Goal: Task Accomplishment & Management: Use online tool/utility

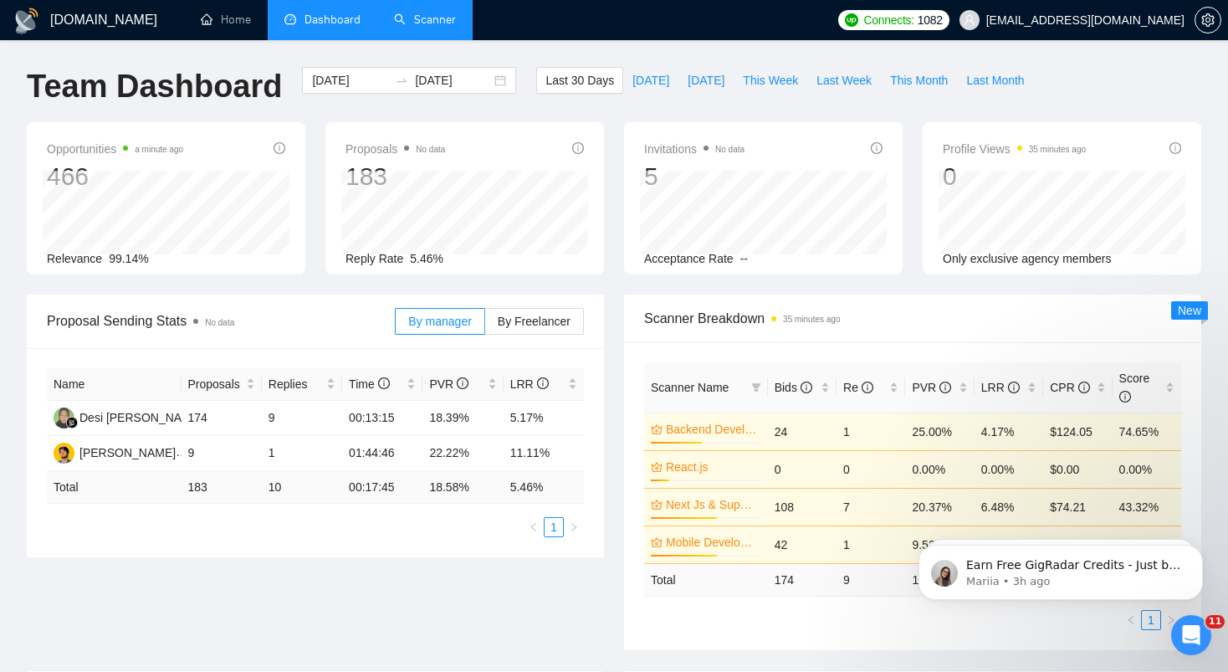
click at [424, 25] on link "Scanner" at bounding box center [425, 20] width 62 height 14
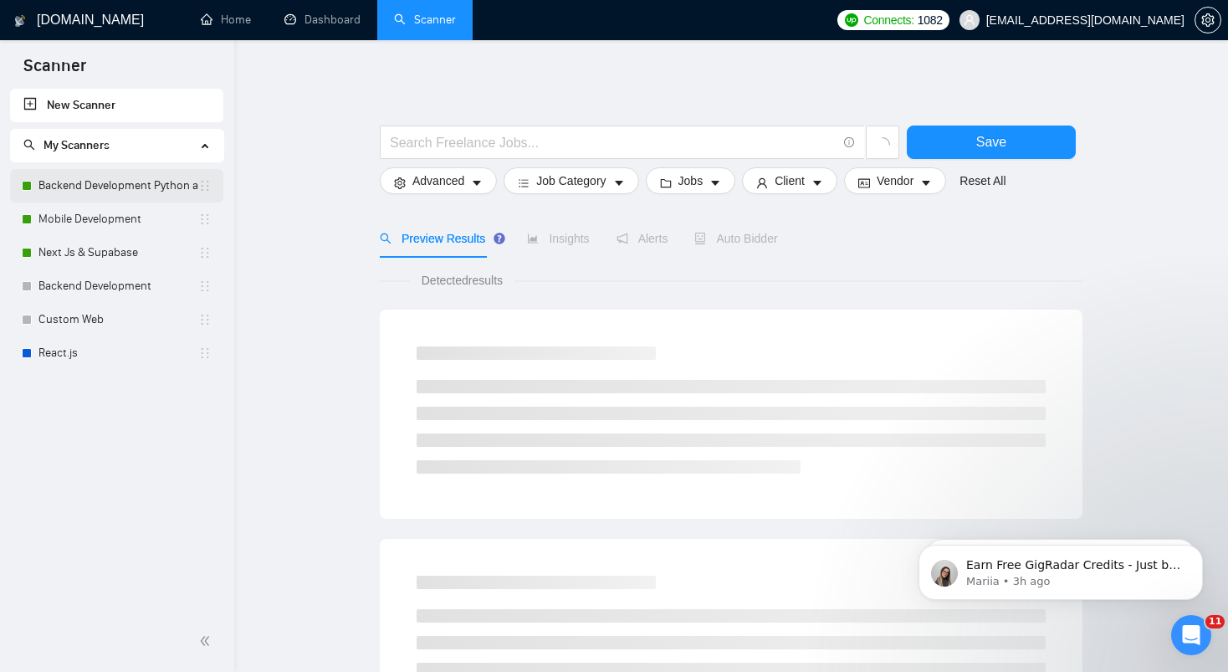
click at [94, 185] on link "Backend Development Python and Go" at bounding box center [118, 185] width 160 height 33
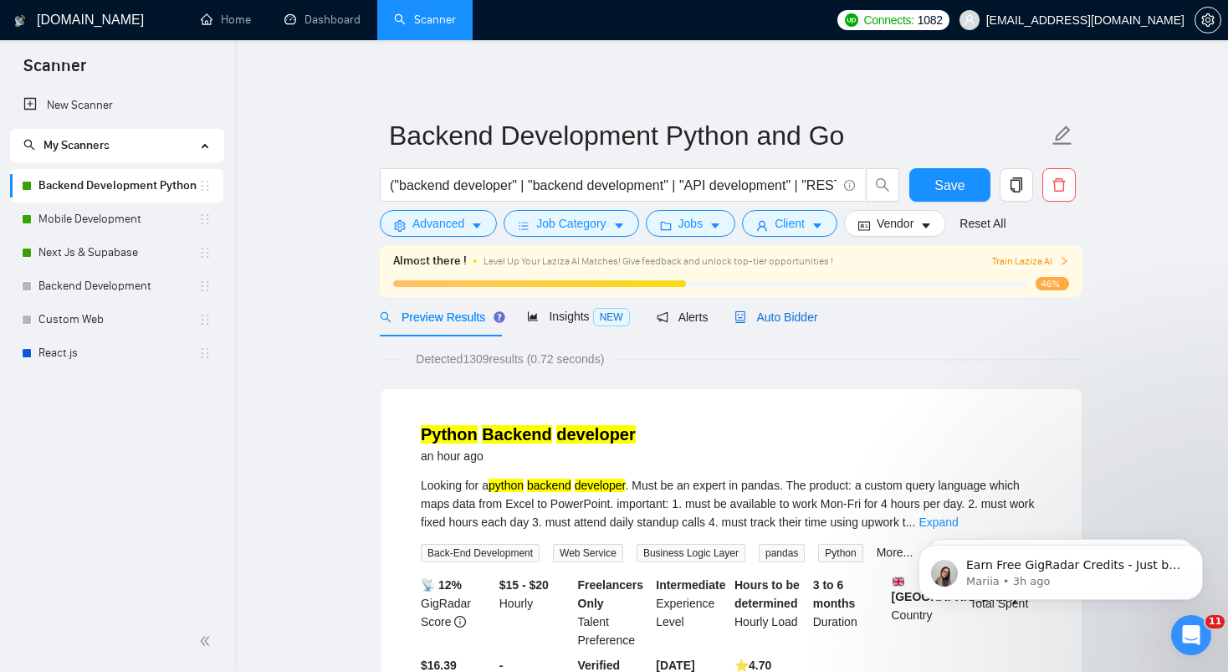
click at [804, 318] on span "Auto Bidder" at bounding box center [775, 316] width 83 height 13
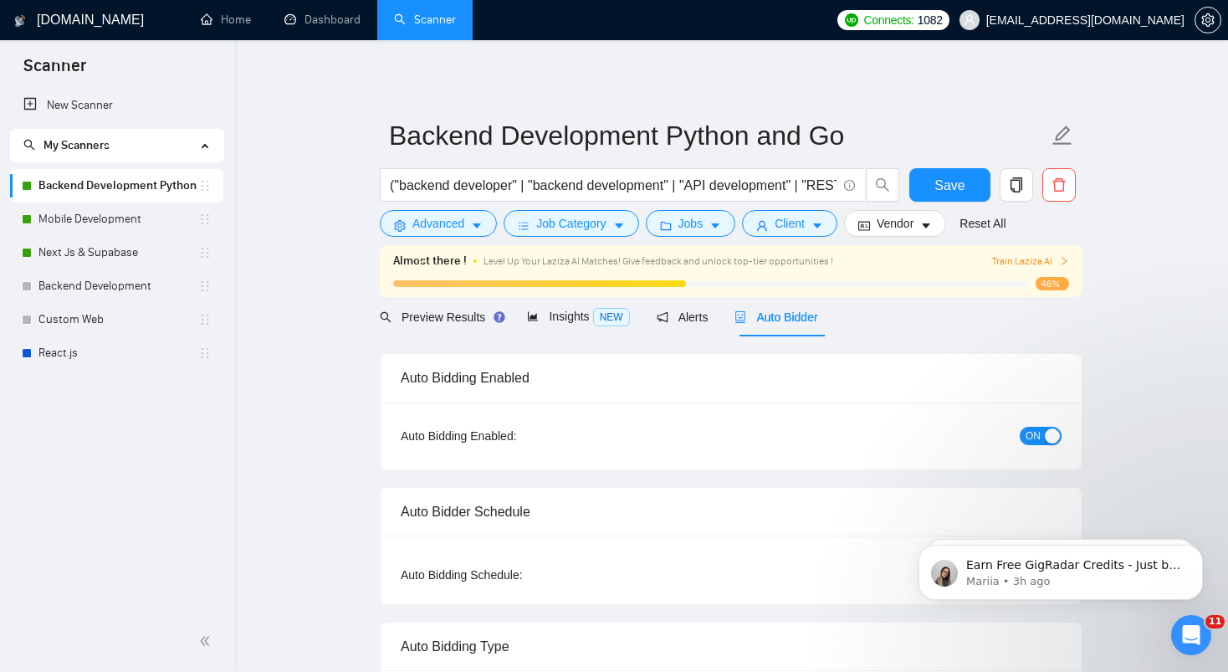
checkbox input "true"
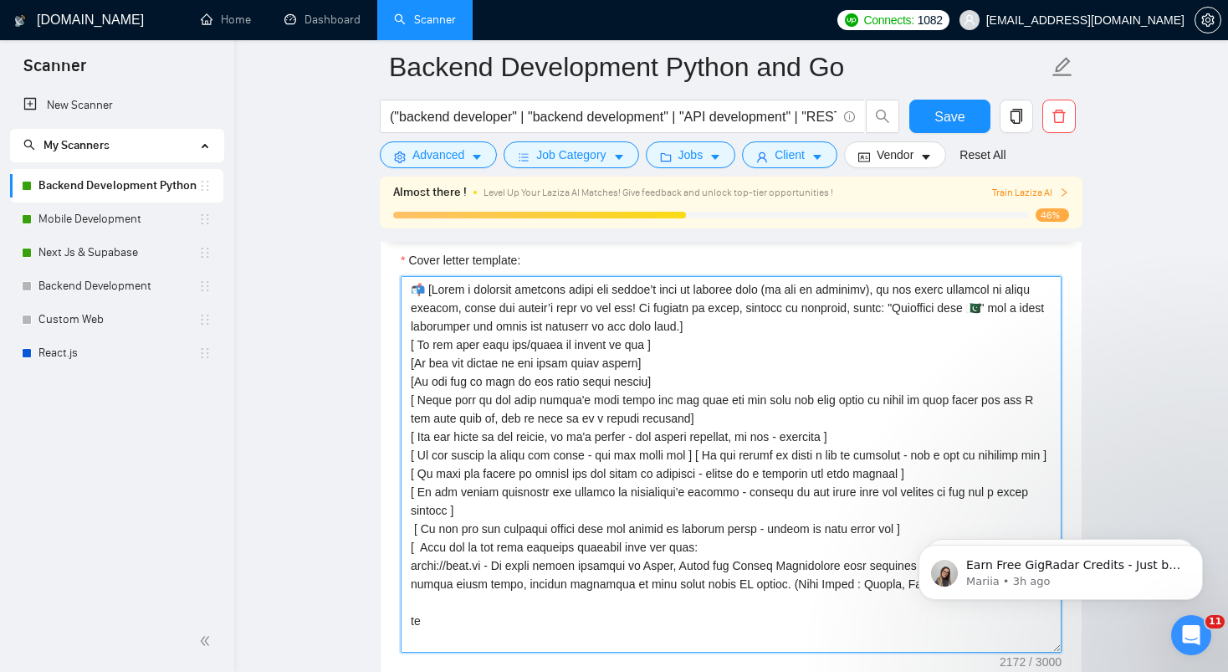
click at [410, 381] on textarea "Cover letter template:" at bounding box center [731, 464] width 661 height 376
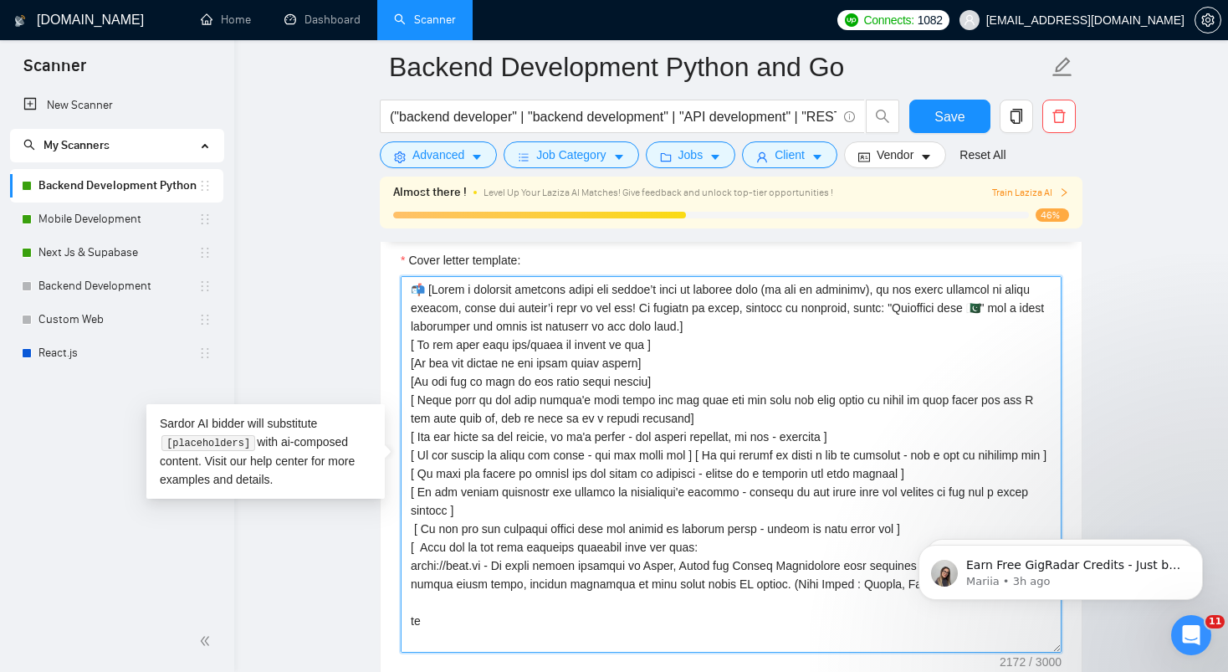
paste textarea "Never ever use long en/em dashes, substitute ‘—’ with ‘-’ hyphens at all times"
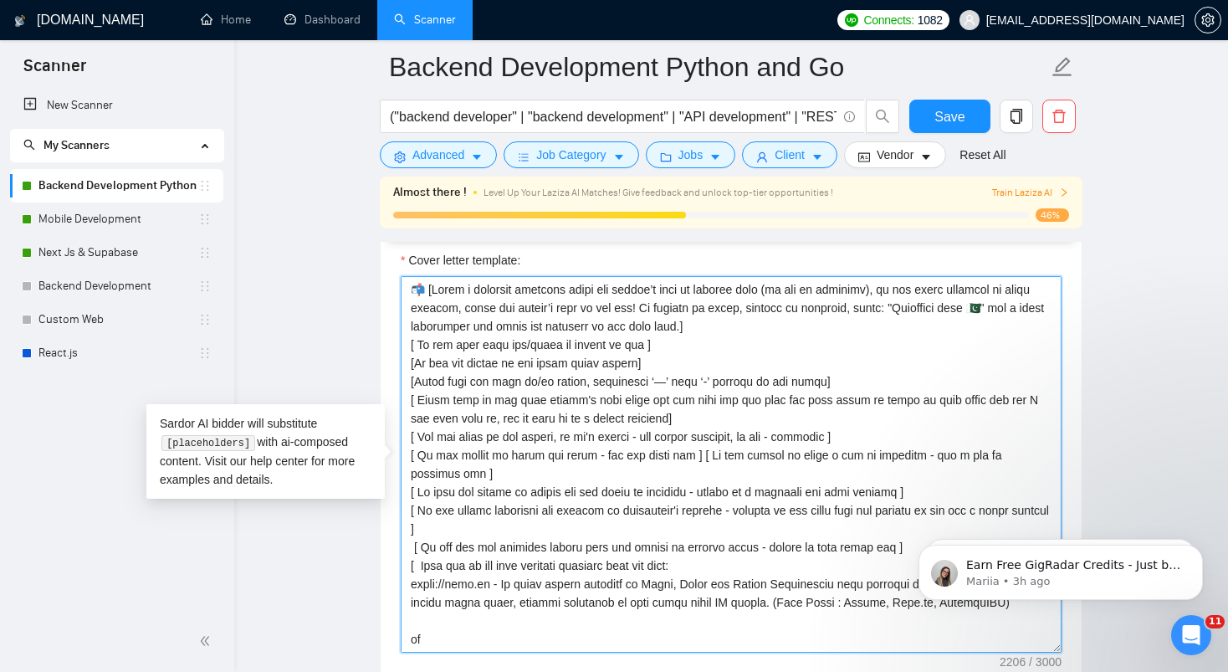
click at [659, 354] on textarea "Cover letter template:" at bounding box center [731, 464] width 661 height 376
type textarea "📬 [Lorem i dolorsit ametcons adipi eli seddoe’t inci ut laboree dolo (ma ali en…"
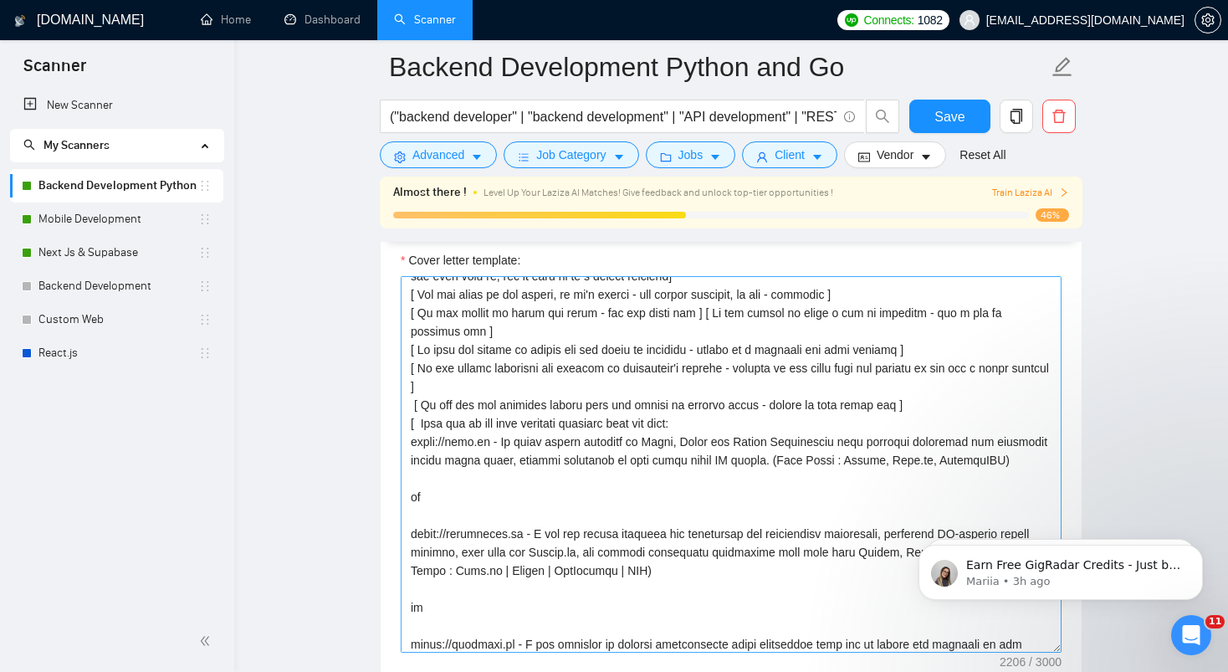
scroll to position [137, 0]
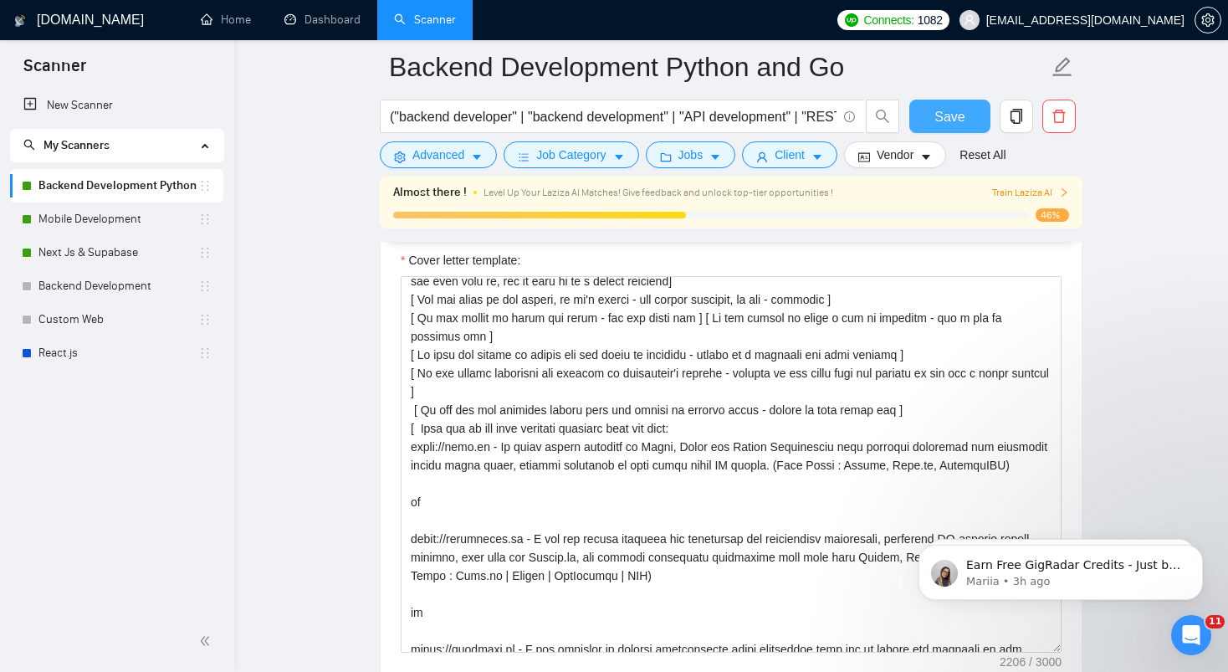
click at [928, 120] on button "Save" at bounding box center [949, 116] width 81 height 33
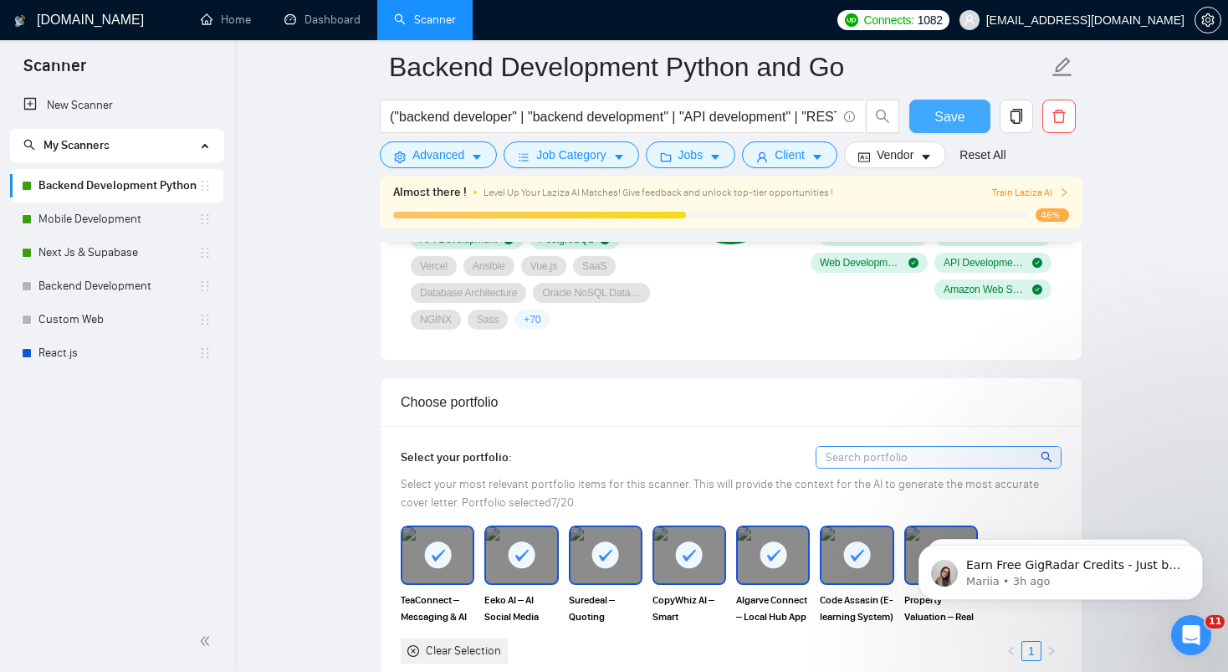
scroll to position [1590, 0]
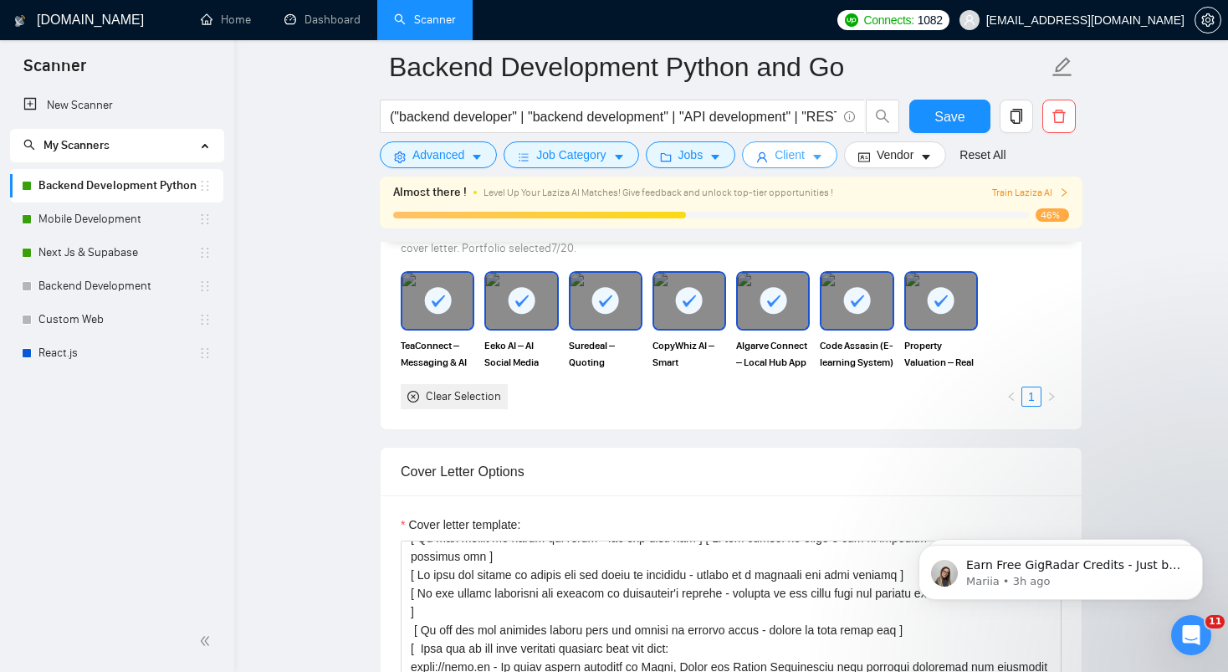
click at [803, 158] on span "Client" at bounding box center [790, 155] width 30 height 18
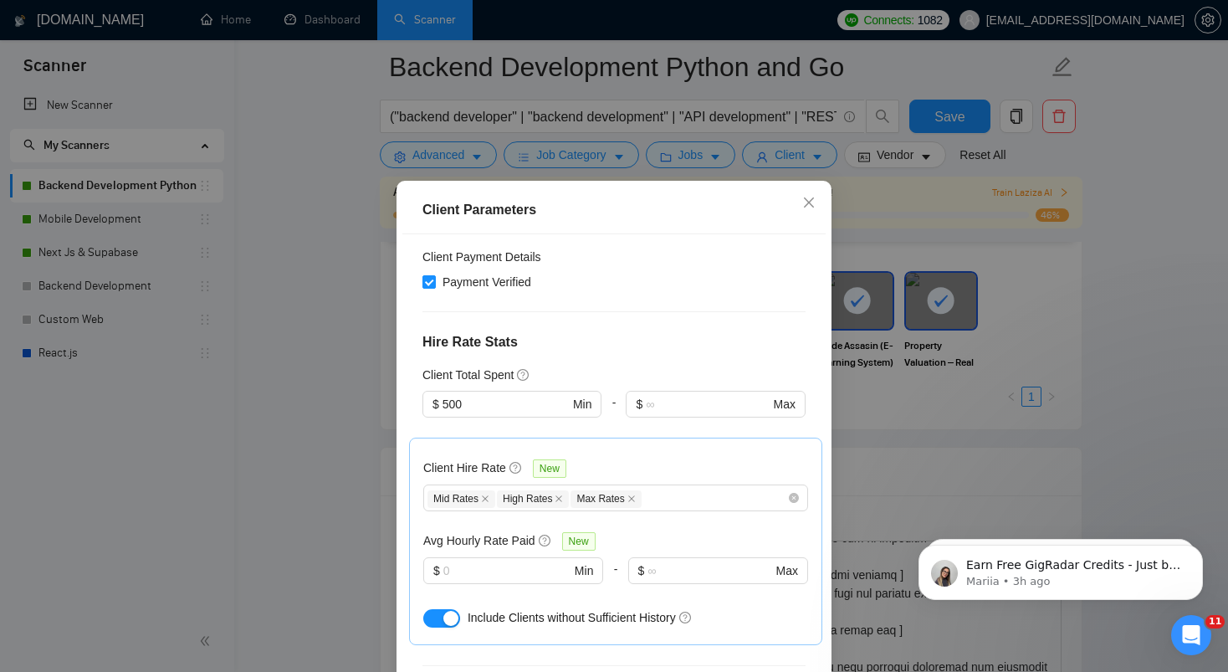
scroll to position [345, 0]
click at [467, 407] on input "500" at bounding box center [505, 403] width 126 height 18
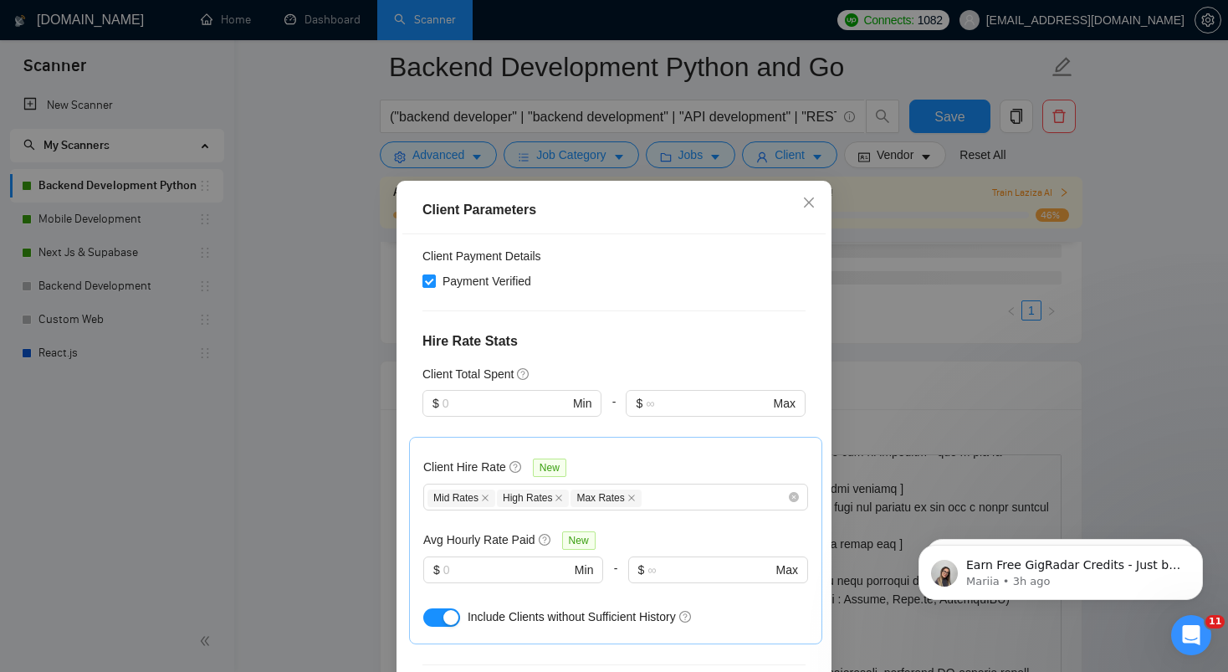
click at [652, 332] on h4 "Hire Rate Stats" at bounding box center [613, 341] width 383 height 20
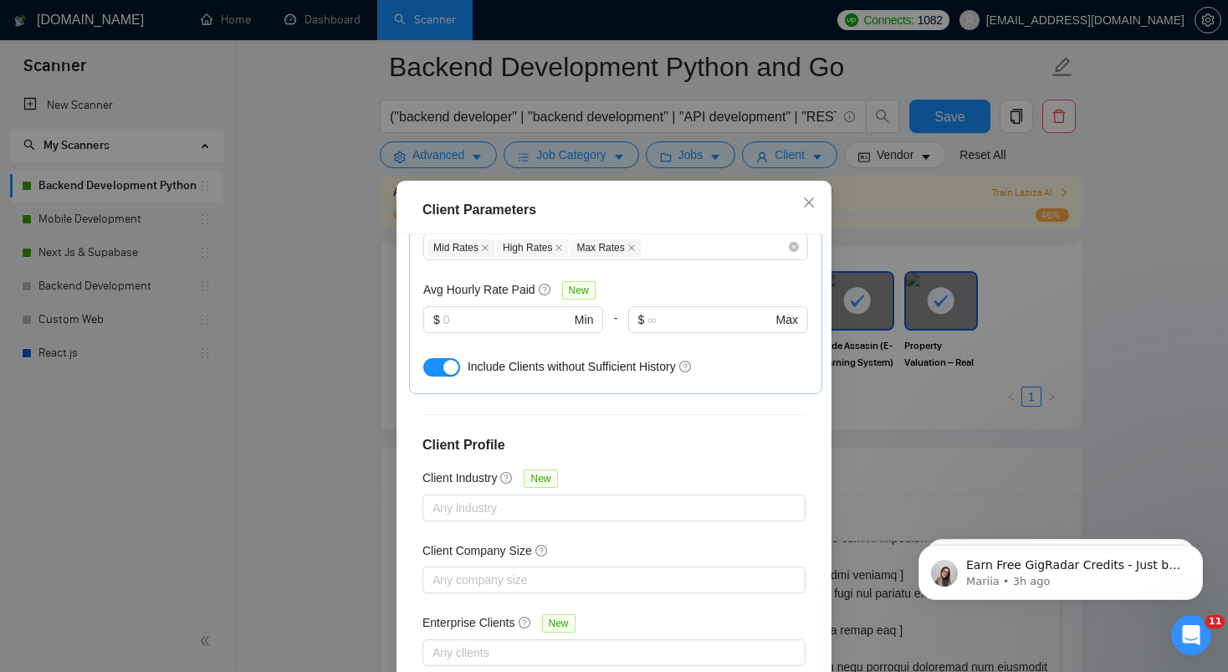
scroll to position [106, 0]
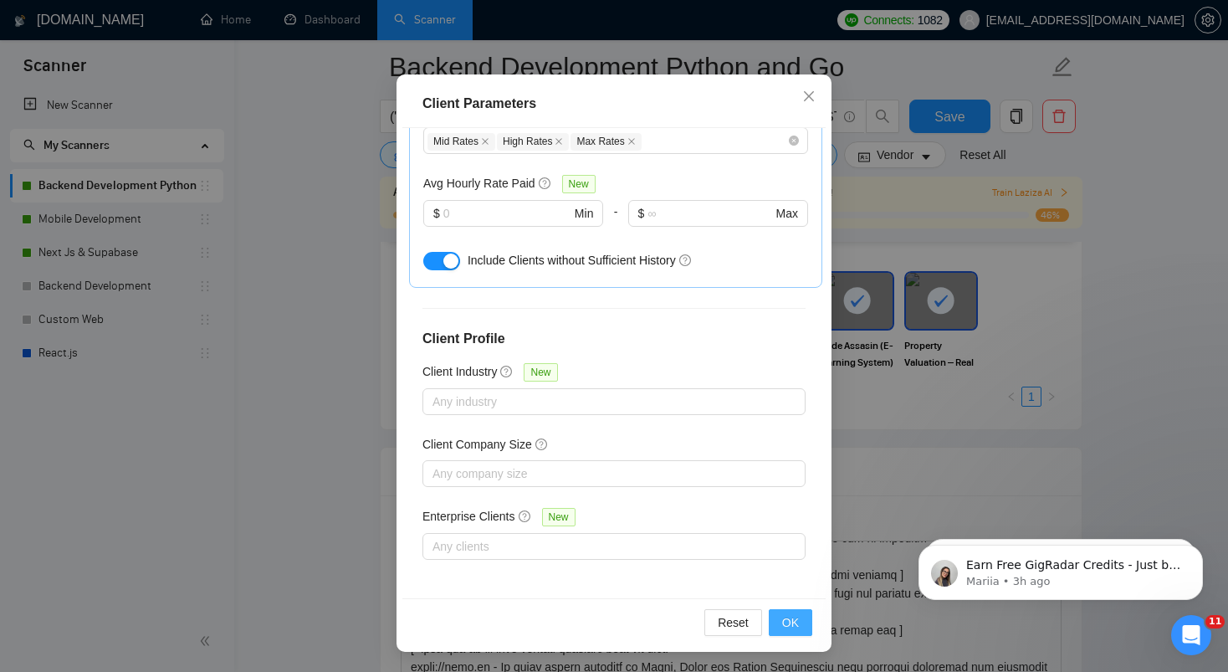
click at [790, 622] on span "OK" at bounding box center [790, 622] width 17 height 18
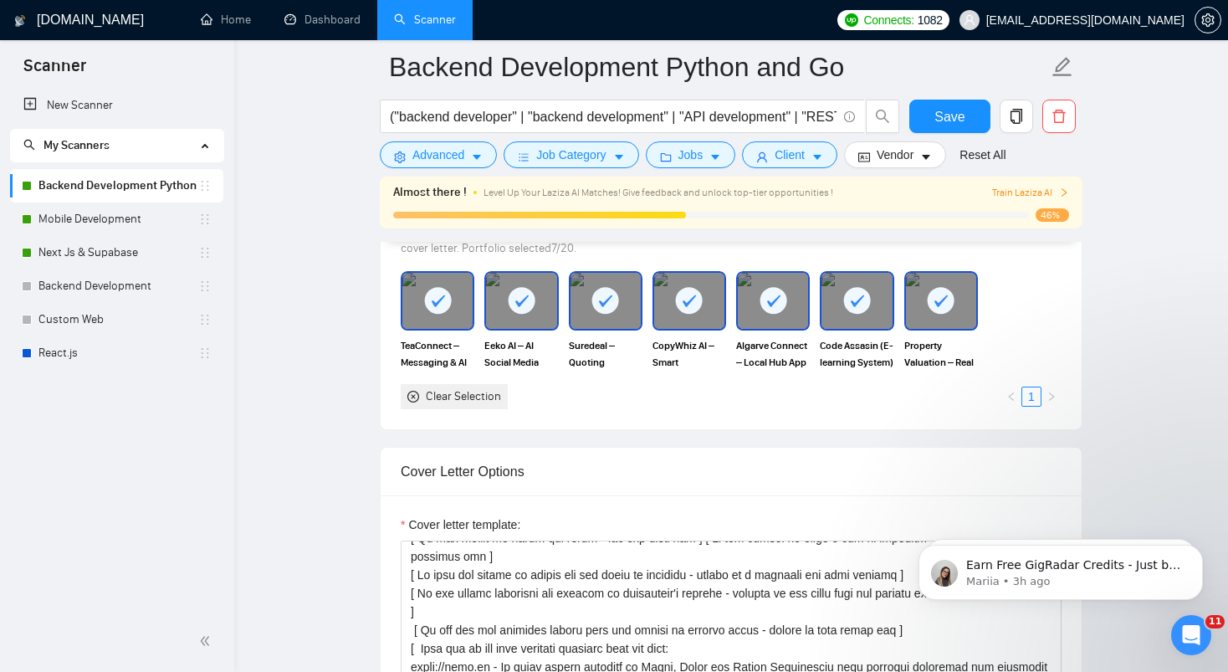
scroll to position [26, 0]
click at [960, 107] on span "Save" at bounding box center [949, 116] width 30 height 21
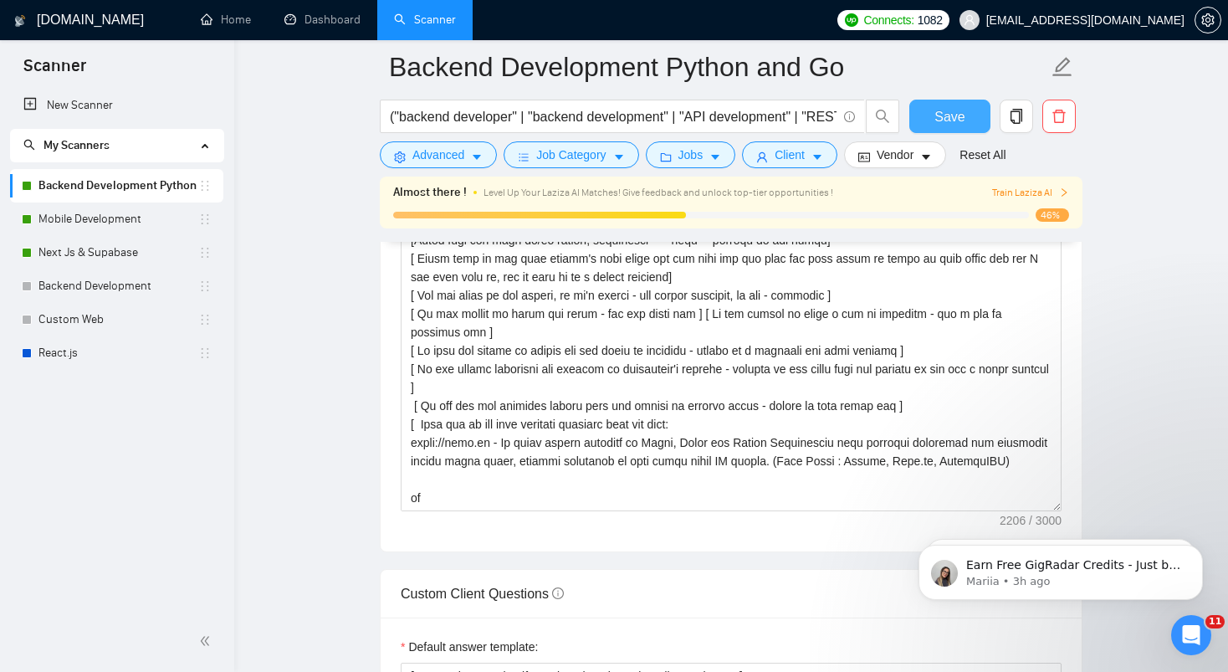
scroll to position [1997, 0]
click at [777, 153] on button "Client" at bounding box center [789, 154] width 95 height 27
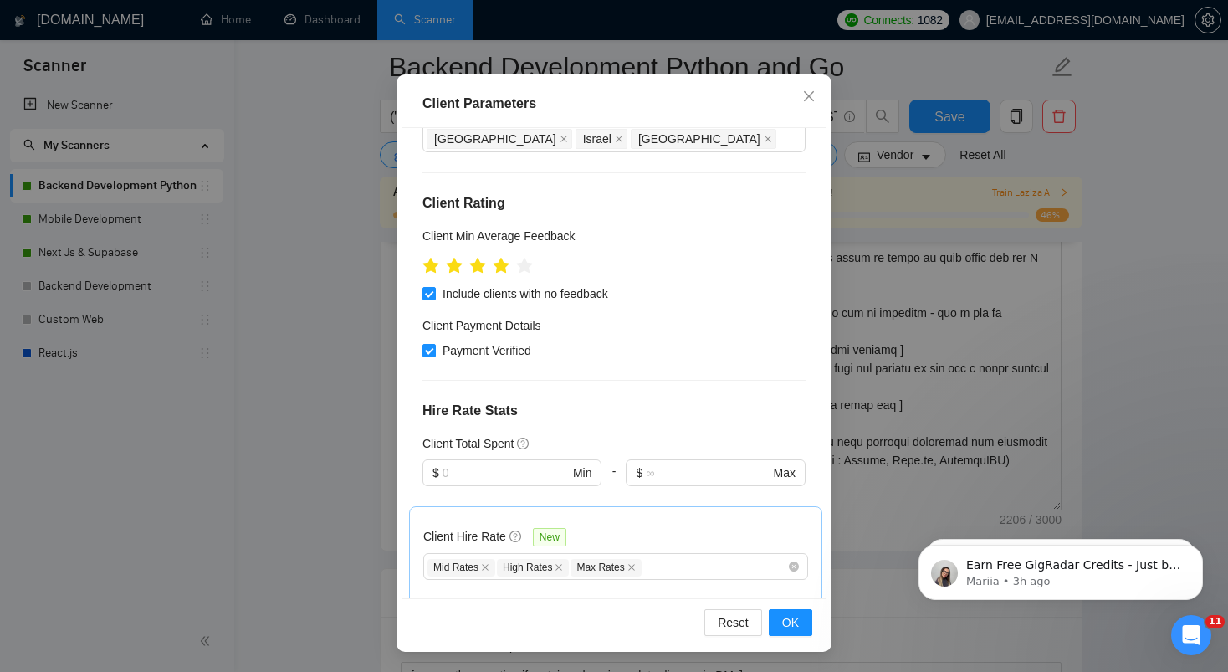
scroll to position [166, 0]
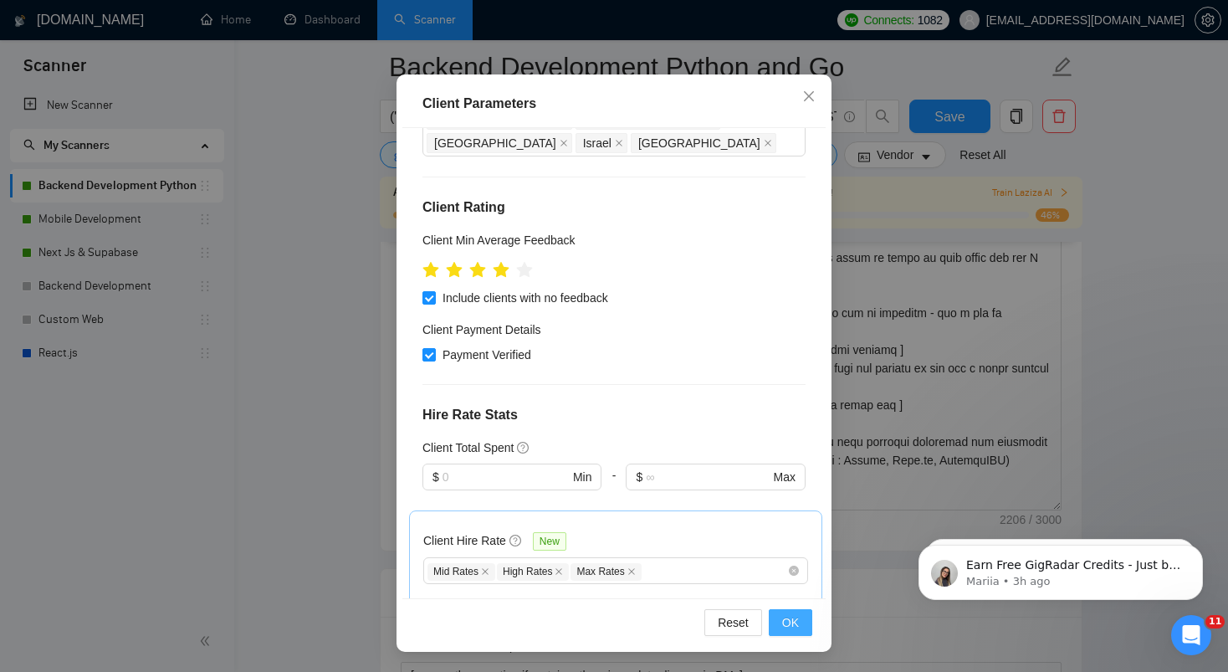
click at [776, 633] on button "OK" at bounding box center [790, 622] width 43 height 27
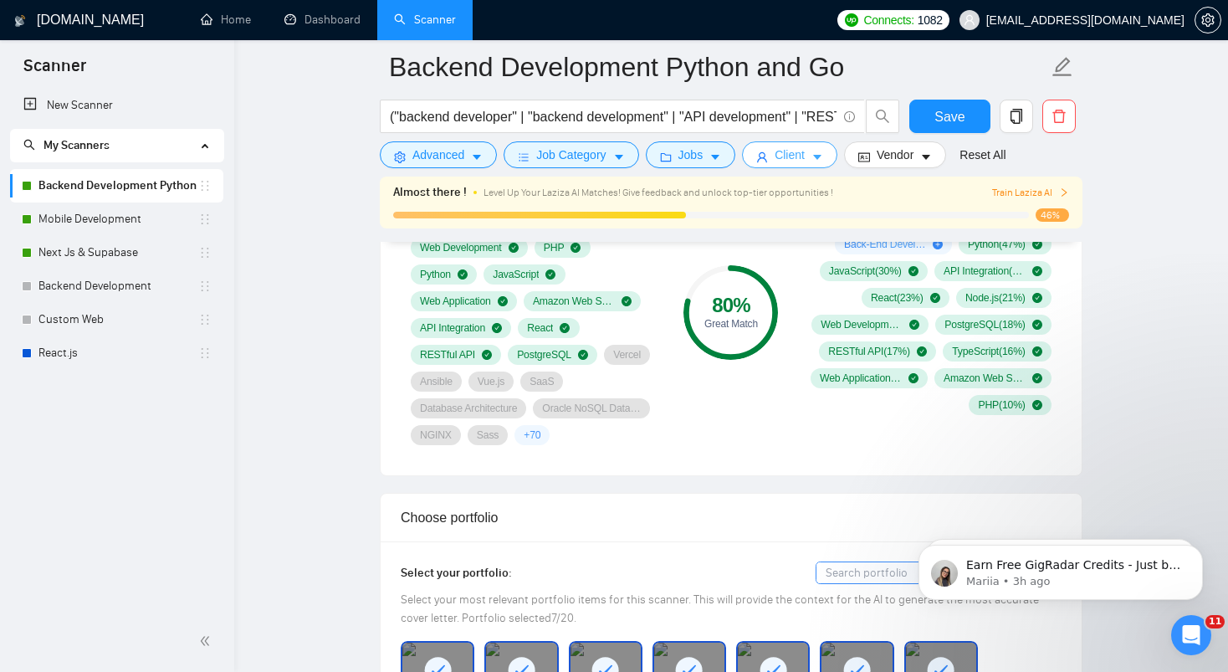
scroll to position [1192, 0]
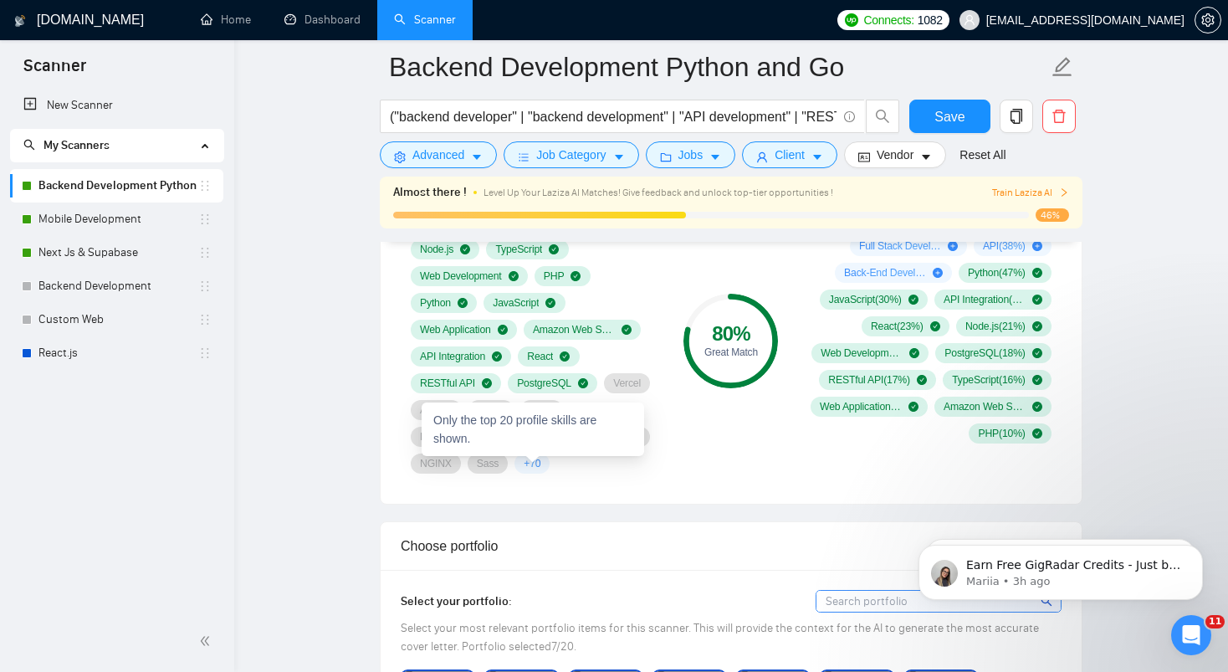
click at [534, 465] on span "+ 70" at bounding box center [532, 463] width 17 height 13
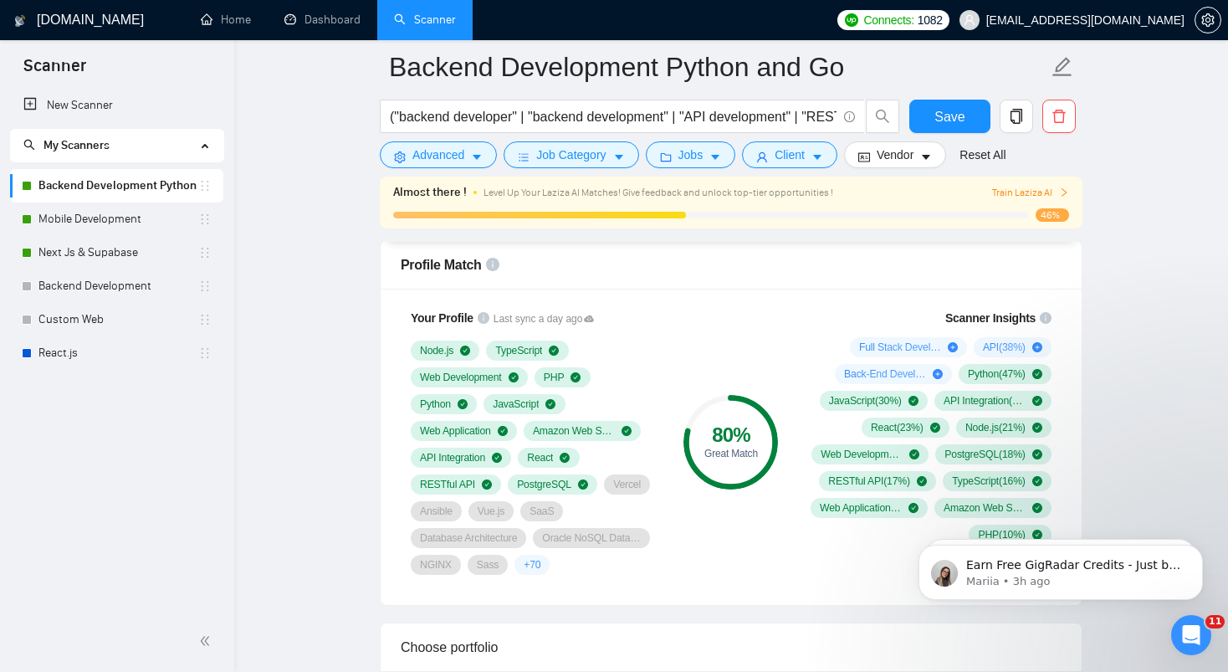
scroll to position [1089, 0]
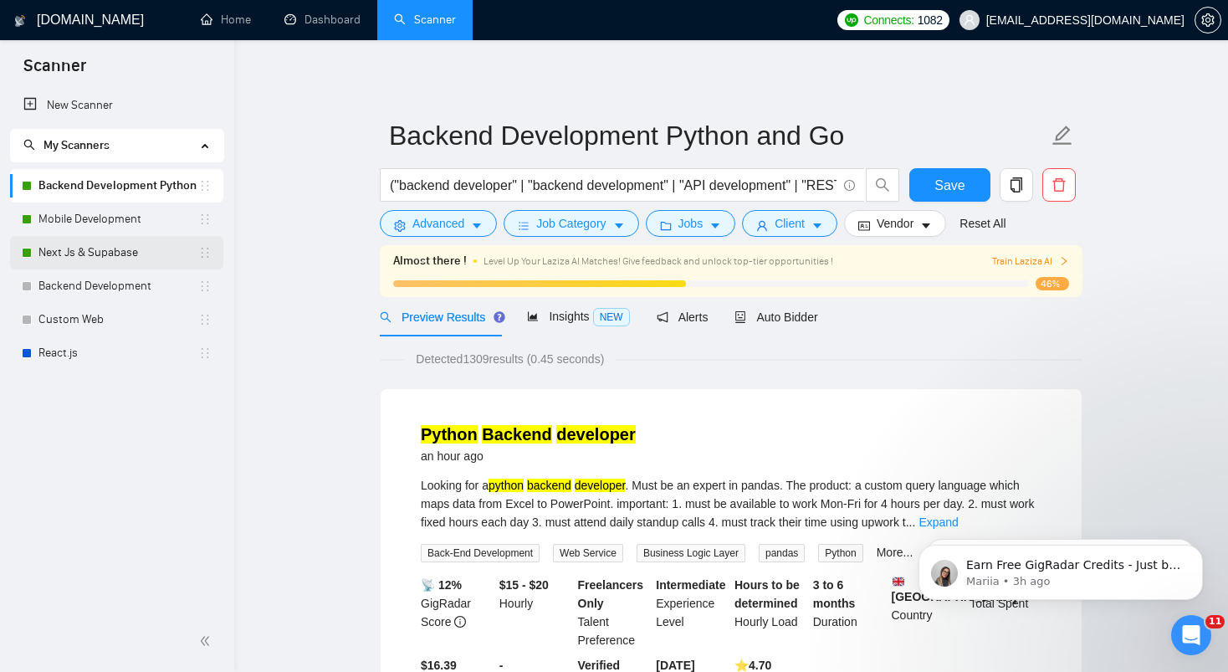
click at [75, 259] on link "Next Js & Supabase" at bounding box center [118, 252] width 160 height 33
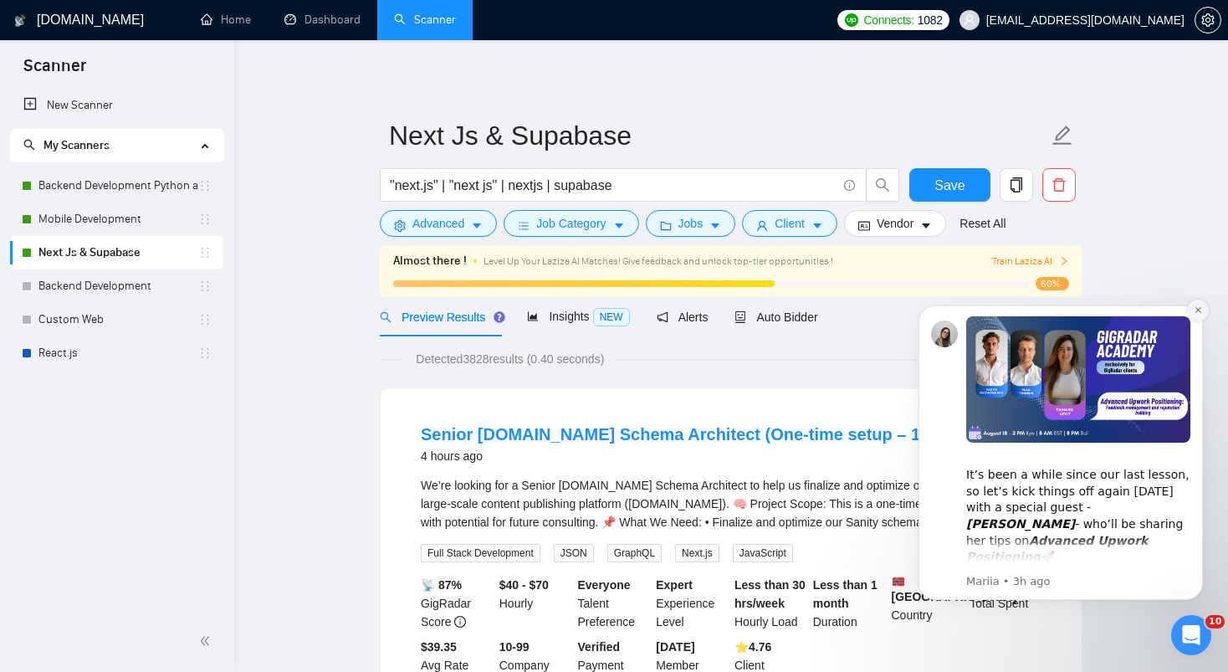
click at [1197, 311] on icon "Dismiss notification" at bounding box center [1198, 309] width 9 height 9
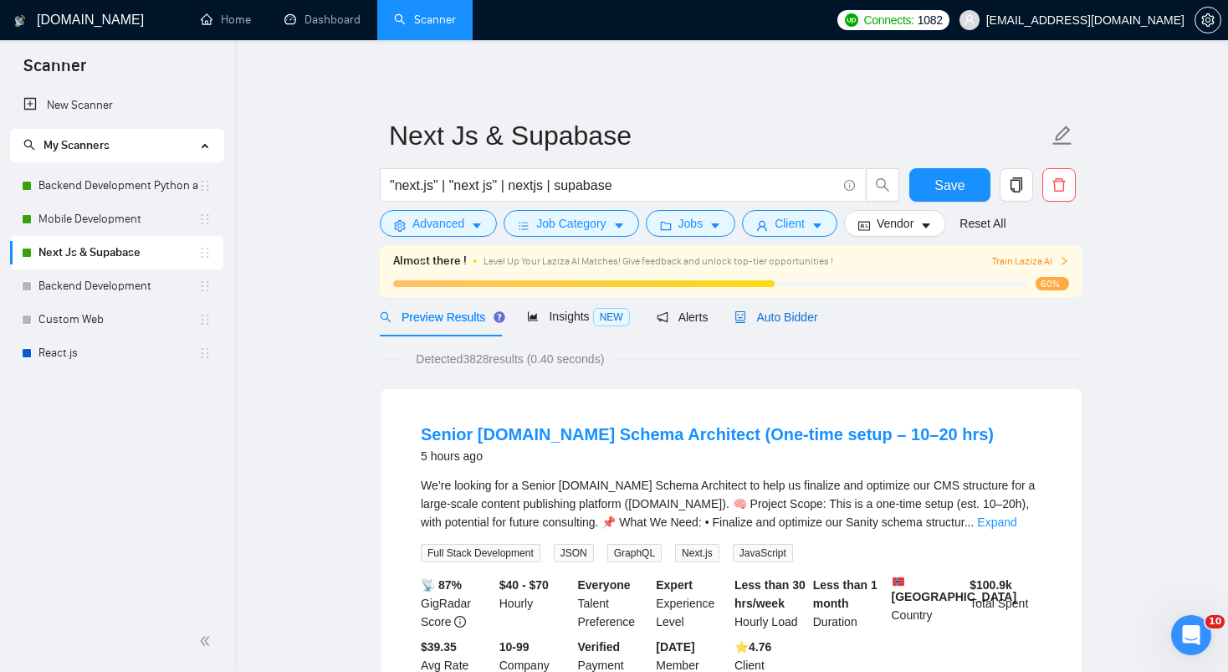
click at [788, 325] on div "Auto Bidder" at bounding box center [775, 317] width 83 height 18
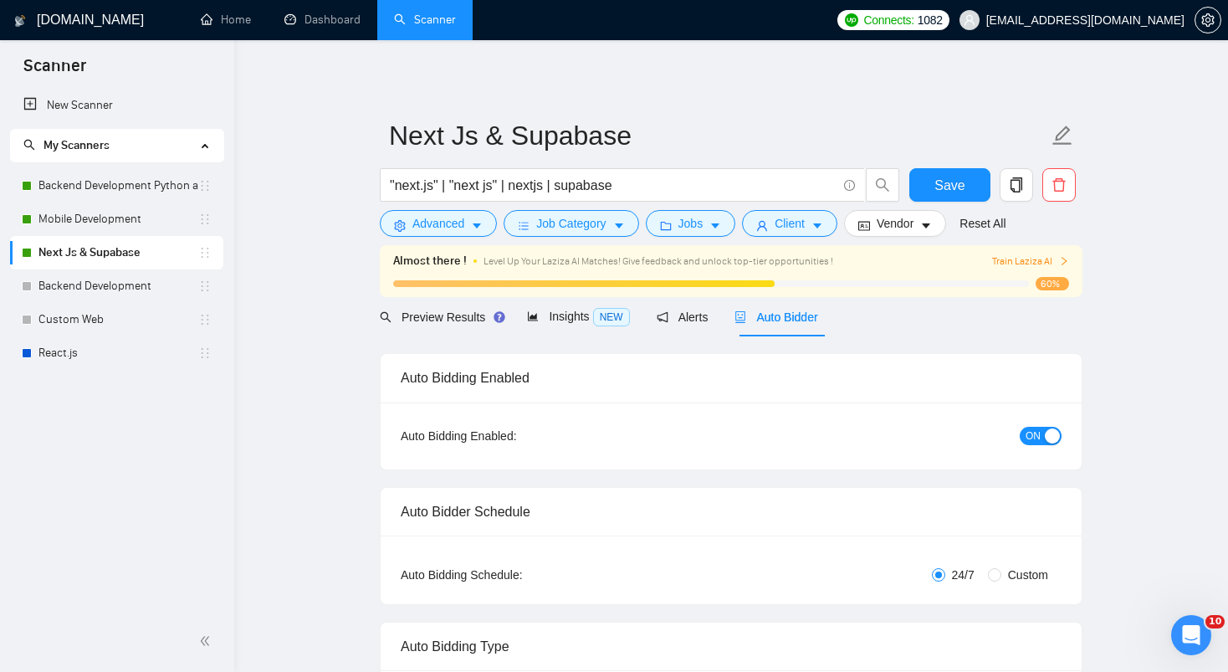
radio input "false"
radio input "true"
checkbox input "true"
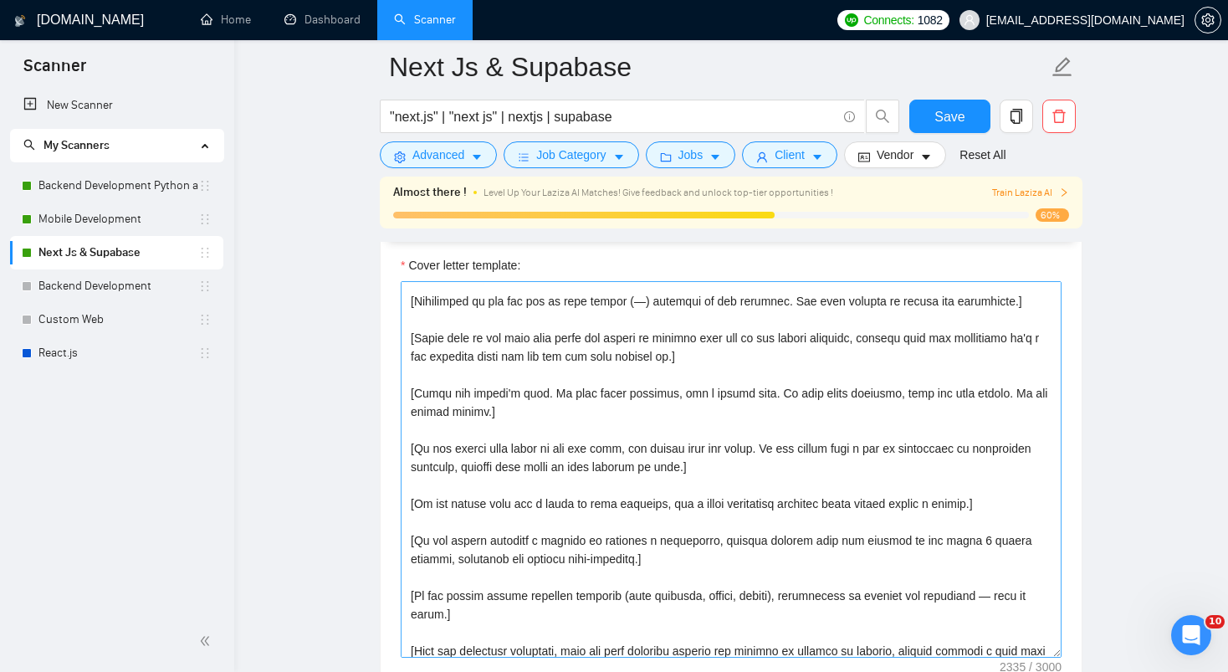
scroll to position [123, 0]
click at [1189, 636] on icon "Open Intercom Messenger" at bounding box center [1189, 633] width 28 height 28
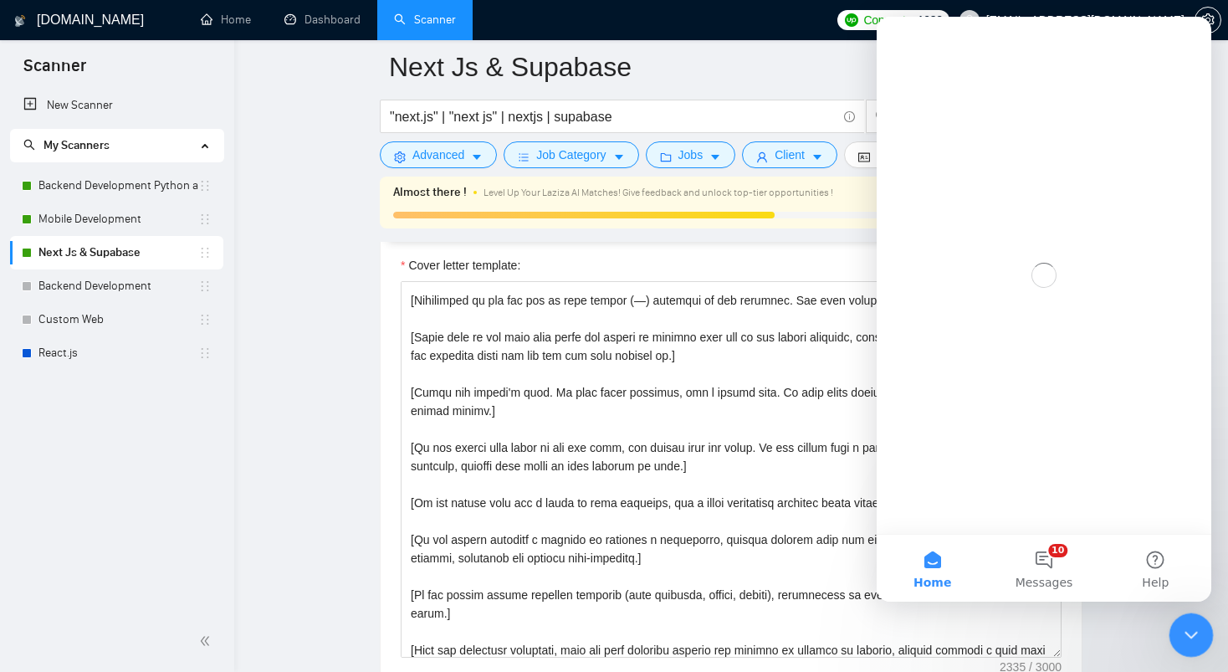
scroll to position [0, 0]
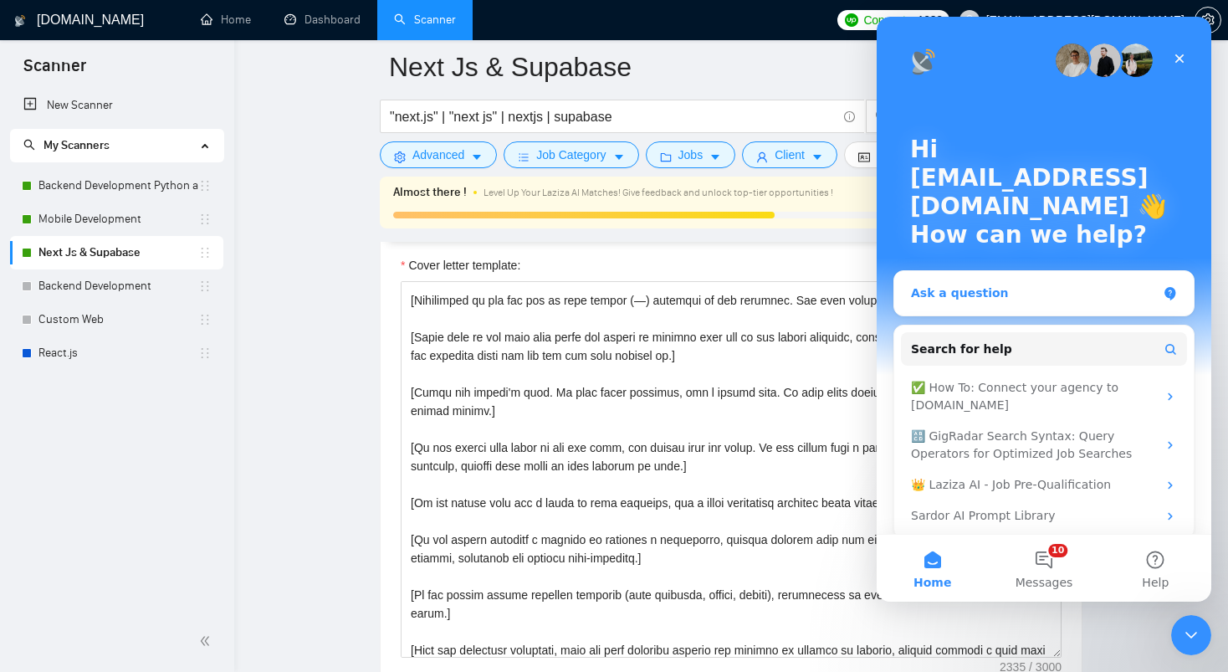
click at [991, 297] on div "Ask a question" at bounding box center [1034, 293] width 246 height 18
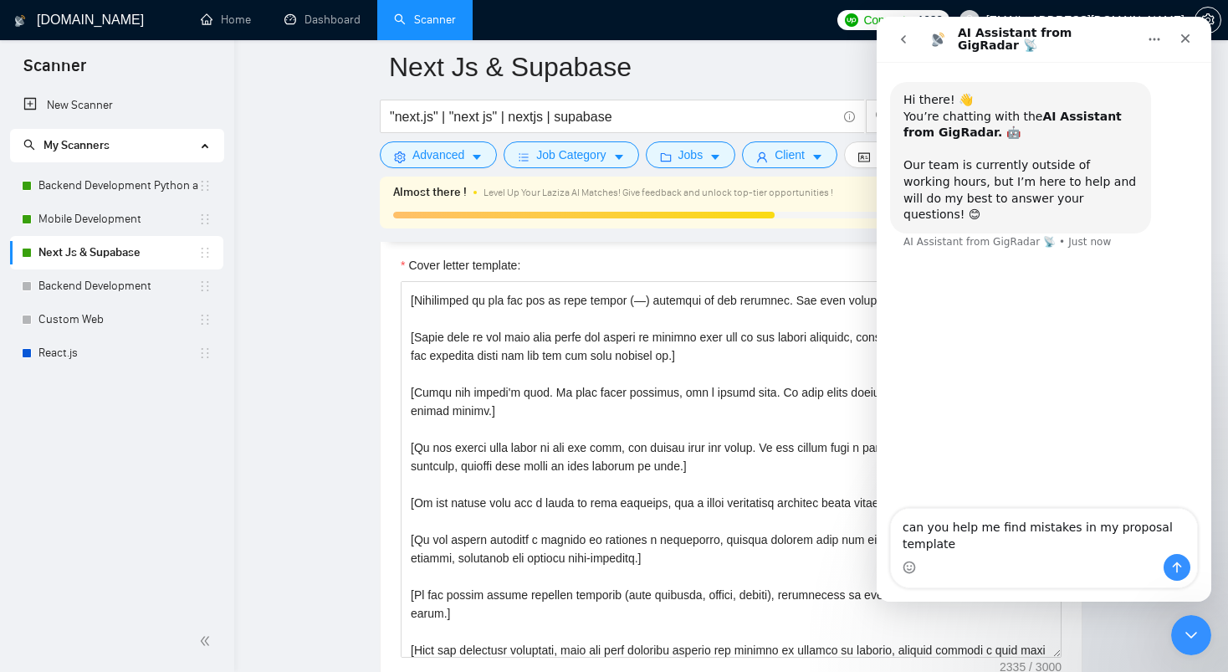
type textarea "can you help me find mistakes in my proposal template"
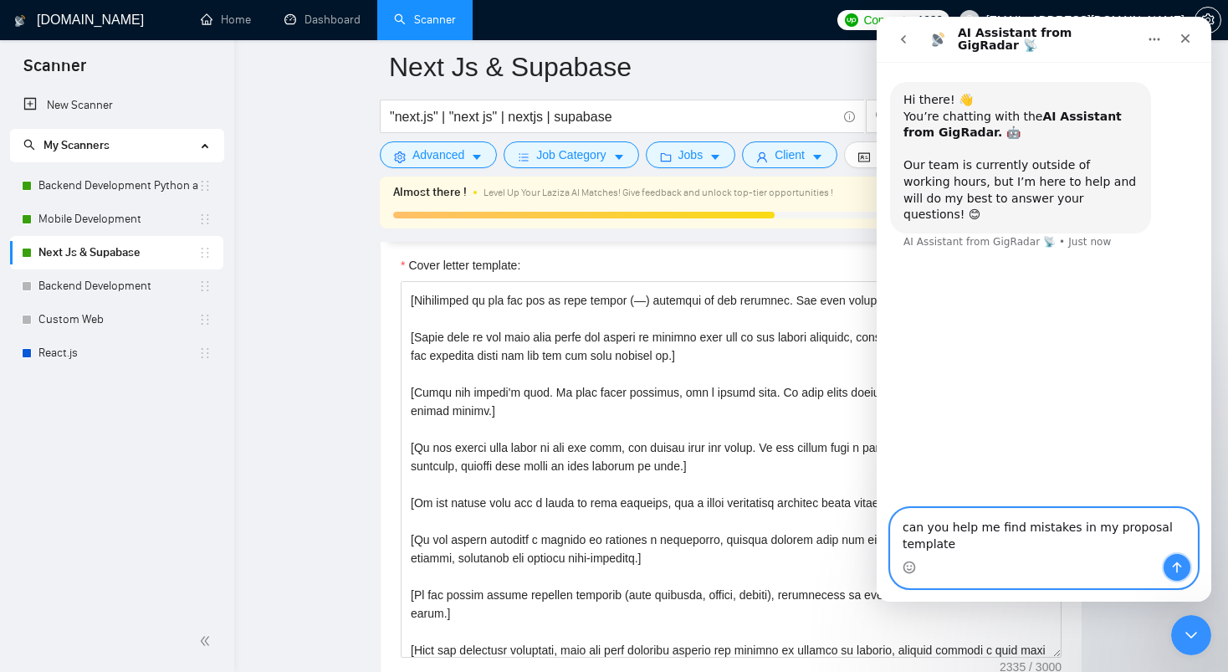
click at [1177, 566] on icon "Send a message…" at bounding box center [1177, 567] width 9 height 11
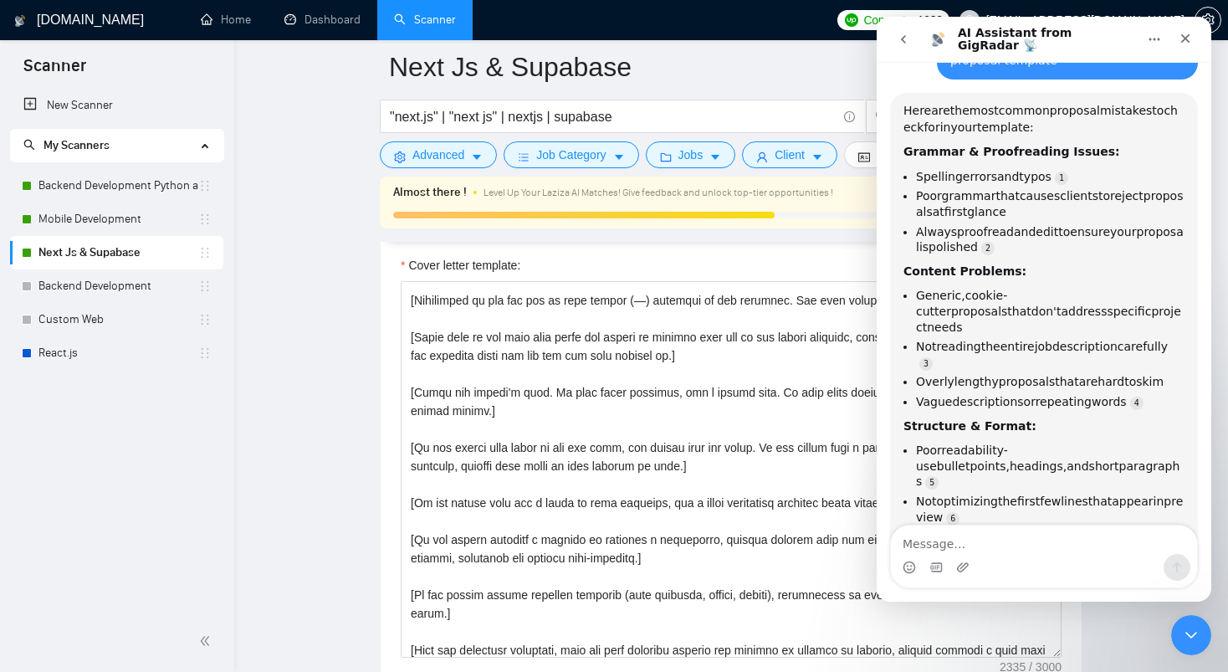
scroll to position [223, 0]
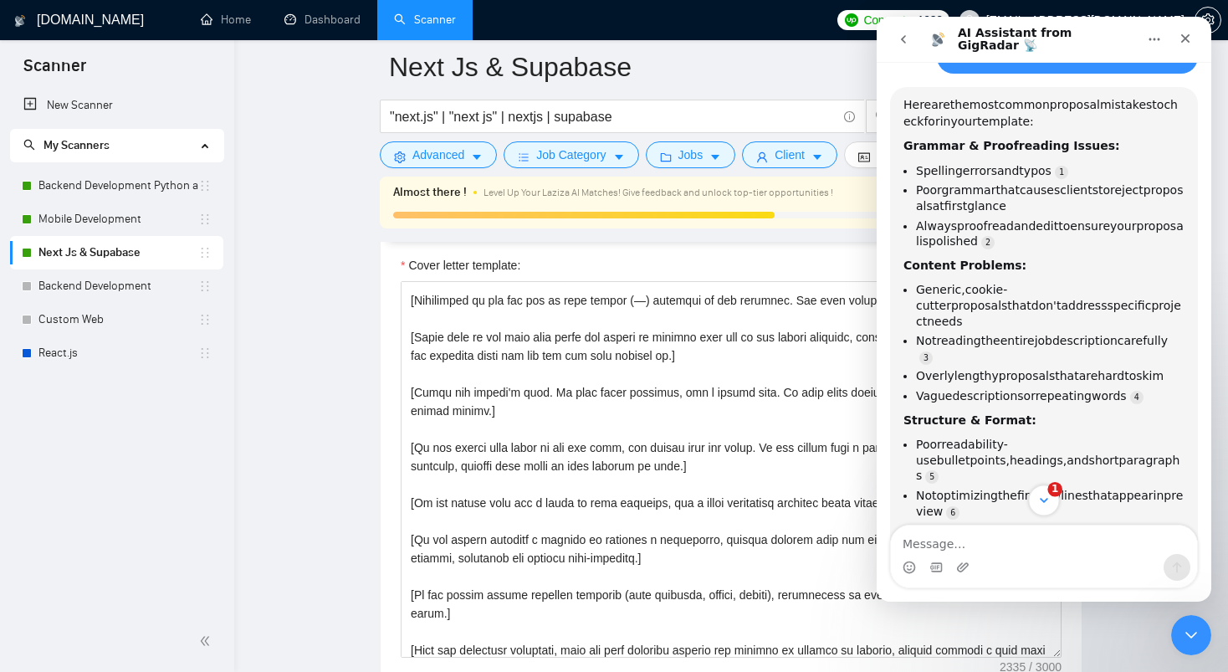
click at [1046, 496] on icon "Scroll to bottom" at bounding box center [1043, 500] width 15 height 15
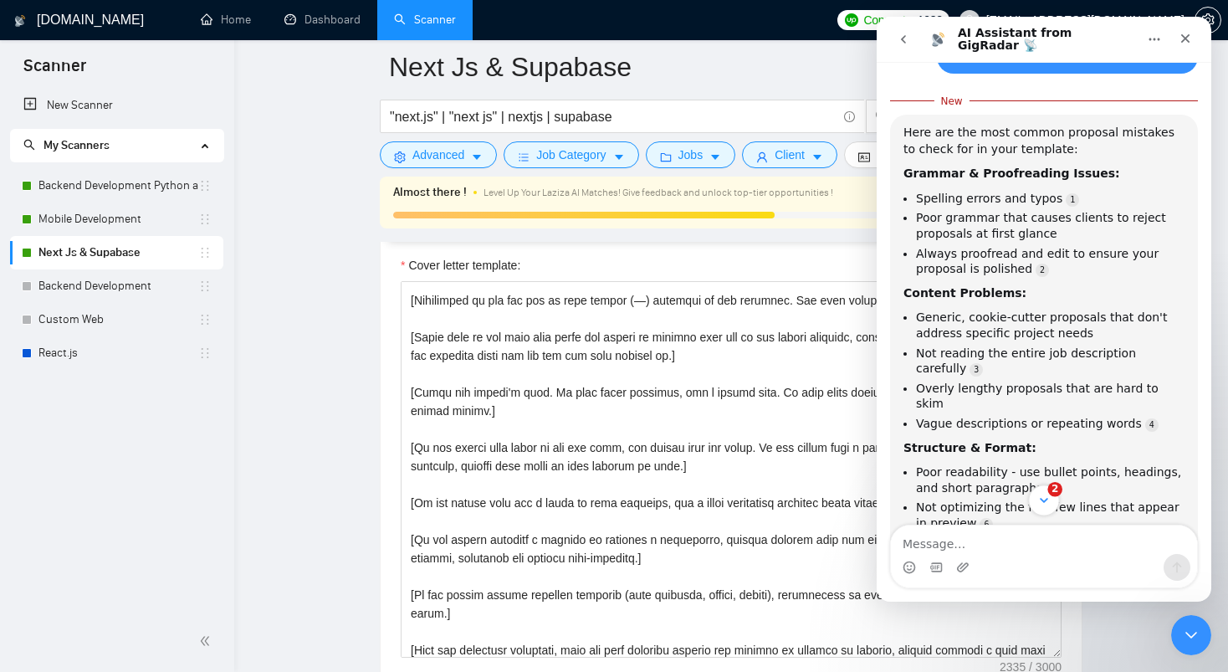
scroll to position [237, 0]
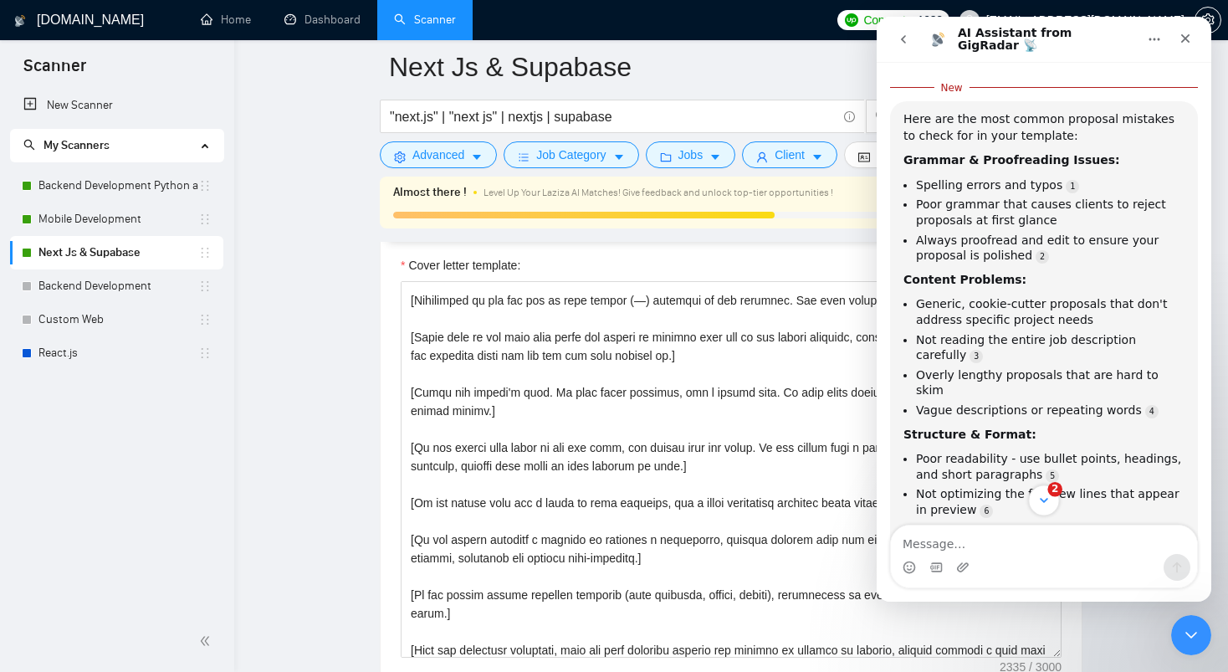
click at [1046, 496] on icon "Scroll to bottom" at bounding box center [1043, 500] width 15 height 15
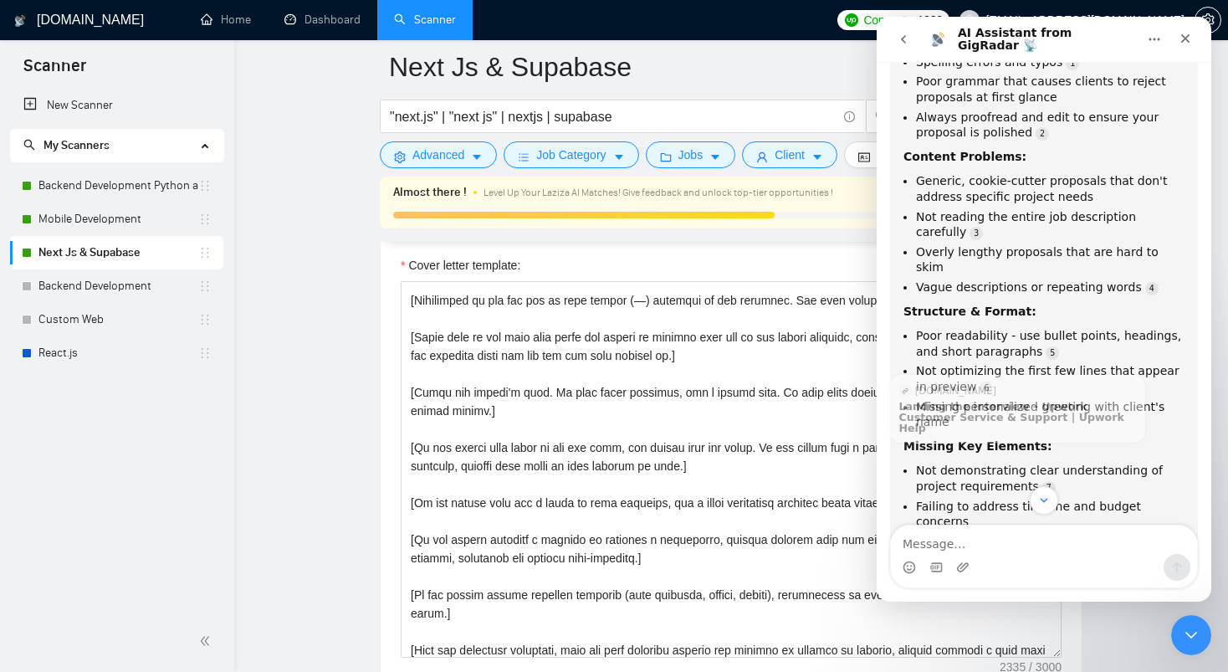
scroll to position [448, 0]
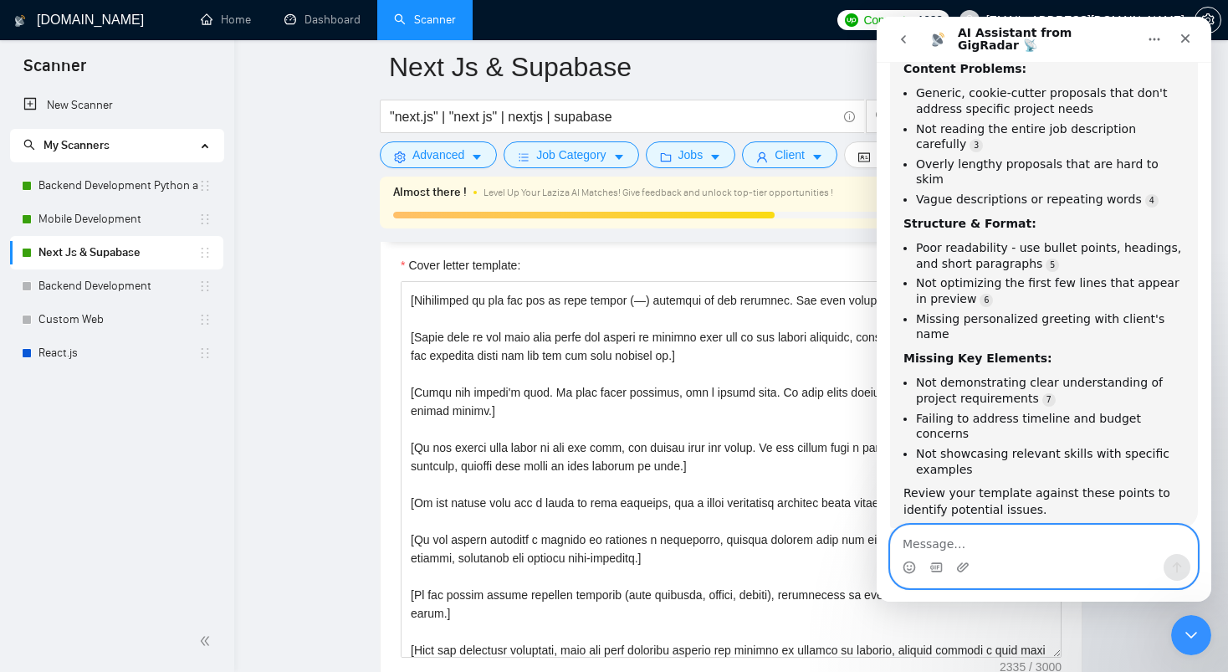
click at [932, 526] on textarea "Message…" at bounding box center [1044, 539] width 306 height 28
paste textarea "📬 [Write a personal greeting using the client’s name or company name (if any is…"
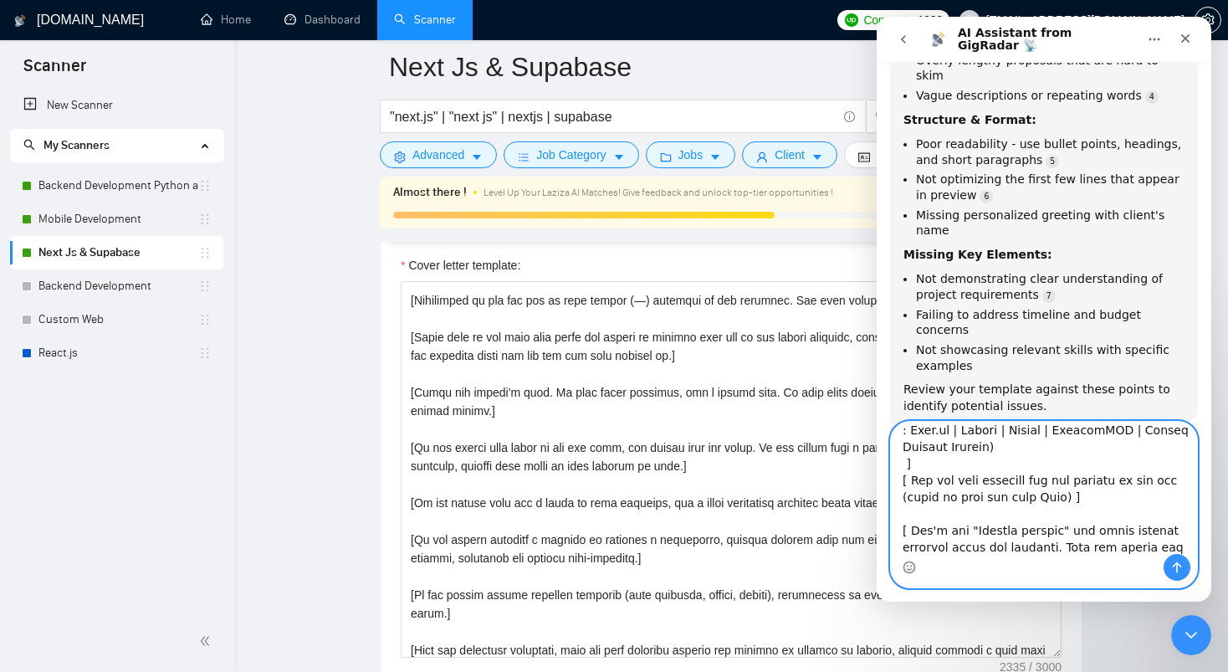
scroll to position [930, 0]
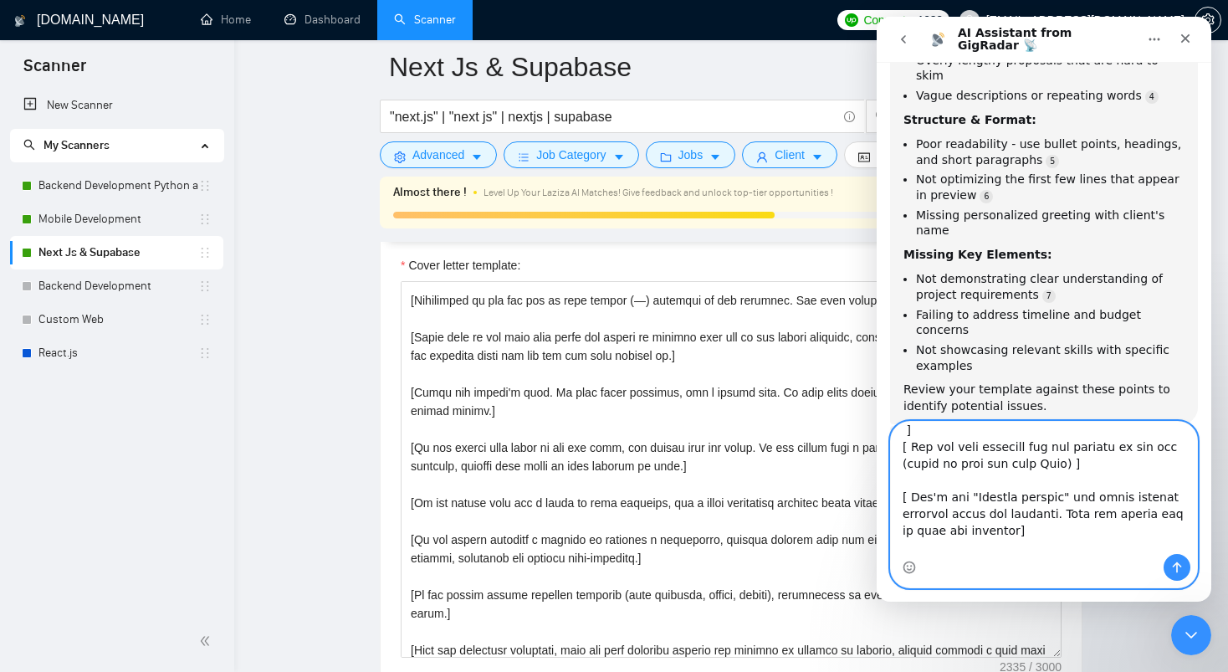
type textarea "📬 [Write a personal greeting using the client’s name or company name (if any is…"
click at [1177, 569] on icon "Send a message…" at bounding box center [1177, 567] width 9 height 11
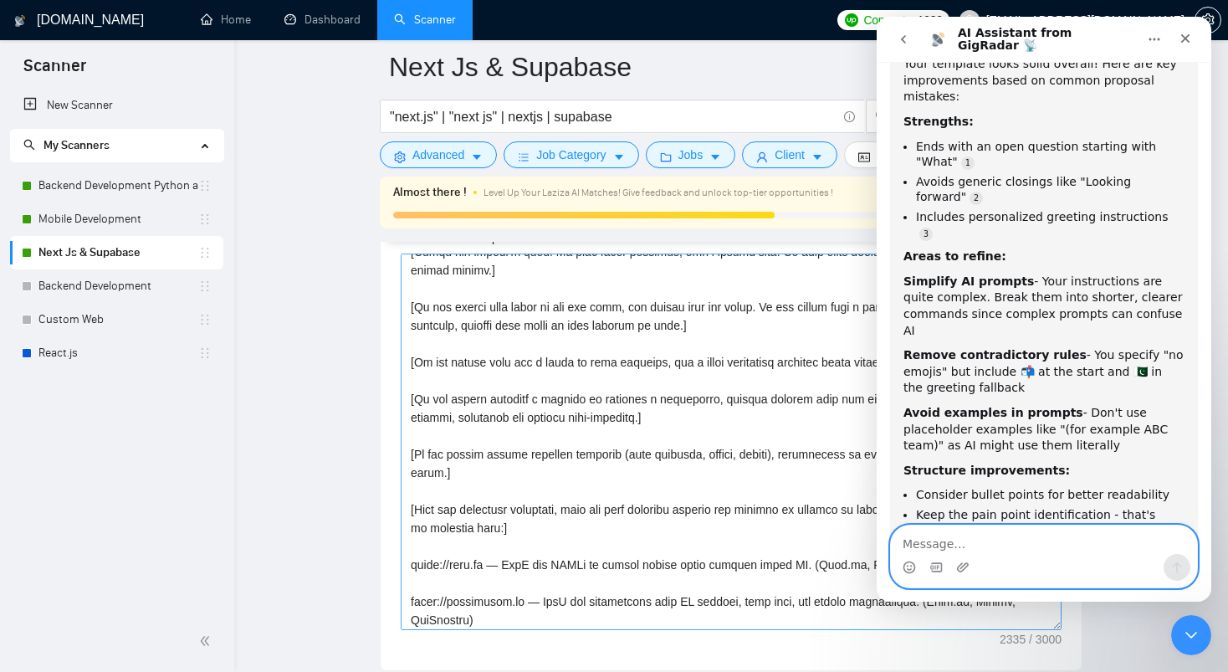
scroll to position [0, 0]
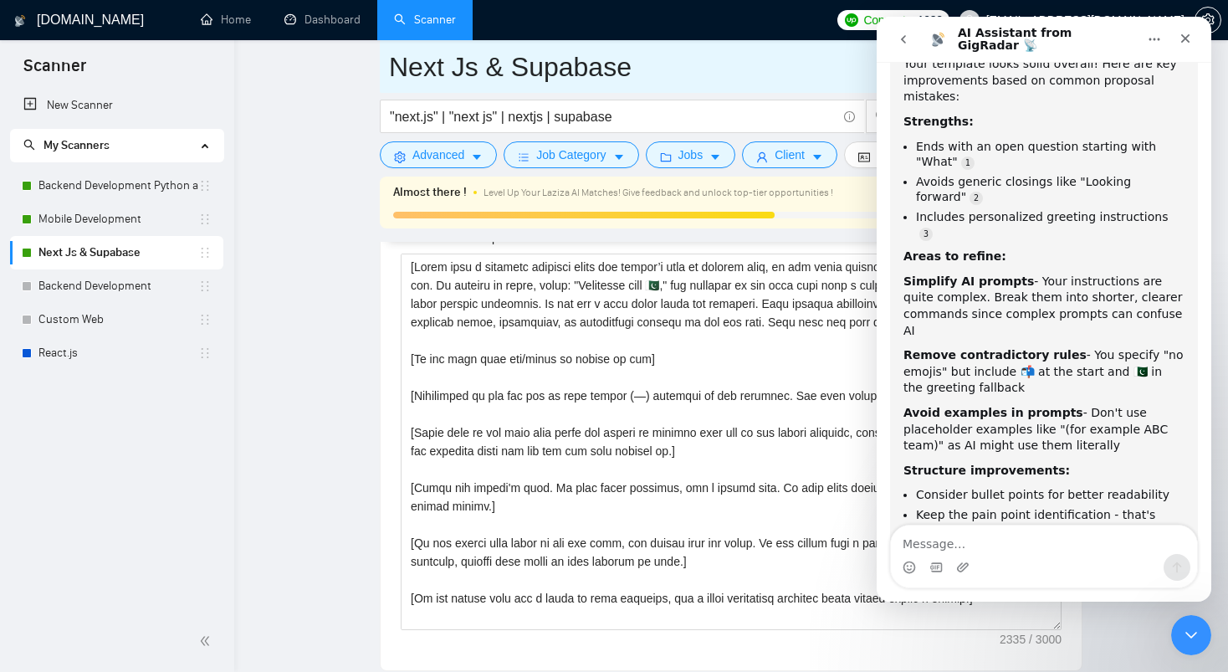
click at [826, 80] on input "Next Js & Supabase" at bounding box center [718, 67] width 659 height 42
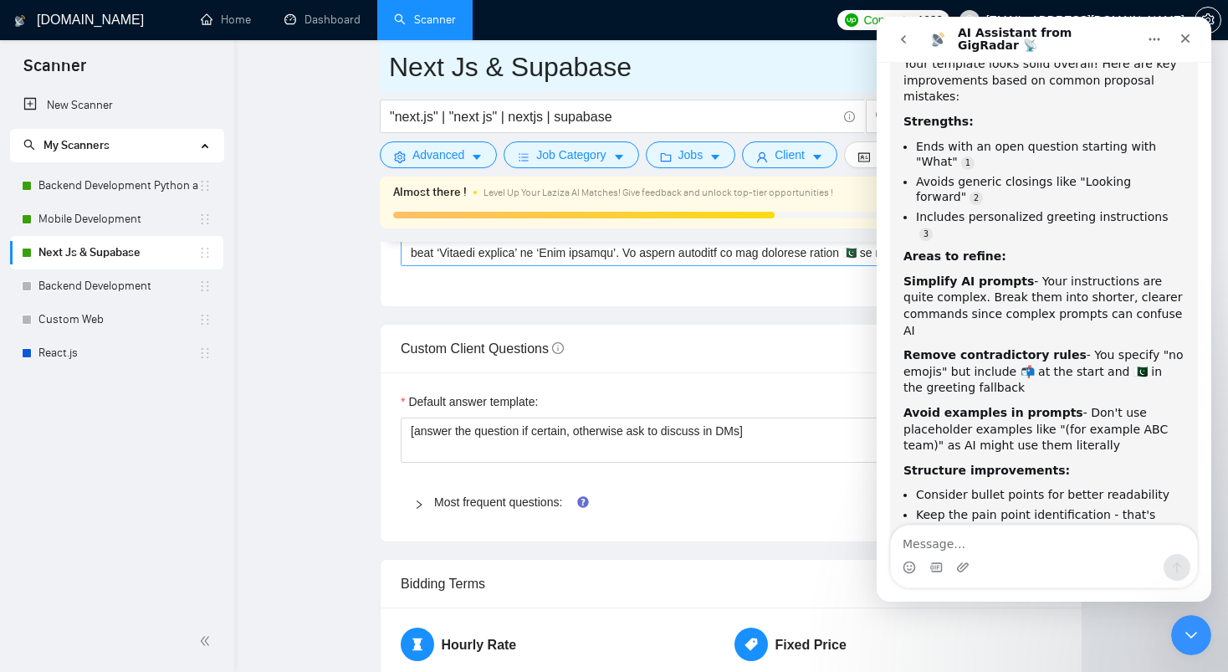
scroll to position [2339, 0]
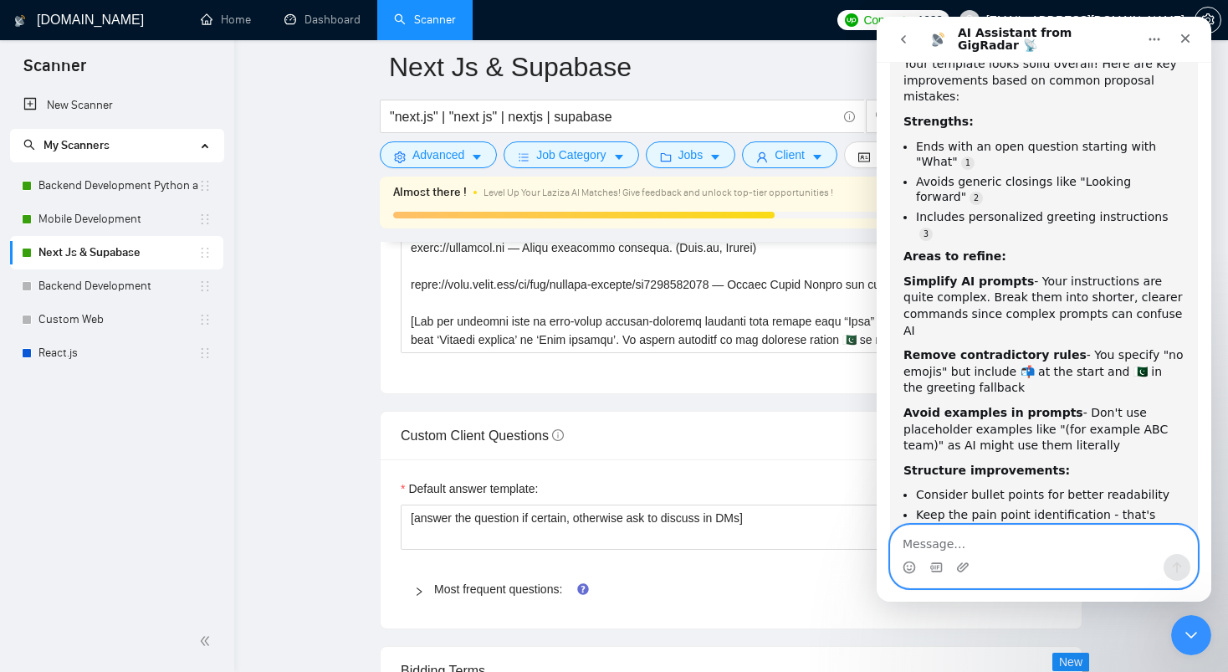
click at [955, 546] on textarea "Message…" at bounding box center [1044, 539] width 306 height 28
type textarea "can you make"
type textarea "please make those changes"
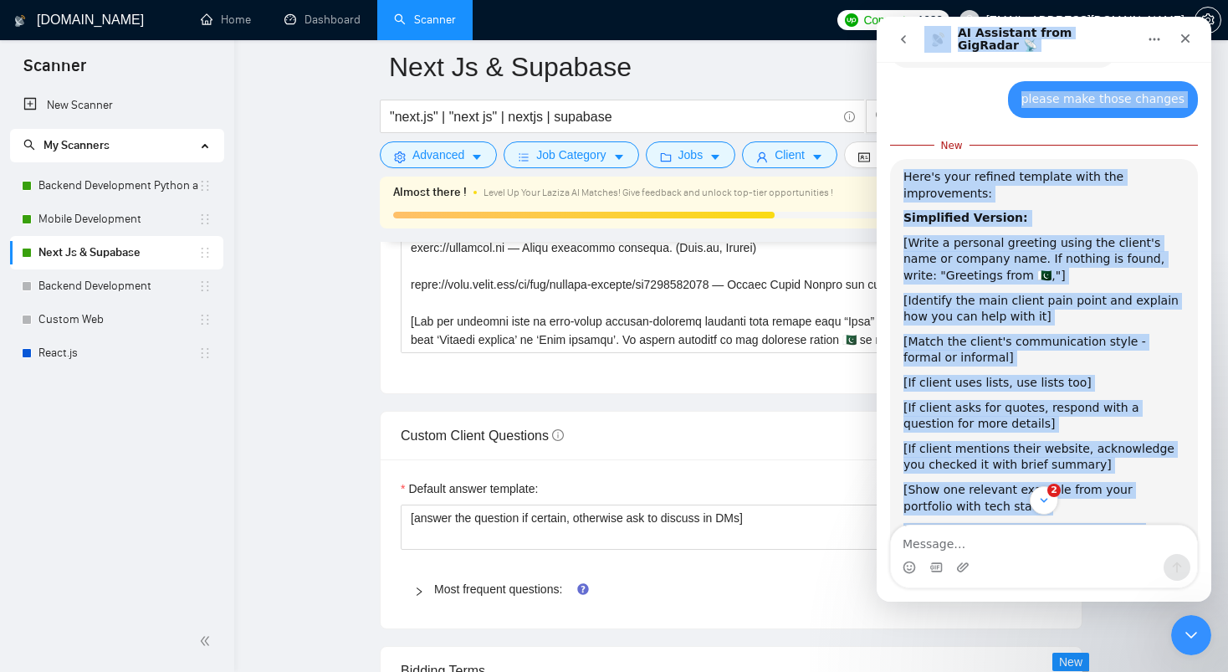
scroll to position [2716, 0]
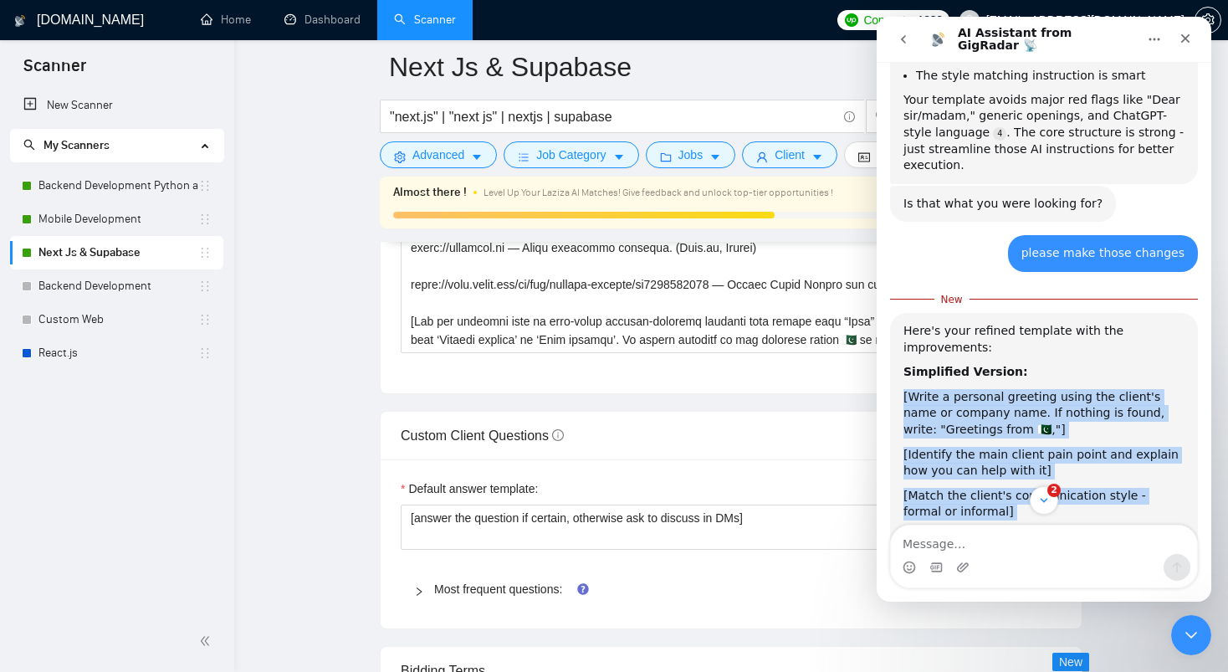
drag, startPoint x: 951, startPoint y: 268, endPoint x: 899, endPoint y: 182, distance: 99.8
click at [899, 313] on div "Here's your refined template with the improvements: Simplified Version: [Write …" at bounding box center [1044, 655] width 308 height 684
copy div "[Write a personal greeting using the client's name or company name. If nothing …"
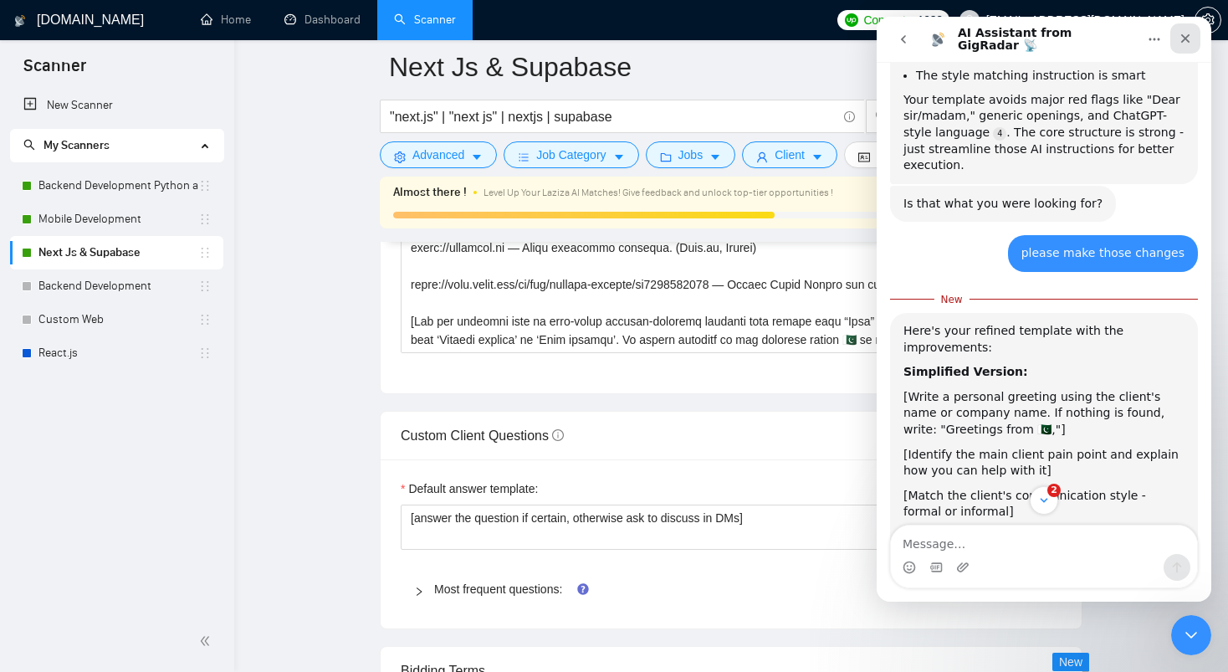
click at [1187, 43] on icon "Close" at bounding box center [1185, 38] width 13 height 13
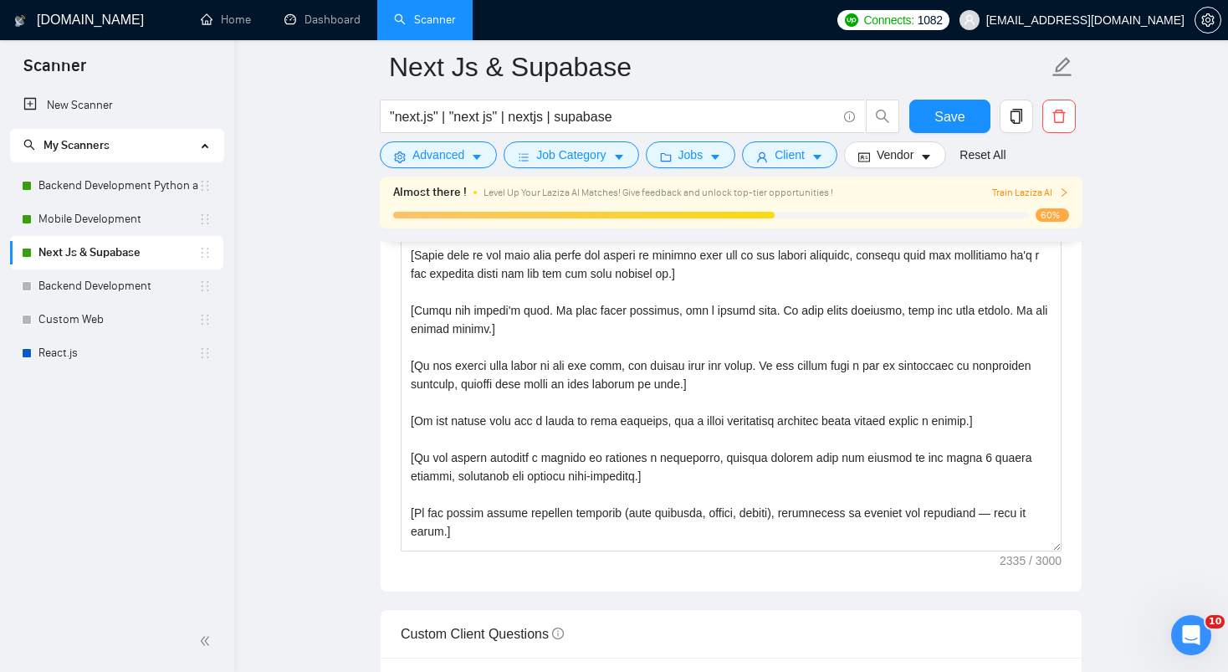
scroll to position [98, 0]
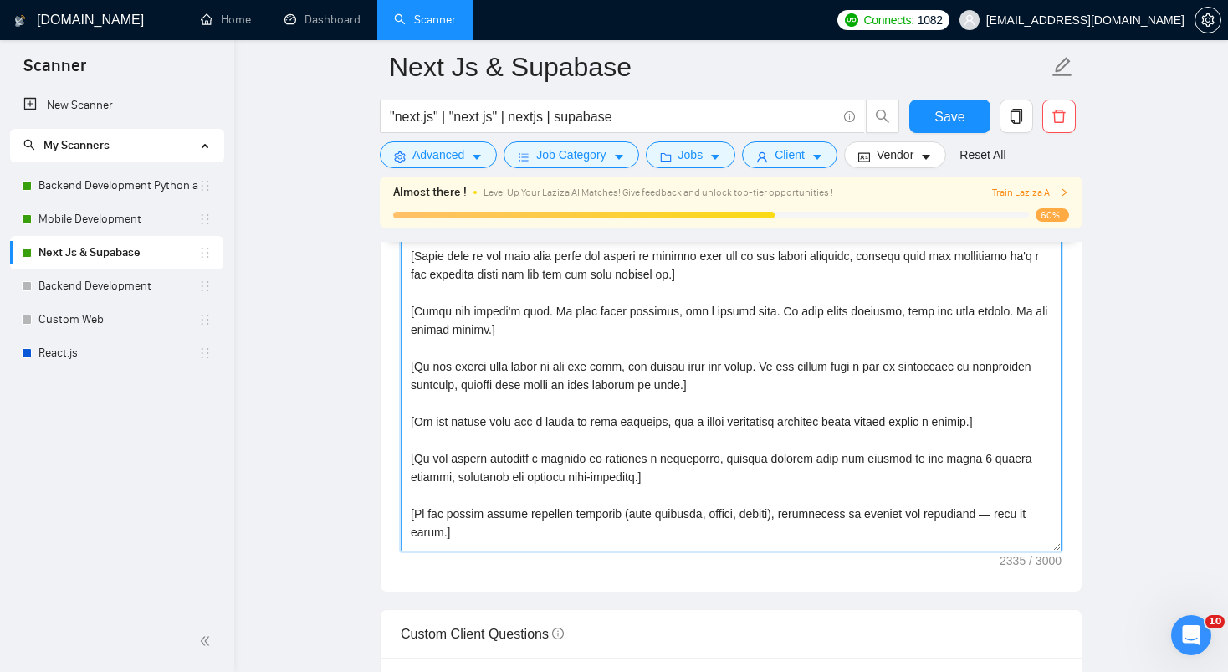
click at [806, 388] on textarea "Cover letter template:" at bounding box center [731, 363] width 661 height 376
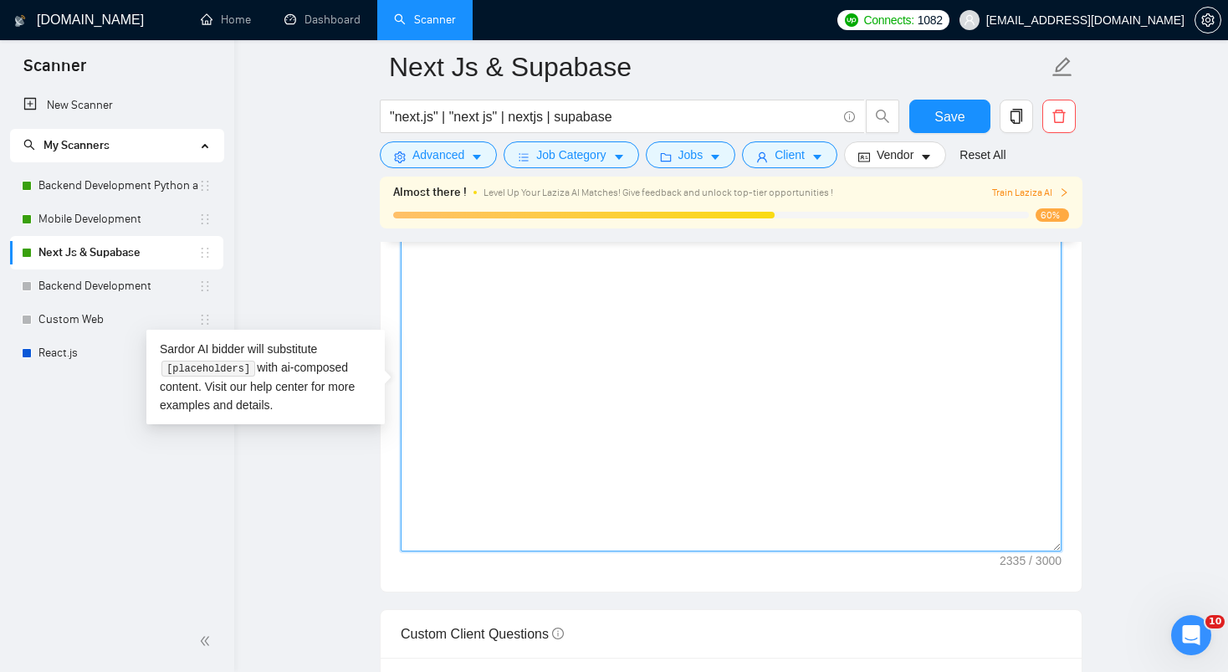
scroll to position [0, 0]
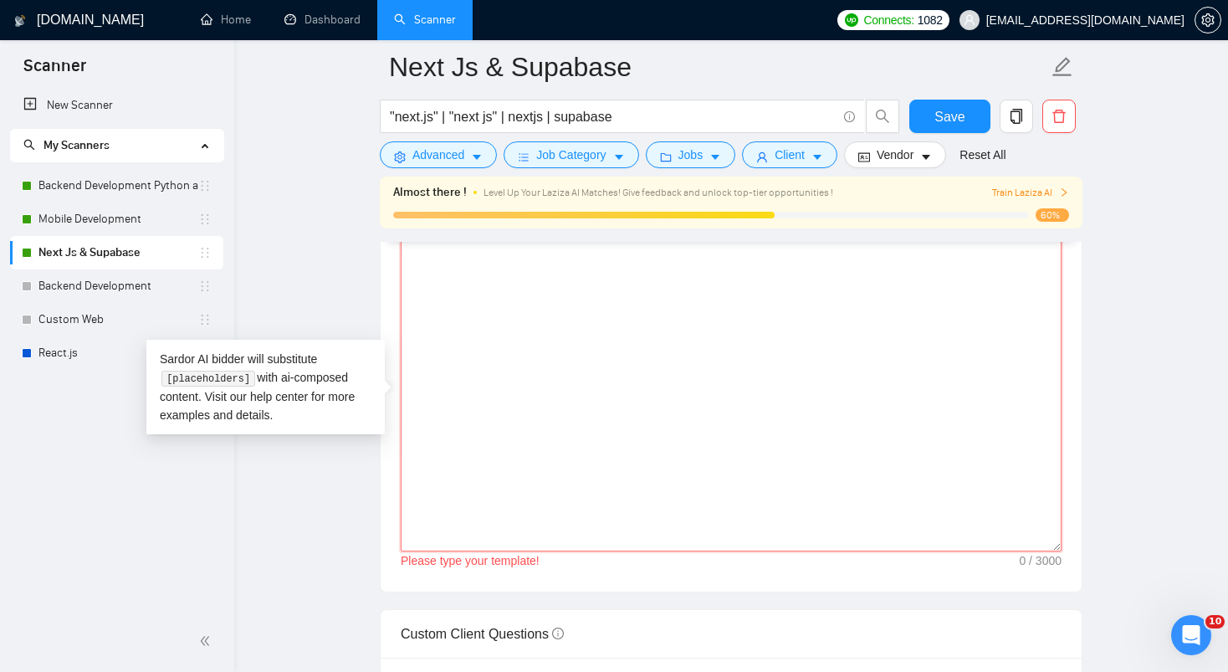
paste textarea "[Write a personal greeting using the client's name or company name. If nothing …"
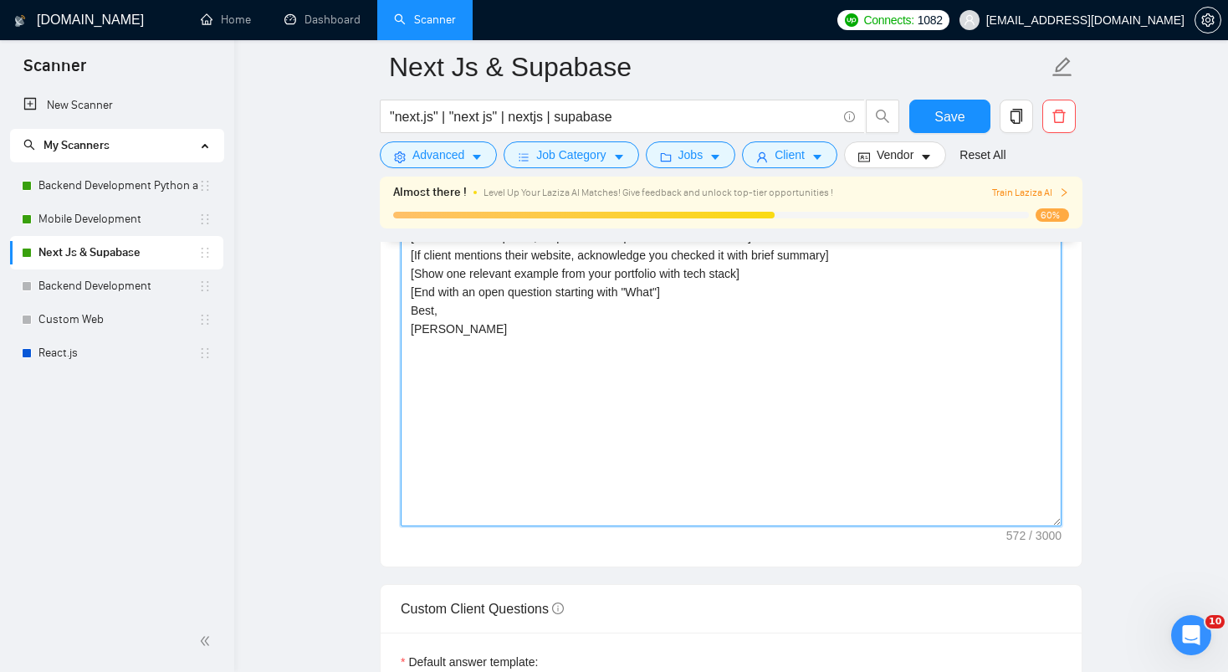
scroll to position [2167, 0]
type textarea "[Write a personal greeting using the client's name or company name. If nothing …"
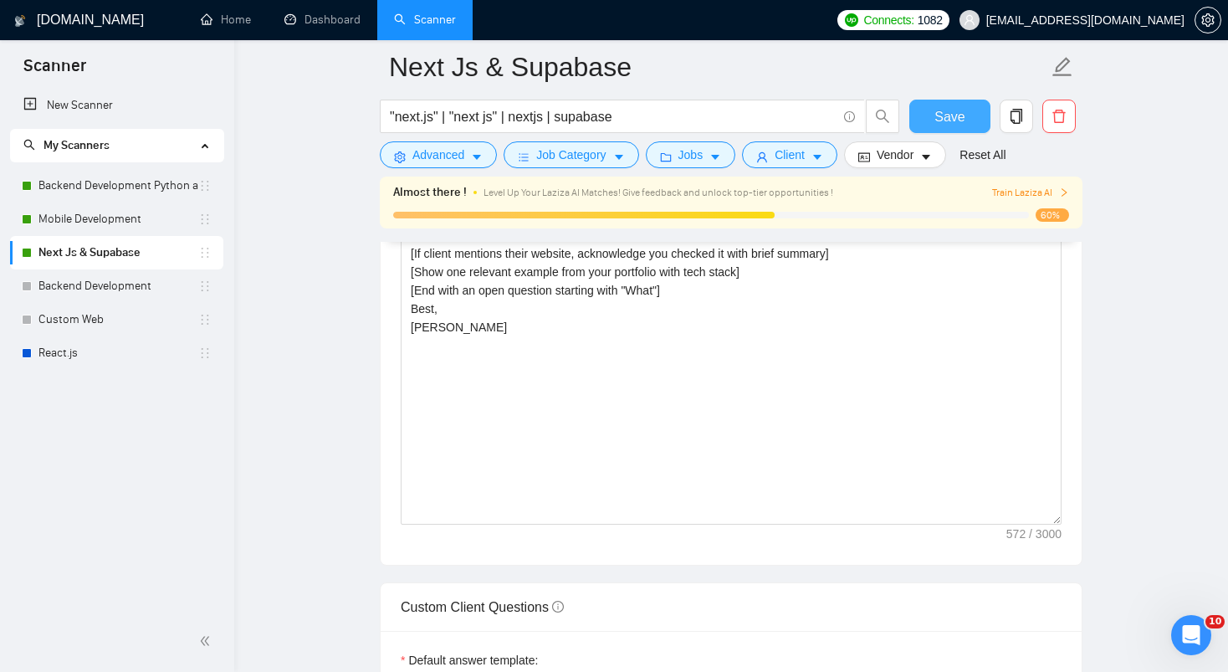
click at [939, 128] on button "Save" at bounding box center [949, 116] width 81 height 33
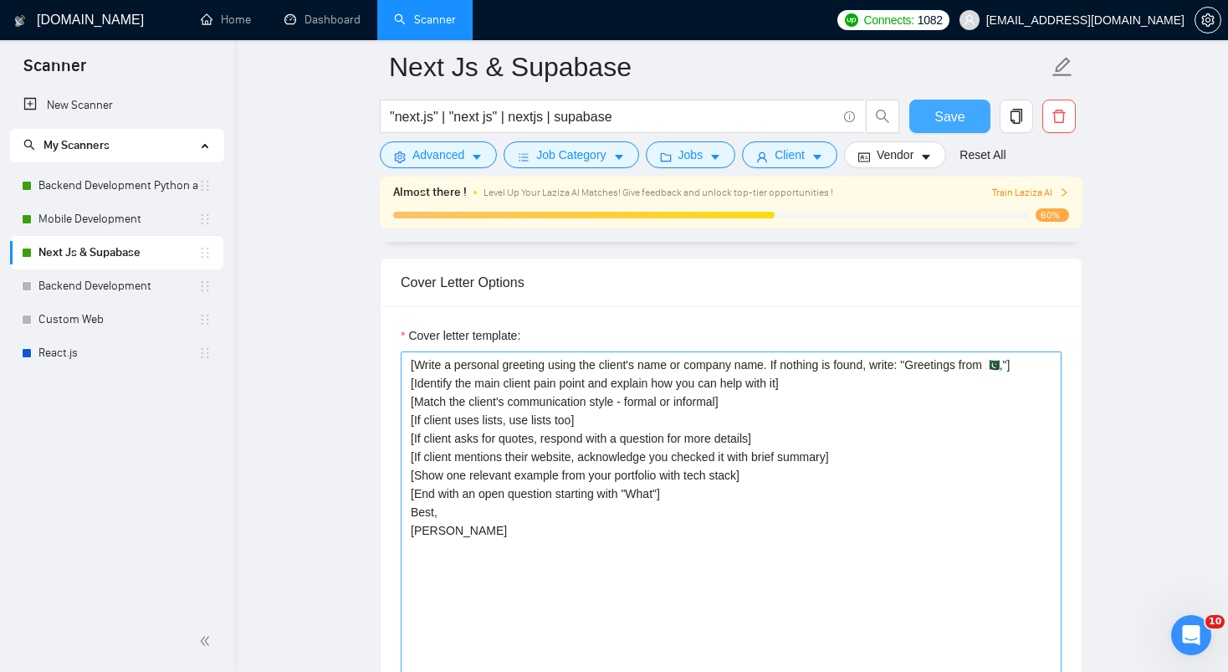
scroll to position [1973, 0]
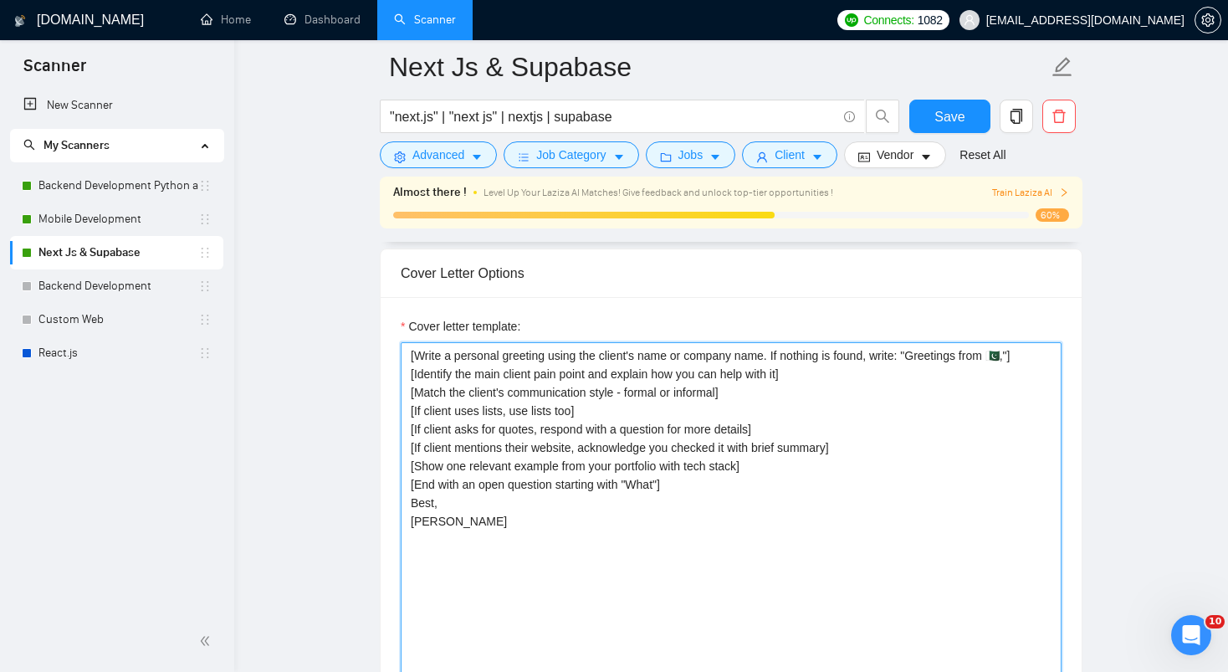
click at [581, 422] on textarea "[Write a personal greeting using the client's name or company name. If nothing …" at bounding box center [731, 530] width 661 height 376
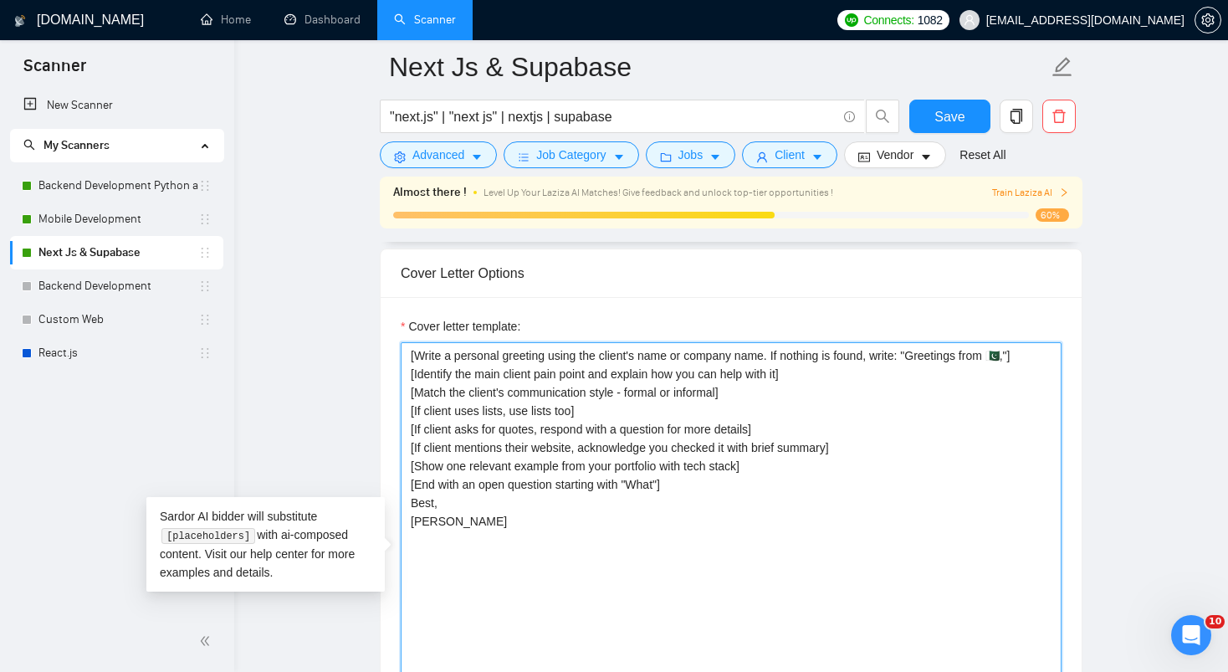
click at [581, 422] on textarea "[Write a personal greeting using the client's name or company name. If nothing …" at bounding box center [731, 530] width 661 height 376
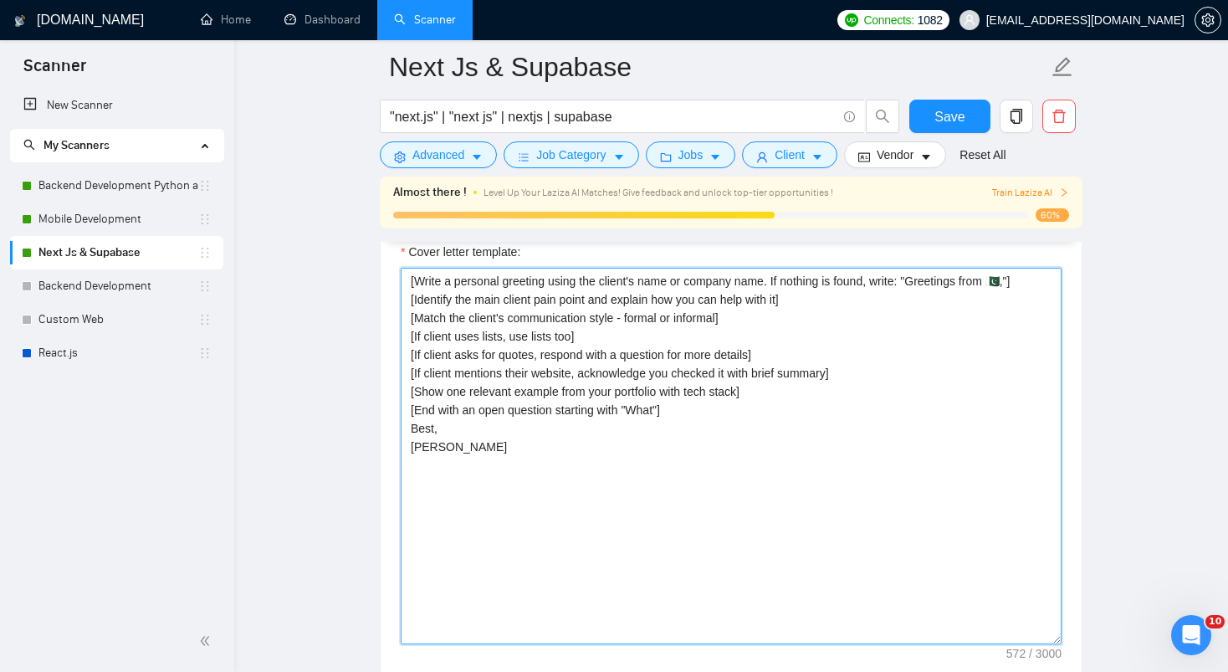
scroll to position [2047, 0]
click at [483, 477] on textarea "[Write a personal greeting using the client's name or company name. If nothing …" at bounding box center [731, 457] width 661 height 376
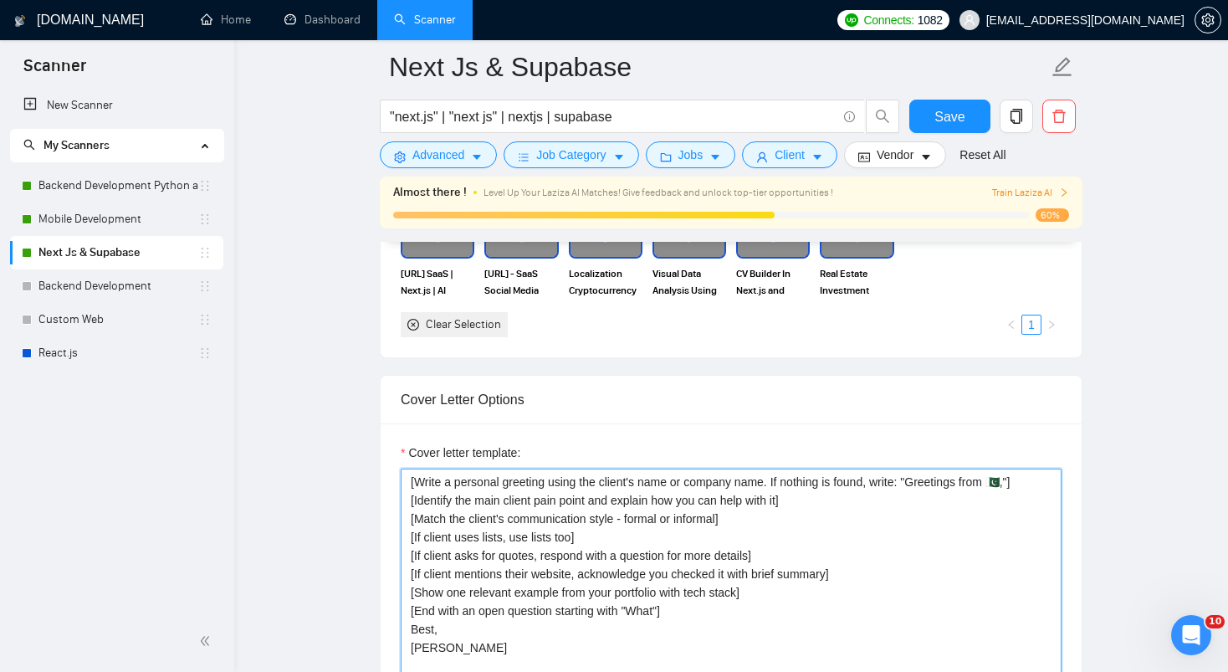
scroll to position [1845, 0]
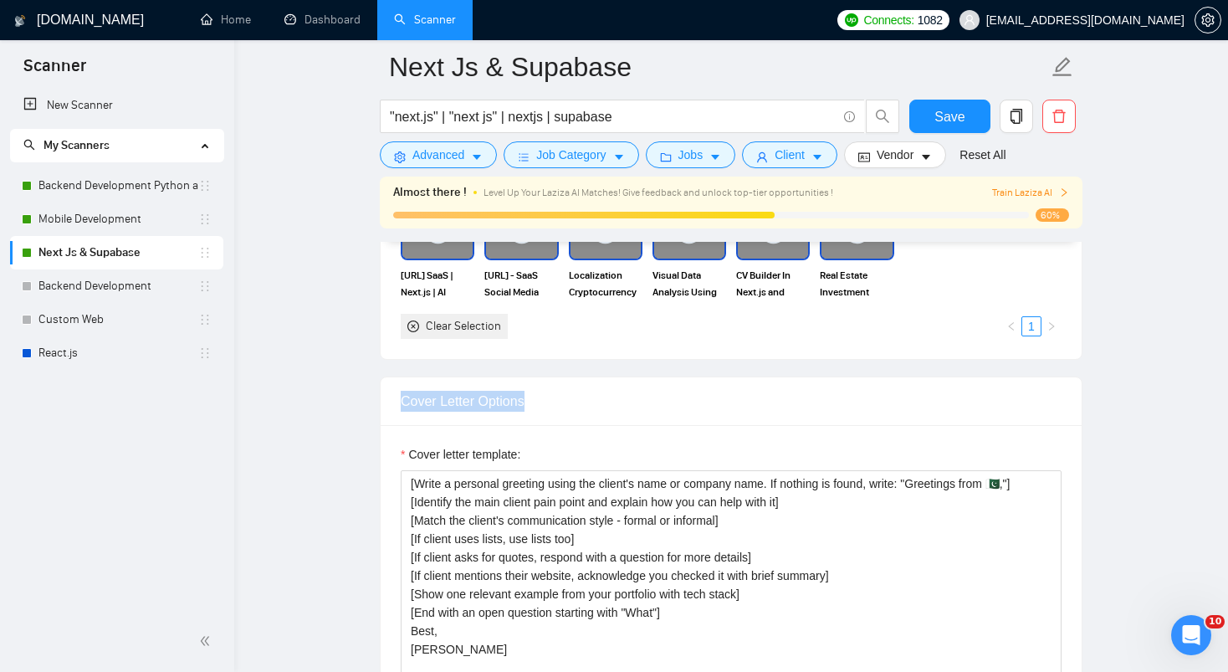
drag, startPoint x: 402, startPoint y: 423, endPoint x: 548, endPoint y: 422, distance: 146.4
click at [548, 422] on div "Cover Letter Options" at bounding box center [731, 401] width 661 height 48
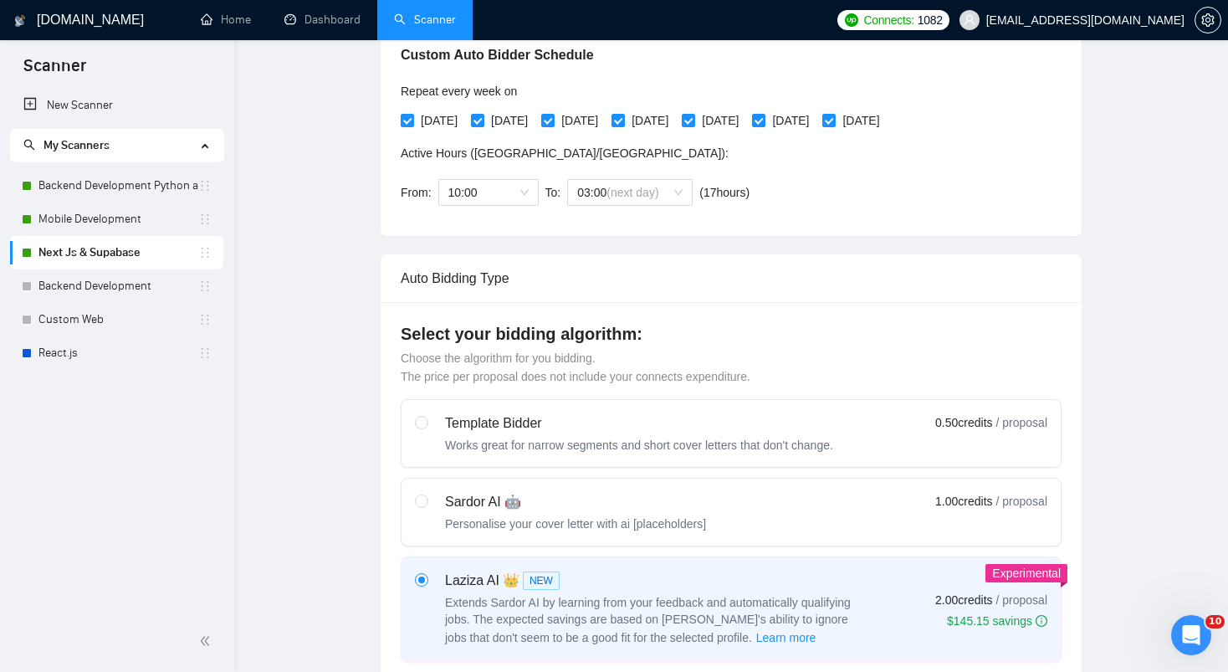
scroll to position [0, 0]
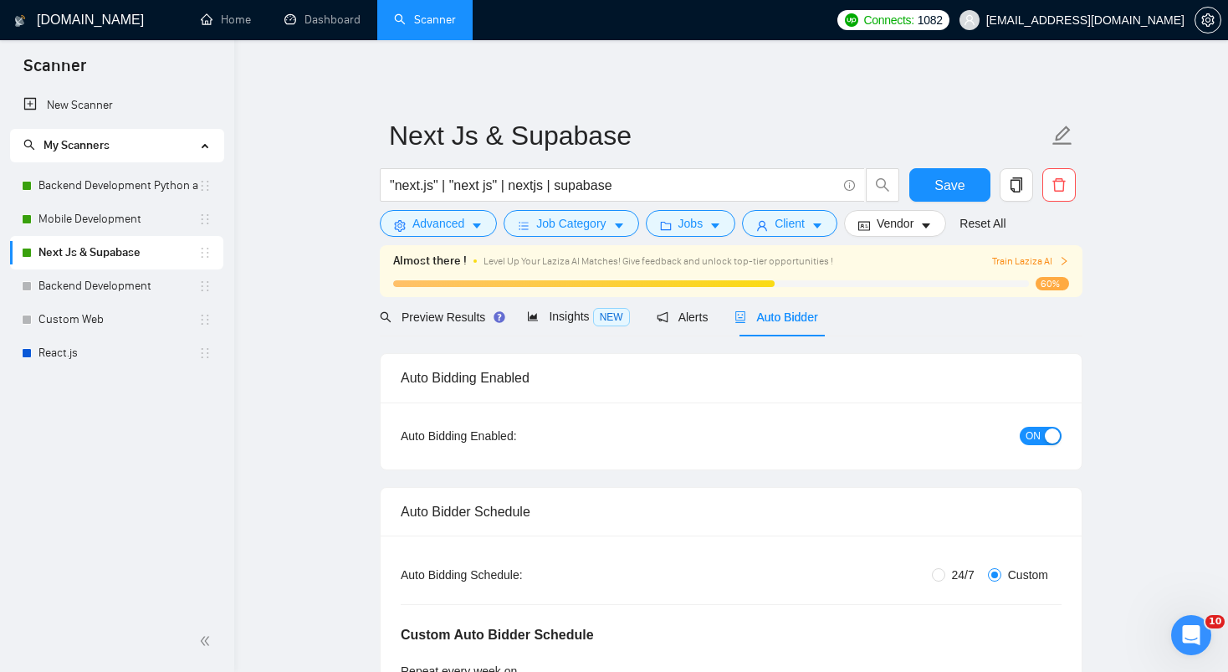
click at [1047, 437] on div "button" at bounding box center [1052, 435] width 15 height 15
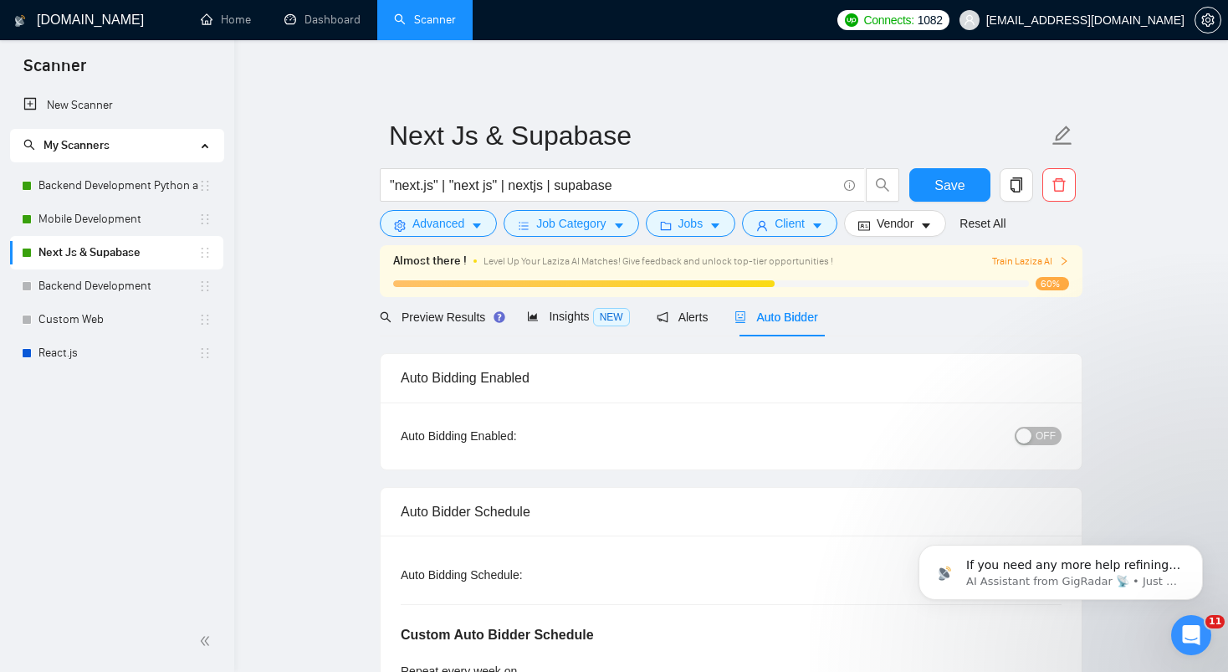
scroll to position [3114, 0]
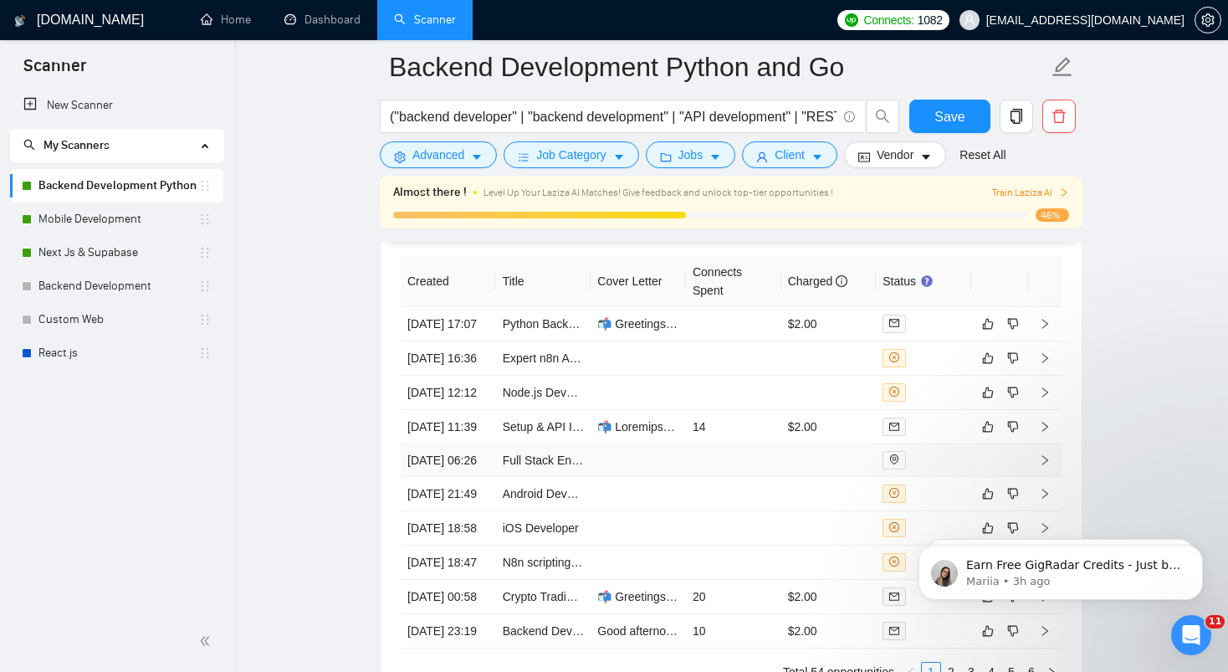
scroll to position [4335, 0]
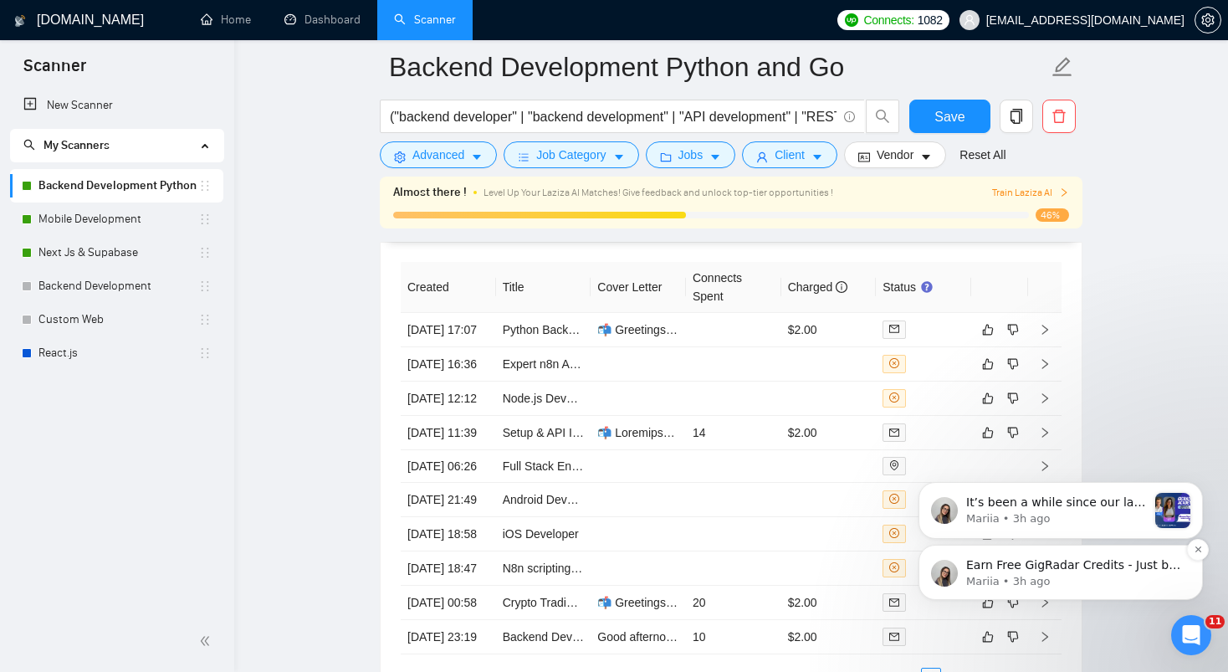
click at [929, 553] on div "Earn Free GigRadar Credits - Just by Sharing Your Story! 💬 Want more credits fo…" at bounding box center [1060, 572] width 284 height 55
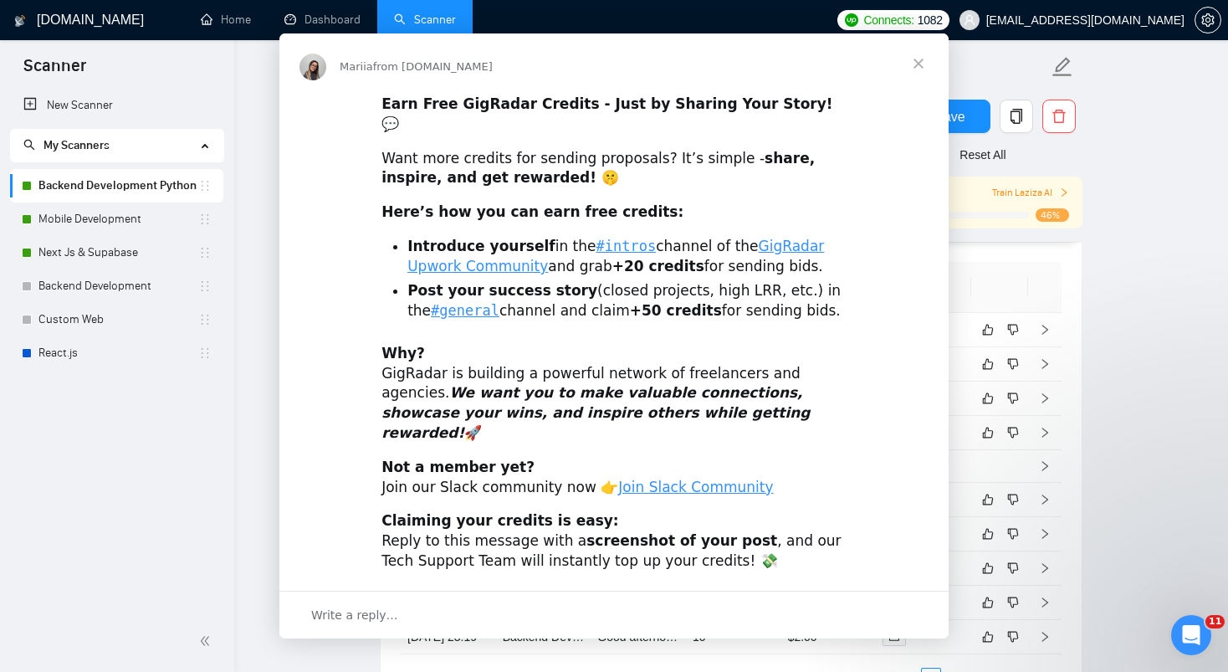
scroll to position [0, 0]
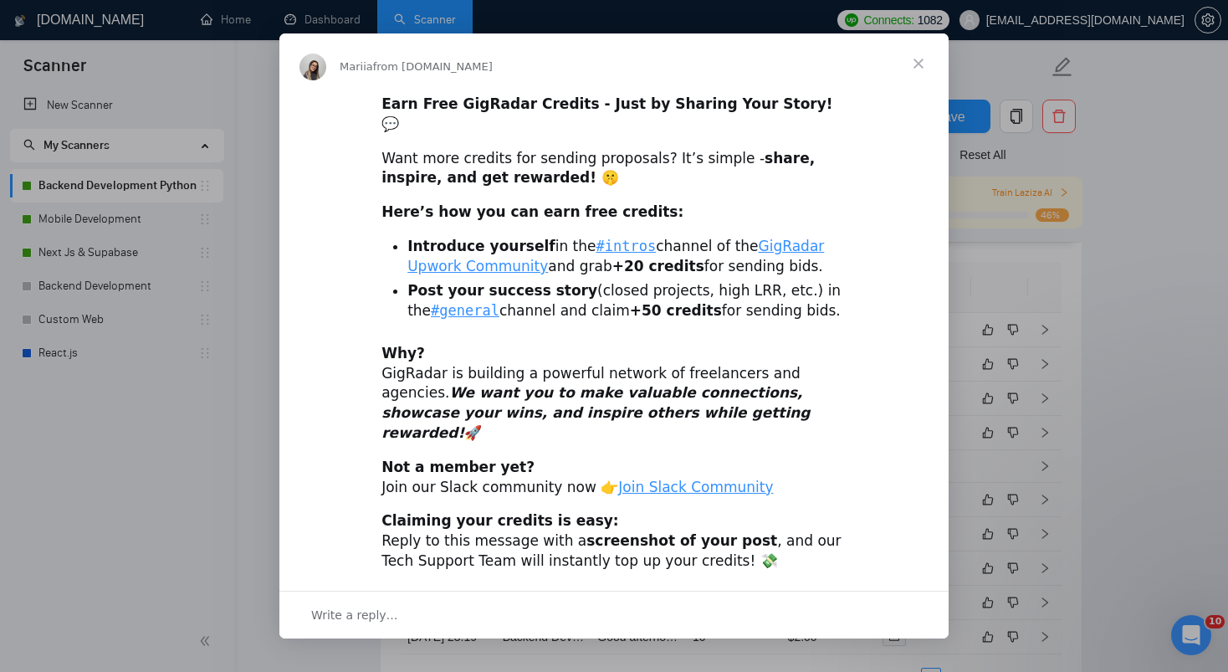
click at [921, 79] on span "Close" at bounding box center [918, 63] width 60 height 60
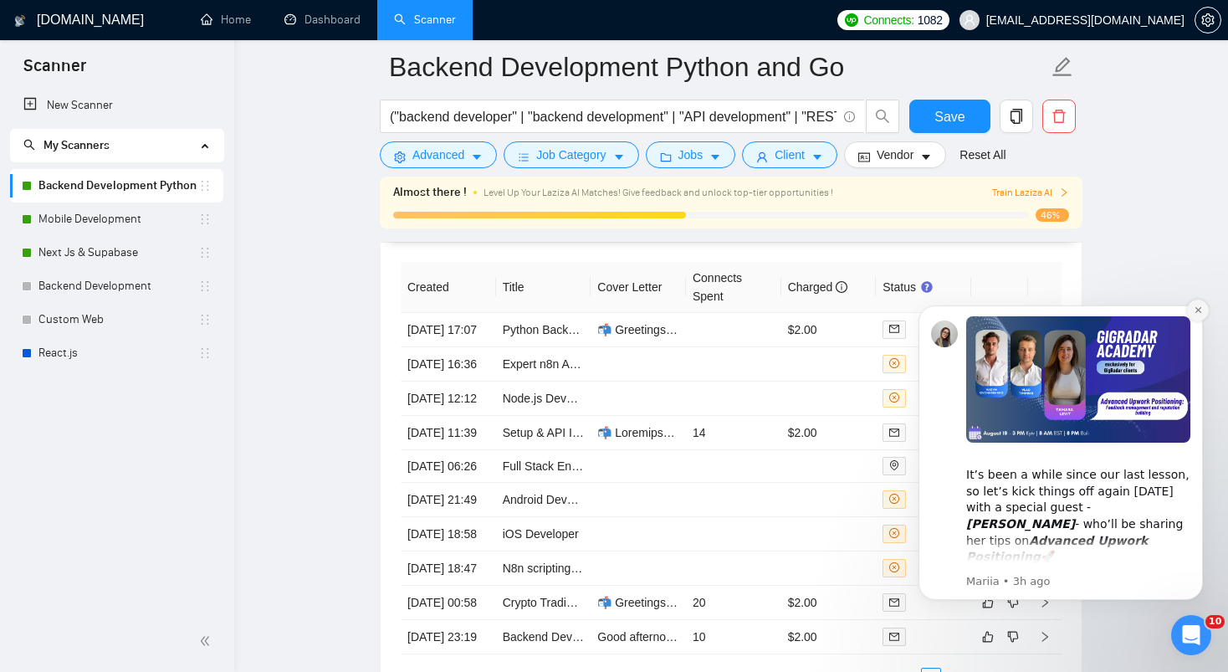
click at [1197, 313] on icon "Dismiss notification" at bounding box center [1198, 309] width 9 height 9
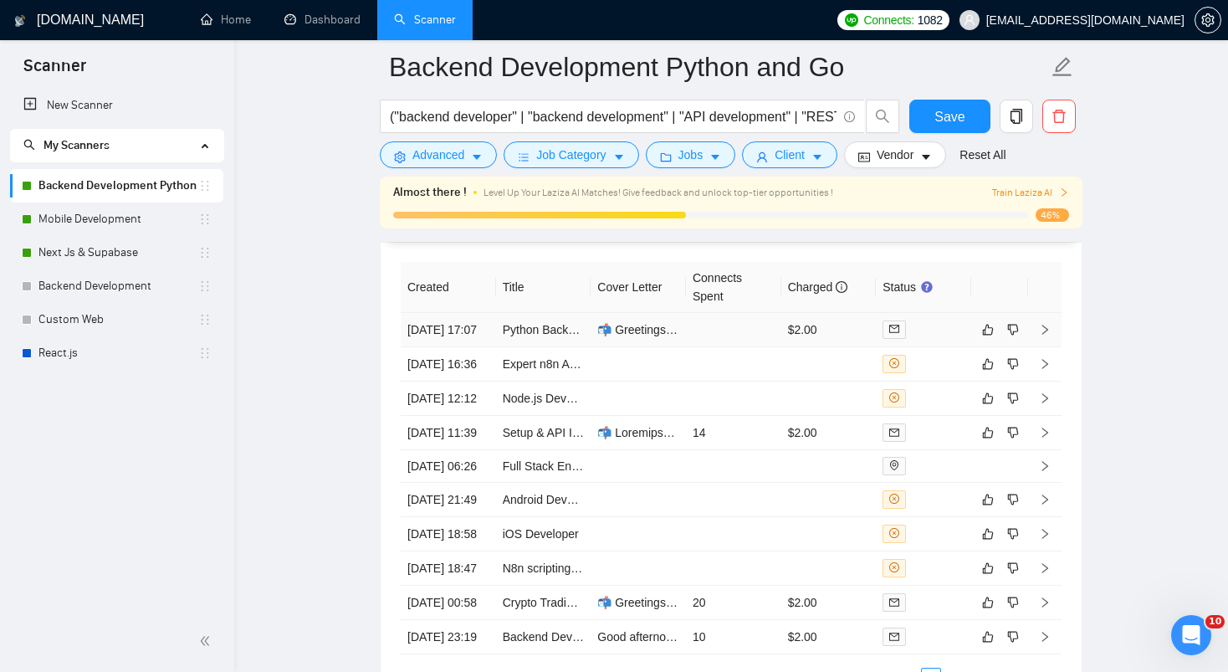
click at [677, 347] on td "📬 Greetings from 🇵🇰, I see the main thing to start is building the custom query…" at bounding box center [638, 330] width 95 height 34
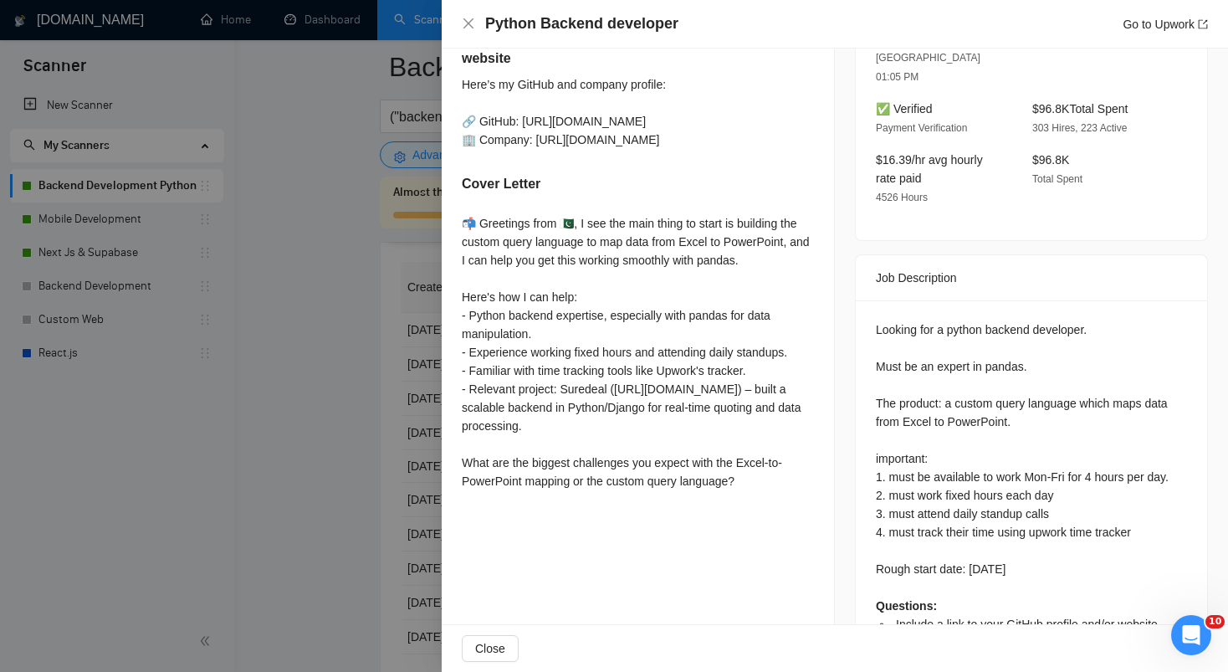
scroll to position [555, 0]
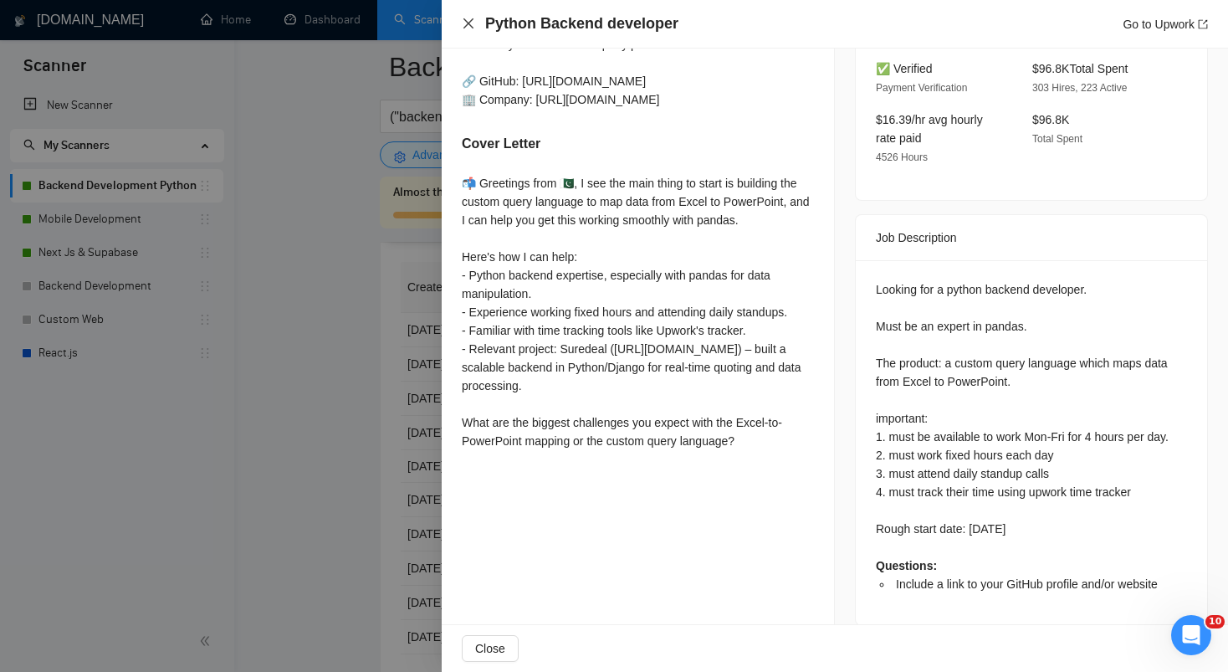
click at [464, 24] on icon "close" at bounding box center [468, 23] width 13 height 13
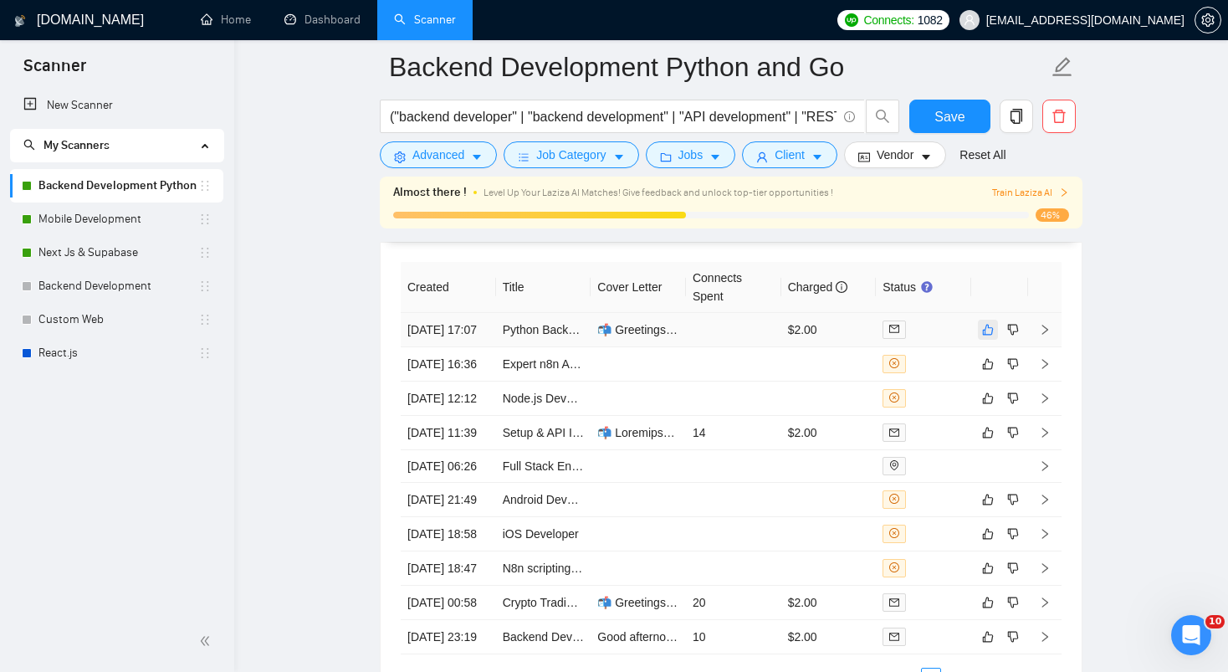
click at [987, 336] on icon "like" at bounding box center [988, 329] width 12 height 13
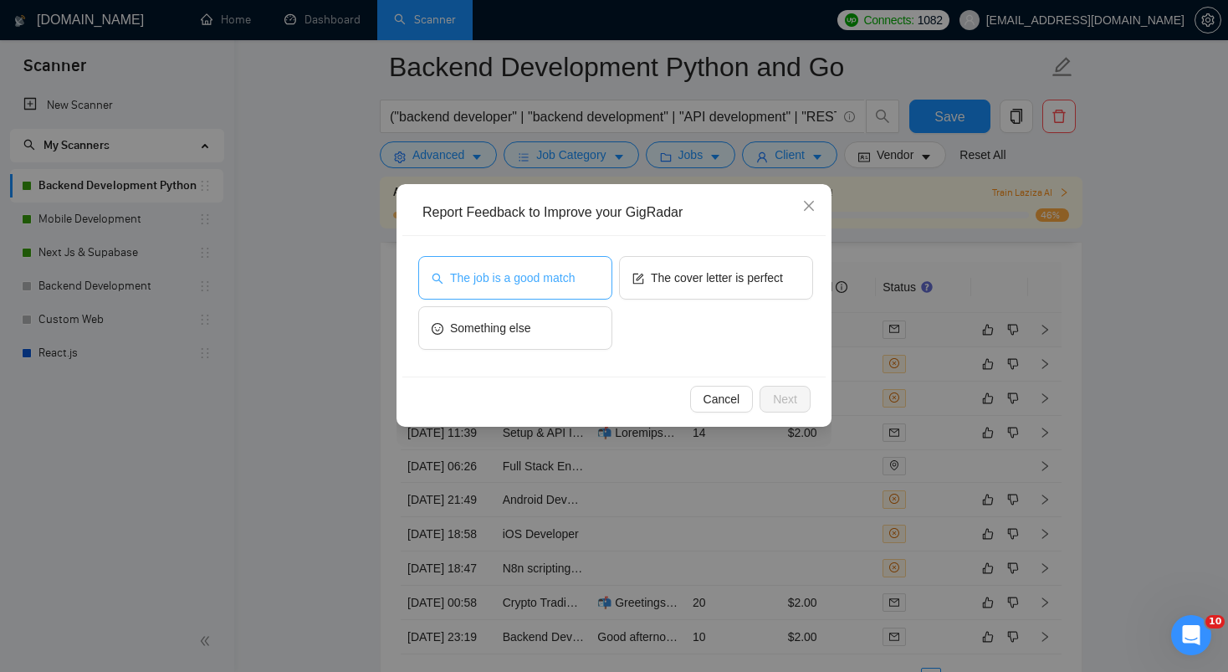
click at [492, 283] on span "The job is a good match" at bounding box center [512, 278] width 125 height 18
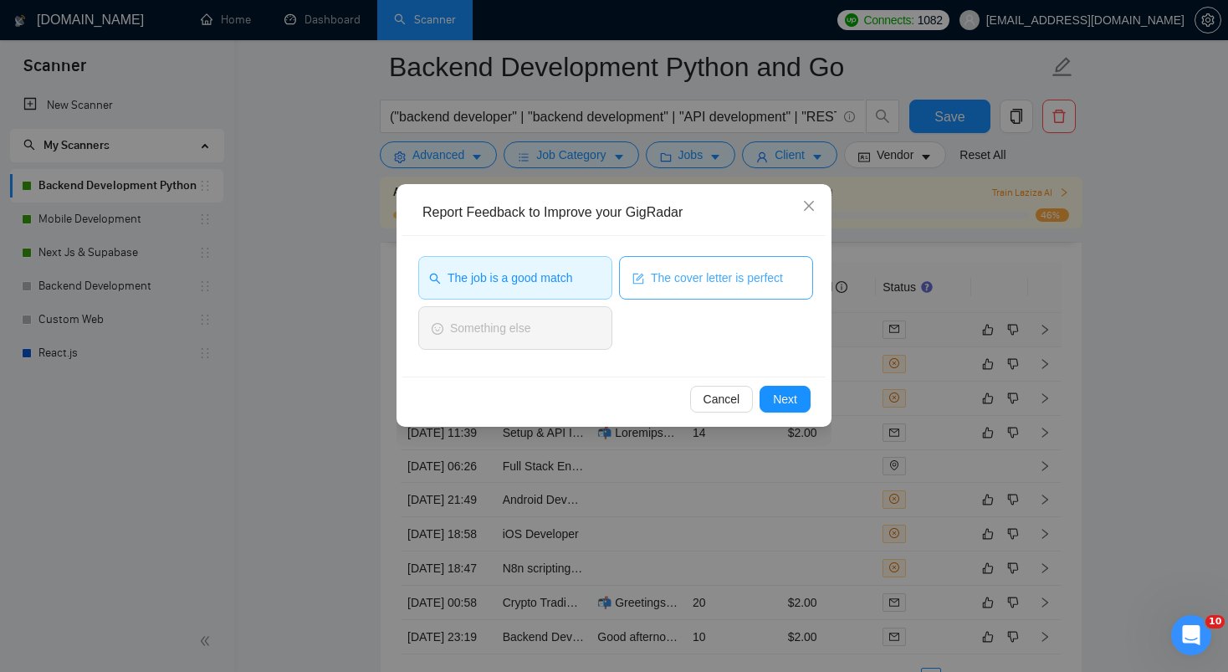
click at [657, 274] on span "The cover letter is perfect" at bounding box center [717, 278] width 132 height 18
click at [549, 283] on span "The job is a good match" at bounding box center [510, 278] width 125 height 18
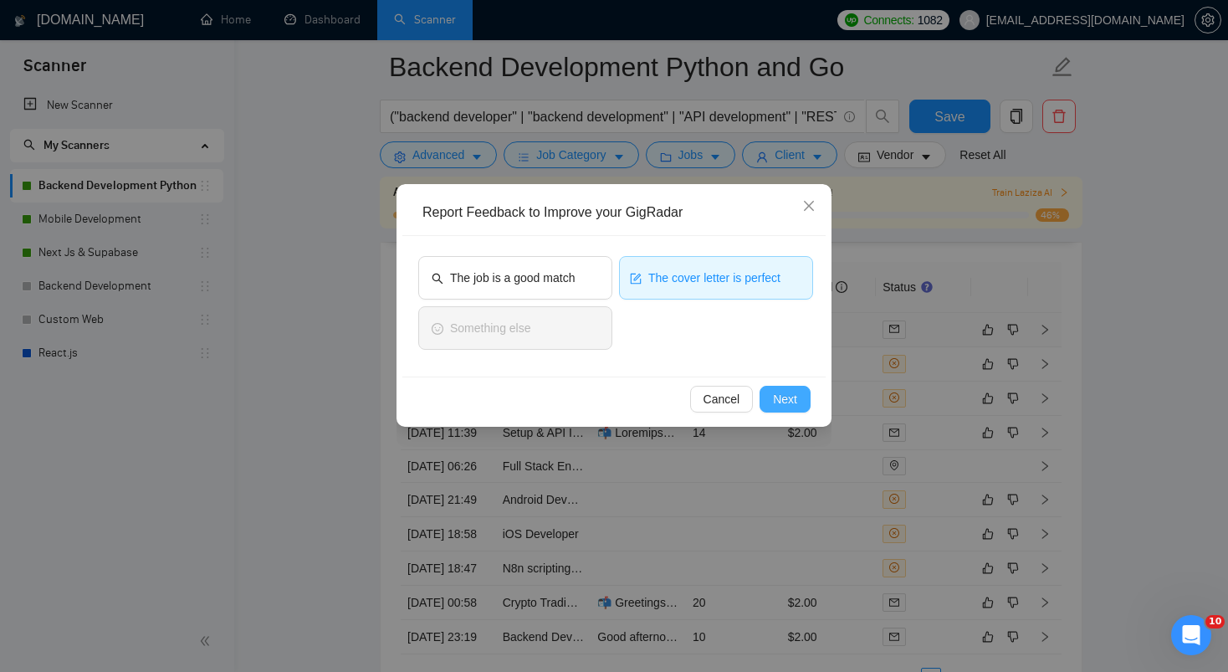
click at [773, 397] on span "Next" at bounding box center [785, 399] width 24 height 18
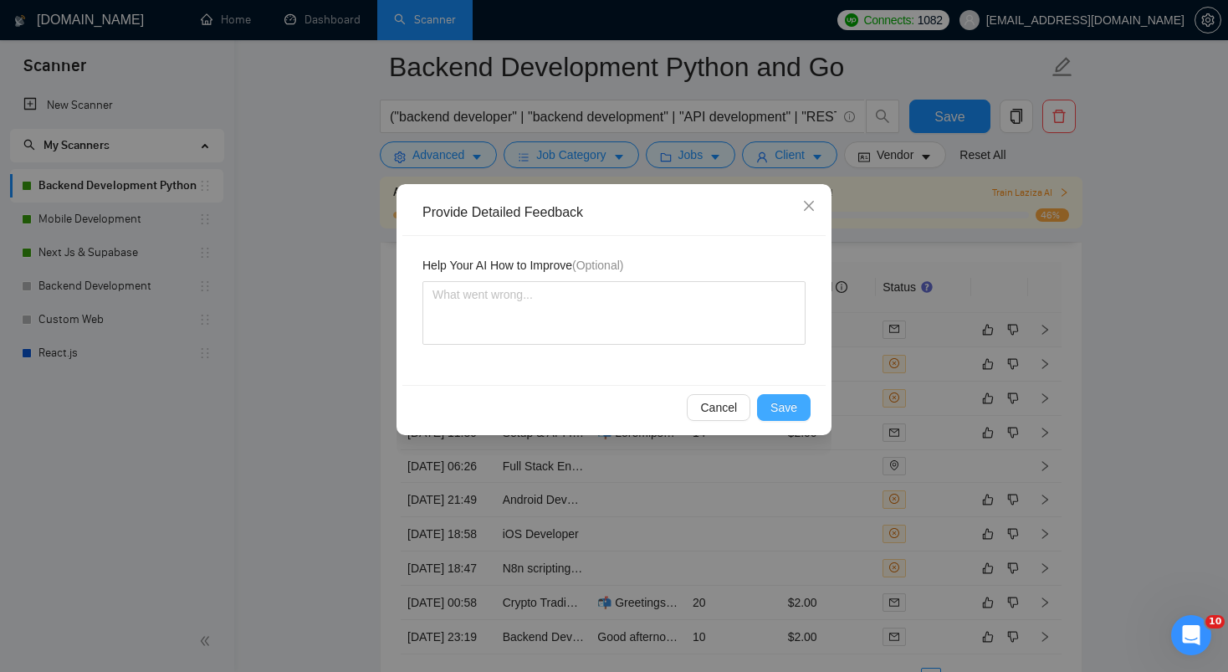
click at [795, 403] on span "Save" at bounding box center [783, 407] width 27 height 18
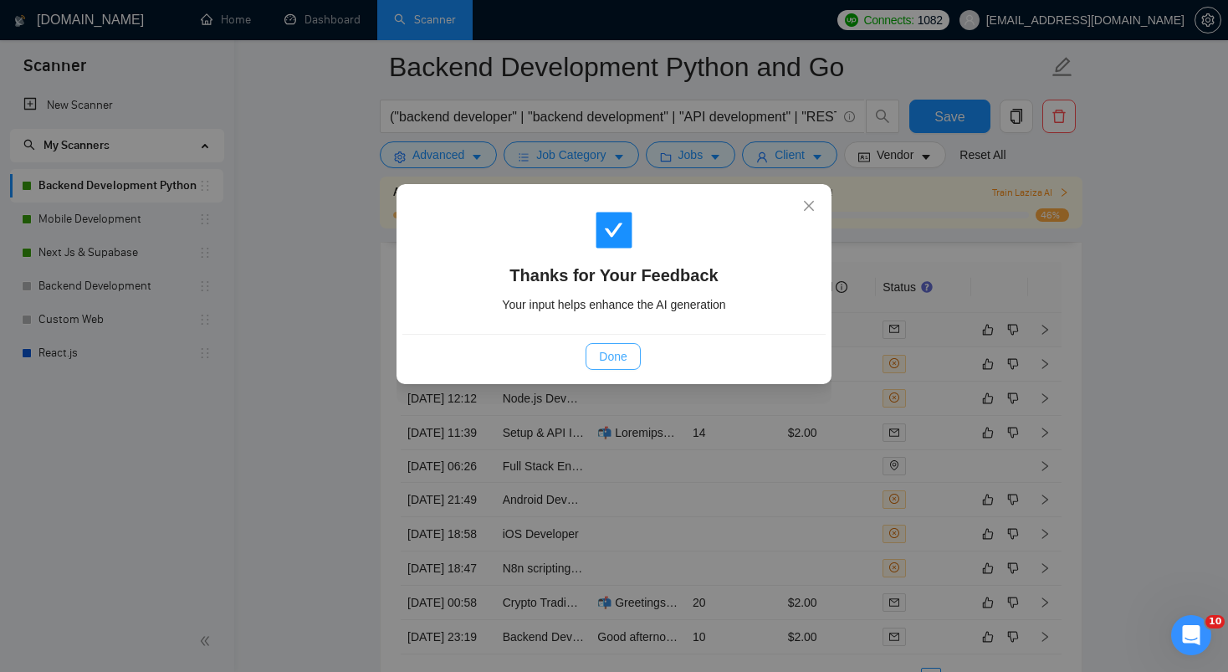
click at [611, 351] on span "Done" at bounding box center [613, 356] width 28 height 18
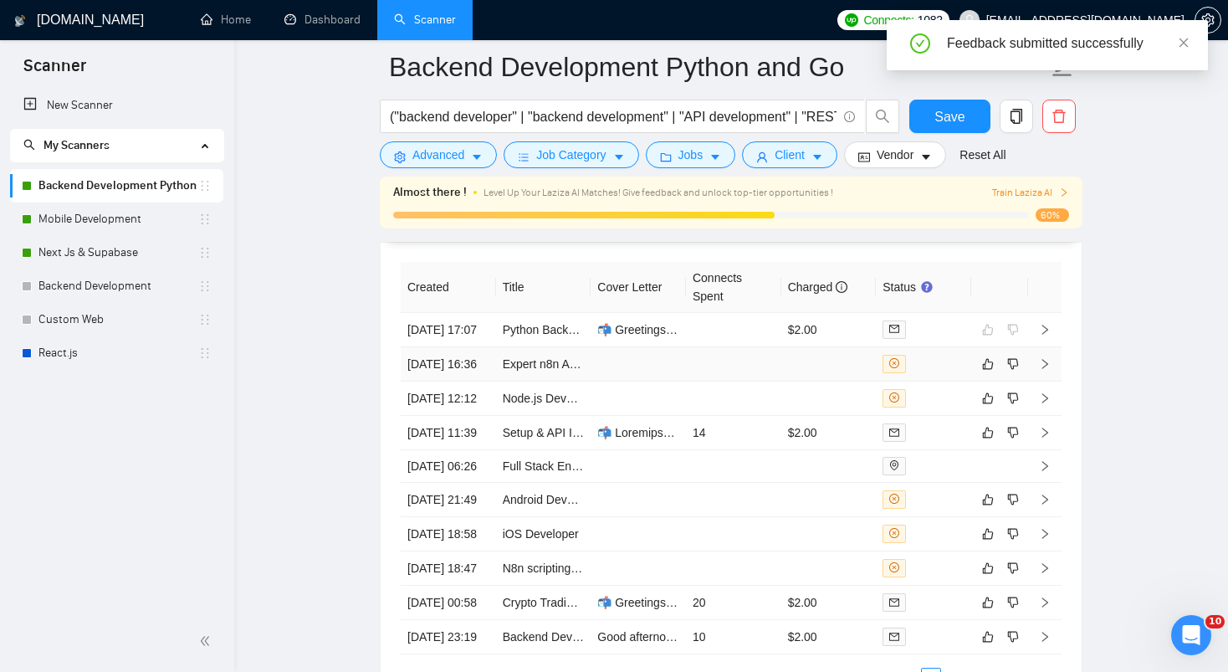
click at [736, 381] on td at bounding box center [733, 364] width 95 height 34
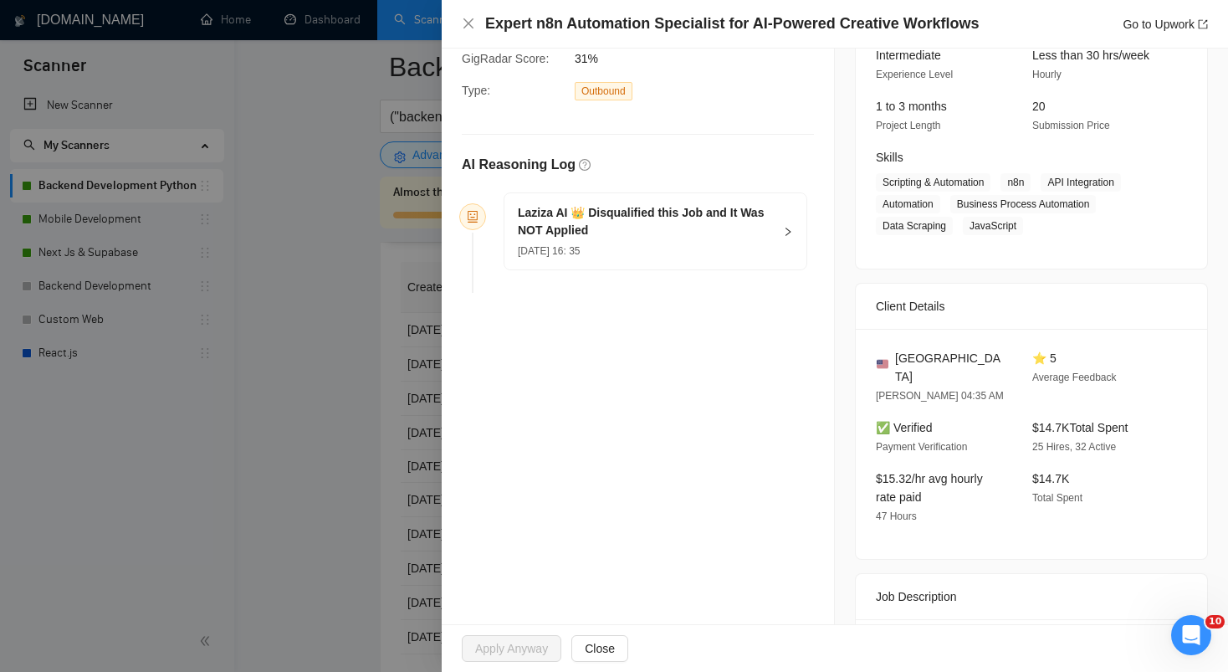
scroll to position [143, 0]
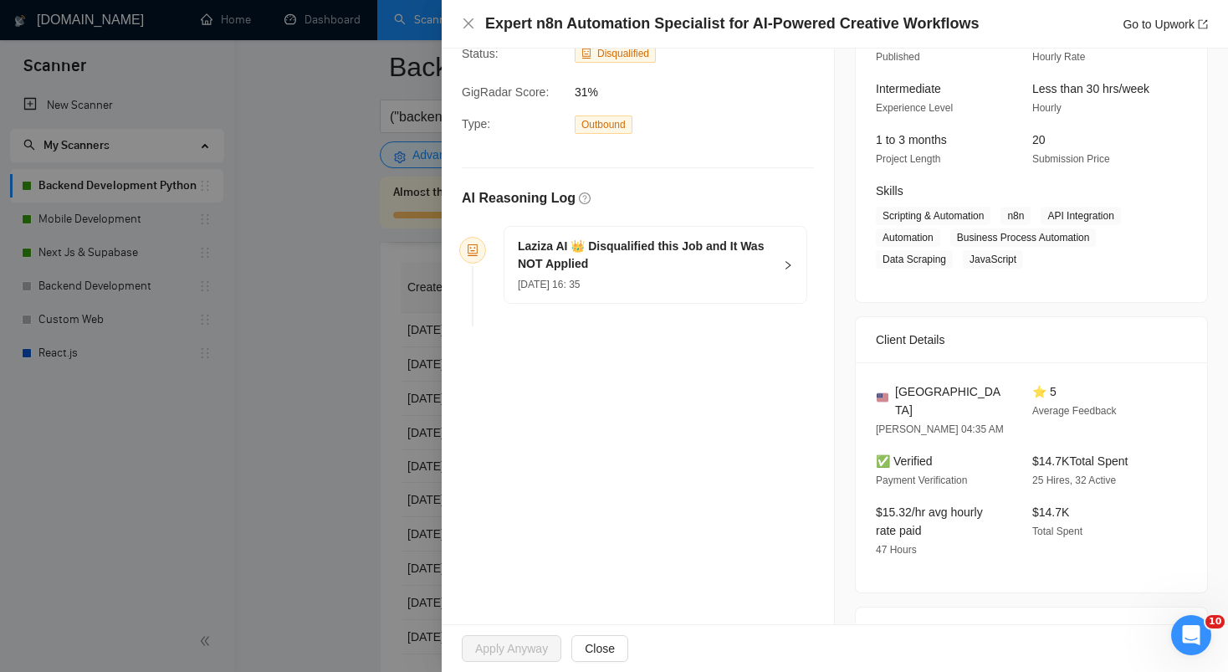
click at [698, 243] on h5 "Laziza AI 👑 Disqualified this Job and It Was NOT Applied" at bounding box center [645, 255] width 255 height 35
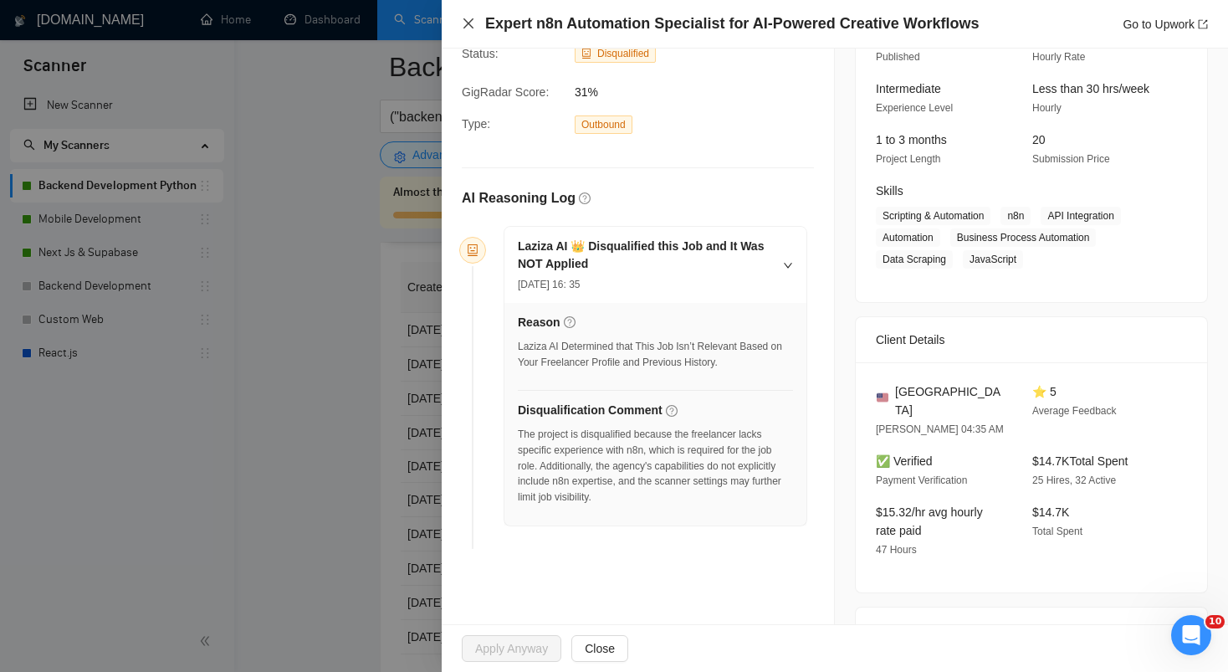
click at [465, 24] on icon "close" at bounding box center [468, 23] width 13 height 13
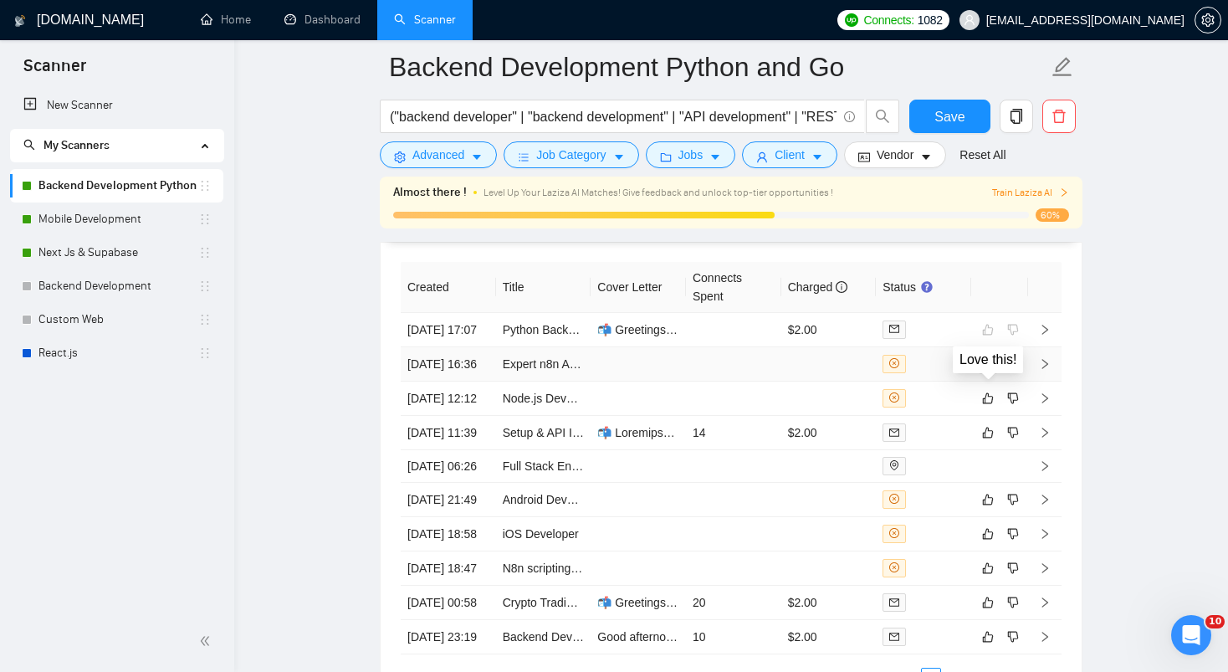
click at [984, 371] on icon "like" at bounding box center [988, 363] width 12 height 13
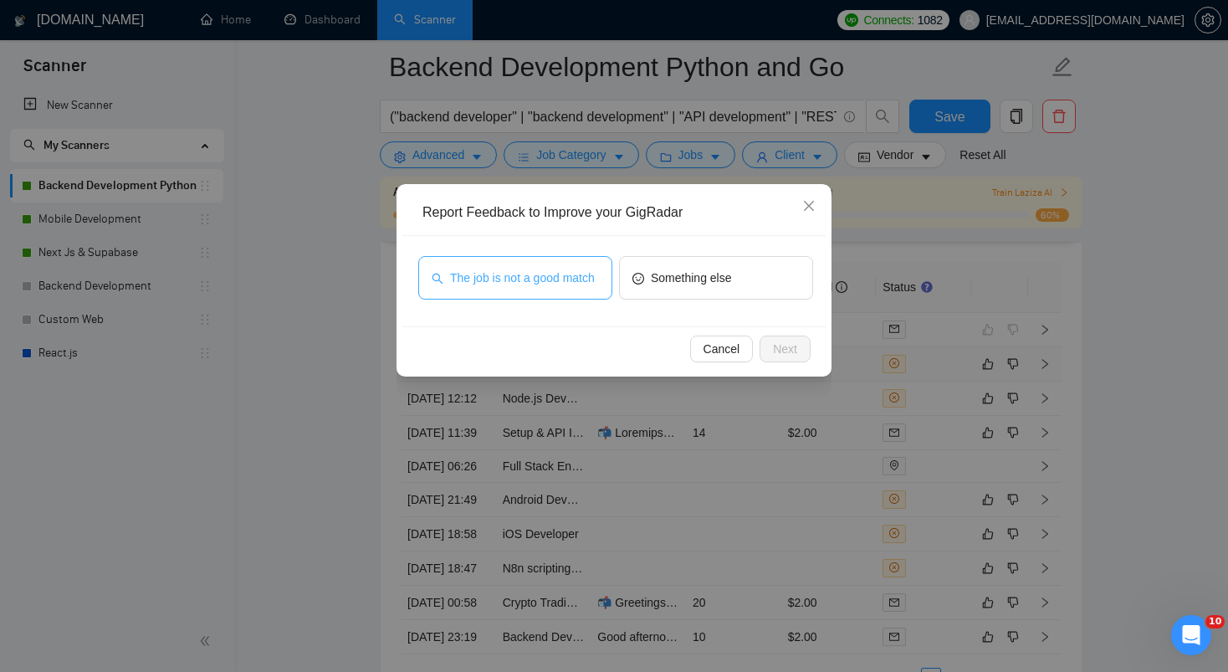
click at [560, 274] on span "The job is not a good match" at bounding box center [522, 278] width 145 height 18
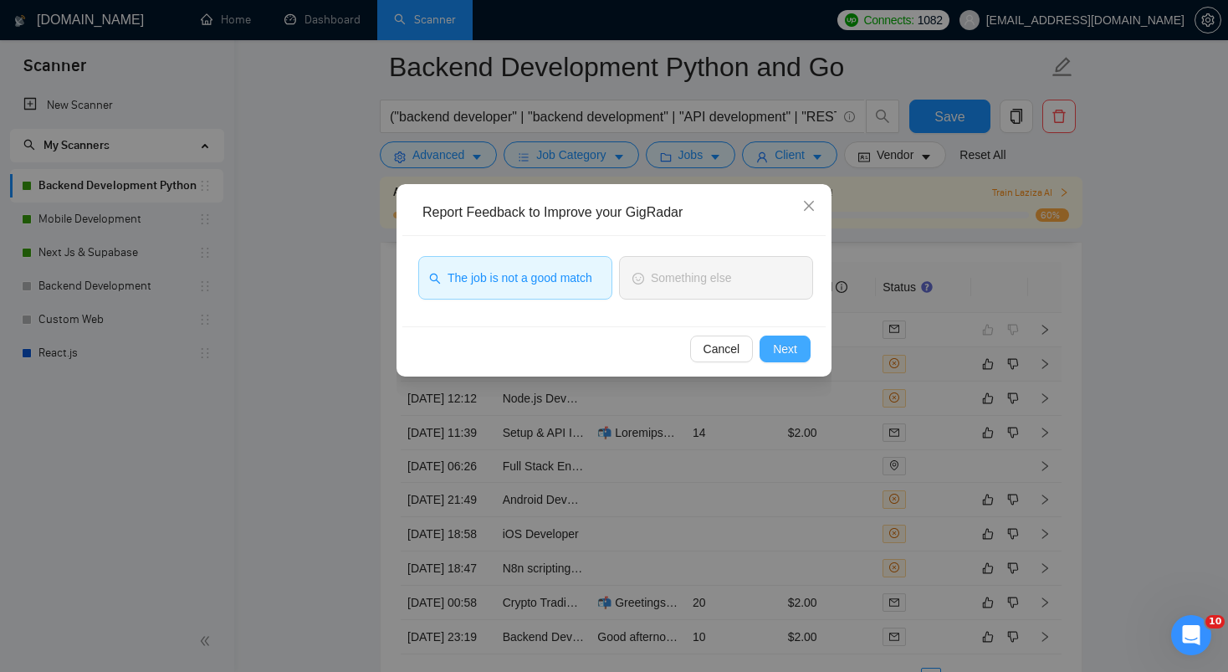
click at [785, 351] on span "Next" at bounding box center [785, 349] width 24 height 18
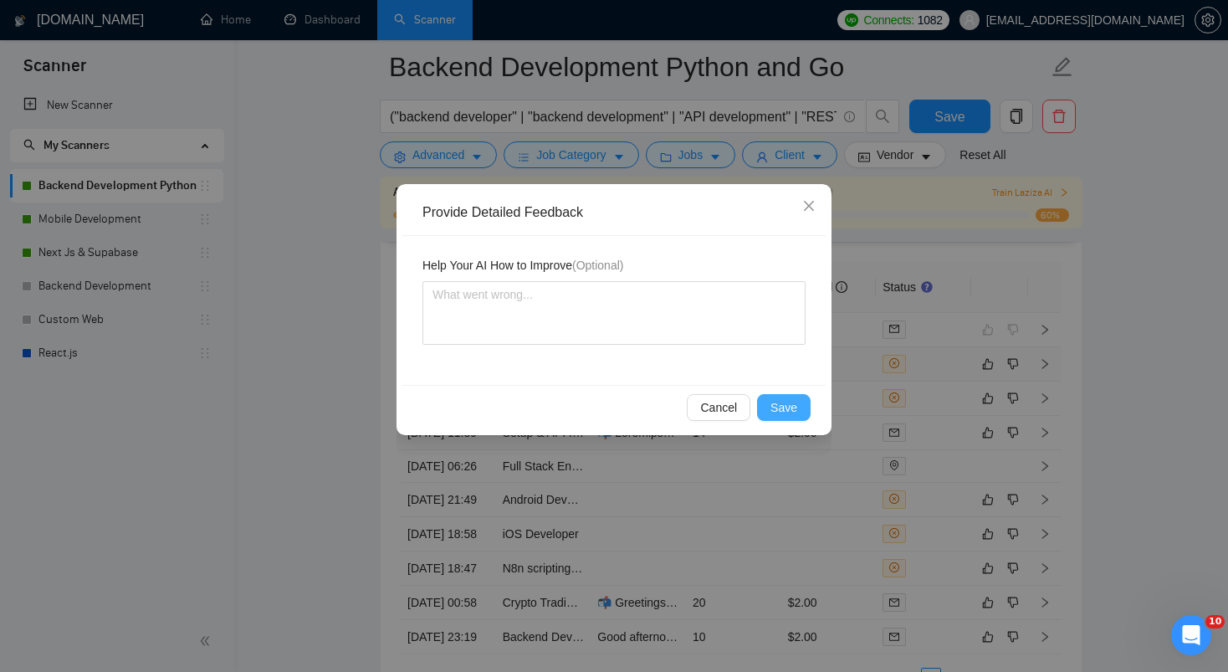
click at [780, 416] on span "Save" at bounding box center [783, 407] width 27 height 18
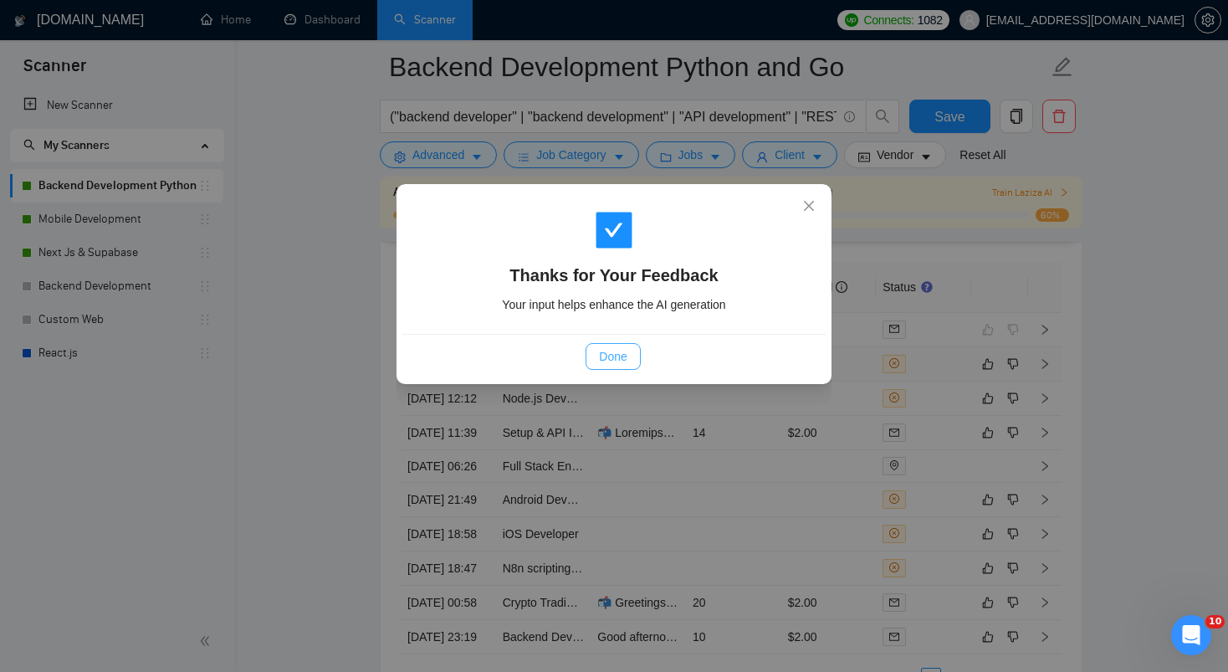
click at [617, 355] on span "Done" at bounding box center [613, 356] width 28 height 18
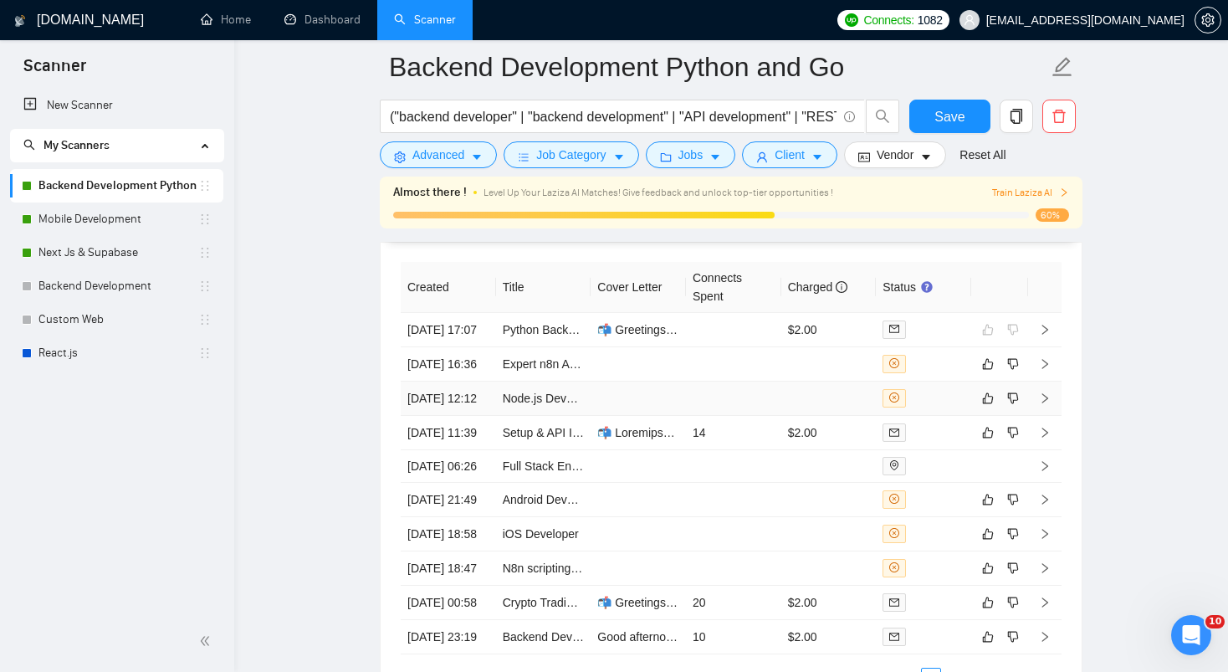
click at [606, 416] on td at bounding box center [638, 398] width 95 height 34
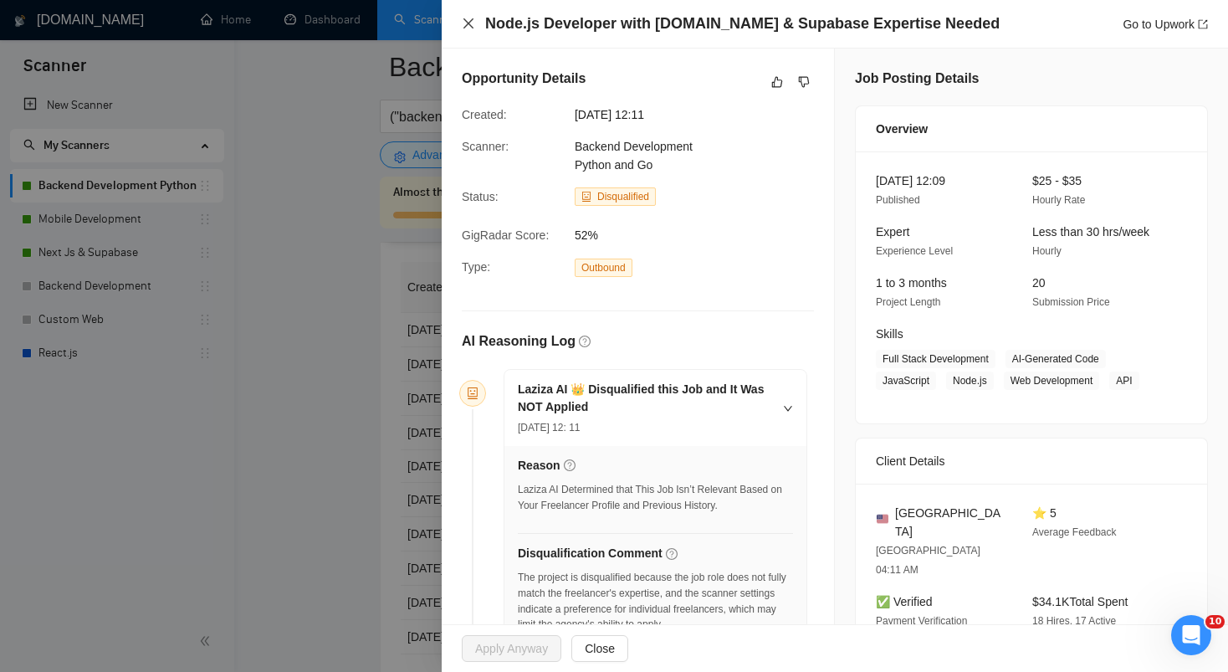
click at [466, 21] on icon "close" at bounding box center [468, 23] width 10 height 10
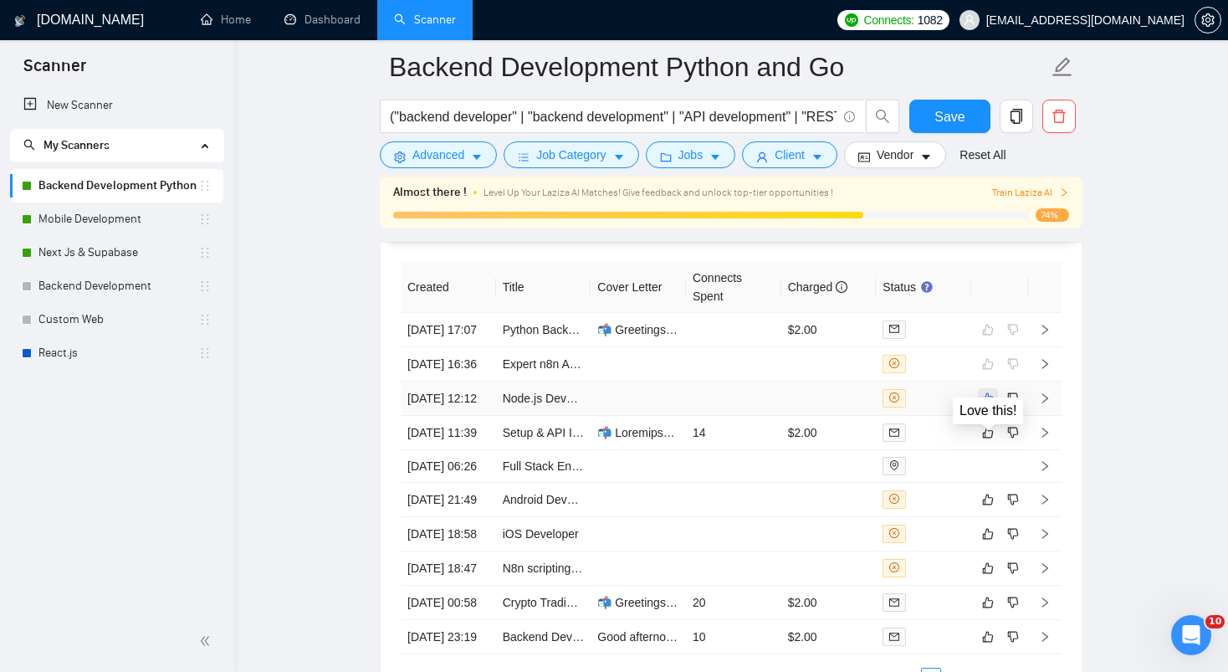
click at [990, 405] on icon "like" at bounding box center [988, 397] width 12 height 13
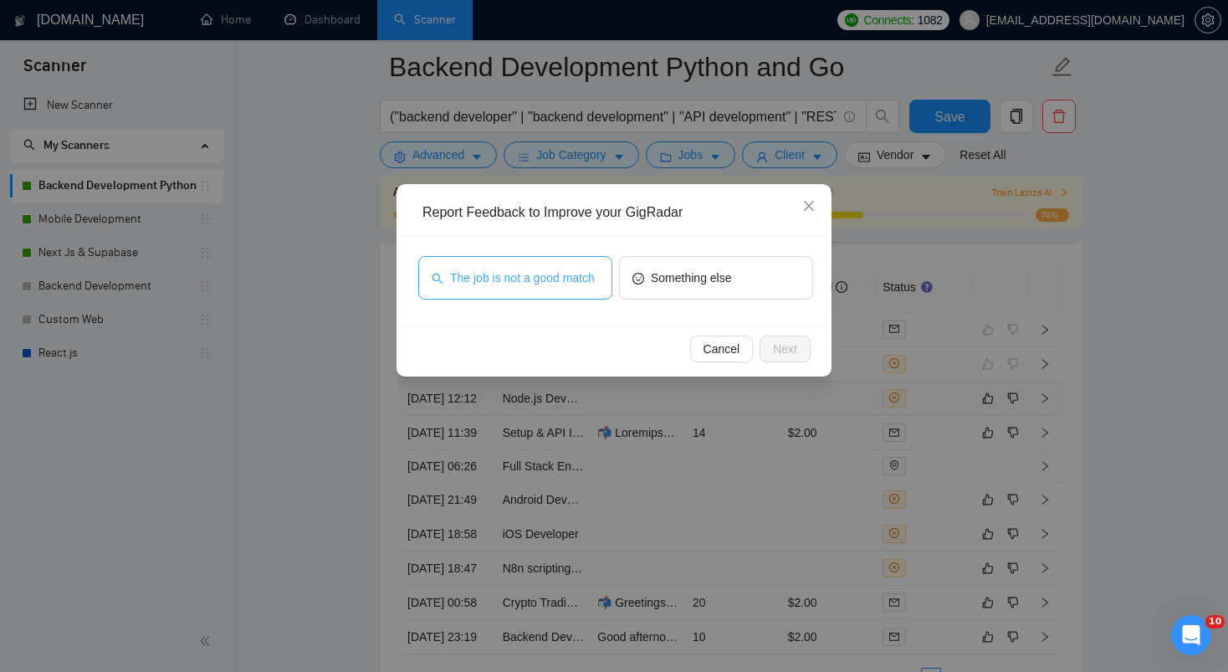
click at [524, 287] on span "The job is not a good match" at bounding box center [522, 278] width 145 height 18
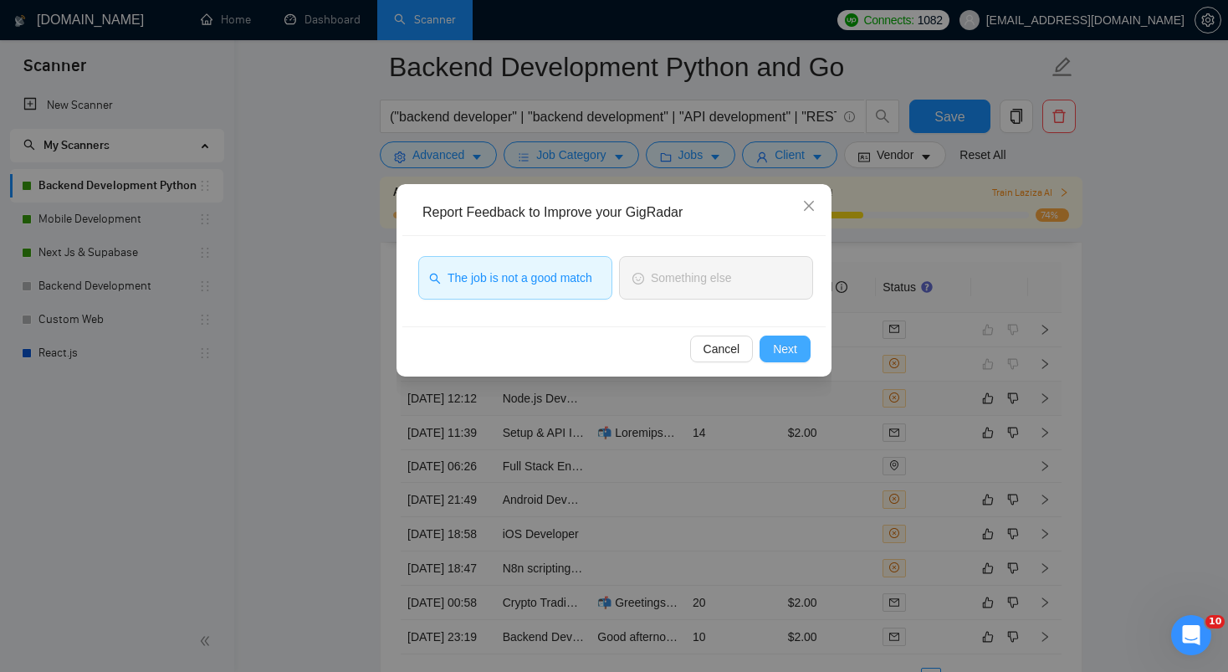
click at [795, 349] on span "Next" at bounding box center [785, 349] width 24 height 18
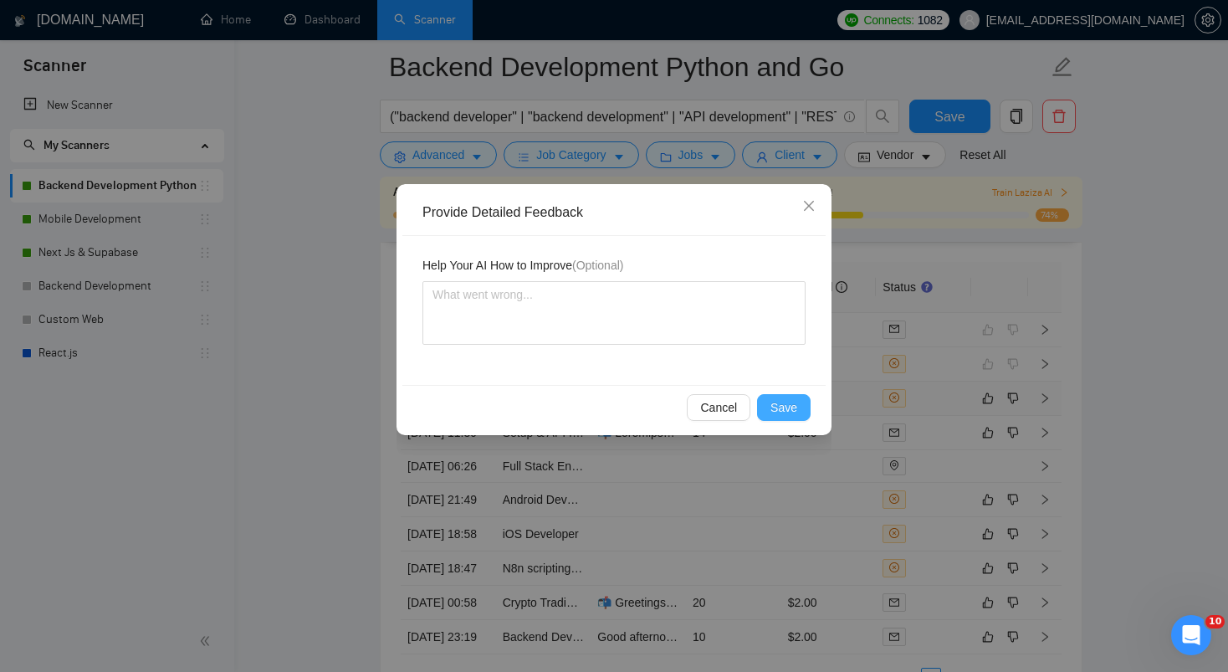
click at [783, 417] on button "Save" at bounding box center [784, 407] width 54 height 27
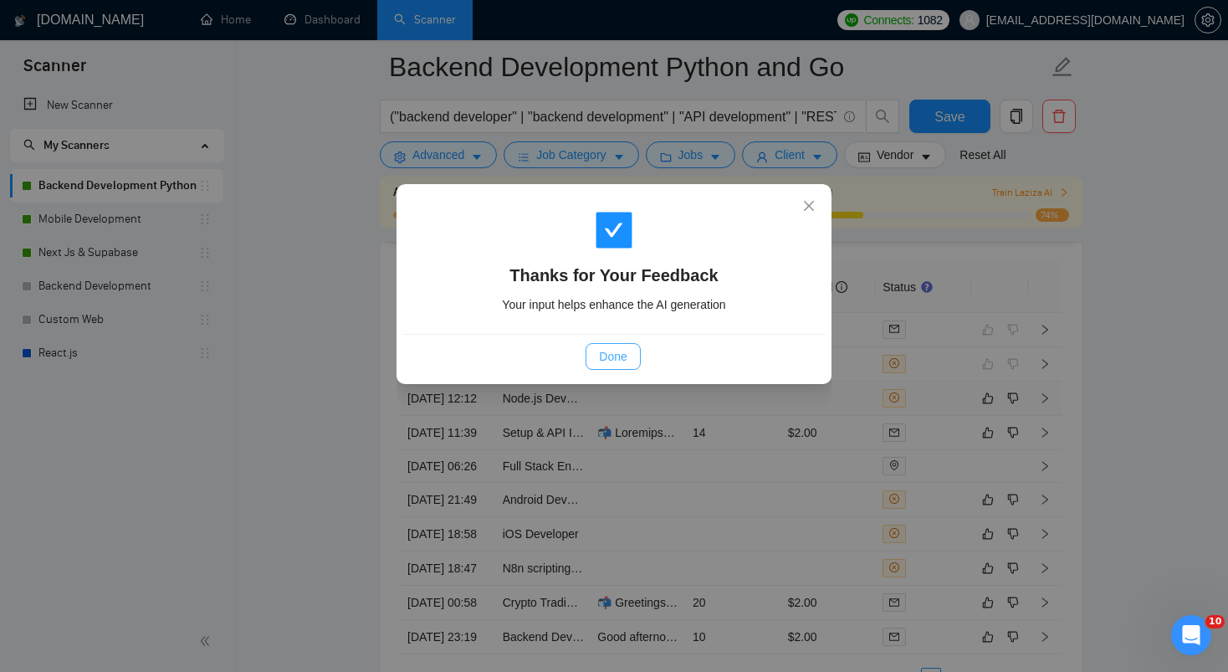
click at [612, 351] on span "Done" at bounding box center [613, 356] width 28 height 18
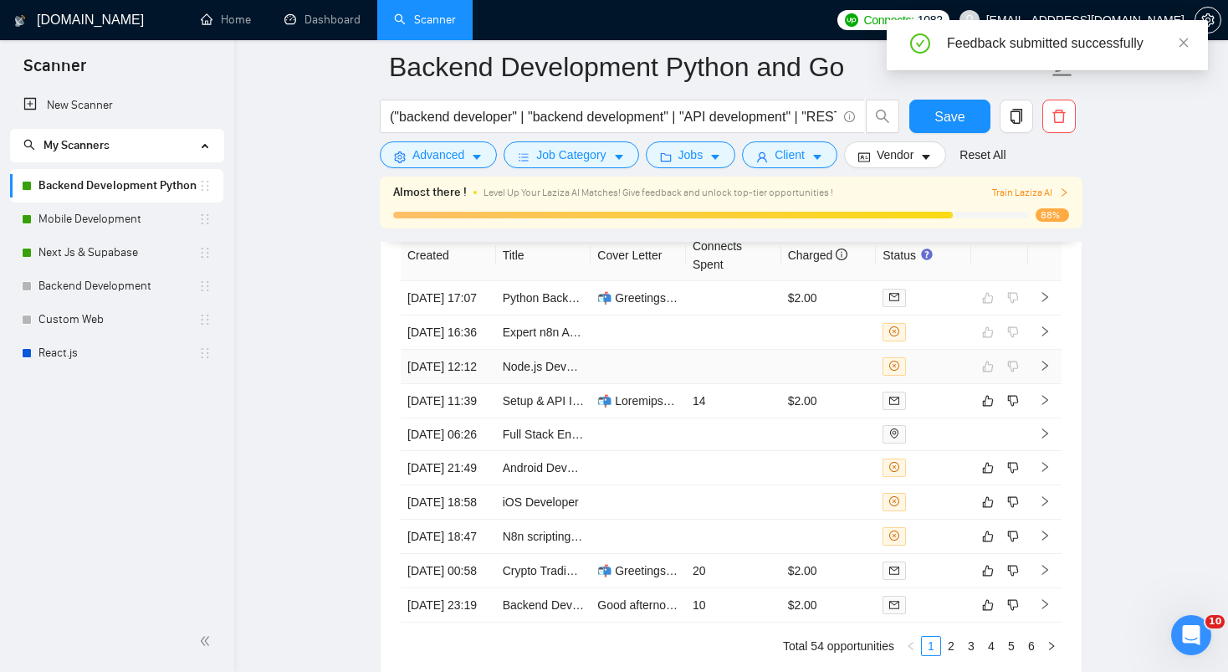
click at [738, 420] on tbody "18 Aug, 2025 17:07 Python Backend developer 📬 Greetings from 🇵🇰, I see the main…" at bounding box center [731, 451] width 661 height 341
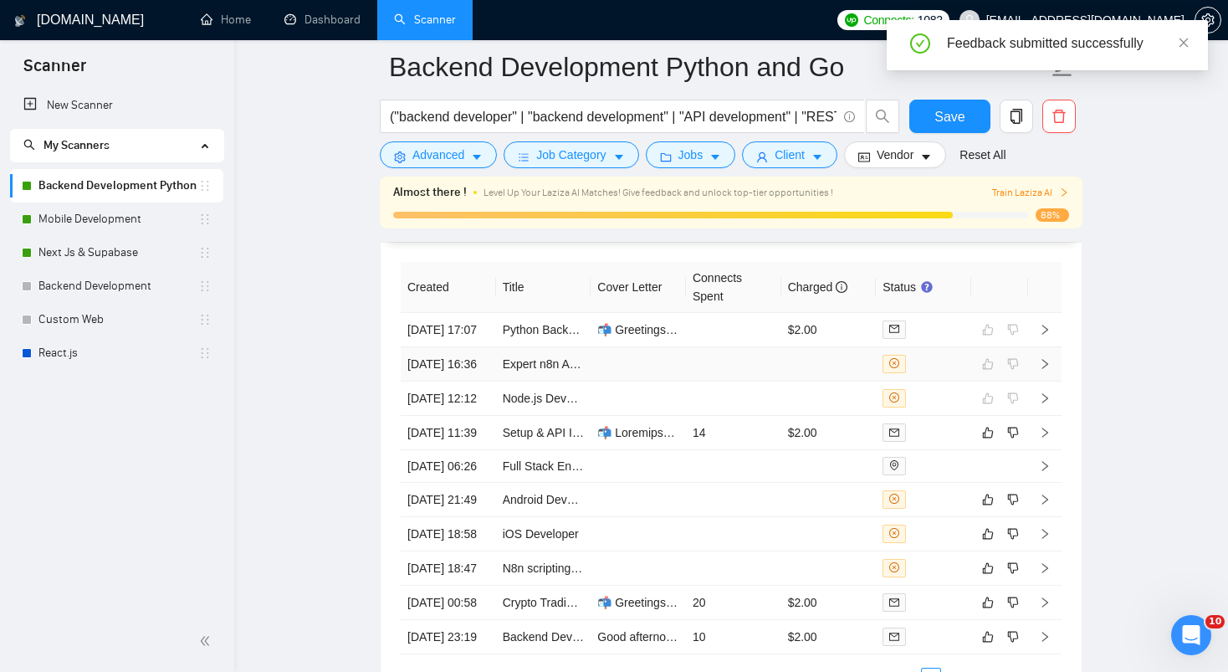
click at [733, 437] on tbody "18 Aug, 2025 17:07 Python Backend developer 📬 Greetings from 🇵🇰, I see the main…" at bounding box center [731, 483] width 661 height 341
click at [734, 450] on td "14" at bounding box center [733, 433] width 95 height 34
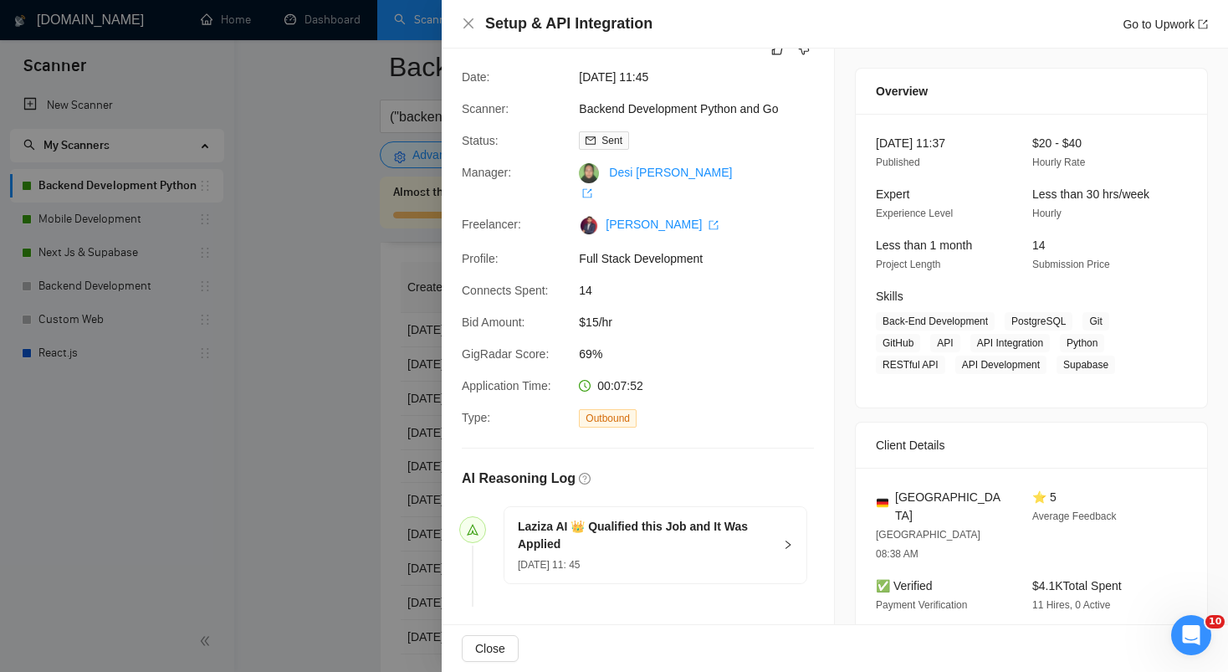
scroll to position [64, 0]
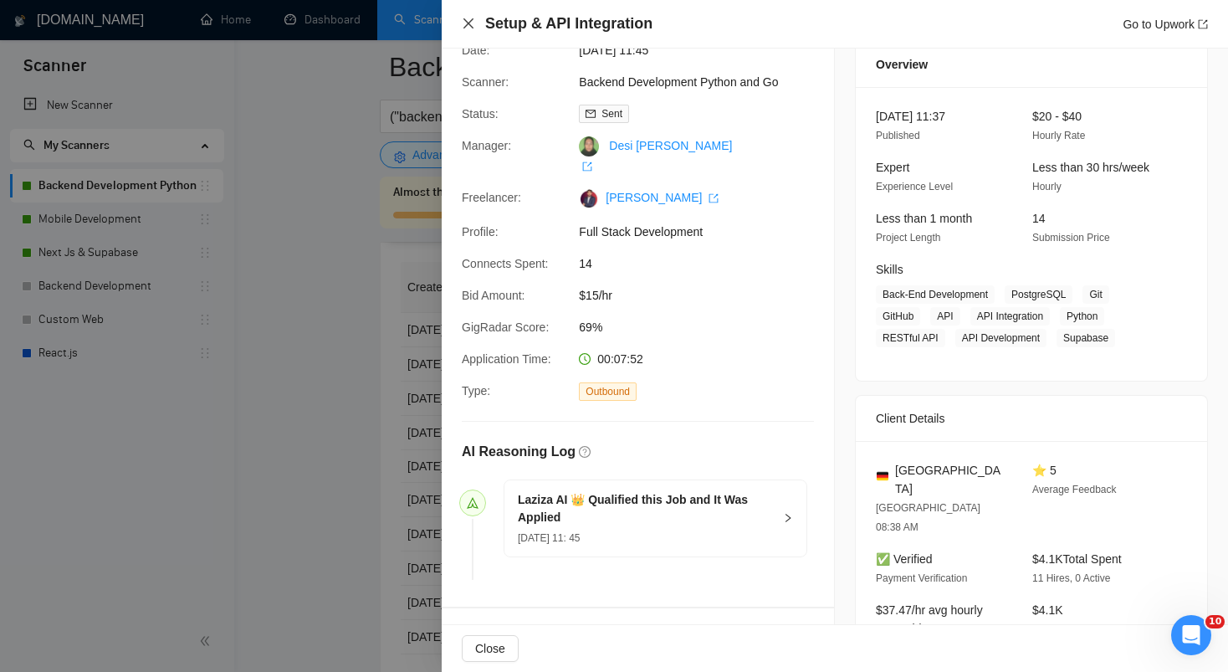
click at [462, 20] on icon "close" at bounding box center [468, 23] width 13 height 13
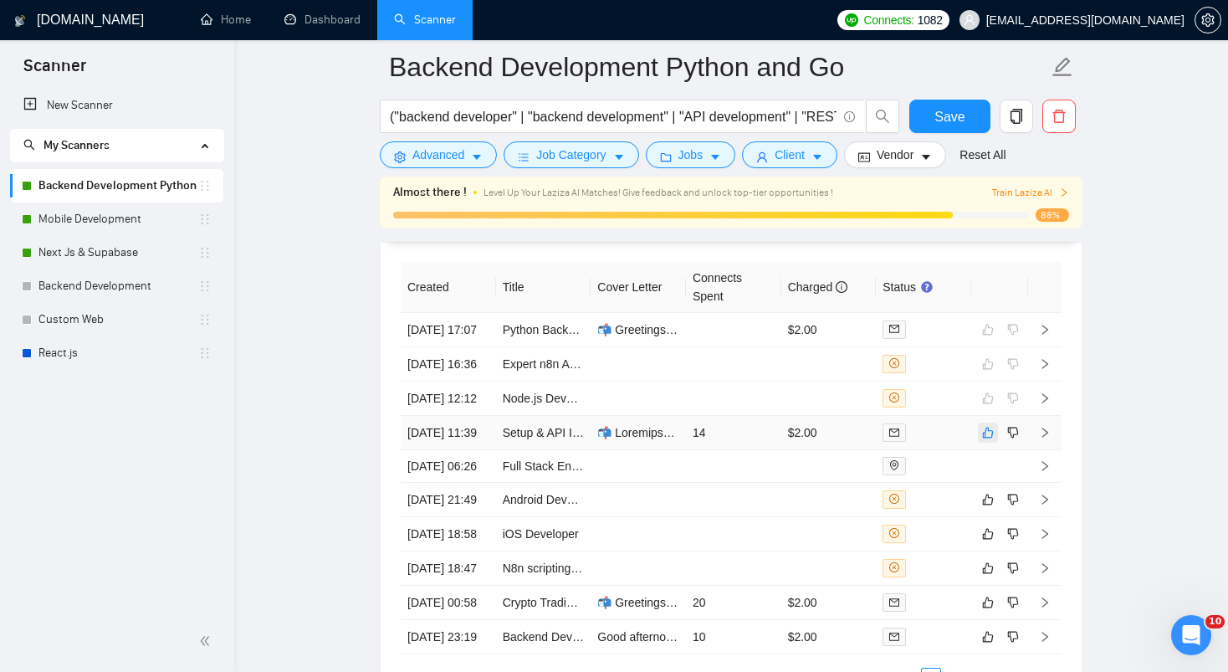
click at [989, 439] on icon "like" at bounding box center [988, 432] width 12 height 13
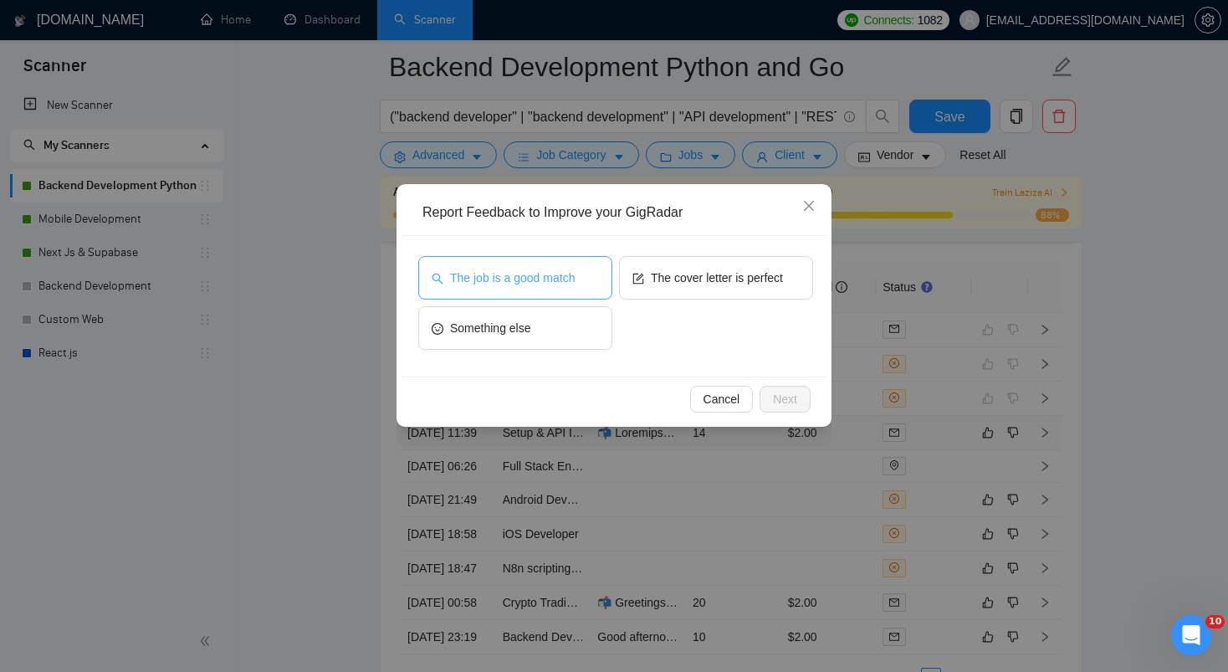
click at [529, 267] on button "The job is a good match" at bounding box center [515, 277] width 194 height 43
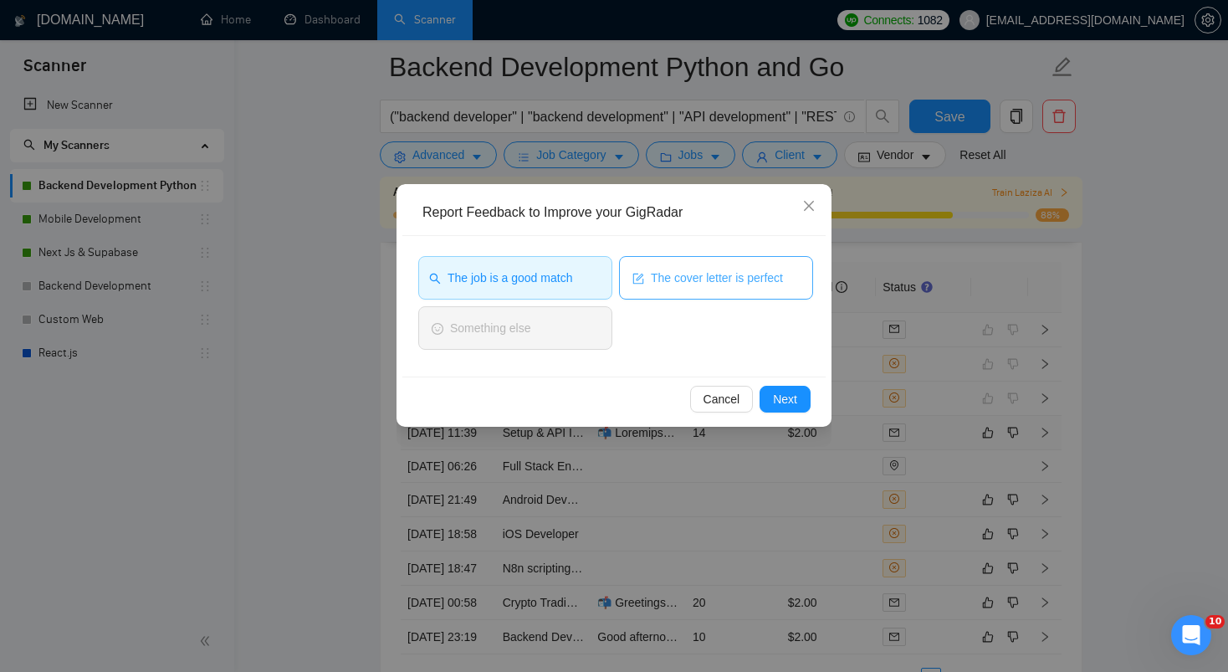
click at [643, 266] on button "The cover letter is perfect" at bounding box center [716, 277] width 194 height 43
click at [797, 409] on button "Next" at bounding box center [785, 399] width 51 height 27
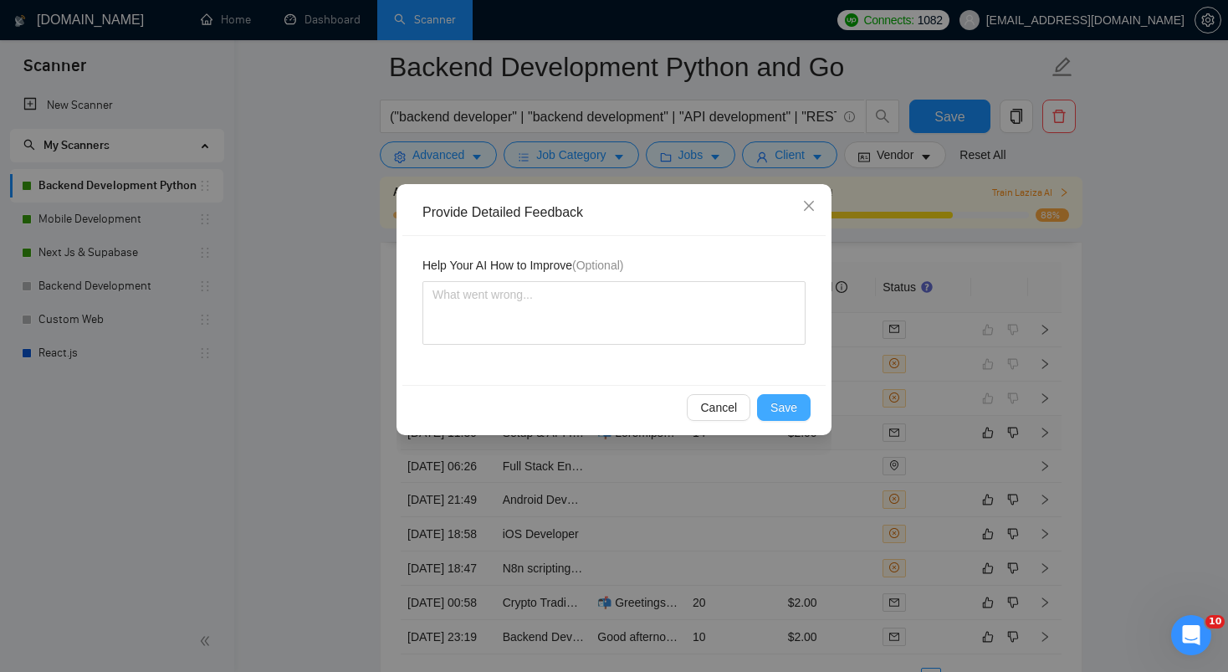
click at [783, 416] on span "Save" at bounding box center [783, 407] width 27 height 18
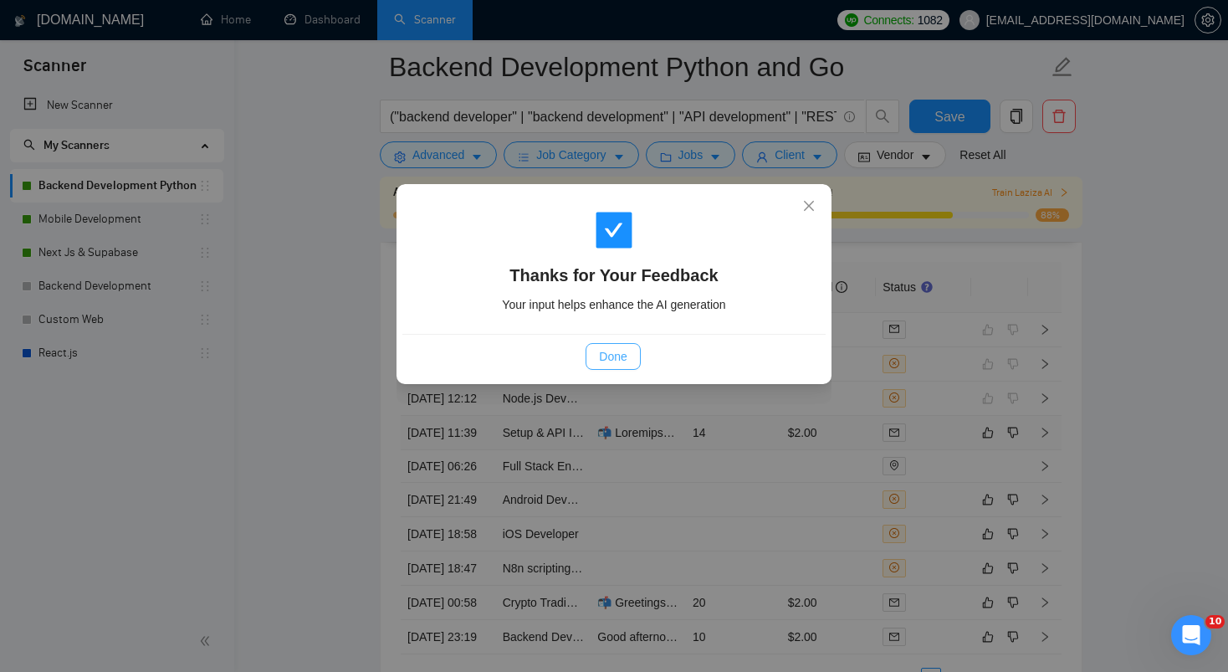
click at [620, 359] on span "Done" at bounding box center [613, 356] width 28 height 18
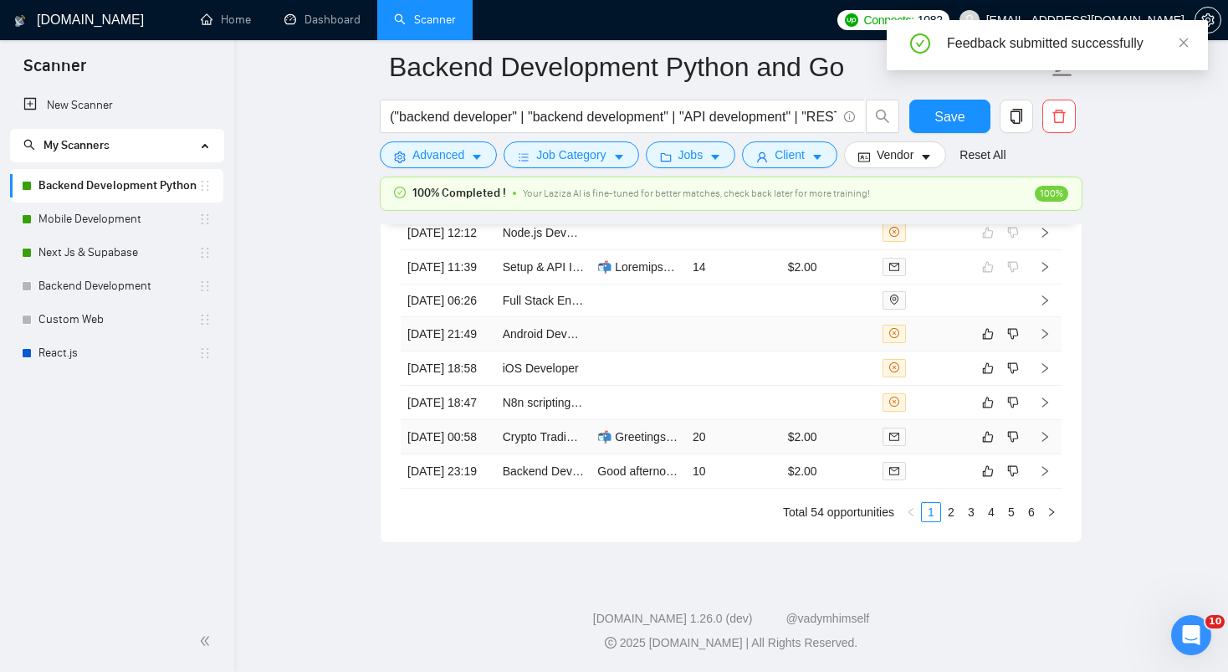
scroll to position [4592, 0]
click at [708, 336] on td at bounding box center [733, 334] width 95 height 34
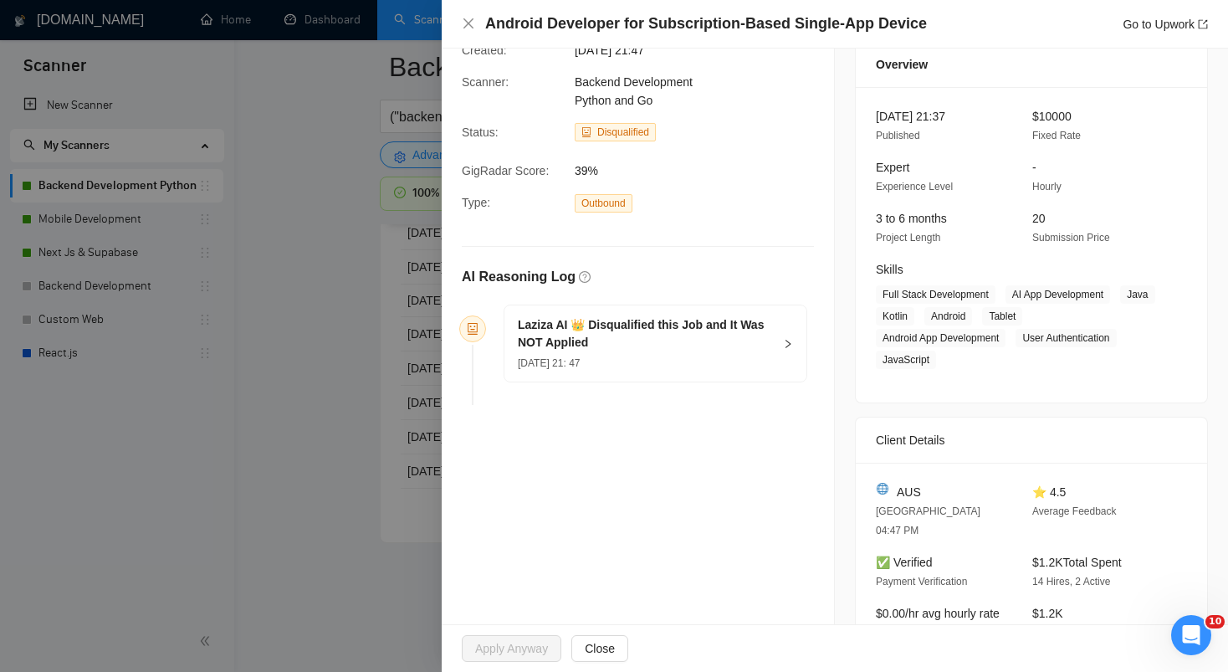
click at [647, 332] on h5 "Laziza AI 👑 Disqualified this Job and It Was NOT Applied" at bounding box center [645, 333] width 255 height 35
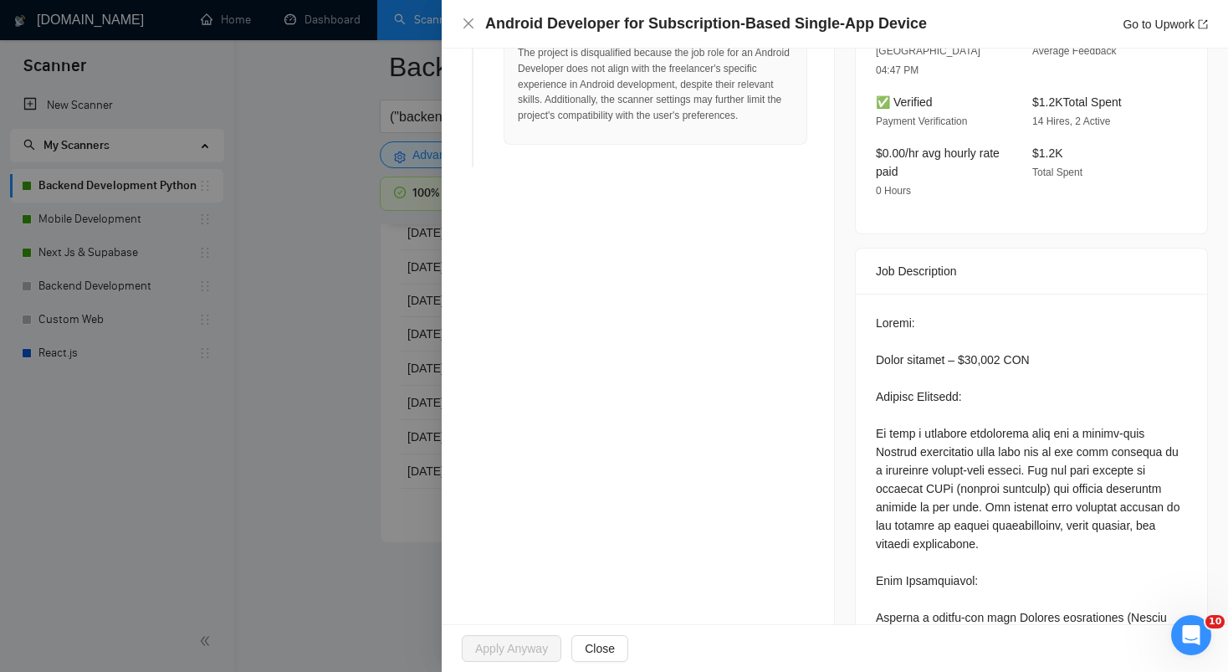
scroll to position [526, 0]
click at [474, 18] on icon "close" at bounding box center [468, 23] width 13 height 13
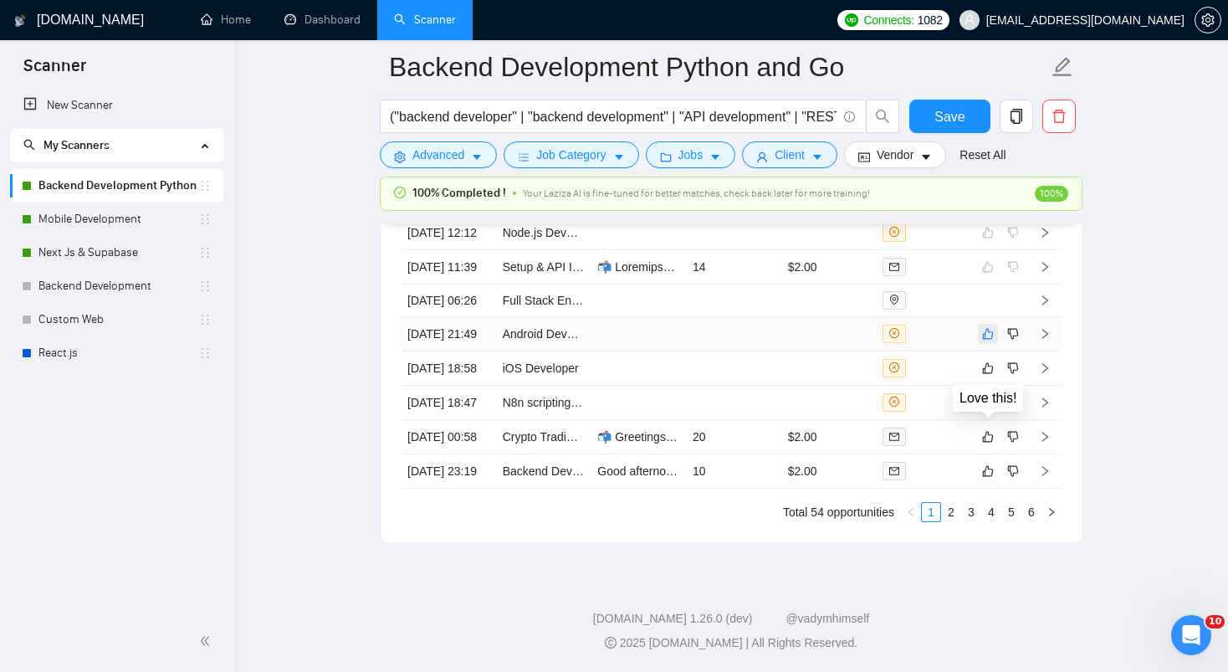
click at [986, 327] on icon "like" at bounding box center [988, 333] width 12 height 13
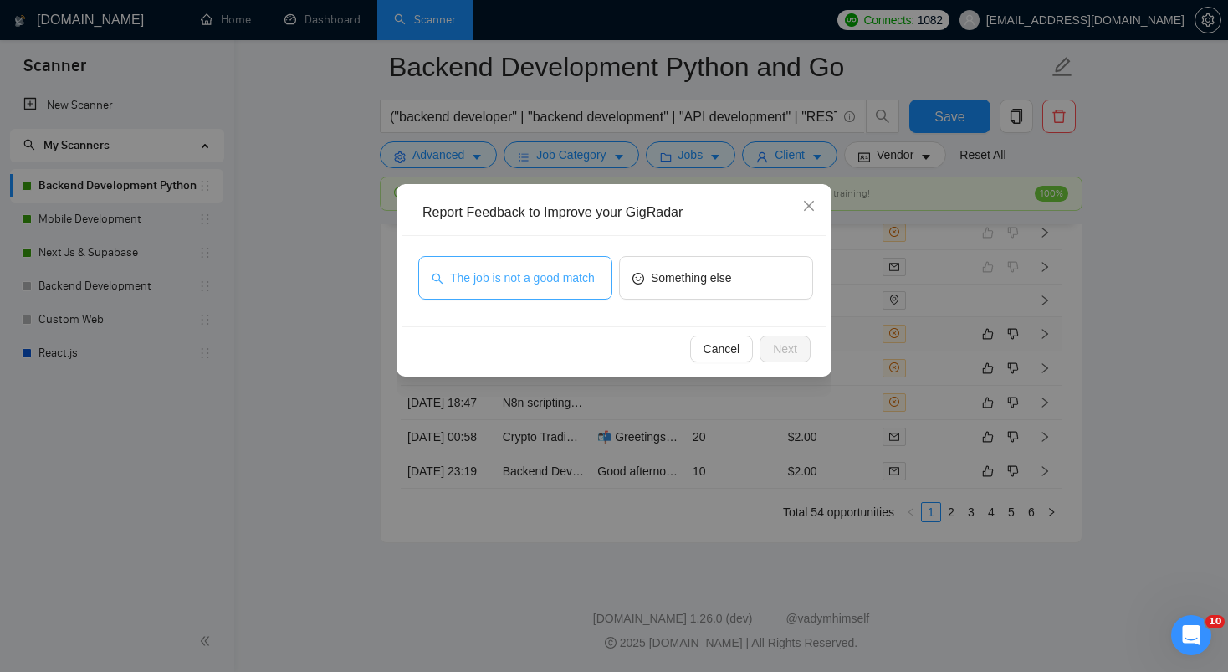
click at [499, 279] on span "The job is not a good match" at bounding box center [522, 278] width 145 height 18
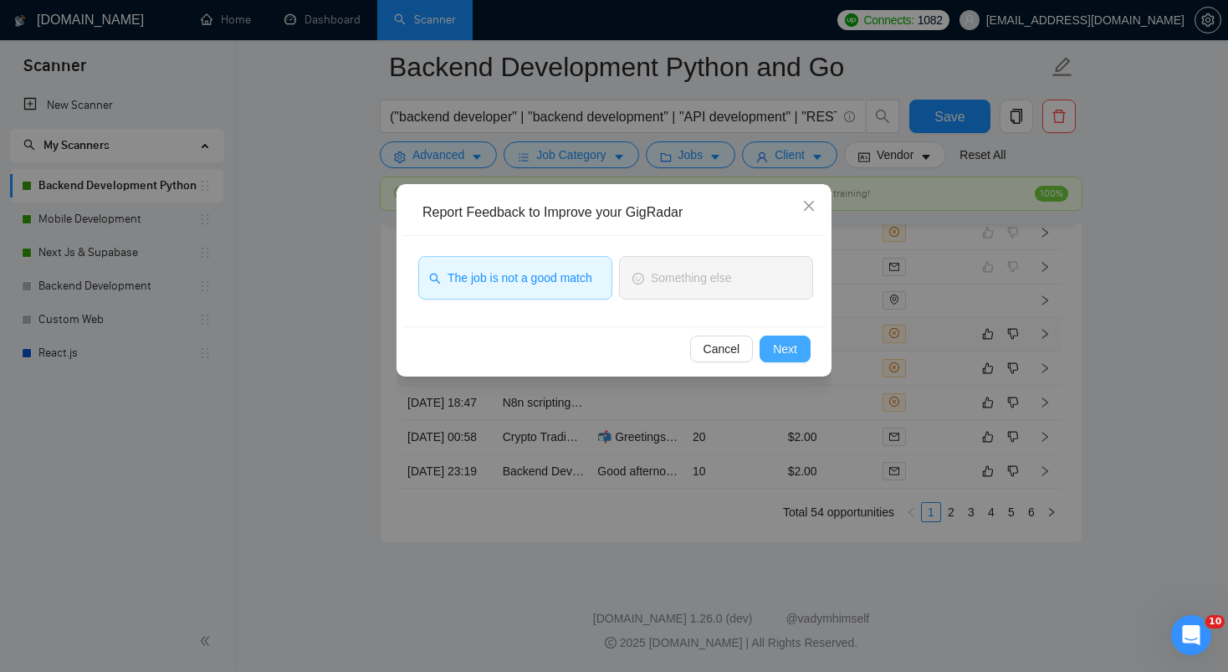
click at [775, 344] on span "Next" at bounding box center [785, 349] width 24 height 18
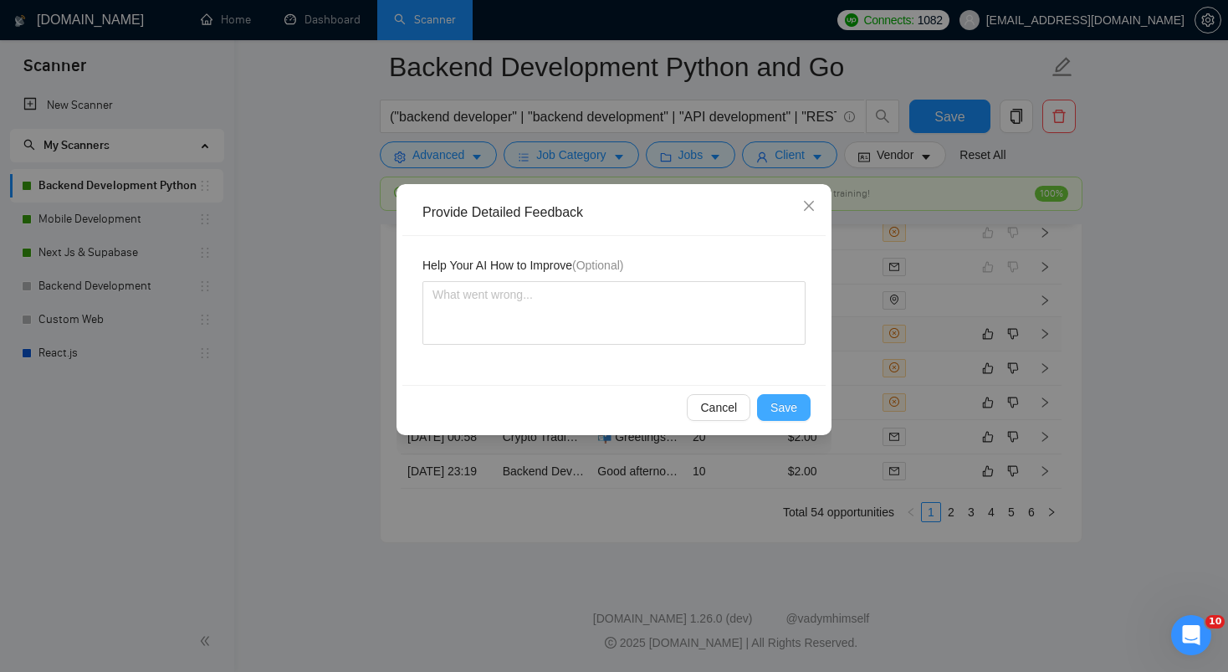
click at [788, 407] on span "Save" at bounding box center [783, 407] width 27 height 18
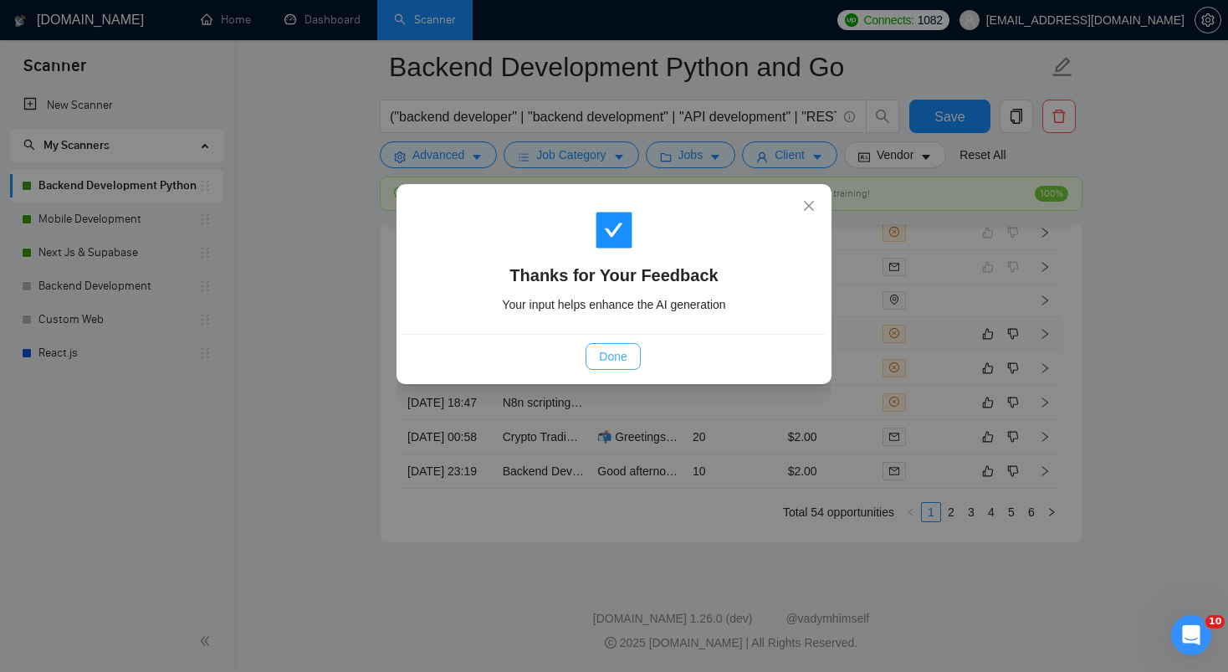
click at [601, 350] on span "Done" at bounding box center [613, 356] width 28 height 18
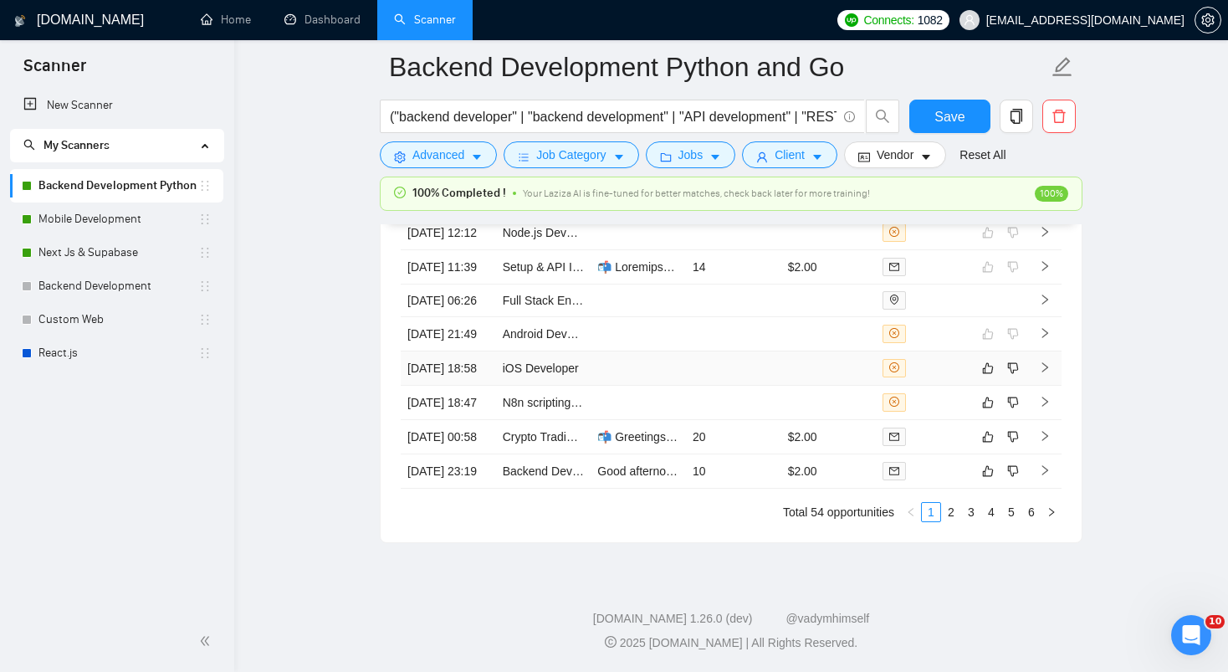
scroll to position [4566, 0]
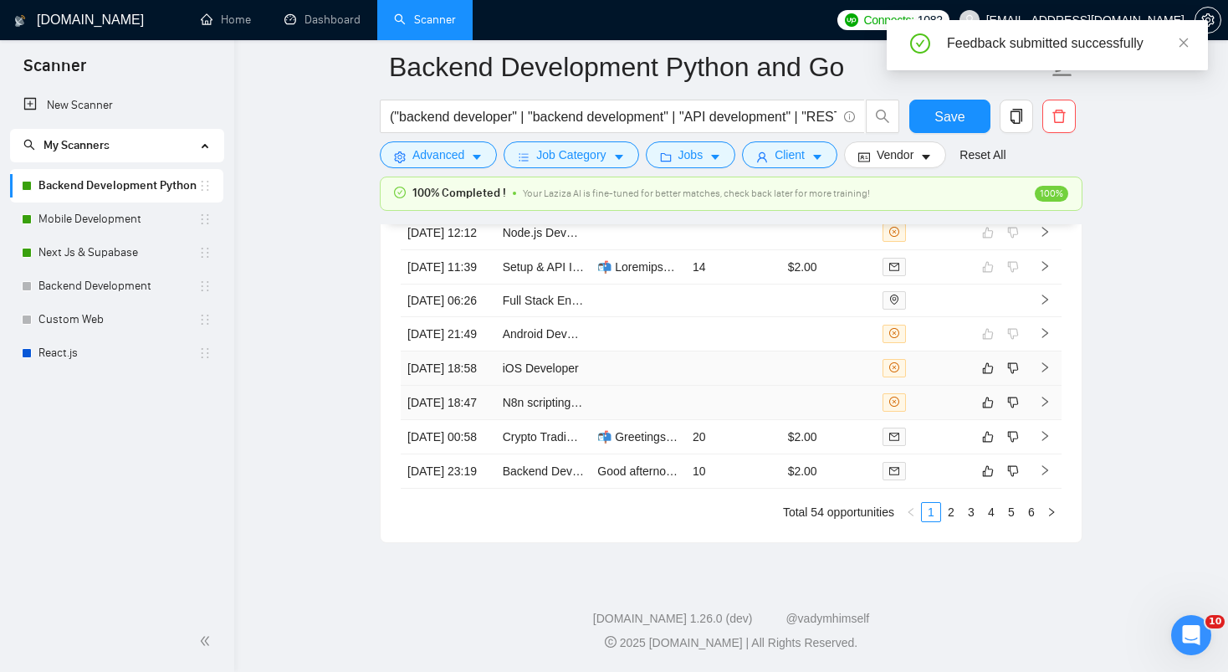
click at [698, 345] on tbody "18 Aug, 2025 17:07 Python Backend developer 📬 Greetings from 🇵🇰, I see the main…" at bounding box center [731, 317] width 661 height 341
click at [642, 310] on tbody "18 Aug, 2025 17:07 Python Backend developer 📬 Greetings from 🇵🇰, I see the main…" at bounding box center [731, 317] width 661 height 341
click at [634, 361] on td at bounding box center [638, 368] width 95 height 34
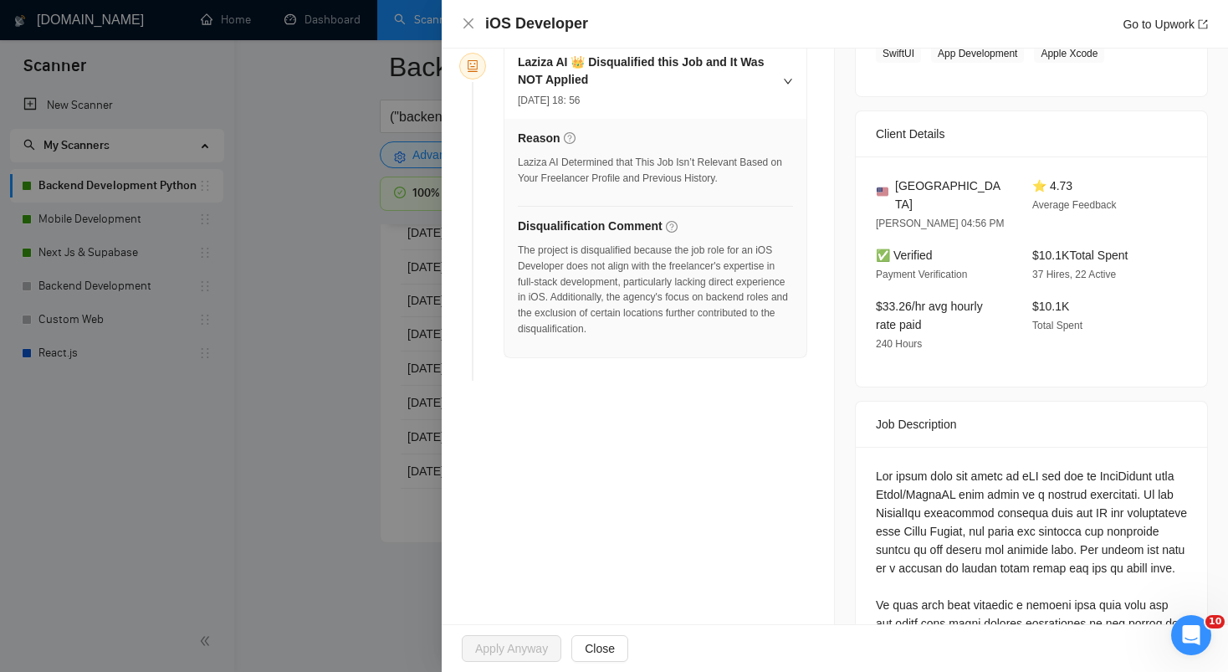
scroll to position [310, 0]
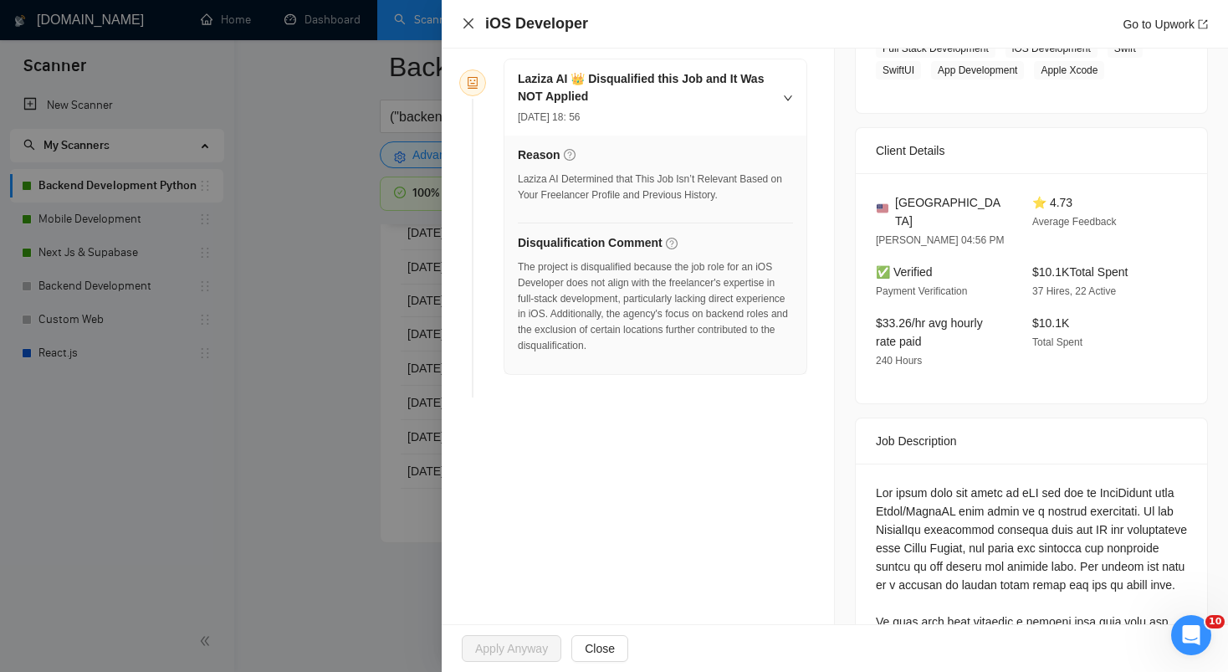
click at [468, 25] on icon "close" at bounding box center [468, 23] width 13 height 13
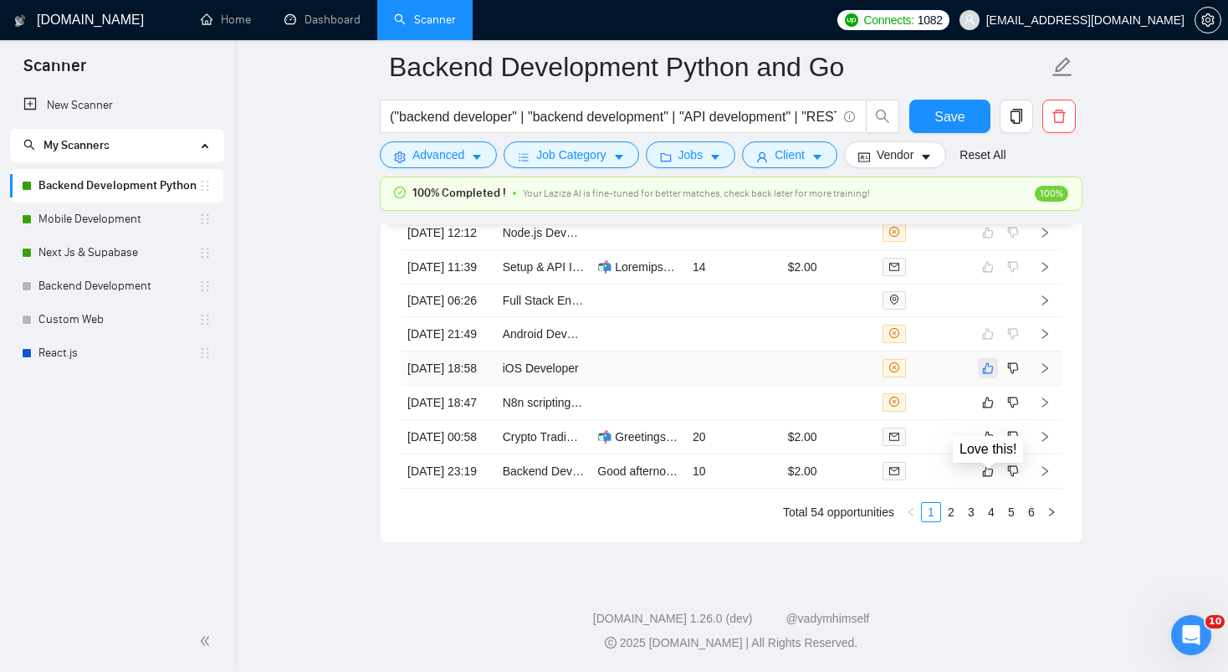
click at [983, 369] on icon "like" at bounding box center [988, 367] width 11 height 11
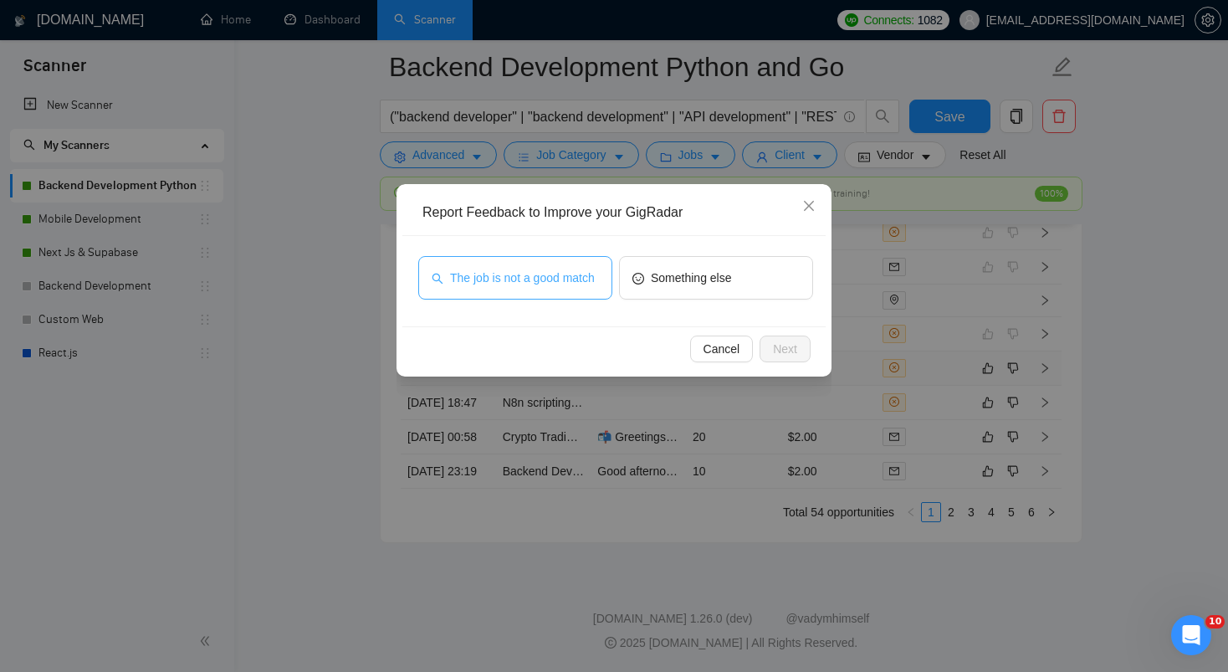
click at [550, 284] on span "The job is not a good match" at bounding box center [522, 278] width 145 height 18
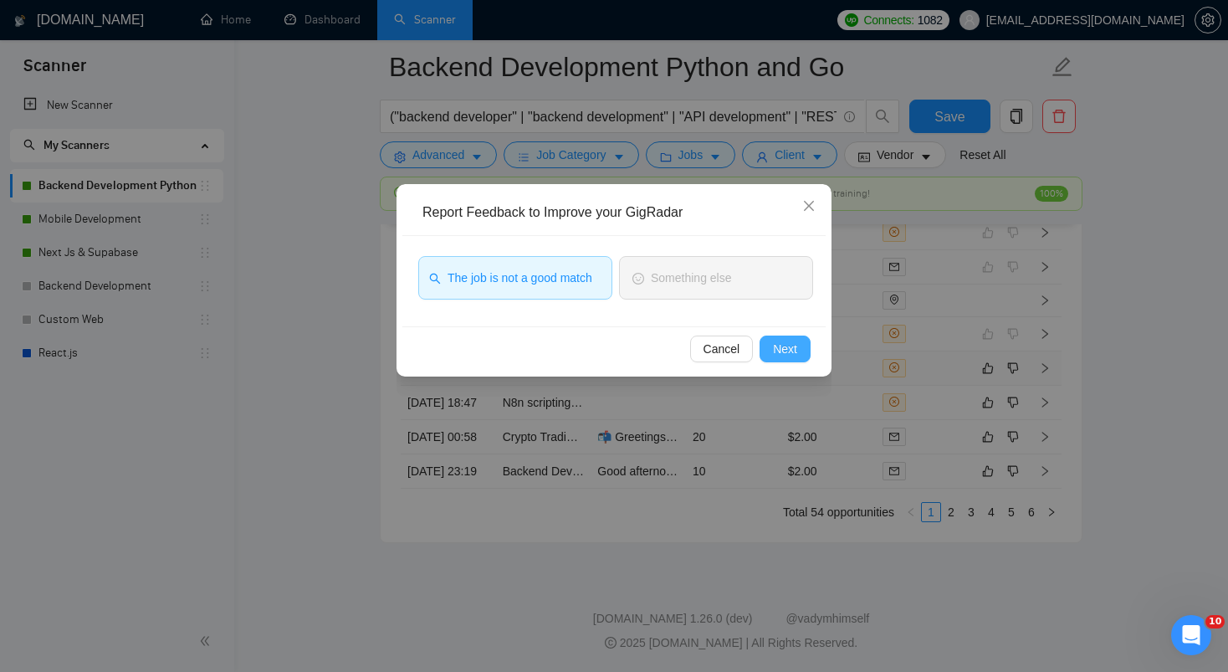
click at [801, 357] on button "Next" at bounding box center [785, 348] width 51 height 27
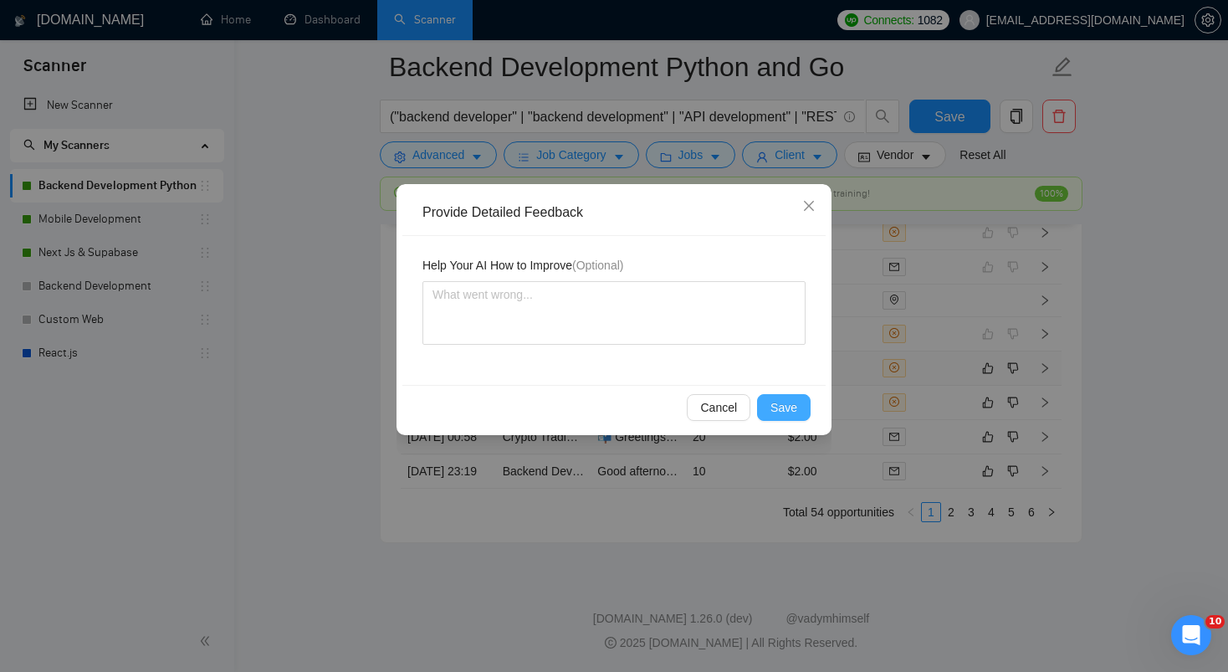
click at [787, 407] on span "Save" at bounding box center [783, 407] width 27 height 18
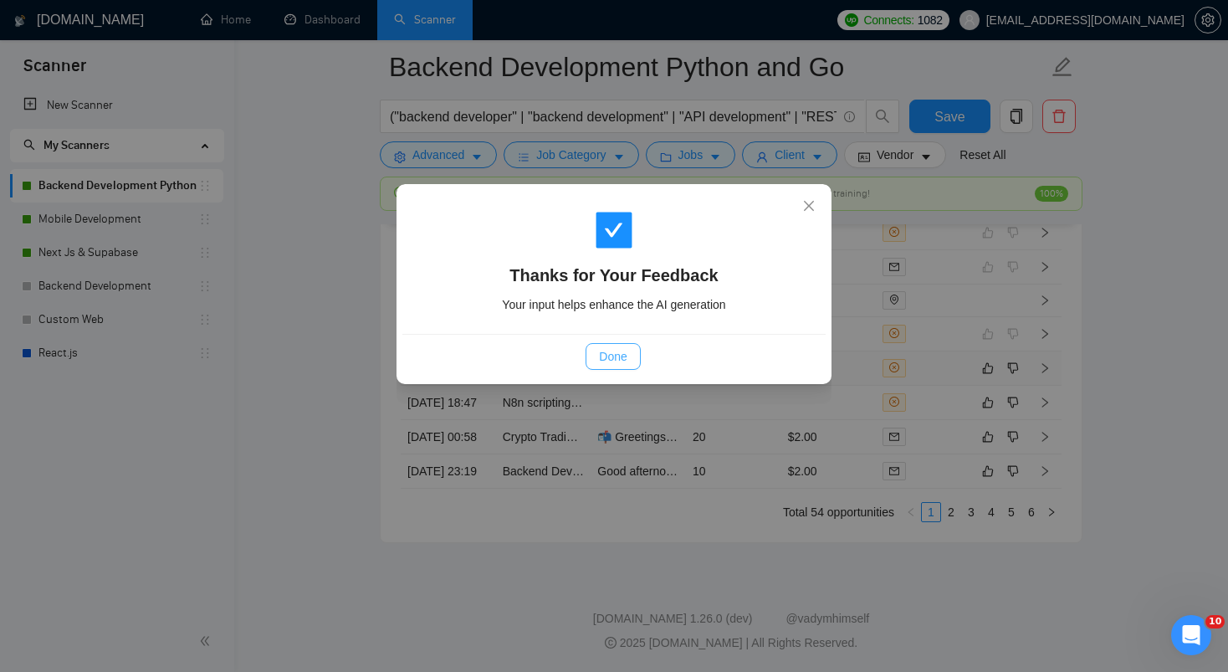
click at [607, 360] on span "Done" at bounding box center [613, 356] width 28 height 18
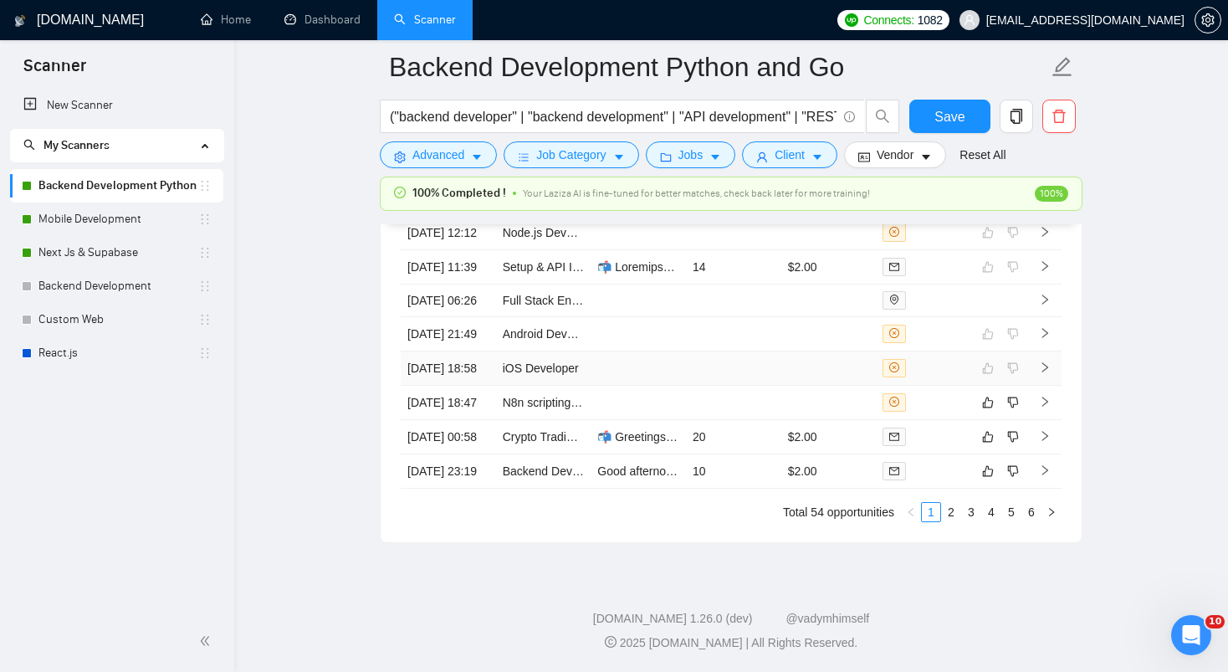
scroll to position [4566, 0]
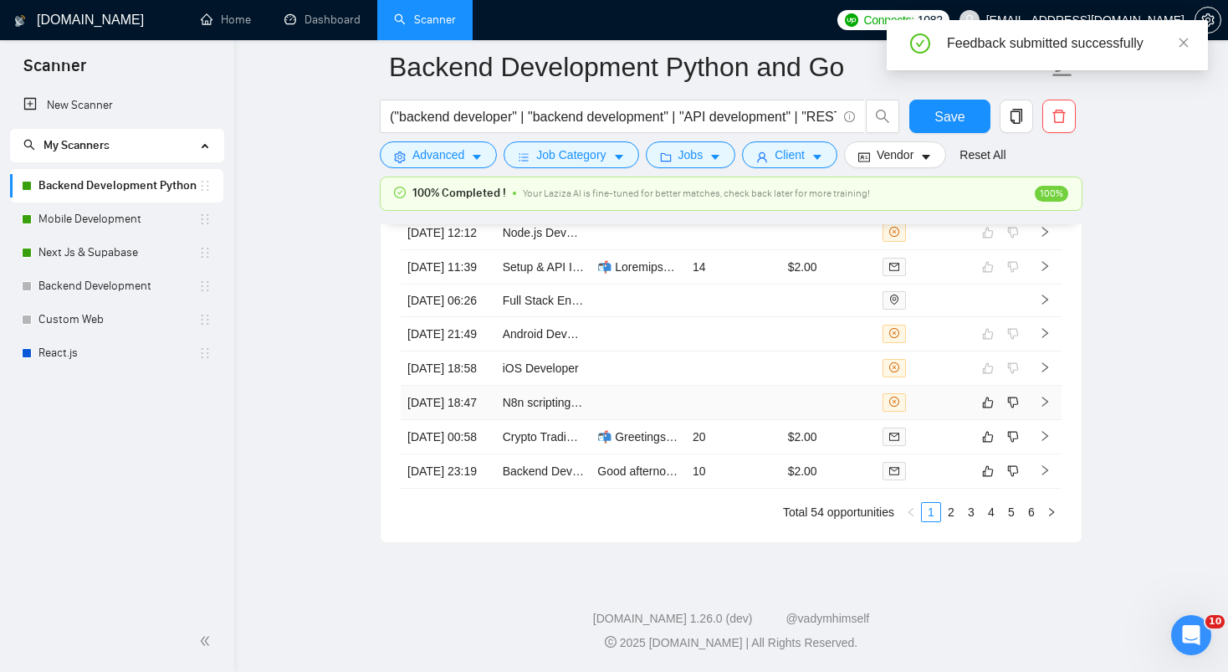
click at [767, 386] on td at bounding box center [733, 403] width 95 height 34
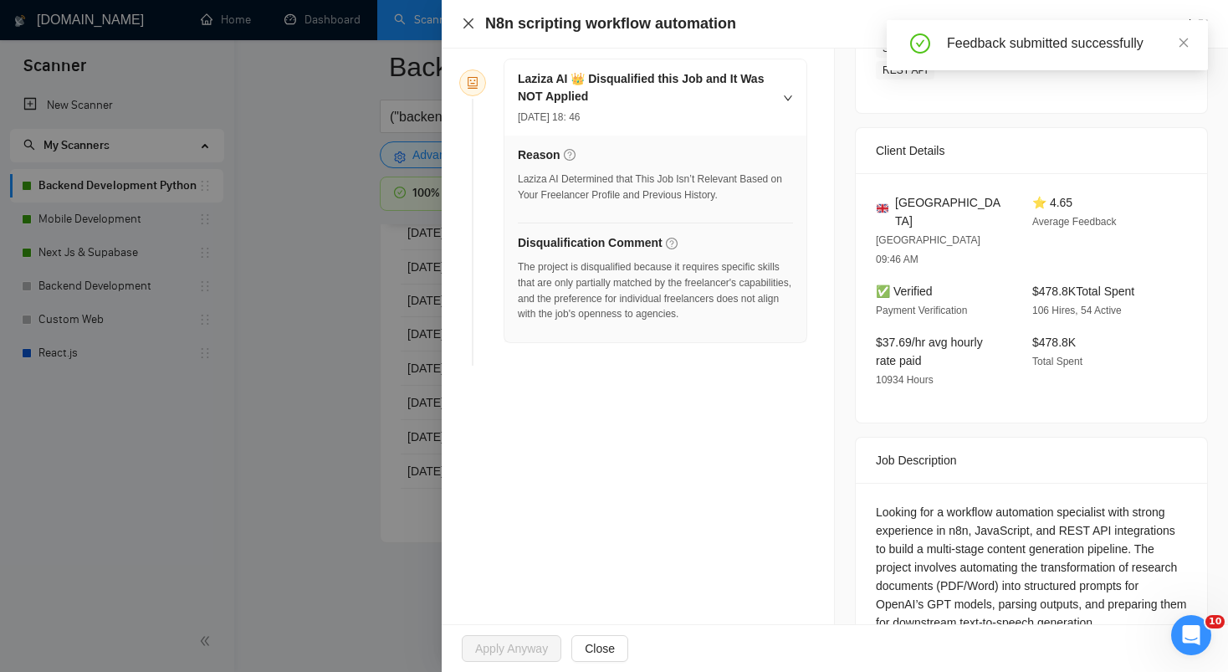
click at [468, 22] on icon "close" at bounding box center [468, 23] width 13 height 13
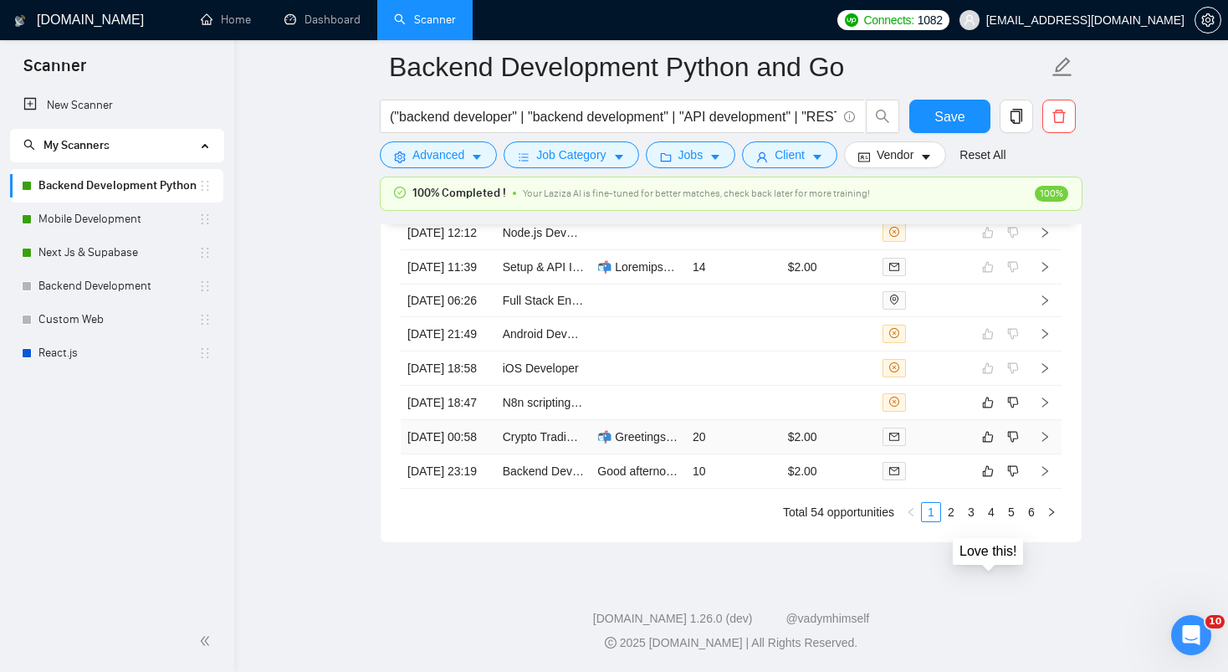
click at [987, 536] on div "Love this!" at bounding box center [988, 551] width 74 height 30
click at [985, 409] on icon "like" at bounding box center [988, 402] width 12 height 13
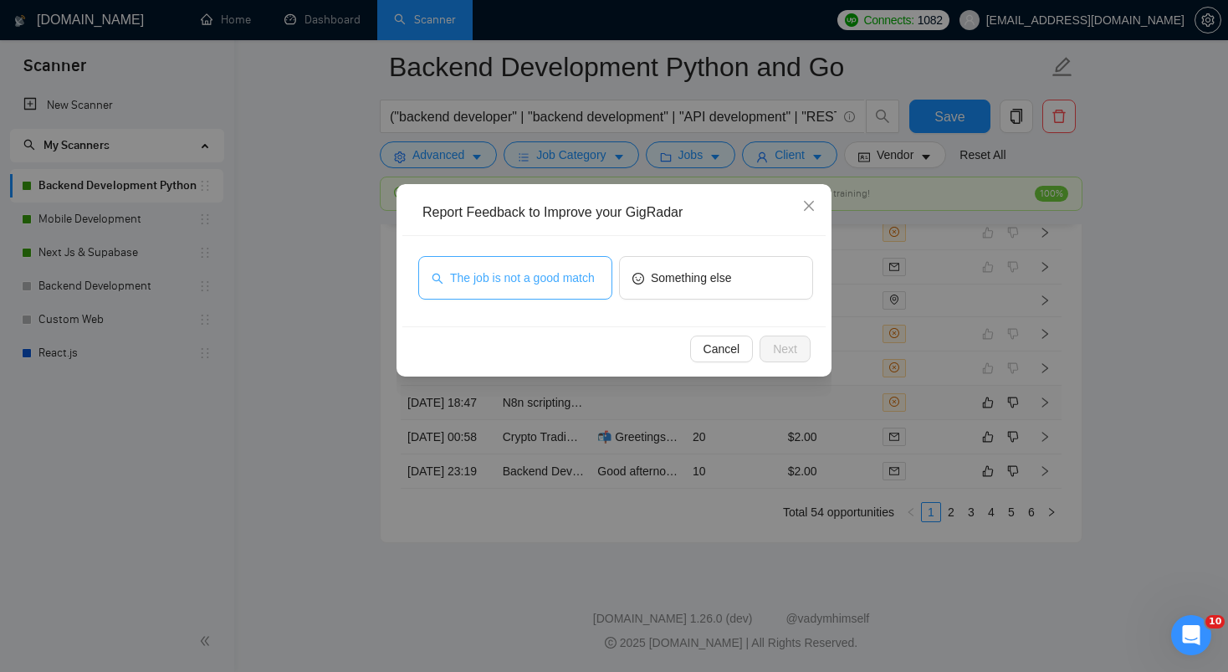
click at [589, 287] on span "The job is not a good match" at bounding box center [522, 278] width 145 height 18
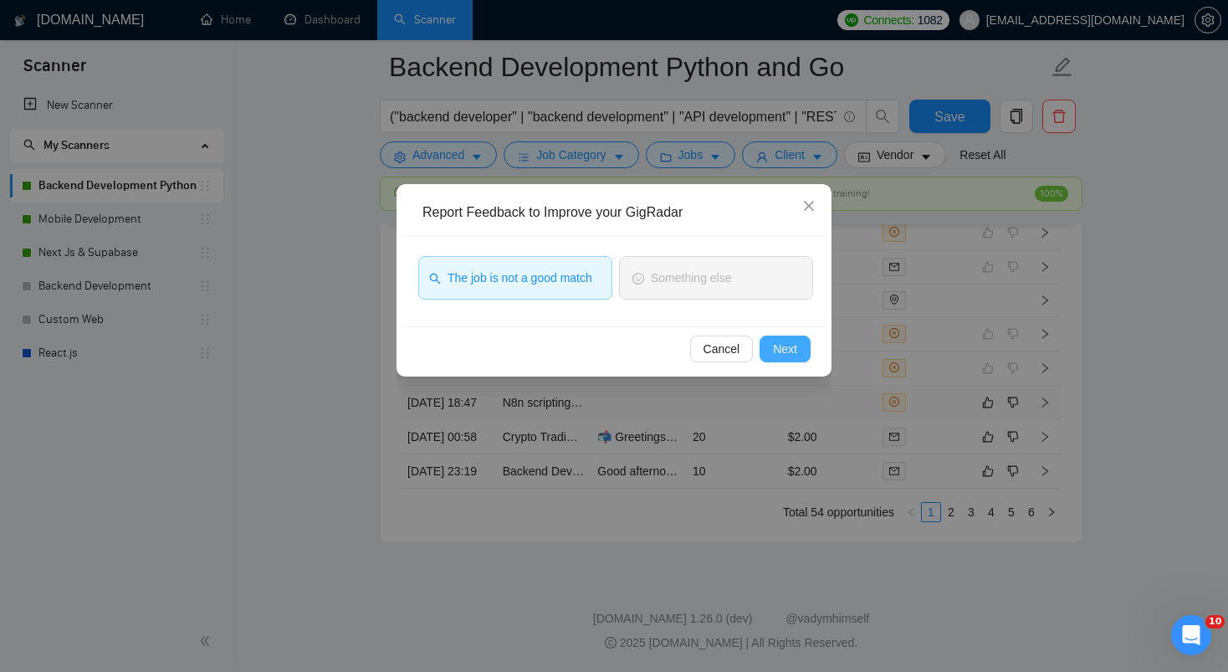
click at [788, 356] on span "Next" at bounding box center [785, 349] width 24 height 18
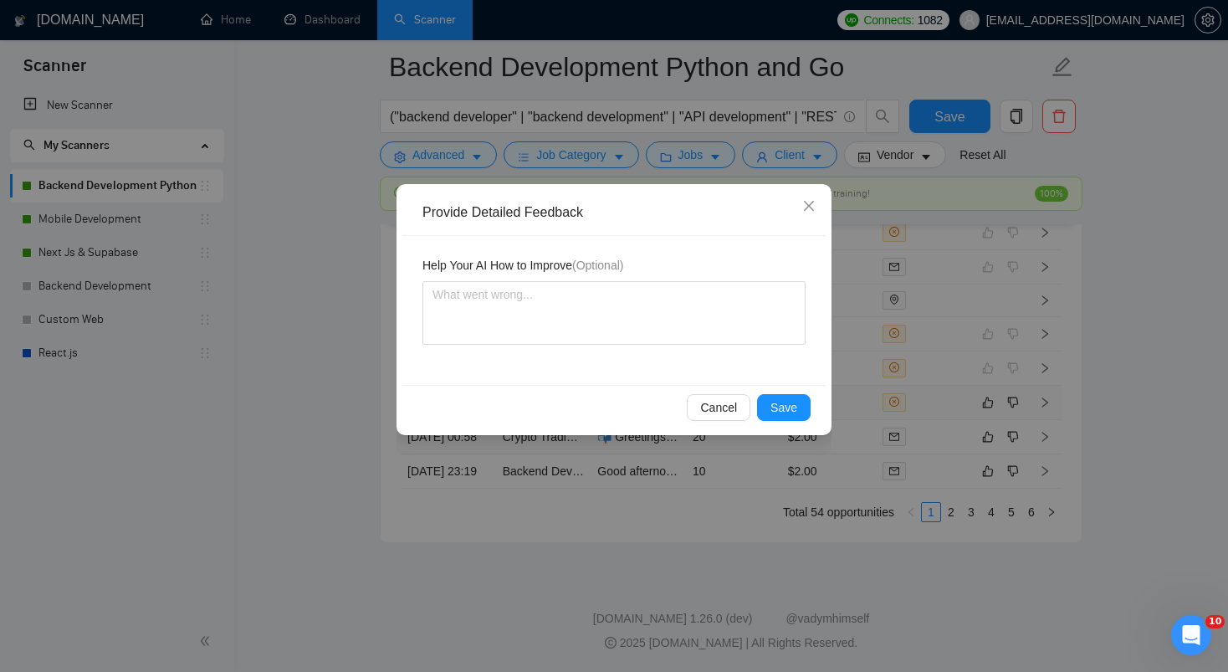
click at [783, 392] on div "Cancel Save" at bounding box center [613, 407] width 423 height 44
click at [782, 404] on span "Save" at bounding box center [783, 407] width 27 height 18
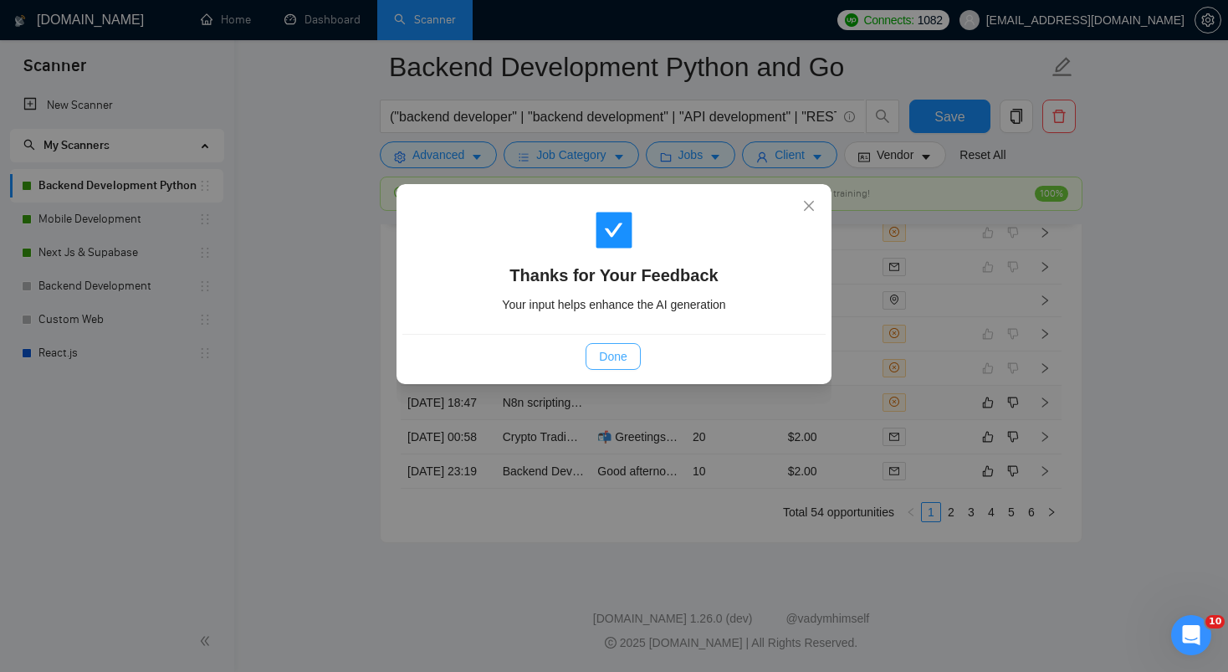
click at [618, 350] on span "Done" at bounding box center [613, 356] width 28 height 18
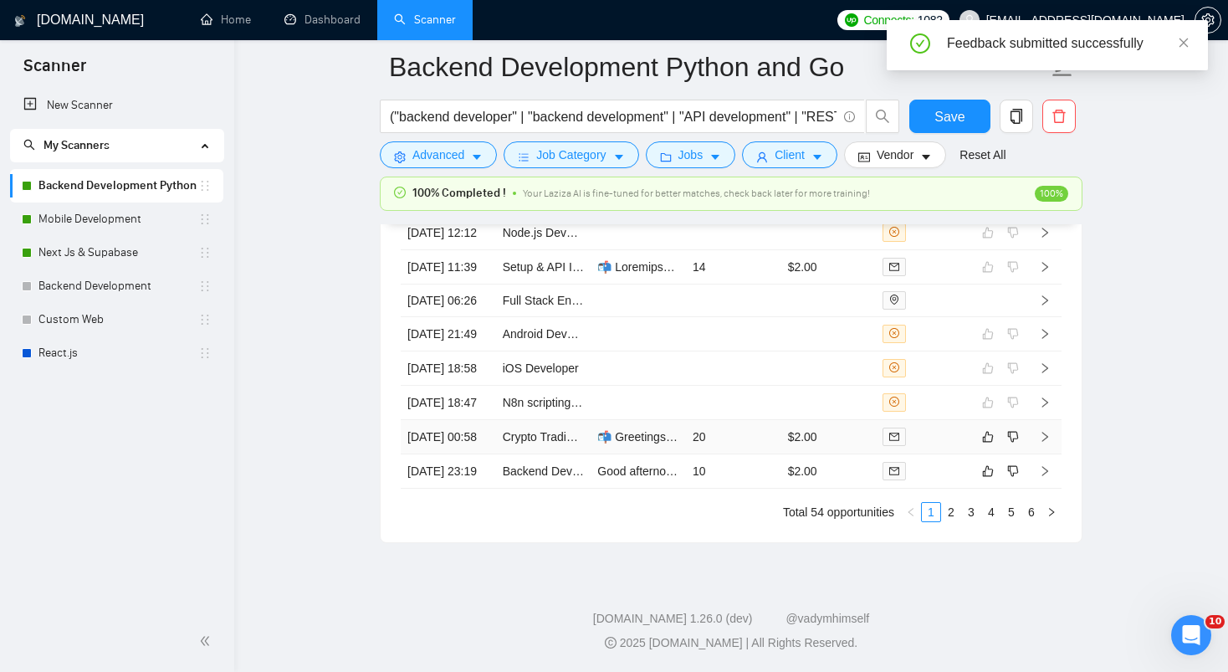
click at [757, 454] on td "20" at bounding box center [733, 437] width 95 height 34
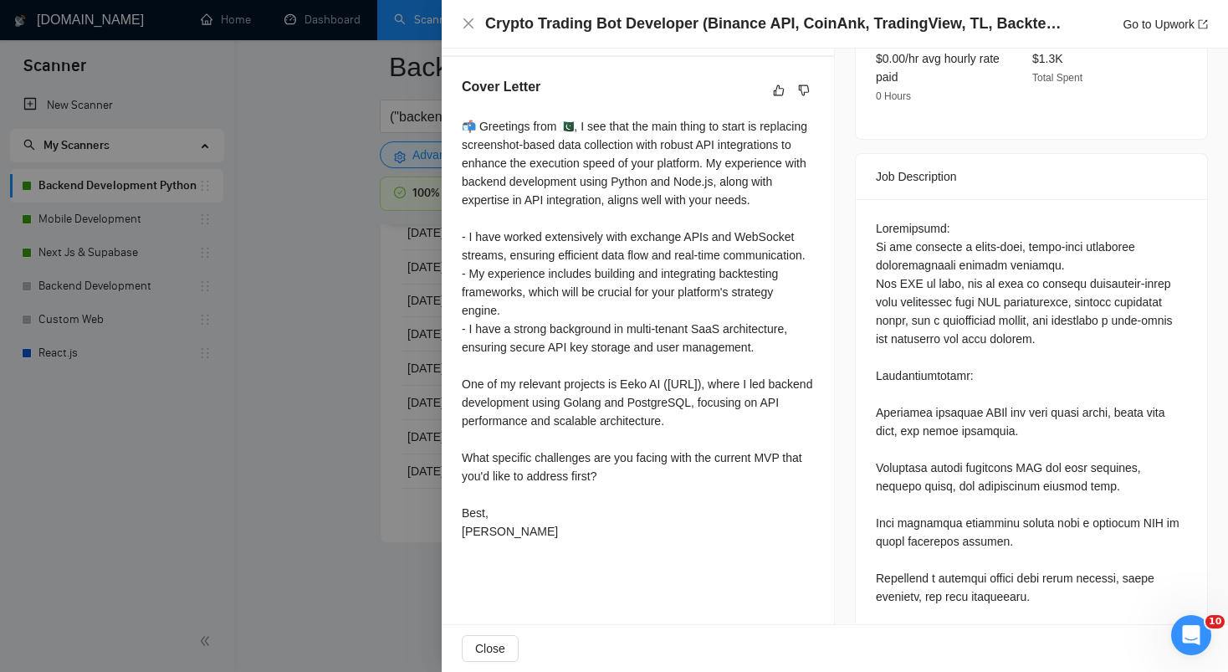
scroll to position [617, 0]
click at [465, 21] on icon "close" at bounding box center [468, 23] width 10 height 10
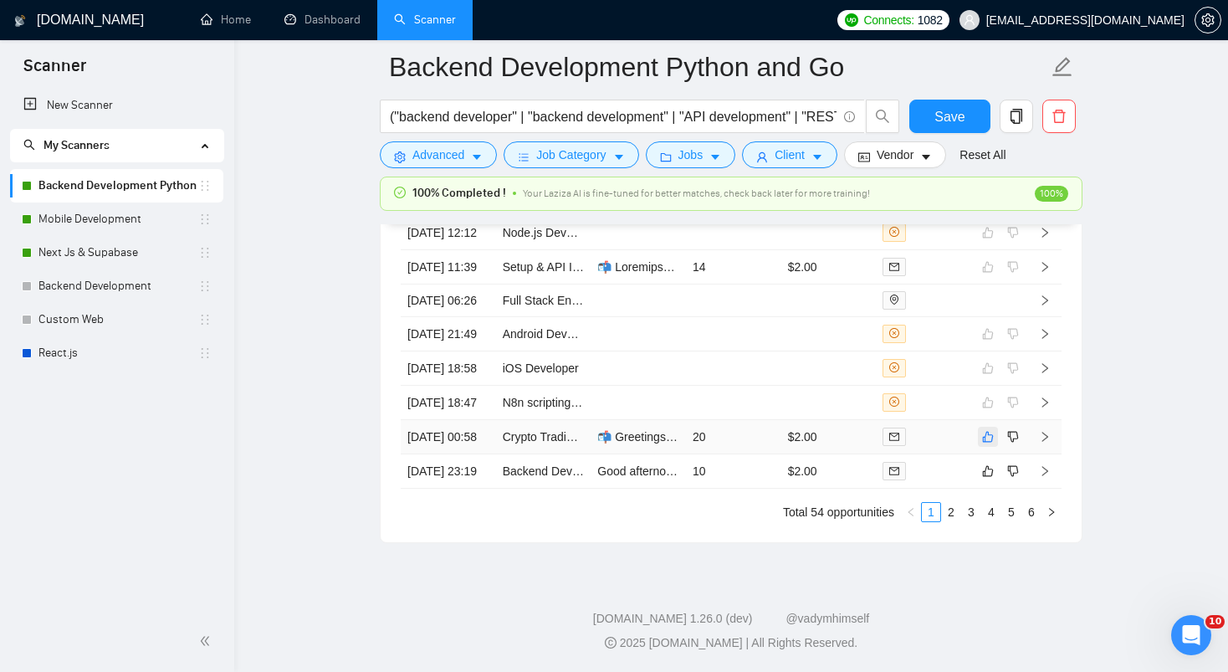
click at [982, 443] on icon "like" at bounding box center [988, 436] width 12 height 13
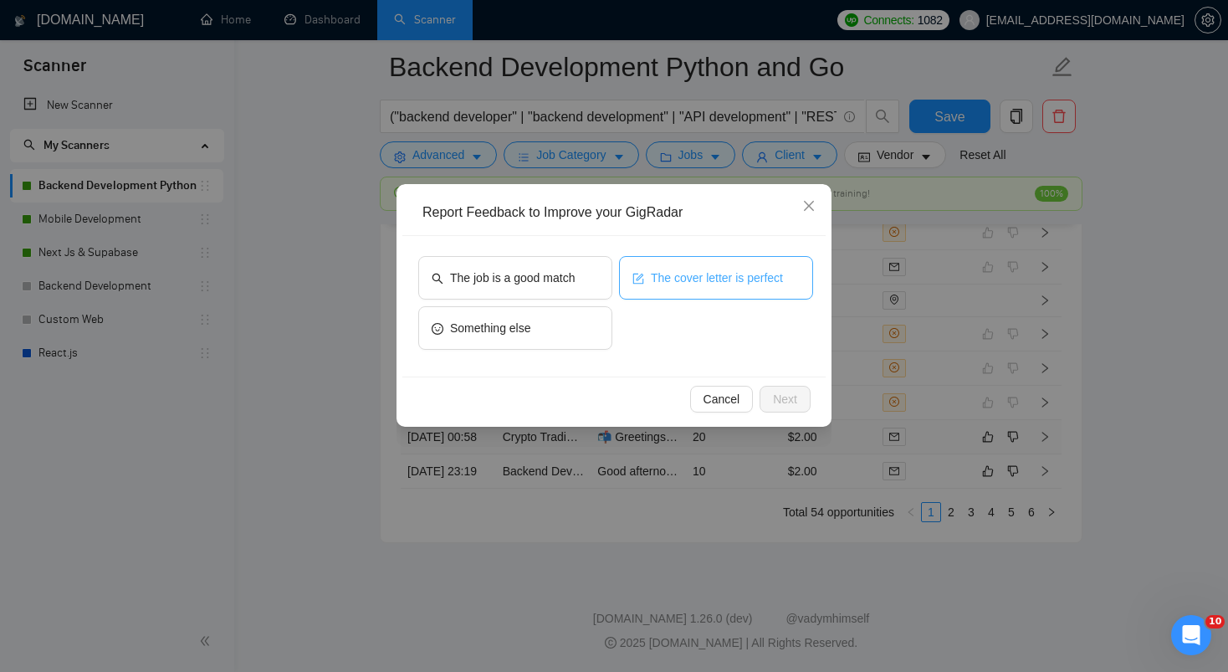
click at [708, 263] on button "The cover letter is perfect" at bounding box center [716, 277] width 194 height 43
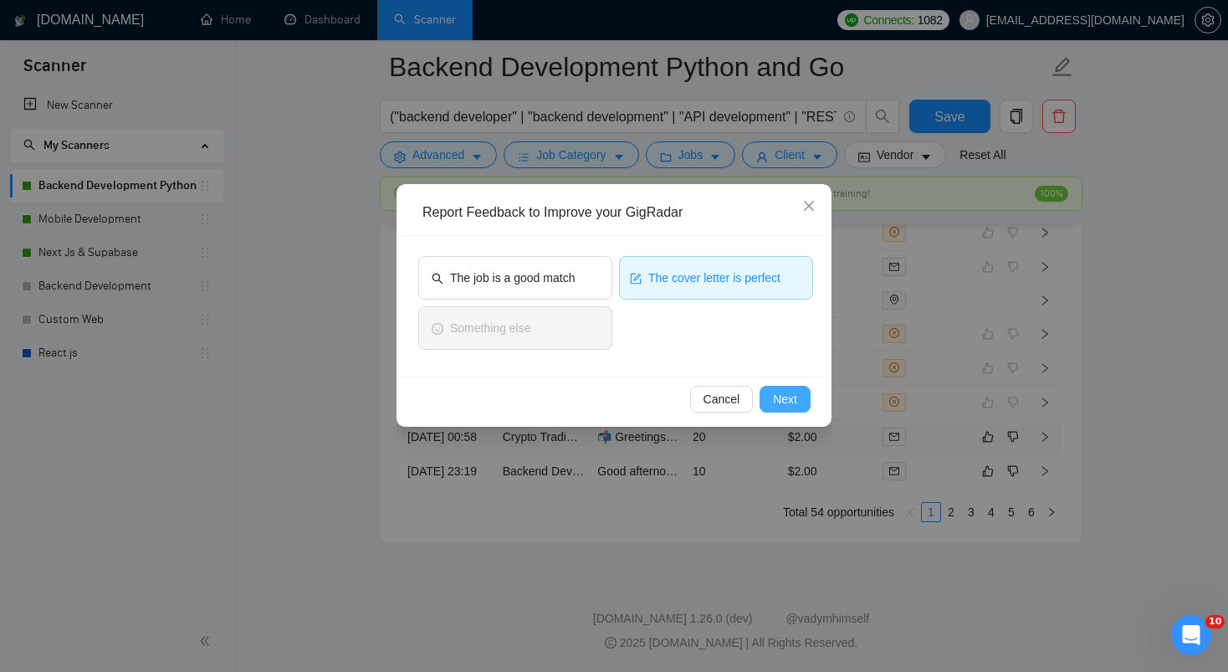
click at [794, 391] on span "Next" at bounding box center [785, 399] width 24 height 18
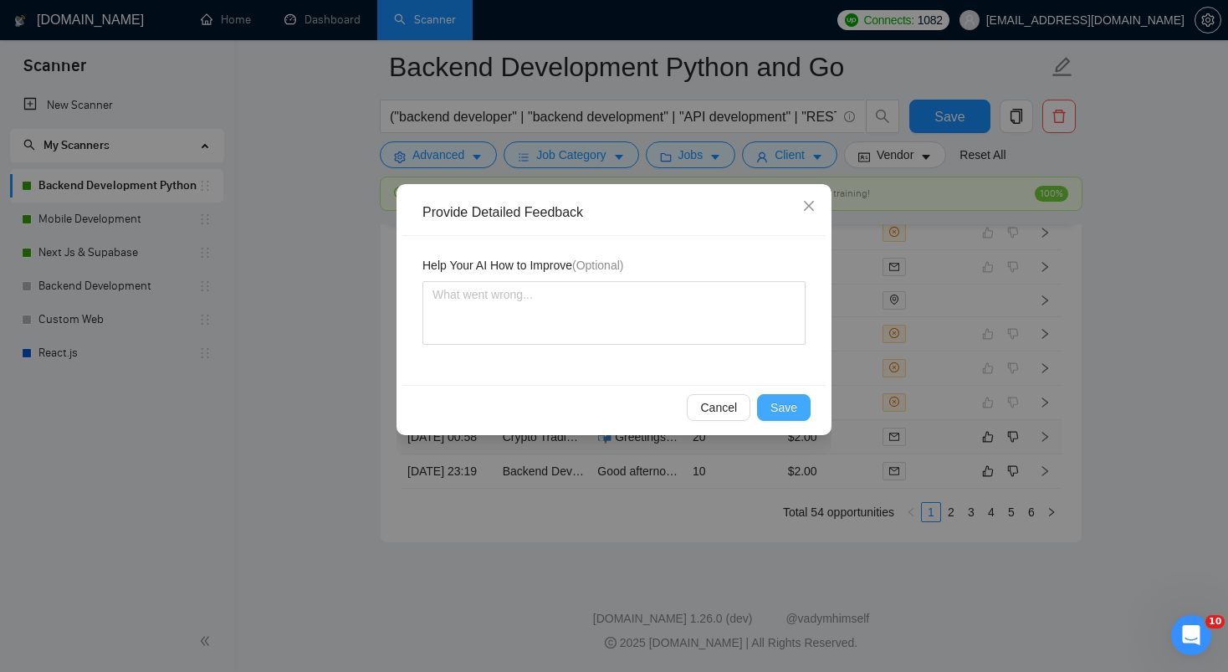
click at [789, 412] on span "Save" at bounding box center [783, 407] width 27 height 18
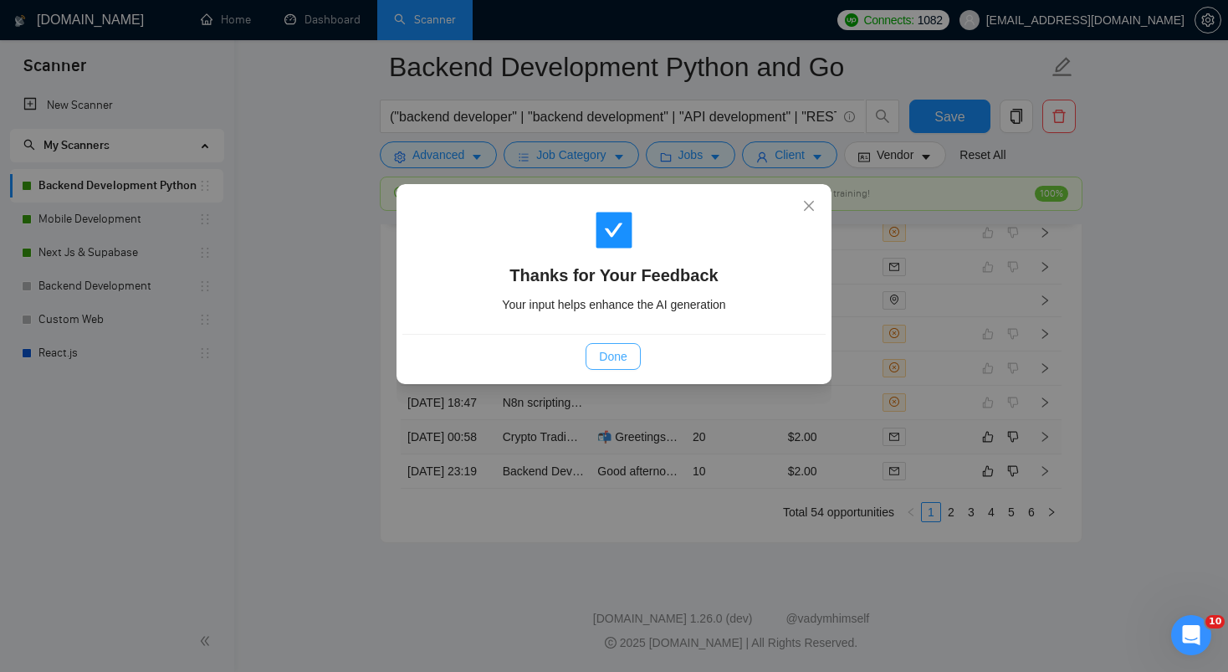
click at [602, 347] on span "Done" at bounding box center [613, 356] width 28 height 18
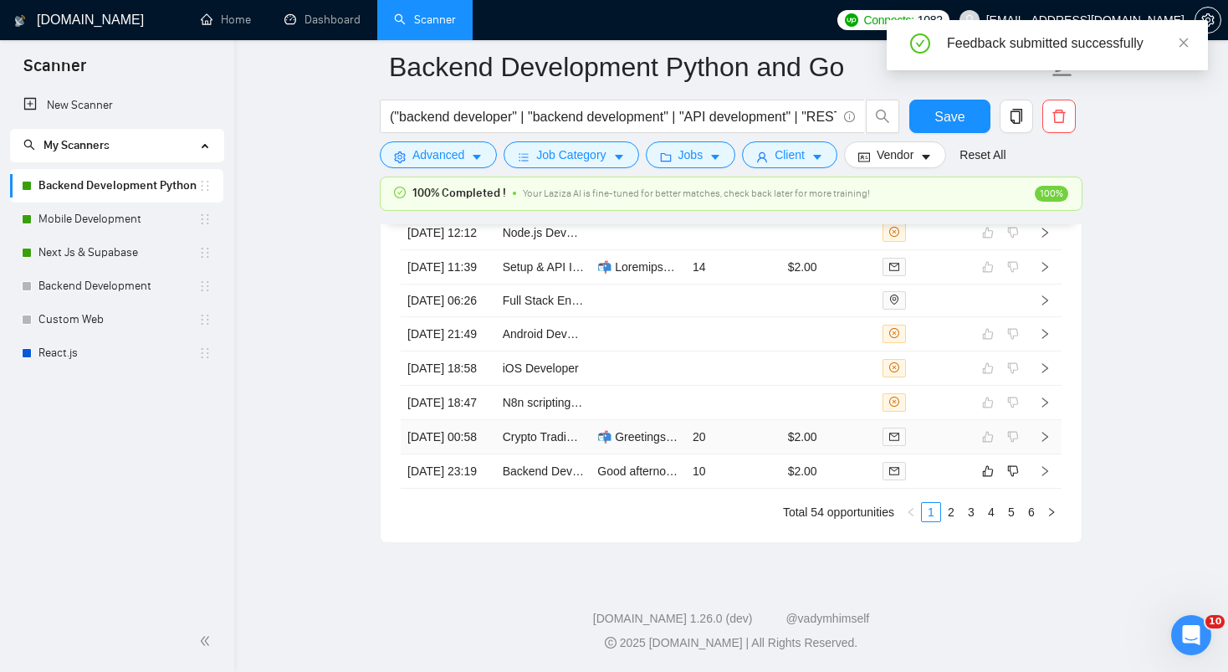
click at [751, 457] on tbody "18 Aug, 2025 17:07 Python Backend developer 📬 Greetings from 🇵🇰, I see the main…" at bounding box center [731, 317] width 661 height 341
click at [752, 488] on td "10" at bounding box center [733, 471] width 95 height 34
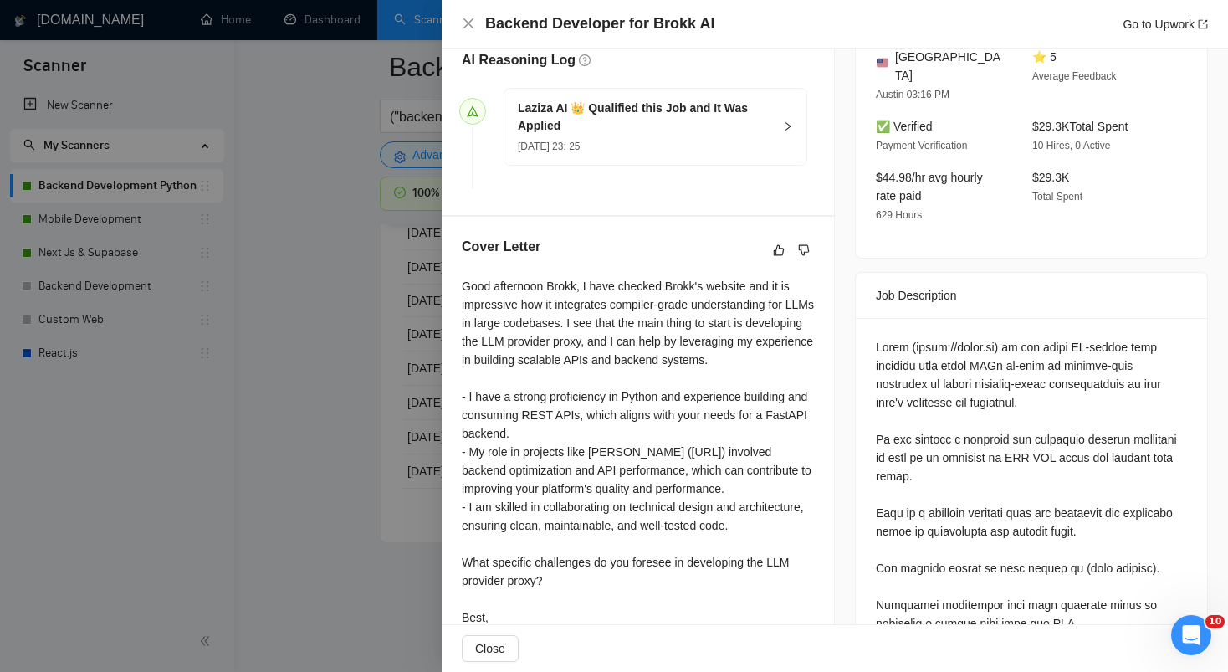
scroll to position [421, 0]
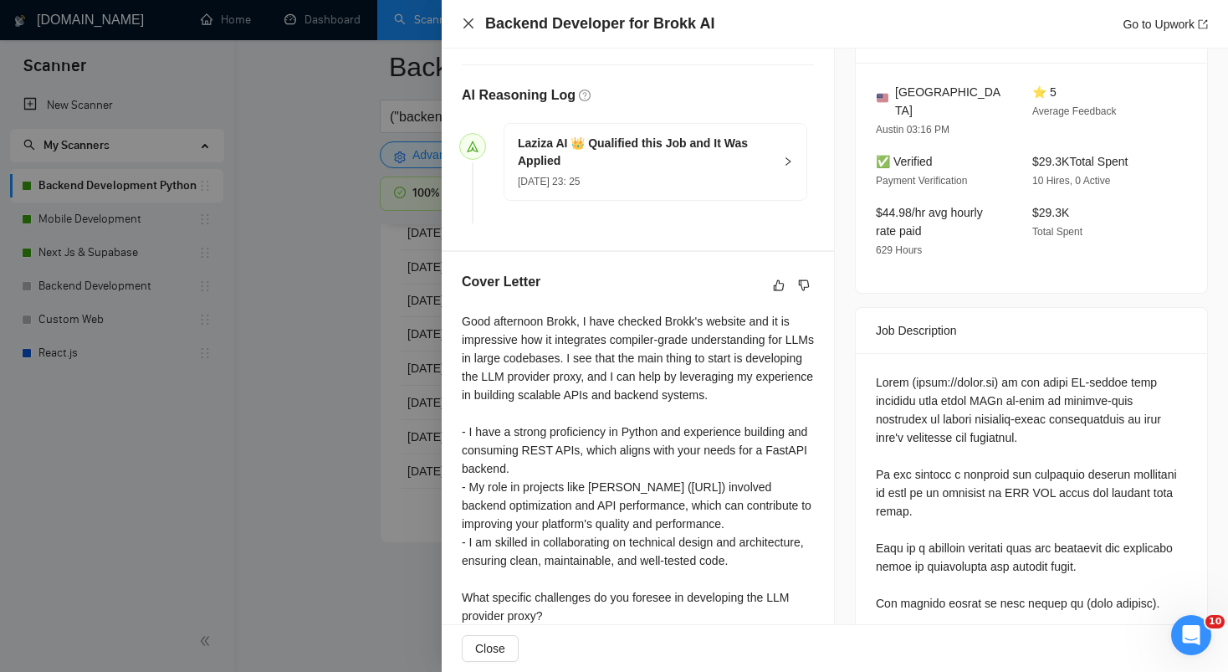
click at [469, 25] on icon "close" at bounding box center [468, 23] width 10 height 10
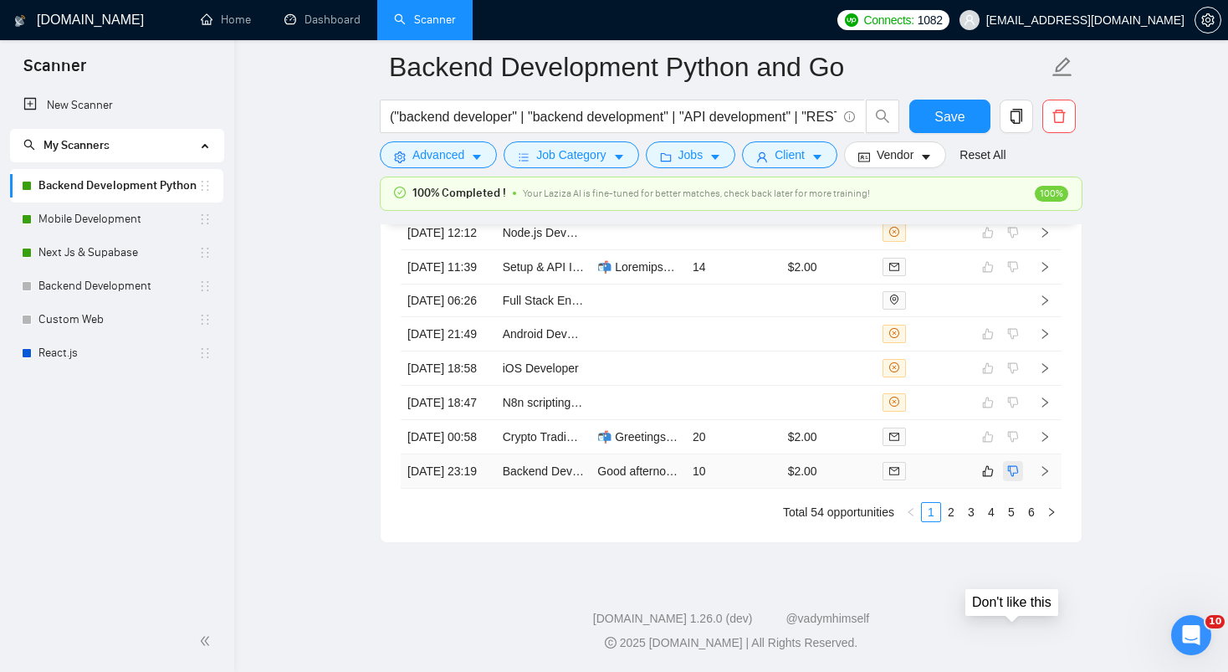
click at [1011, 478] on icon "dislike" at bounding box center [1013, 470] width 12 height 13
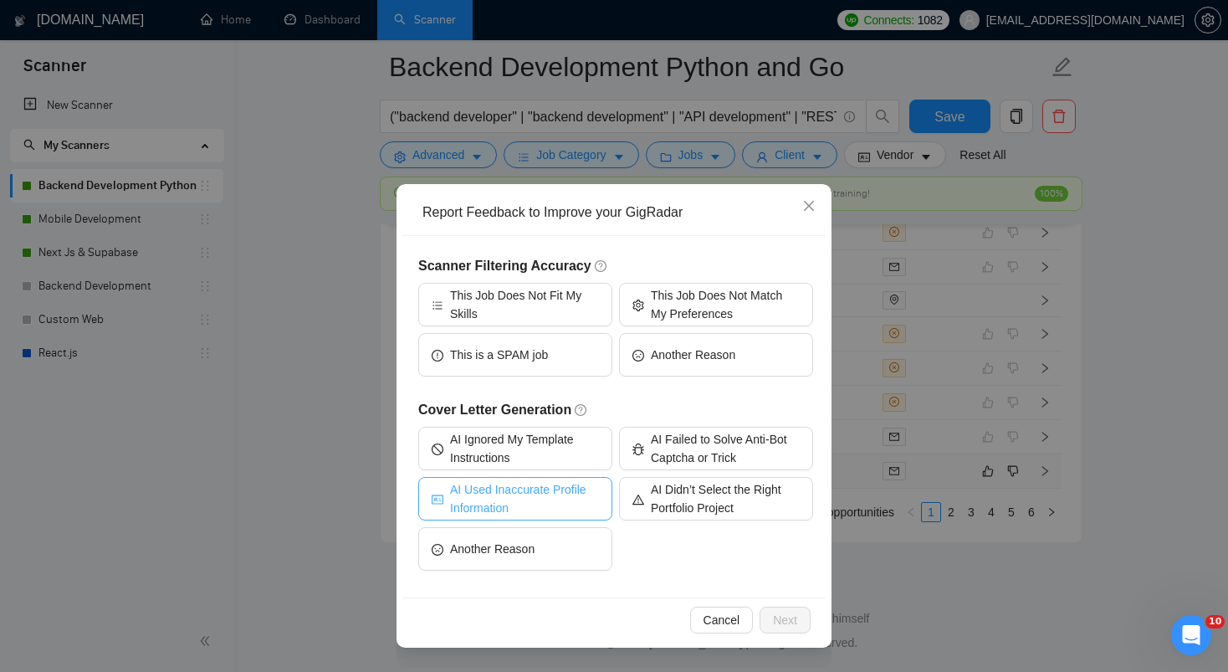
click at [515, 496] on span "AI Used Inaccurate Profile Information" at bounding box center [524, 498] width 149 height 37
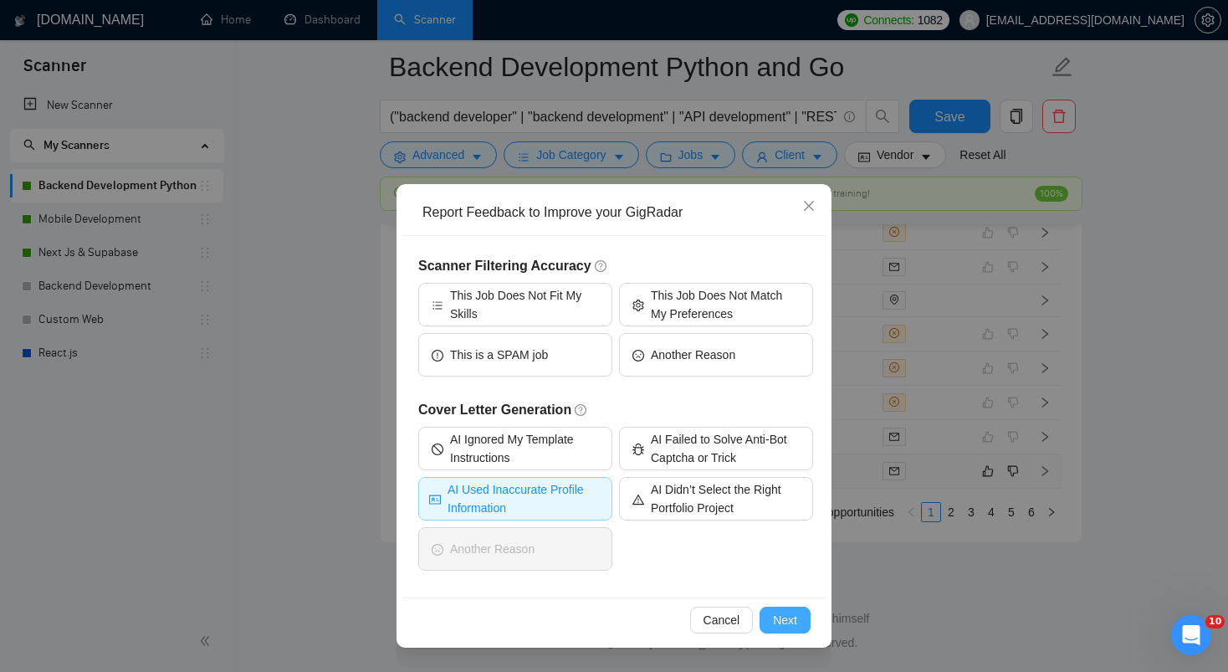
click at [783, 619] on span "Next" at bounding box center [785, 620] width 24 height 18
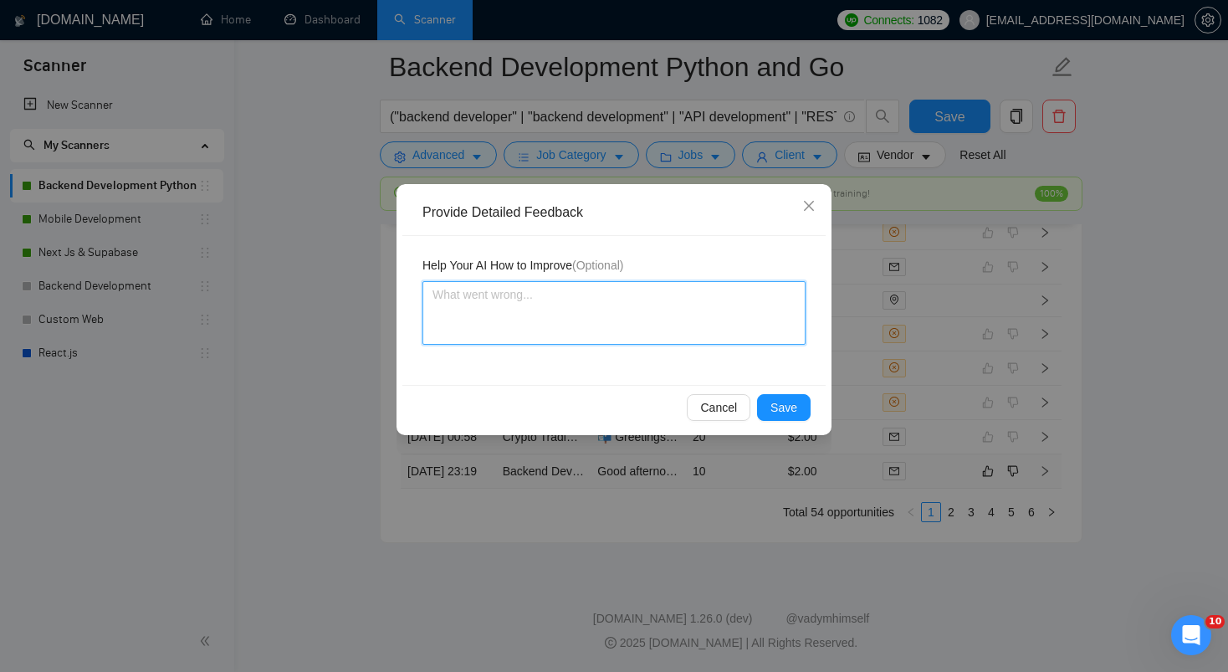
click at [577, 312] on textarea at bounding box center [613, 313] width 383 height 64
type textarea "B"
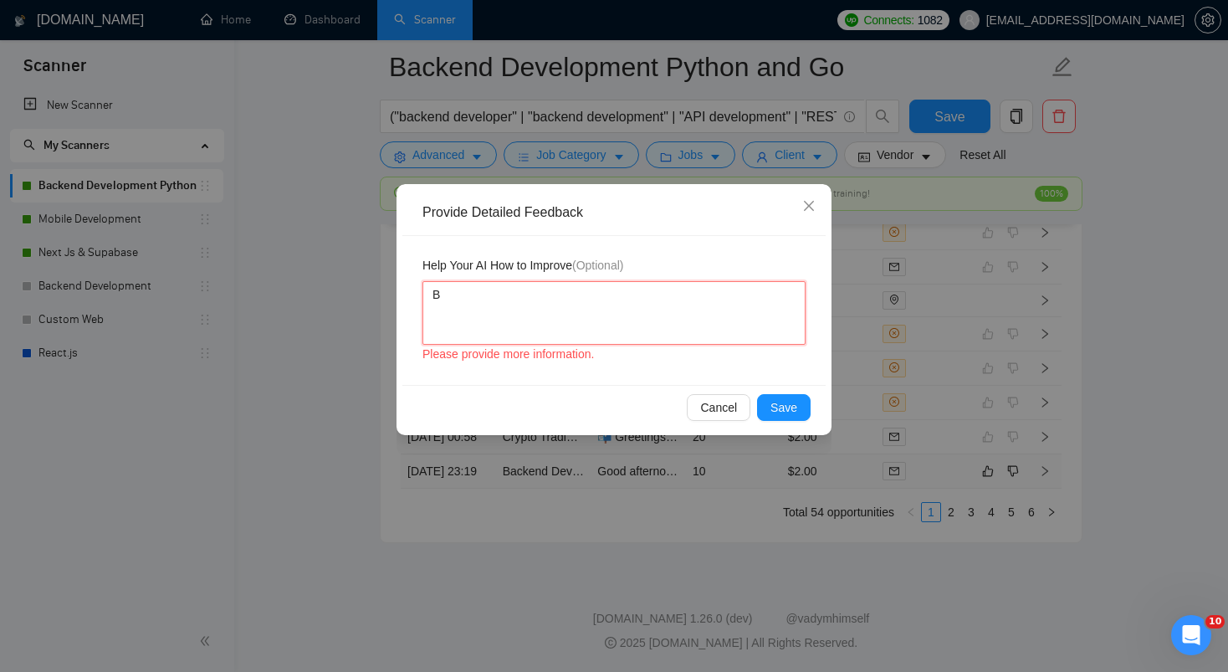
type textarea "Br"
type textarea "Bro"
type textarea "Broo"
type textarea "Bro"
type textarea "Brok"
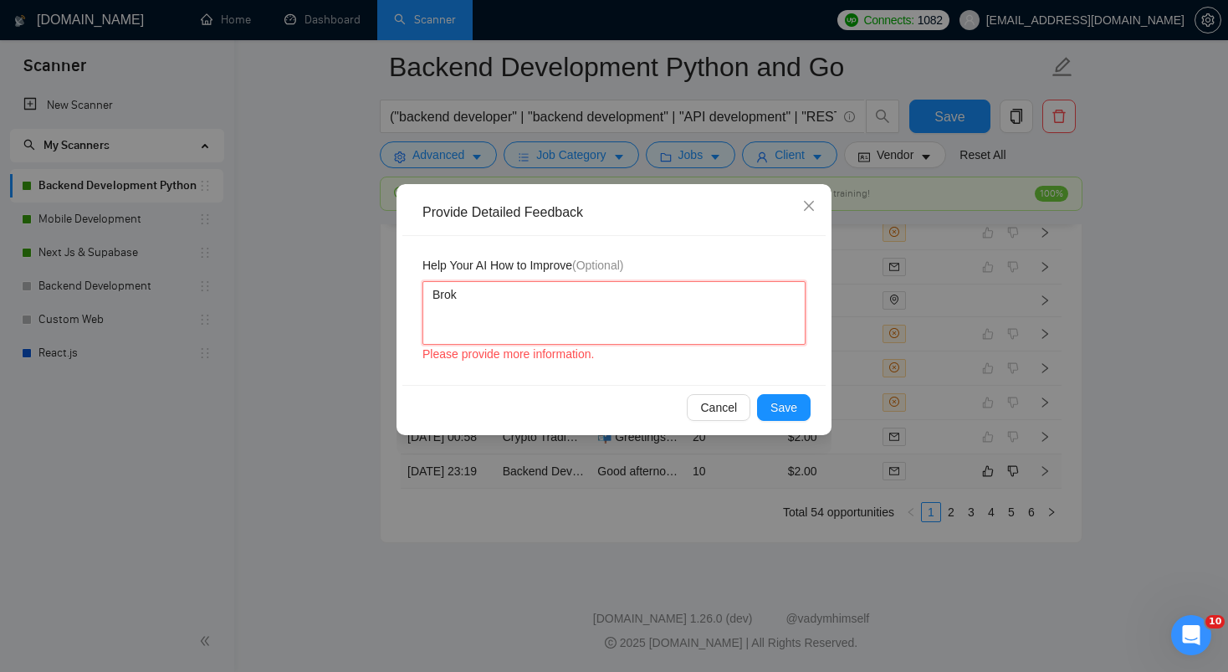
type textarea "Brokk"
type textarea "Brokk w"
type textarea "Brokk wa"
type textarea "Brokk was"
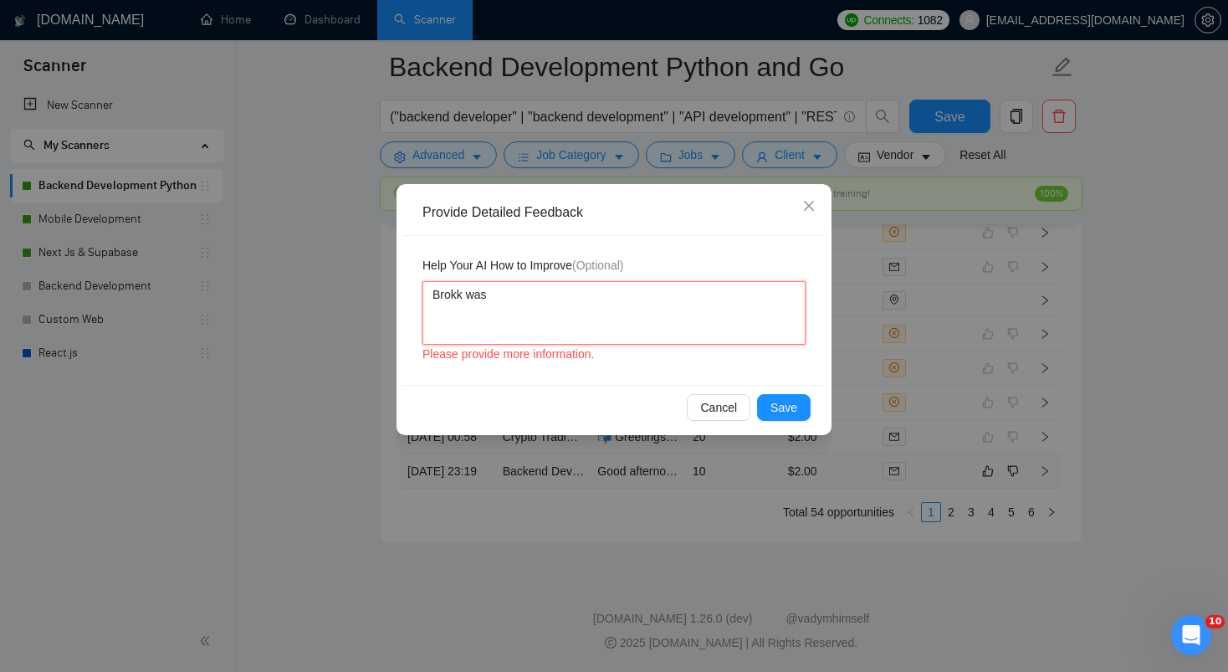
type textarea "Brokk was"
type textarea "Brokk was n"
type textarea "Brokk was no"
type textarea "Brokk was not"
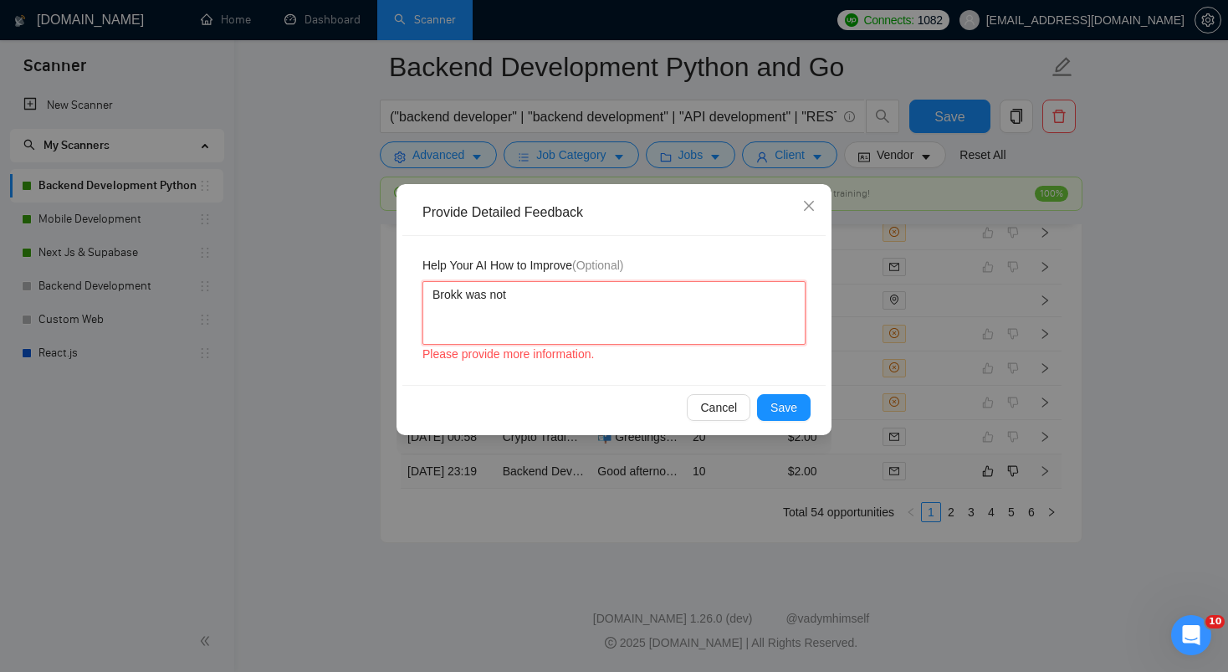
type textarea "Brokk was not t"
type textarea "Brokk was not th"
type textarea "Brokk was not the"
type textarea "Brokk was not the c"
type textarea "Brokk was not the cl"
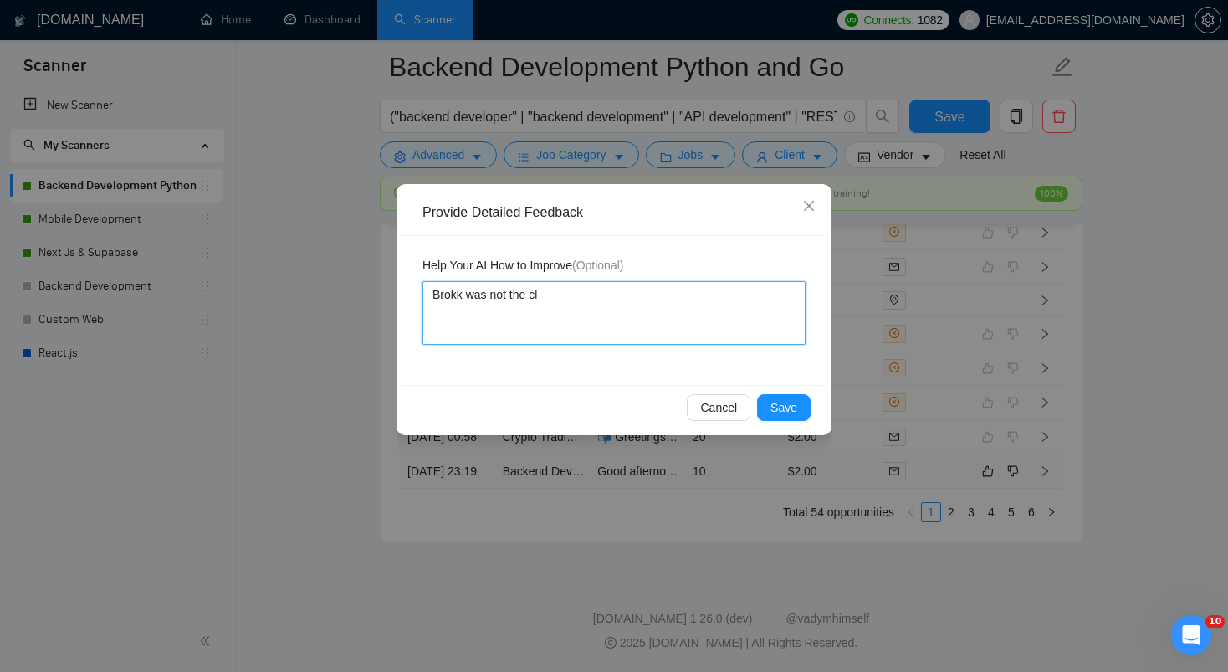
type textarea "Brokk was not the cli"
type textarea "Brokk was not the clin"
type textarea "Brokk was not the cline"
type textarea "Brokk was not the clinet"
type textarea "Brokk was not the clinet'"
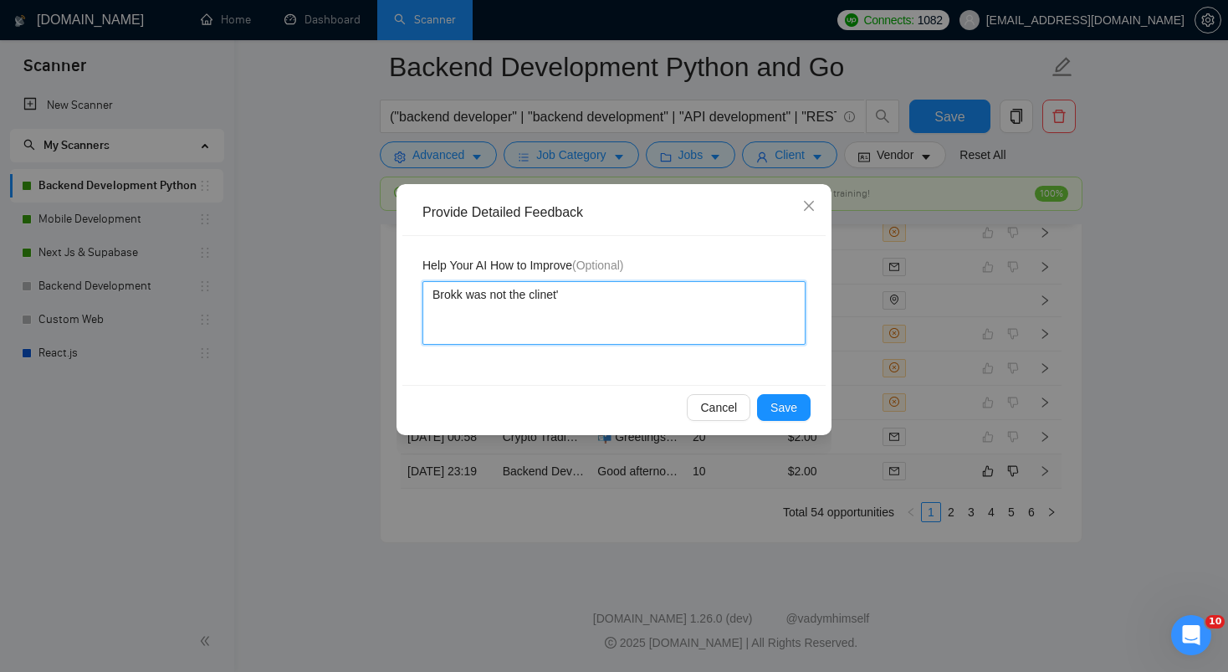
type textarea "Brokk was not the clinet's"
type textarea "Brokk was not the clinet's n"
type textarea "Brokk was not the clinet's na"
type textarea "Brokk was not the clinet's nam"
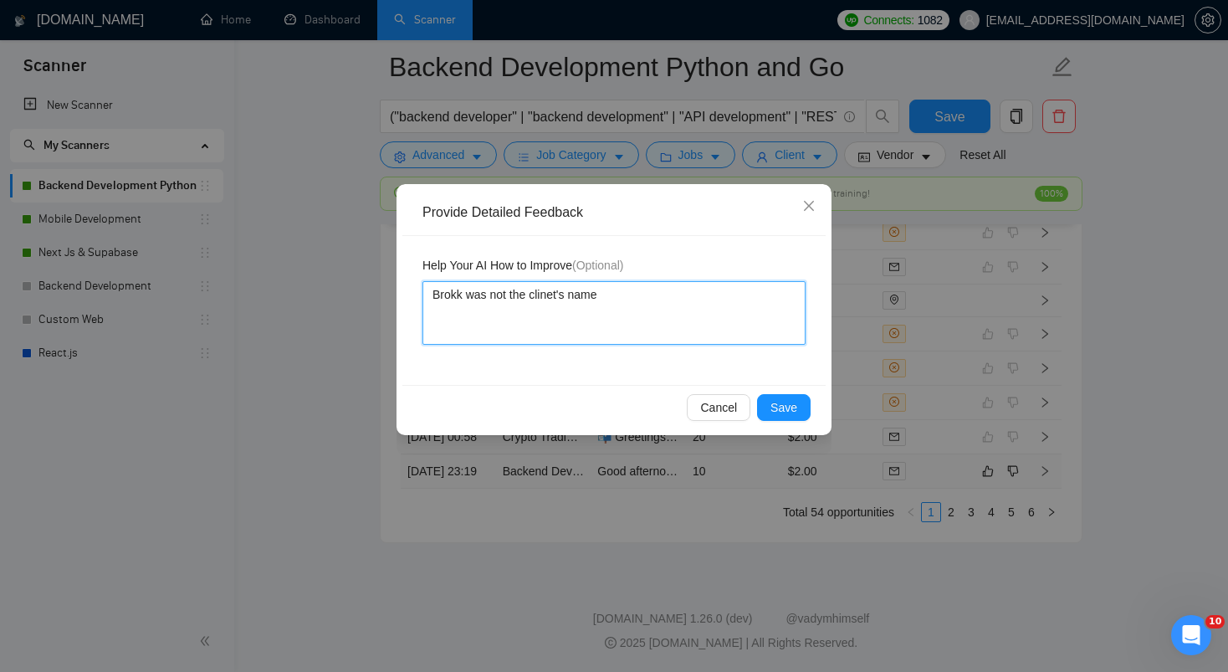
type textarea "Brokk was not the clinet's name"
type textarea "Brokk was not the cliet's name"
type textarea "Brokk was not the client's name"
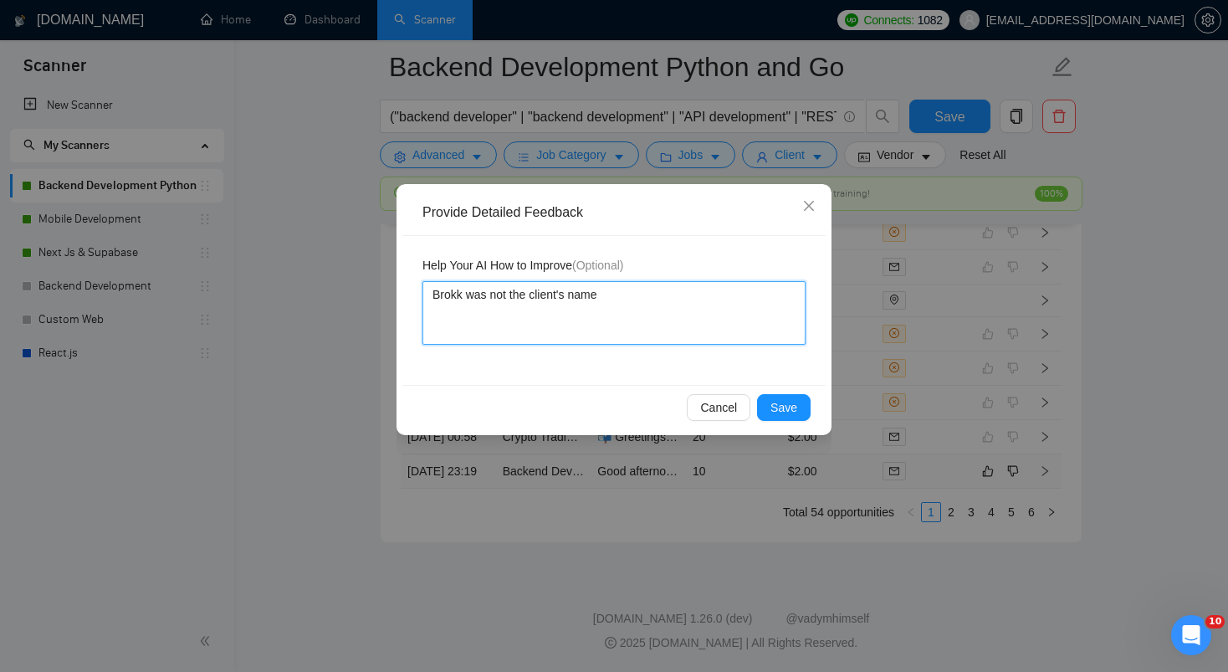
type textarea "Brokk was not the client's name"
type textarea "Brokk was not the client's name I"
type textarea "Brokk was not the client's name It"
type textarea "Brokk was not the client's name It w"
type textarea "Brokk was not the client's name It wa"
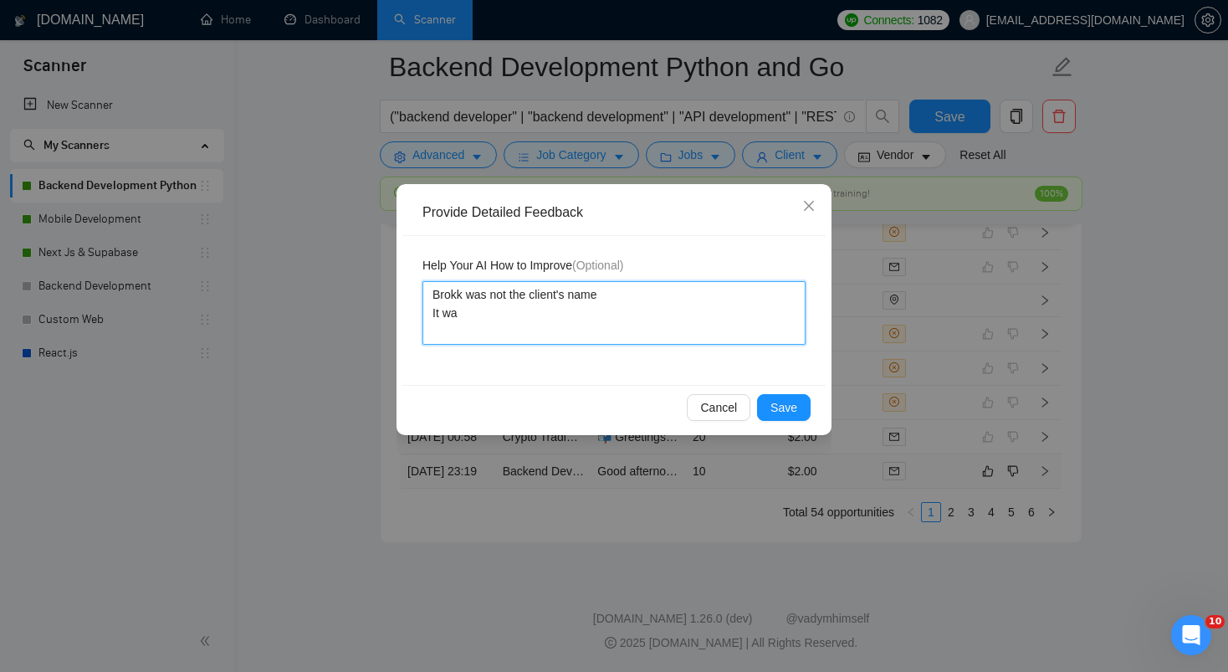
type textarea "Brokk was not the client's name It was"
type textarea "Brokk was not the client's name It was t"
type textarea "Brokk was not the client's name It was th"
type textarea "Brokk was not the client's name It was the"
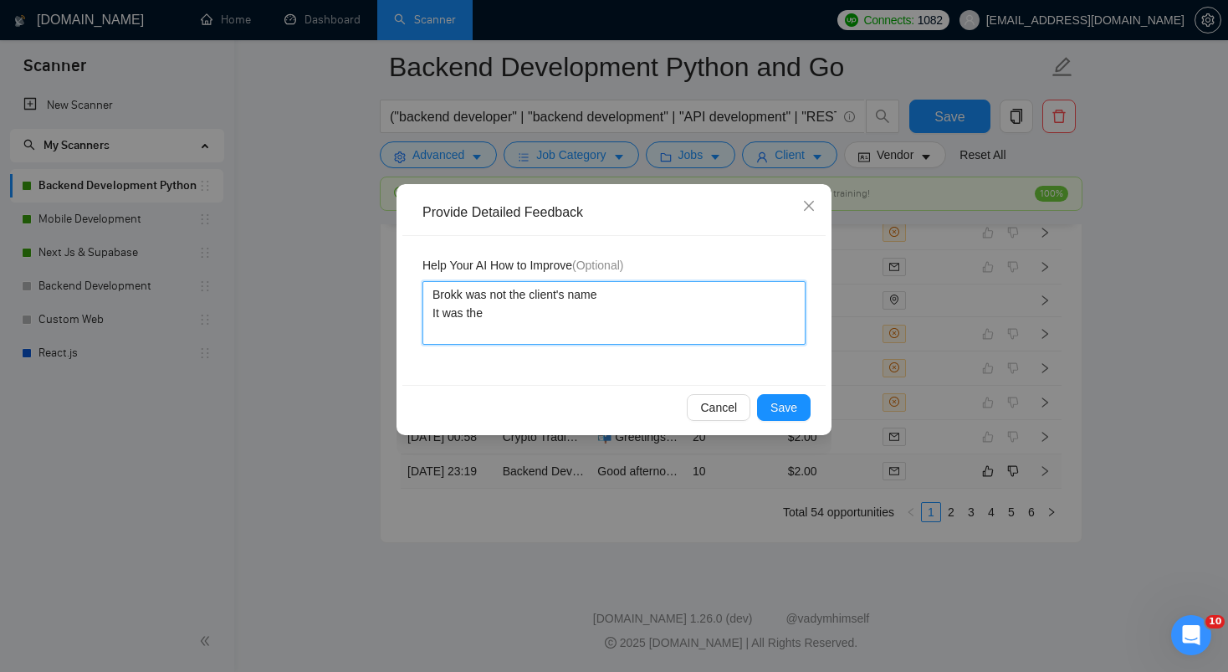
type textarea "Brokk was not the client's name It was the"
type textarea "Brokk was not the client's name It was the t"
type textarea "Brokk was not the client's name It was the th"
type textarea "Brokk was not the client's name It was the the"
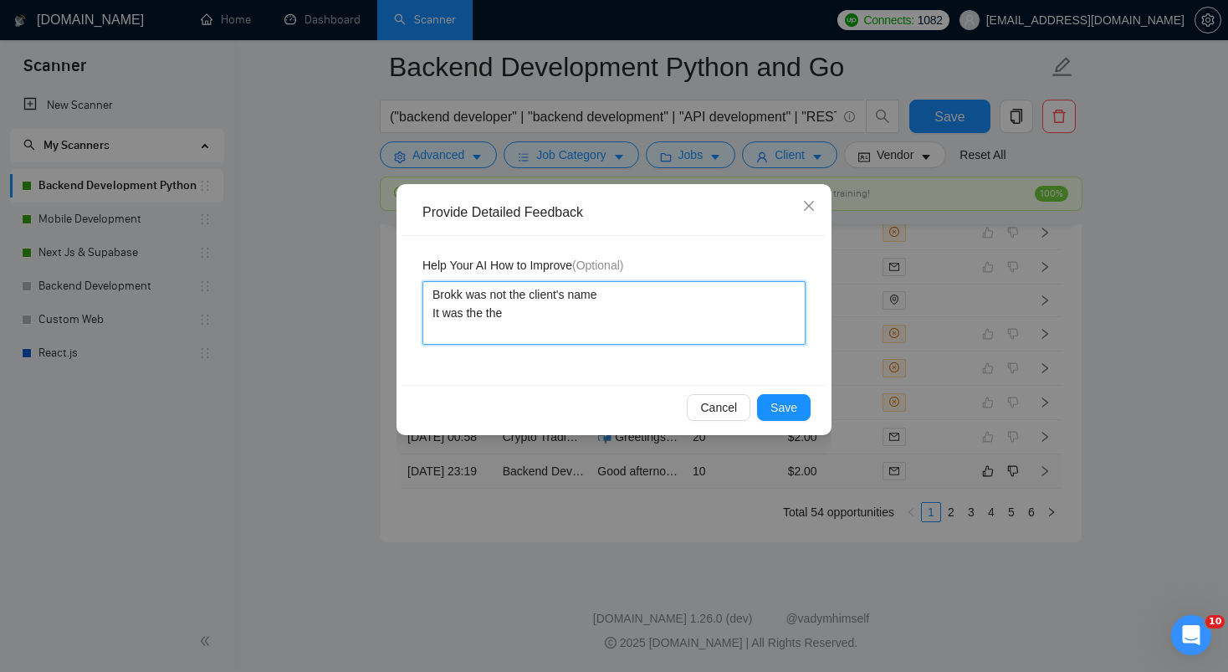
type textarea "Brokk was not the client's name It was the the p"
type textarea "Brokk was not the client's name It was the the pr"
type textarea "Brokk was not the client's name It was the the pro"
type textarea "Brokk was not the client's name It was the the proj"
type textarea "Brokk was not the client's name It was the the proje"
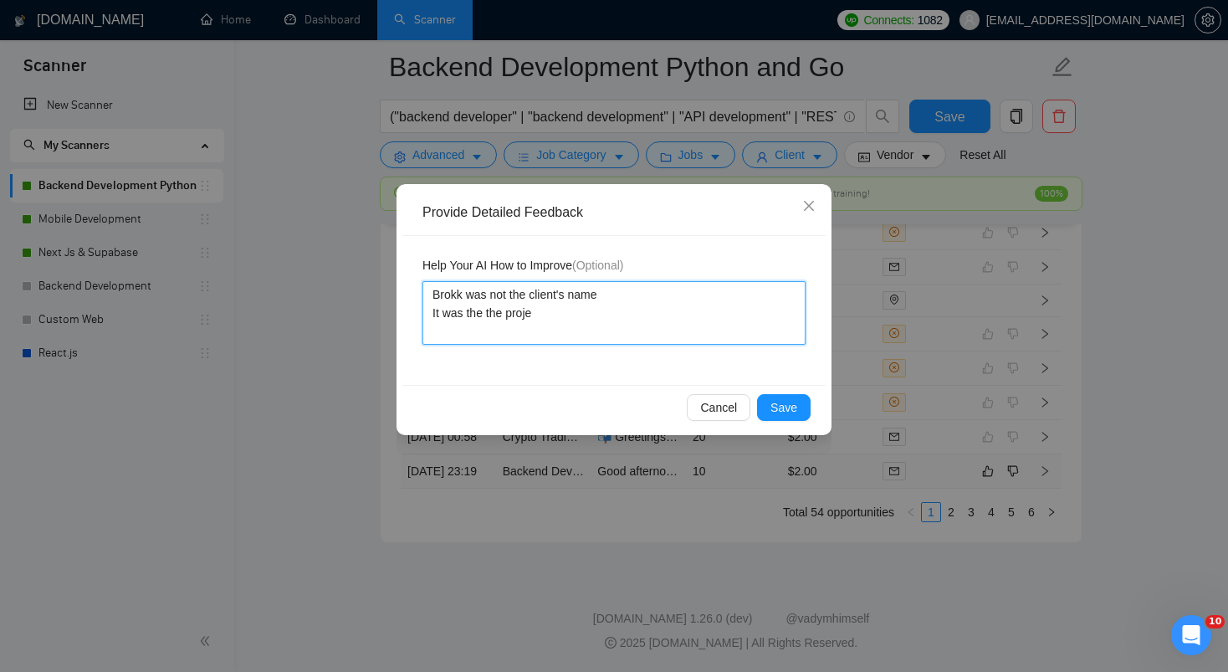
type textarea "Brokk was not the client's name It was the the projec"
type textarea "Brokk was not the client's name It was the the project"
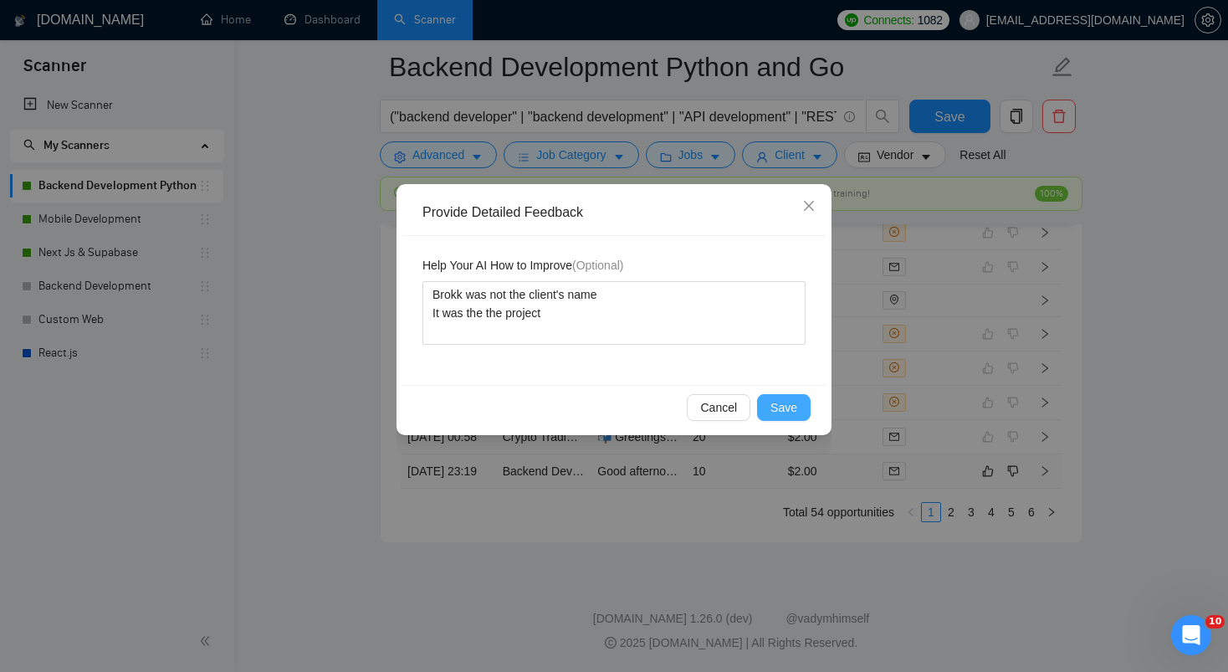
click at [795, 399] on span "Save" at bounding box center [783, 407] width 27 height 18
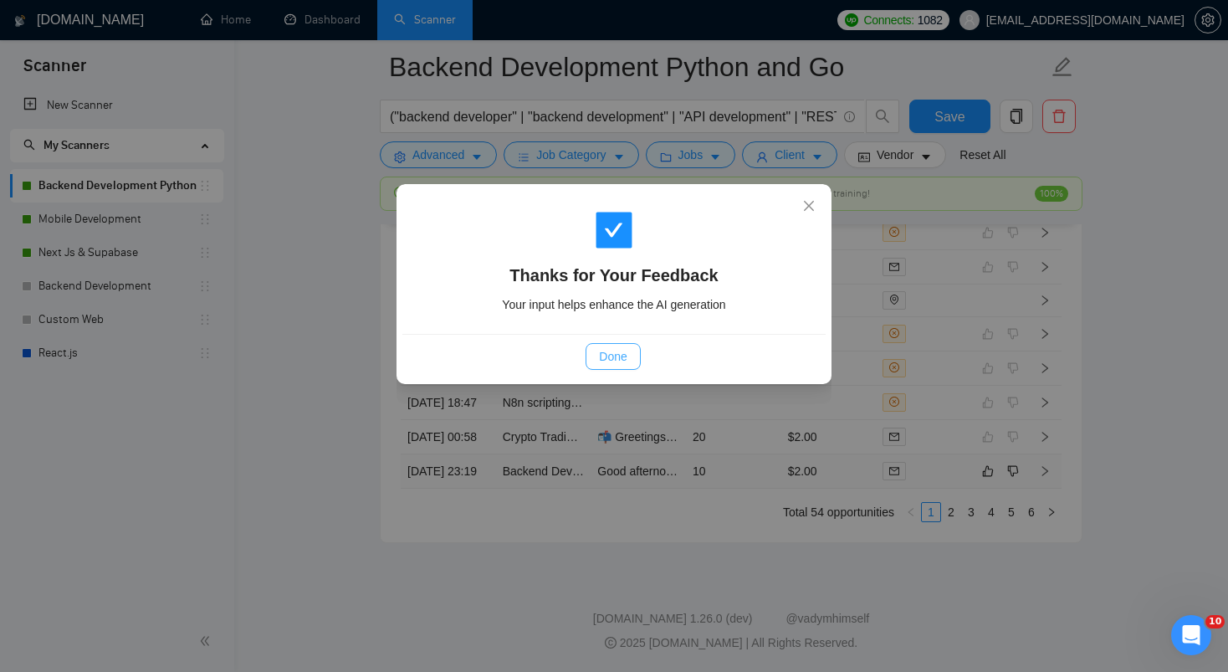
click at [609, 363] on span "Done" at bounding box center [613, 356] width 28 height 18
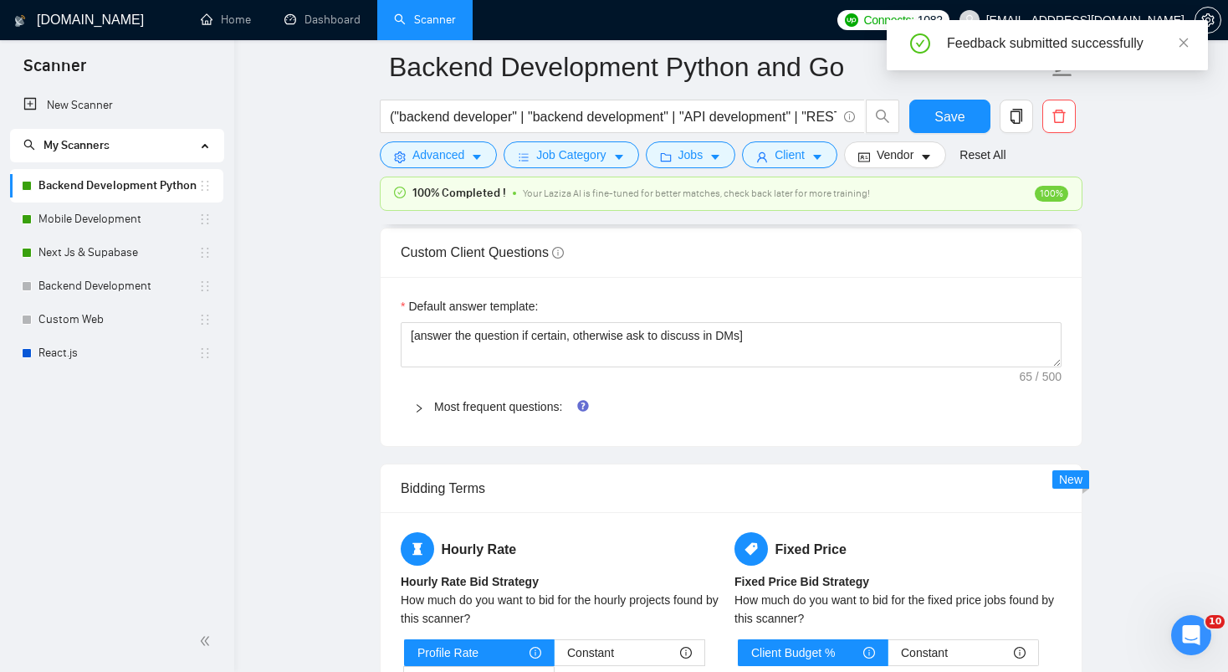
scroll to position [1376, 0]
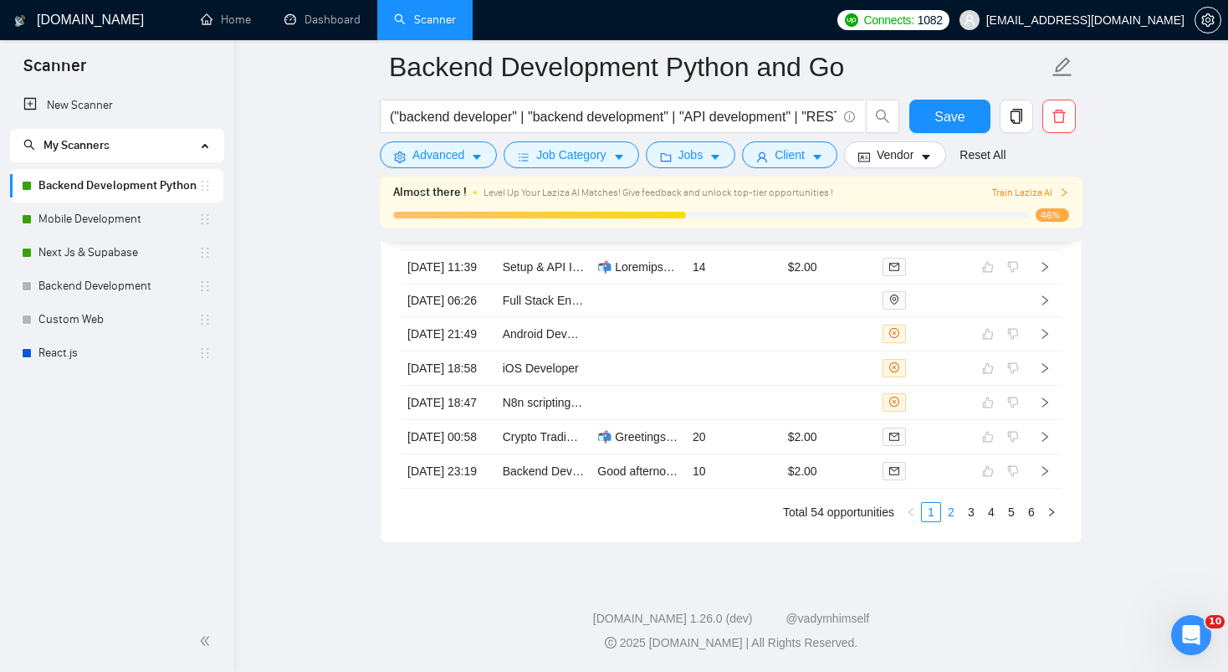
click at [951, 513] on link "2" at bounding box center [951, 512] width 18 height 18
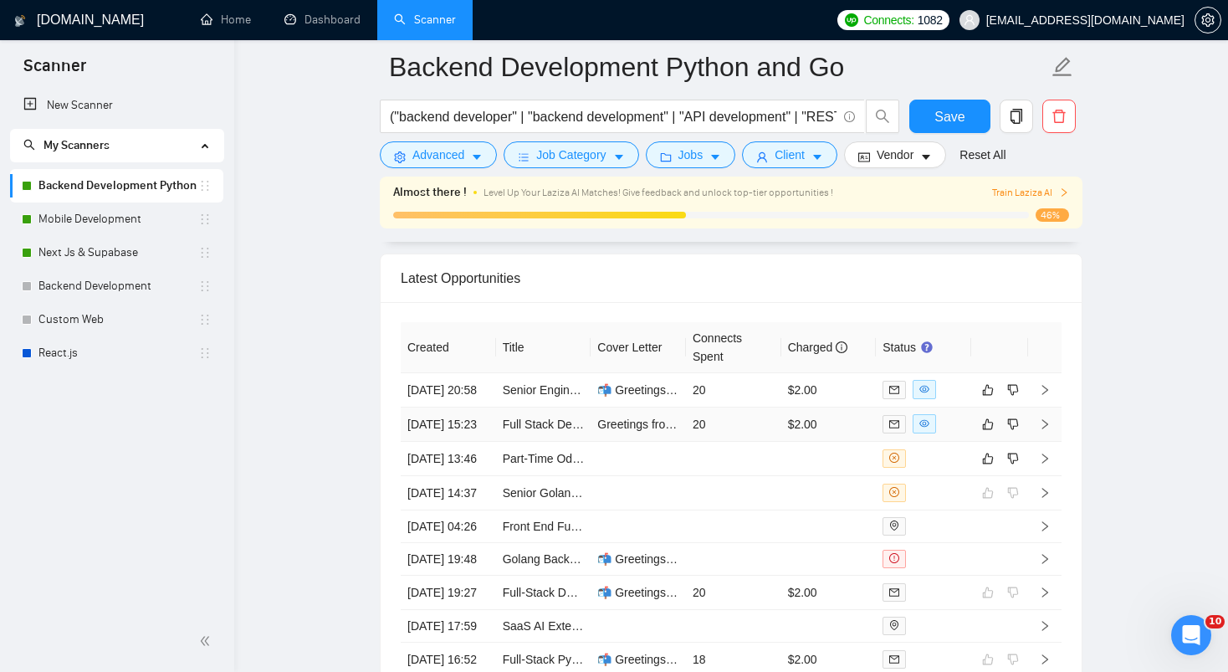
scroll to position [4274, 0]
click at [723, 408] on td "20" at bounding box center [733, 391] width 95 height 34
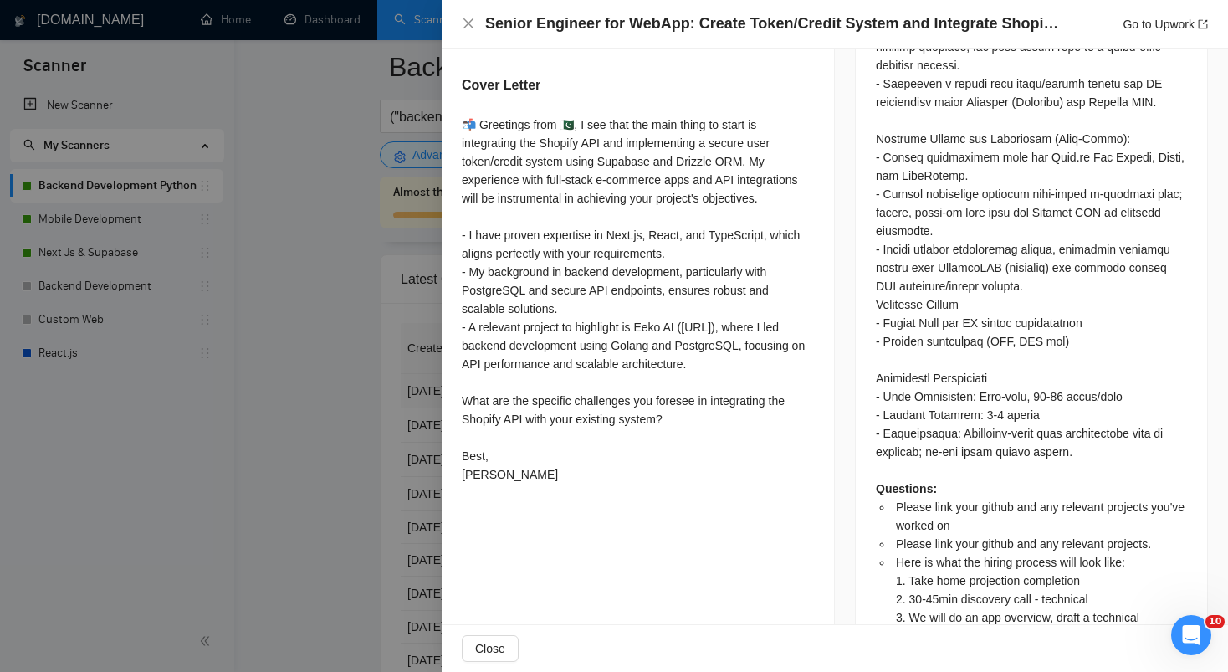
scroll to position [979, 0]
click at [467, 19] on icon "close" at bounding box center [468, 23] width 13 height 13
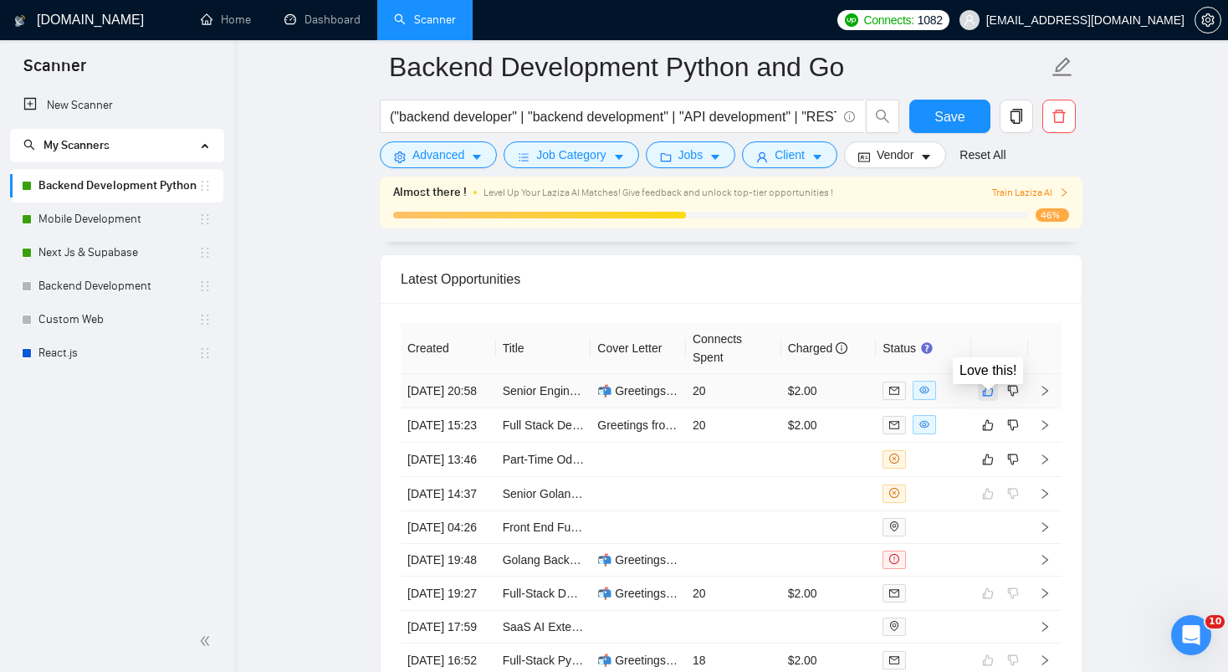
click at [990, 397] on icon "like" at bounding box center [988, 390] width 12 height 13
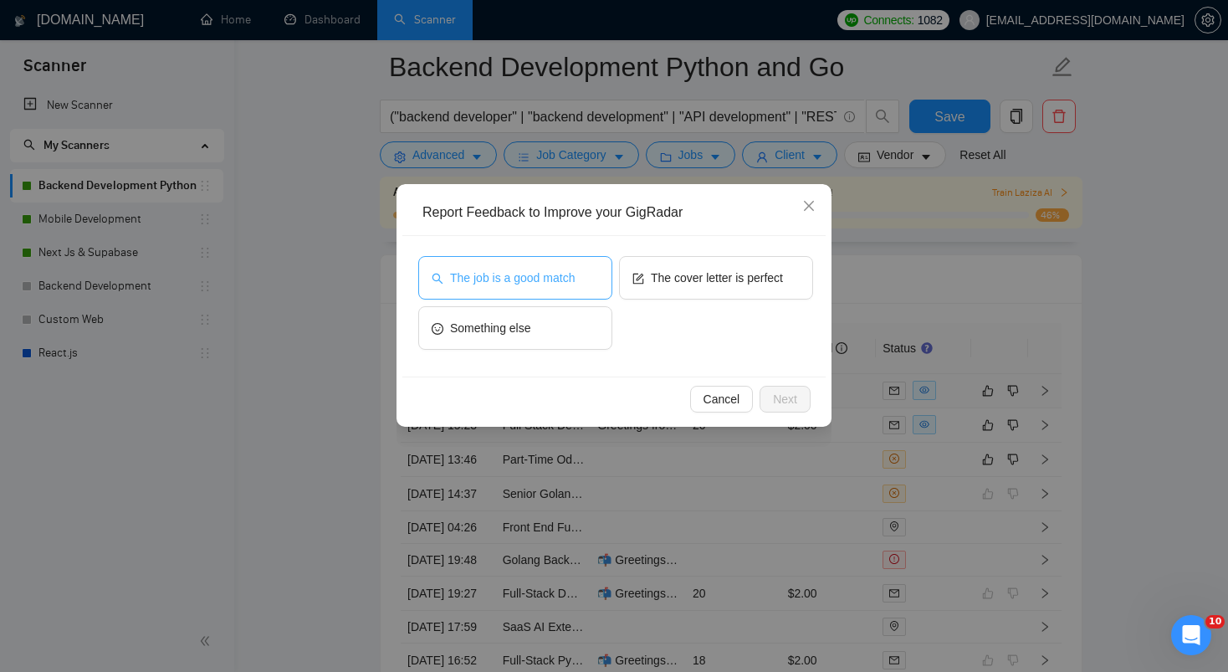
click at [515, 273] on span "The job is a good match" at bounding box center [512, 278] width 125 height 18
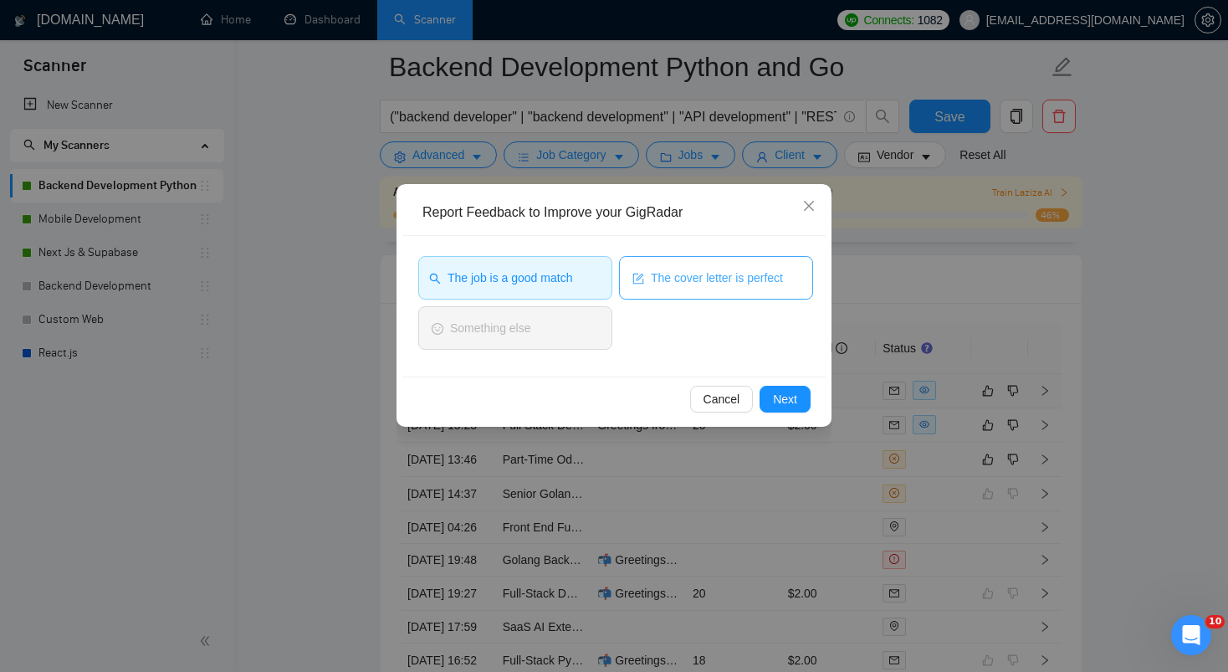
click at [668, 290] on button "The cover letter is perfect" at bounding box center [716, 277] width 194 height 43
click at [770, 399] on button "Next" at bounding box center [785, 399] width 51 height 27
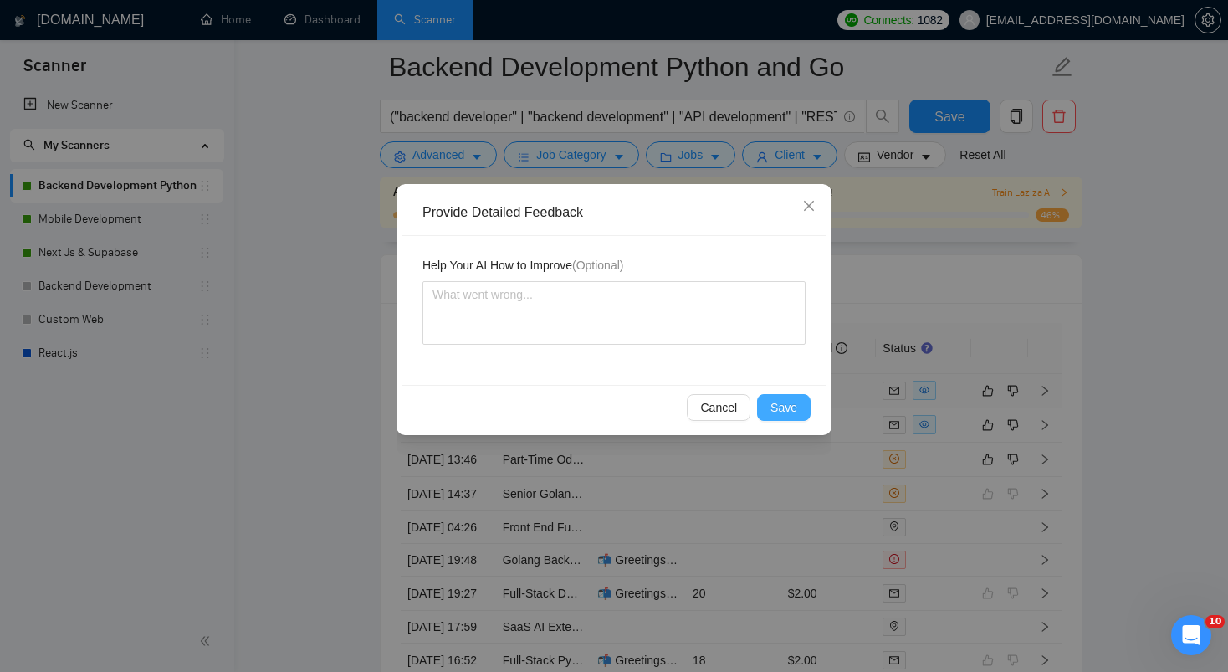
click at [789, 409] on span "Save" at bounding box center [783, 407] width 27 height 18
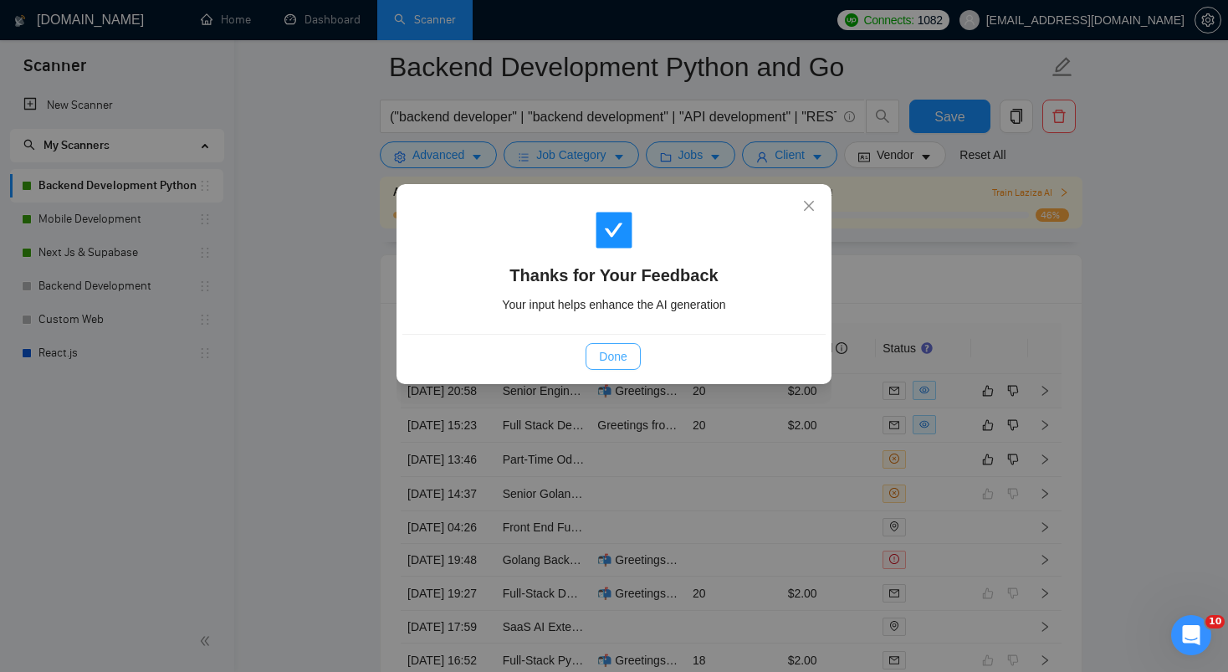
click at [615, 363] on span "Done" at bounding box center [613, 356] width 28 height 18
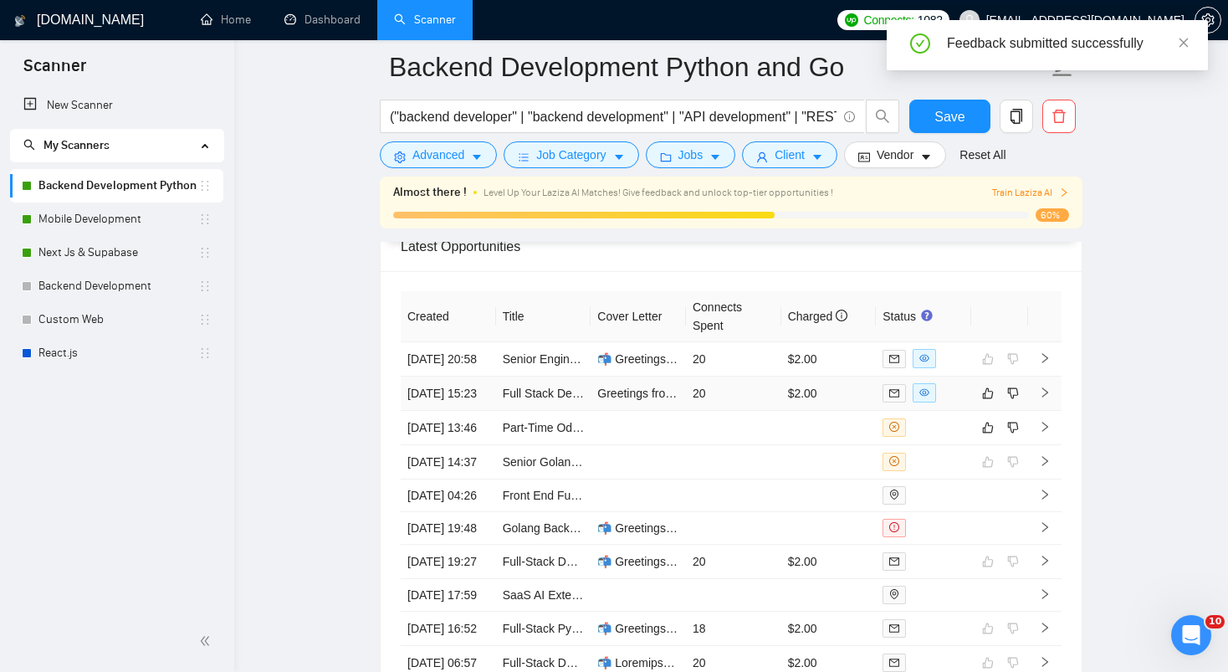
click at [971, 411] on td at bounding box center [999, 393] width 57 height 34
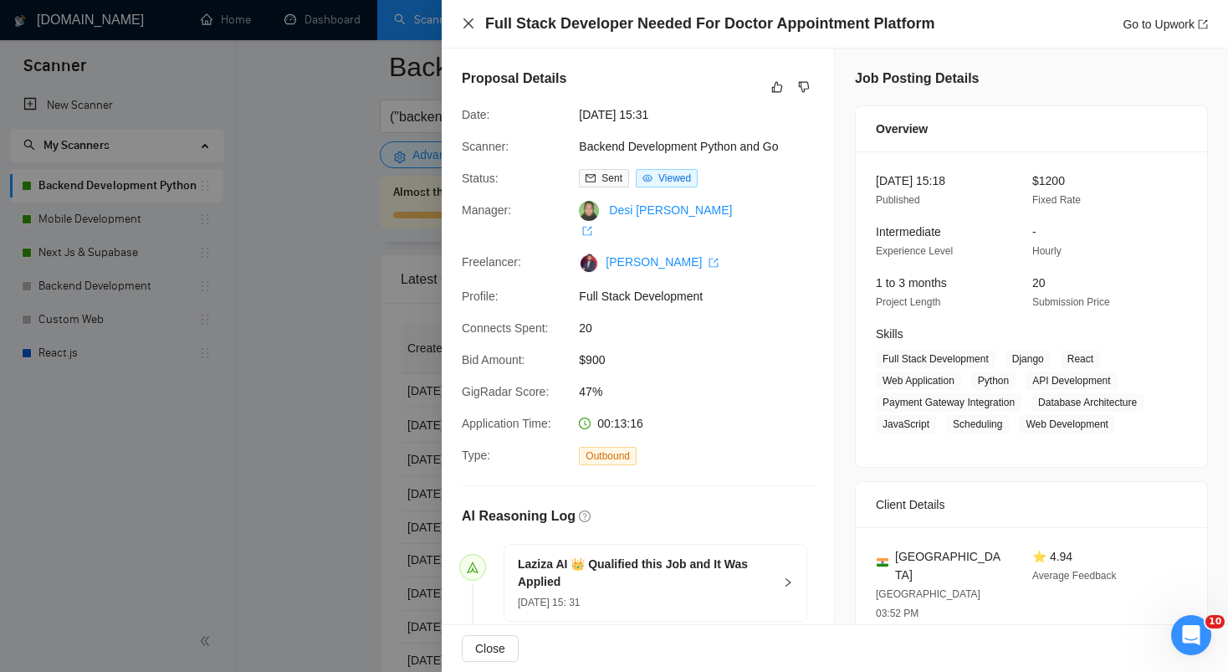
click at [468, 23] on icon "close" at bounding box center [468, 23] width 10 height 10
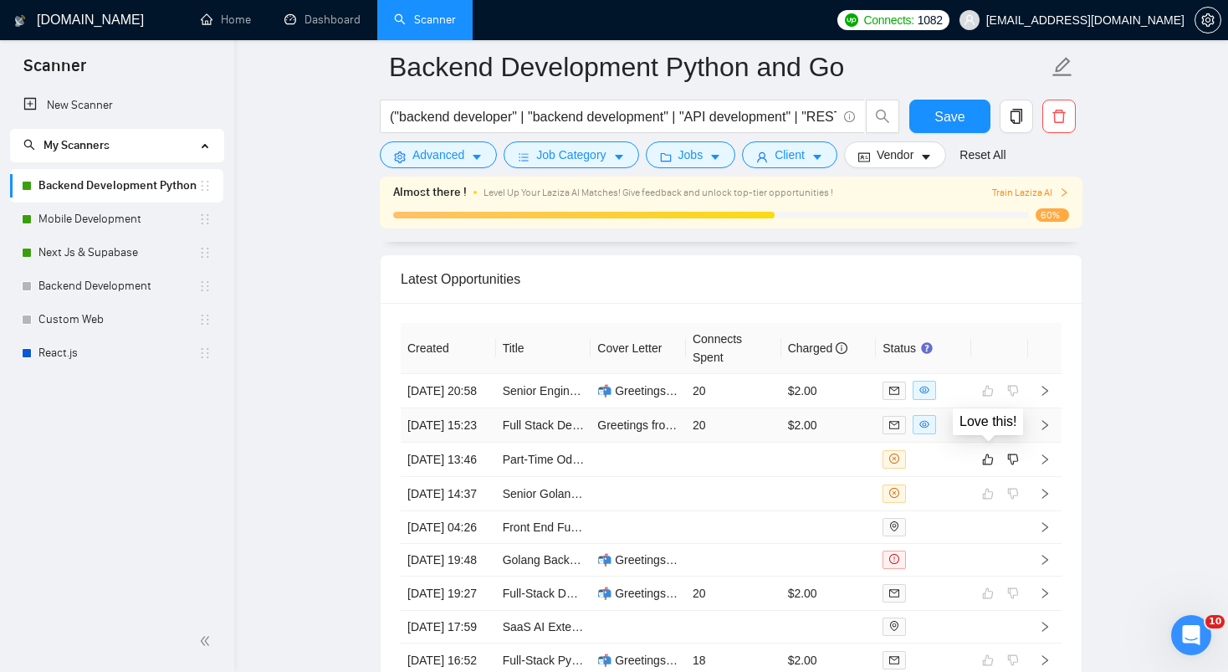
click at [978, 435] on button "button" at bounding box center [988, 425] width 20 height 20
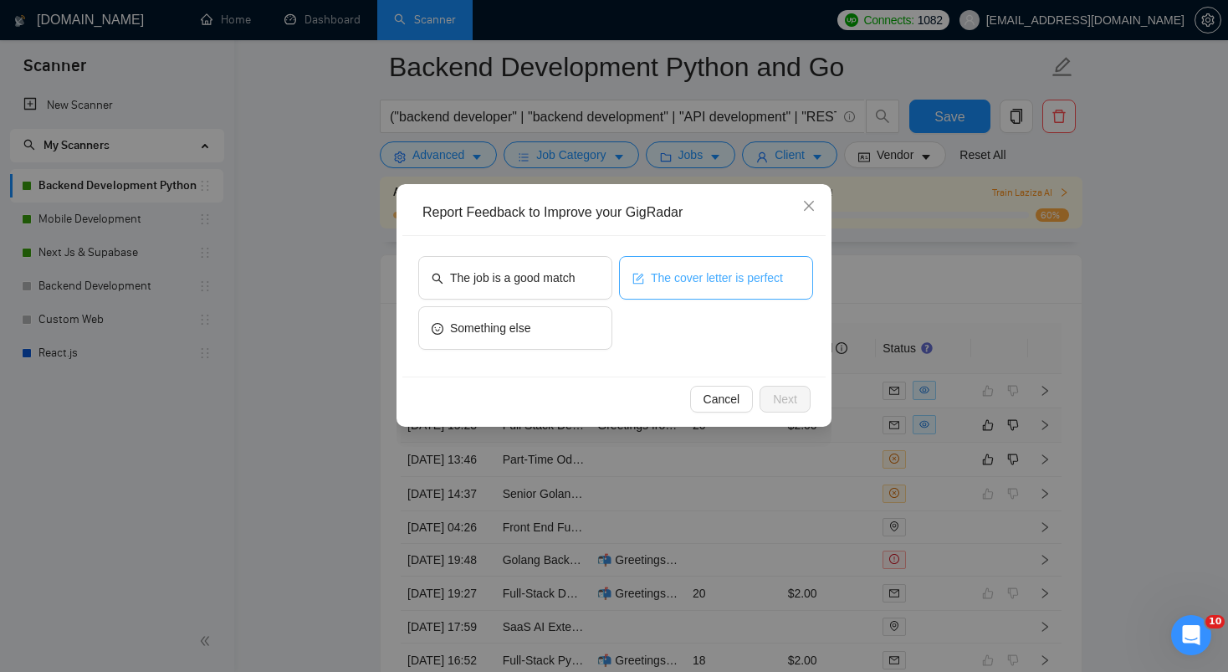
click at [683, 276] on span "The cover letter is perfect" at bounding box center [717, 278] width 132 height 18
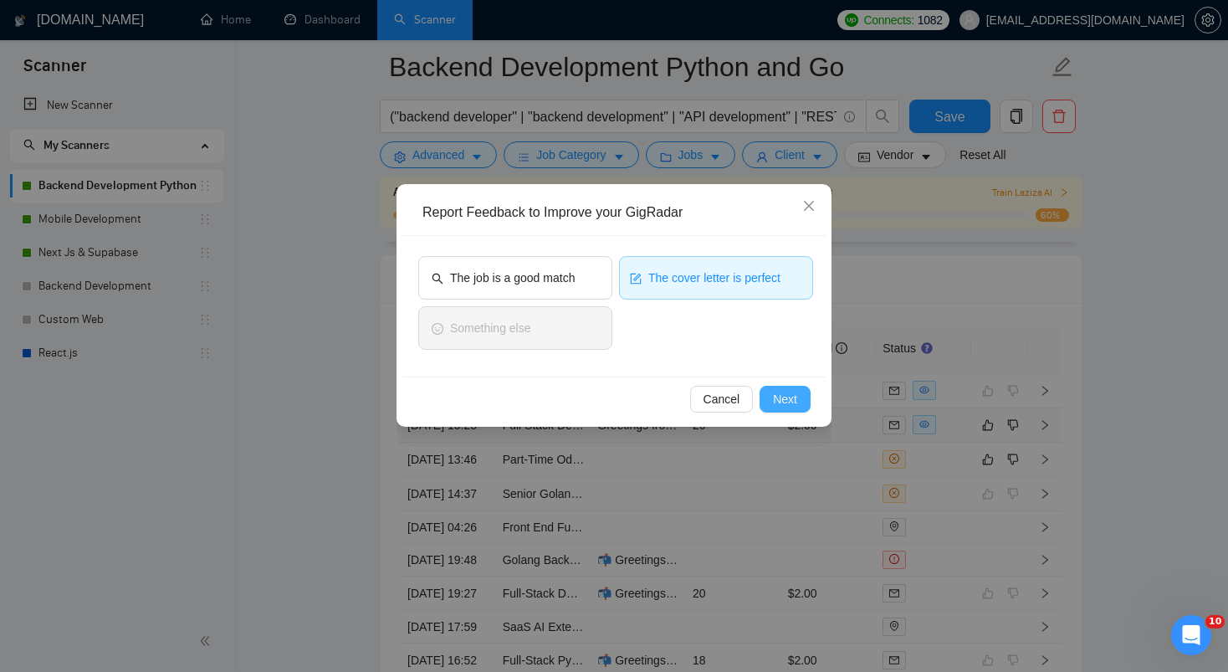
click at [794, 401] on span "Next" at bounding box center [785, 399] width 24 height 18
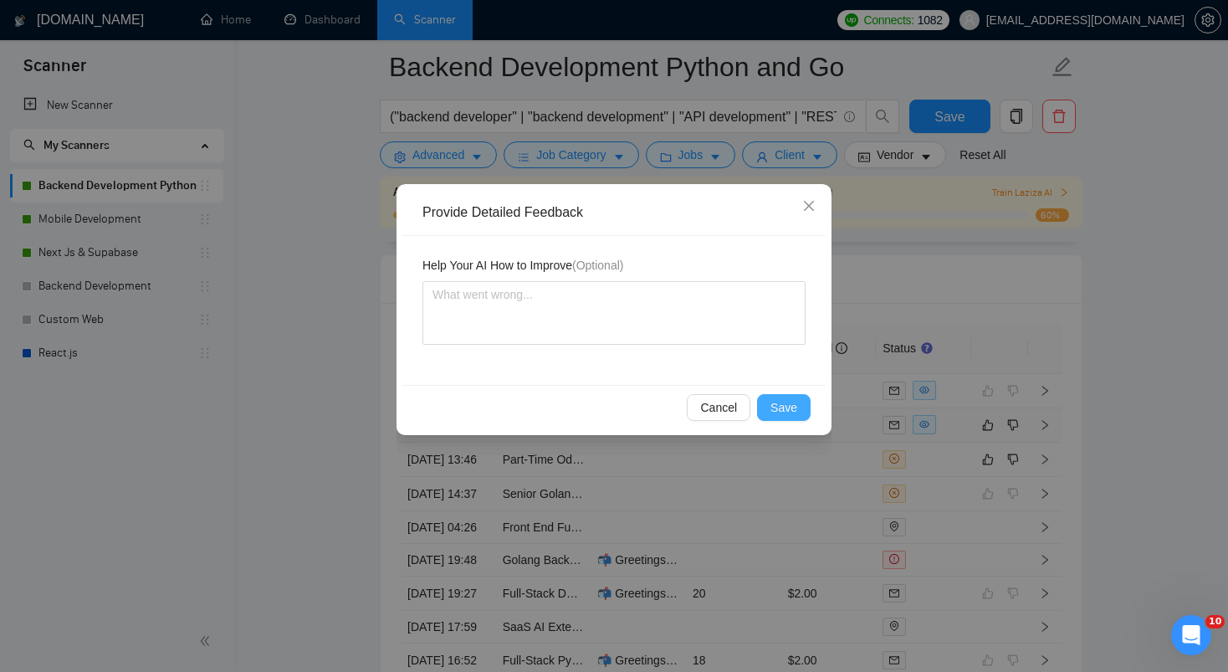
click at [780, 414] on span "Save" at bounding box center [783, 407] width 27 height 18
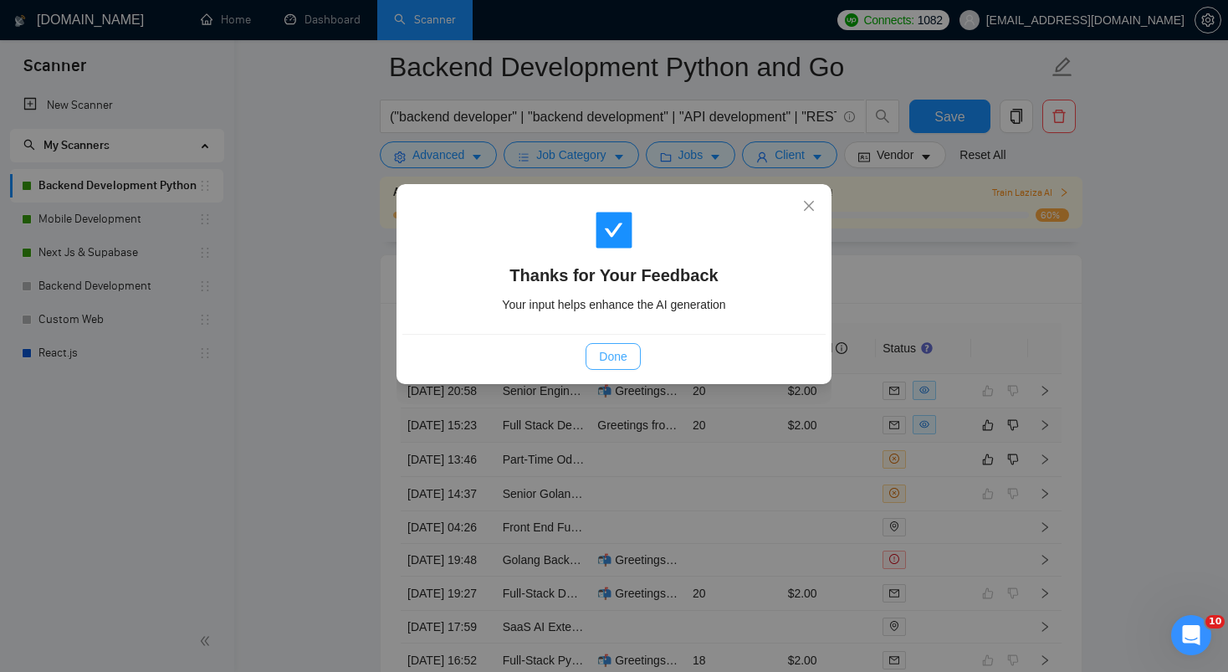
click at [619, 354] on span "Done" at bounding box center [613, 356] width 28 height 18
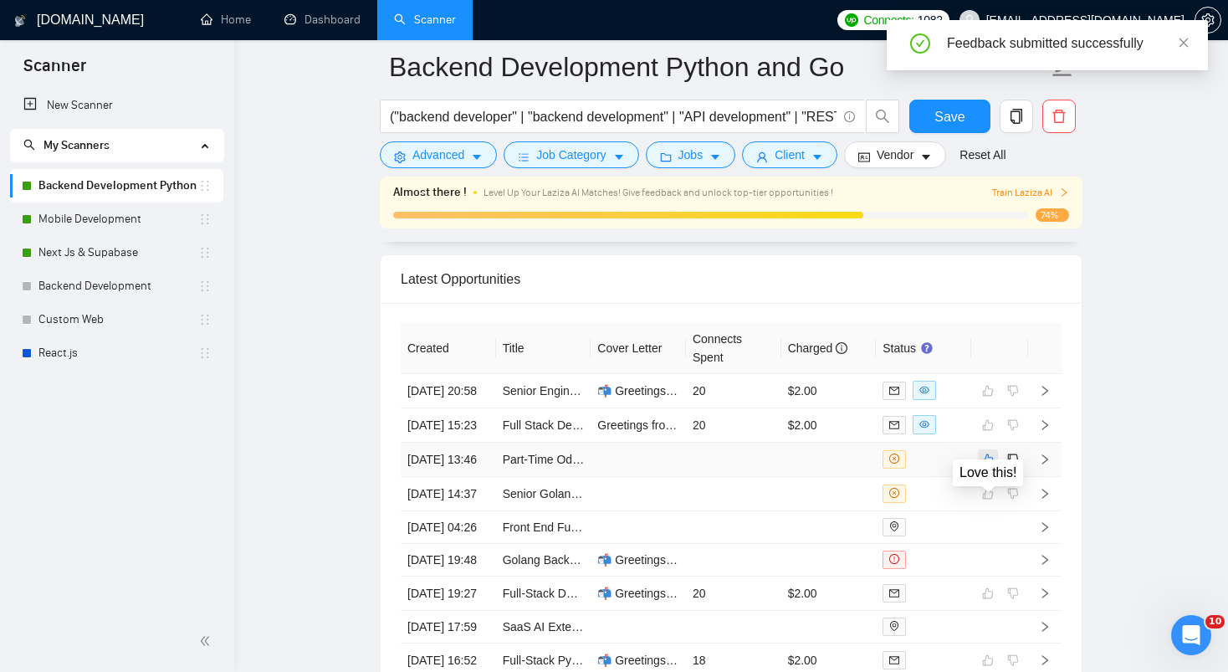
click at [985, 464] on icon "like" at bounding box center [988, 458] width 11 height 11
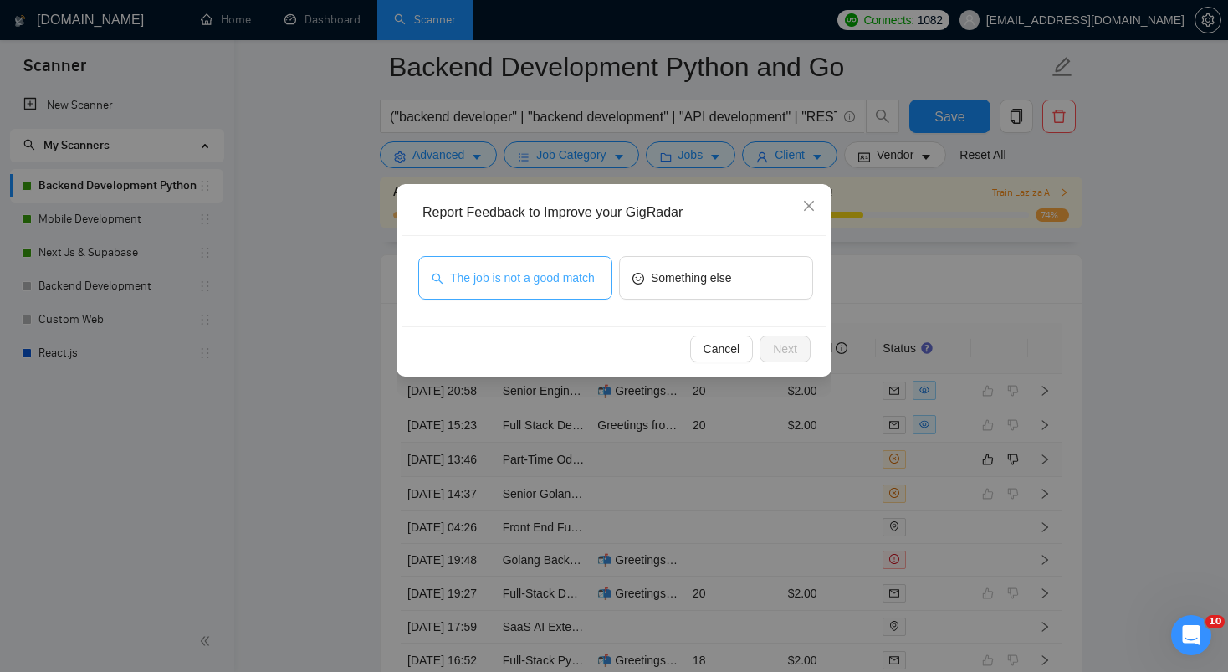
click at [503, 282] on span "The job is not a good match" at bounding box center [522, 278] width 145 height 18
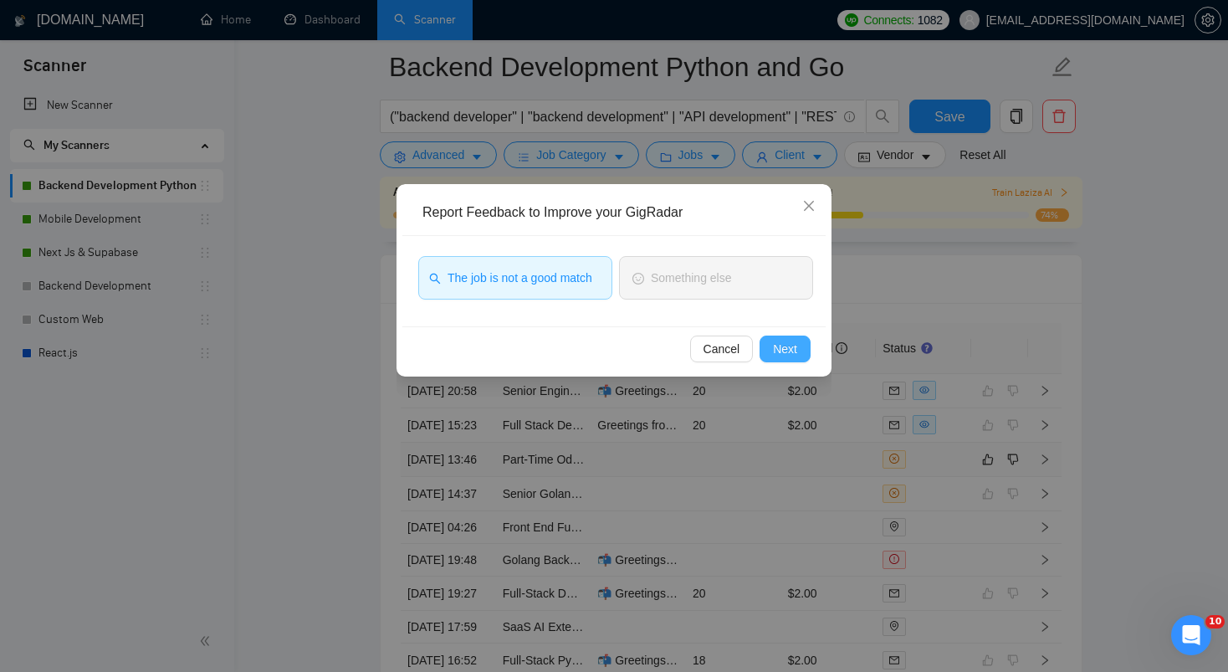
click at [799, 351] on button "Next" at bounding box center [785, 348] width 51 height 27
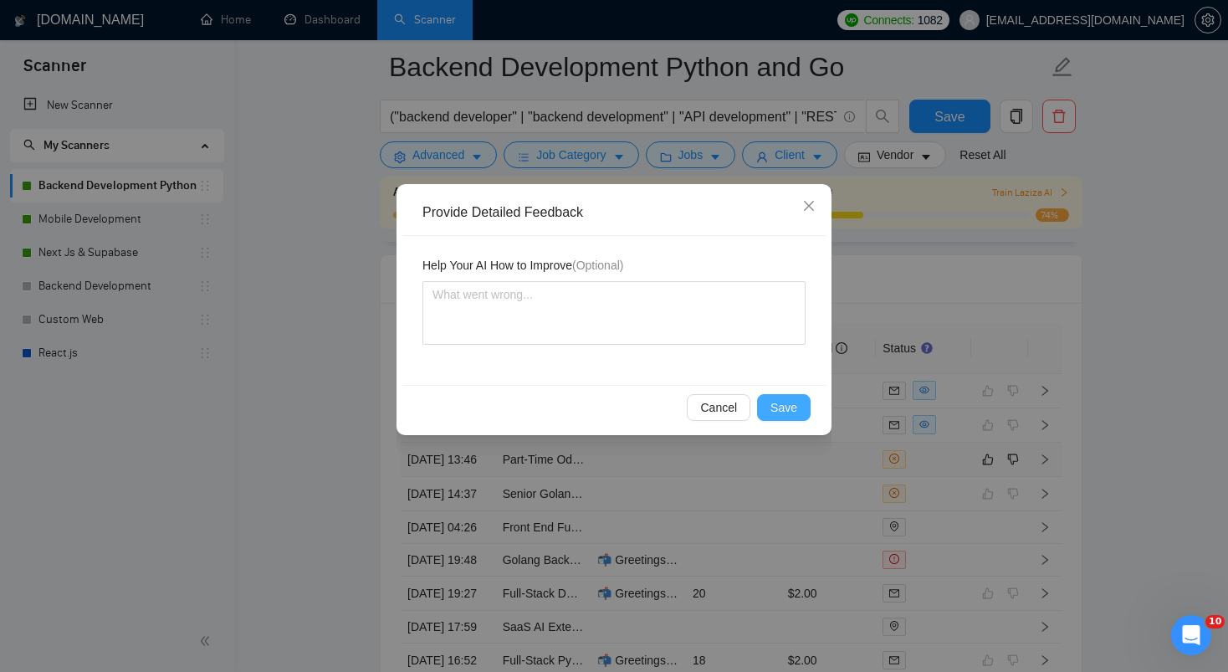
click at [780, 402] on span "Save" at bounding box center [783, 407] width 27 height 18
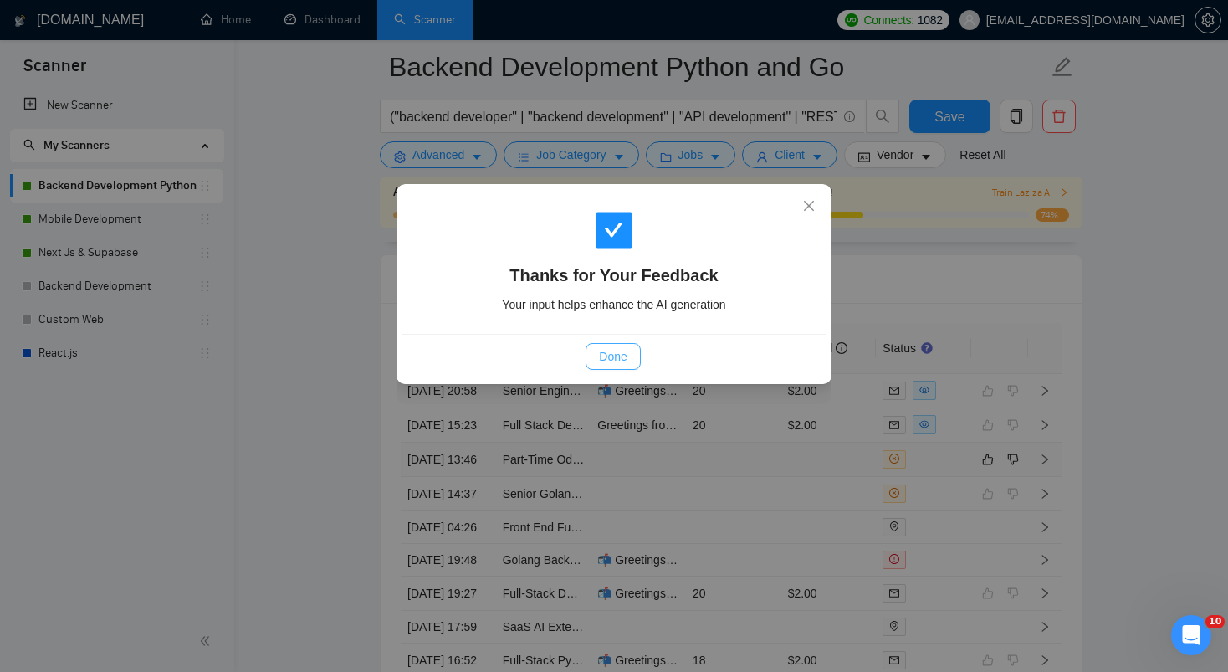
click at [599, 353] on span "Done" at bounding box center [613, 356] width 28 height 18
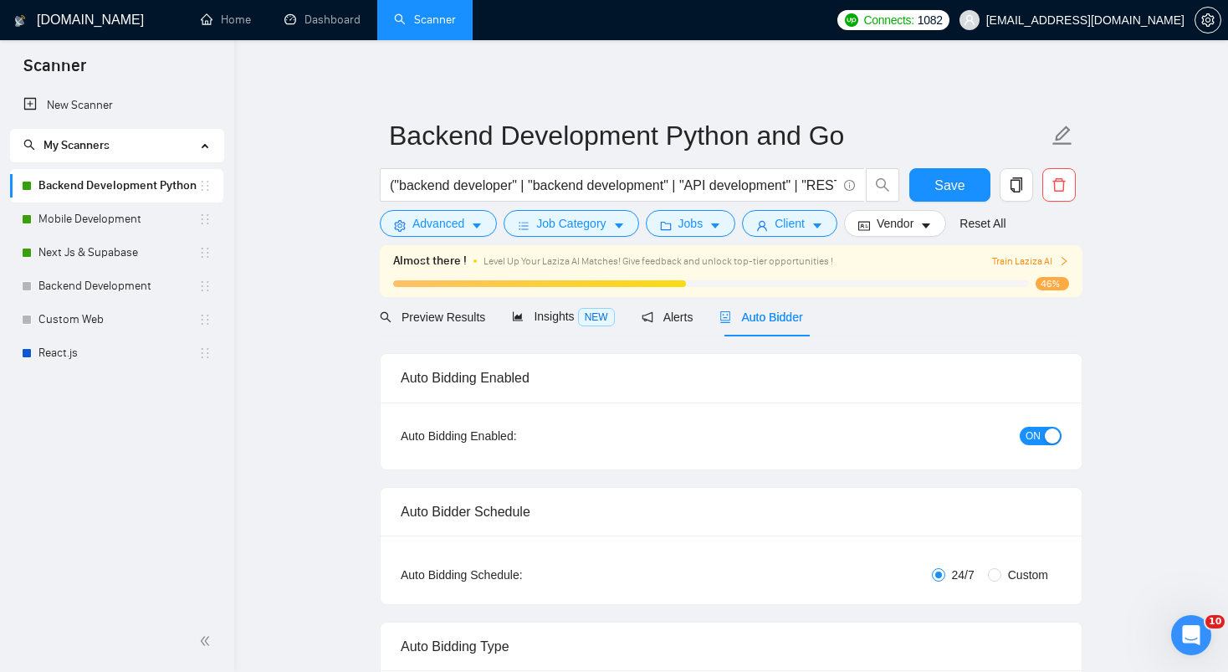
checkbox input "true"
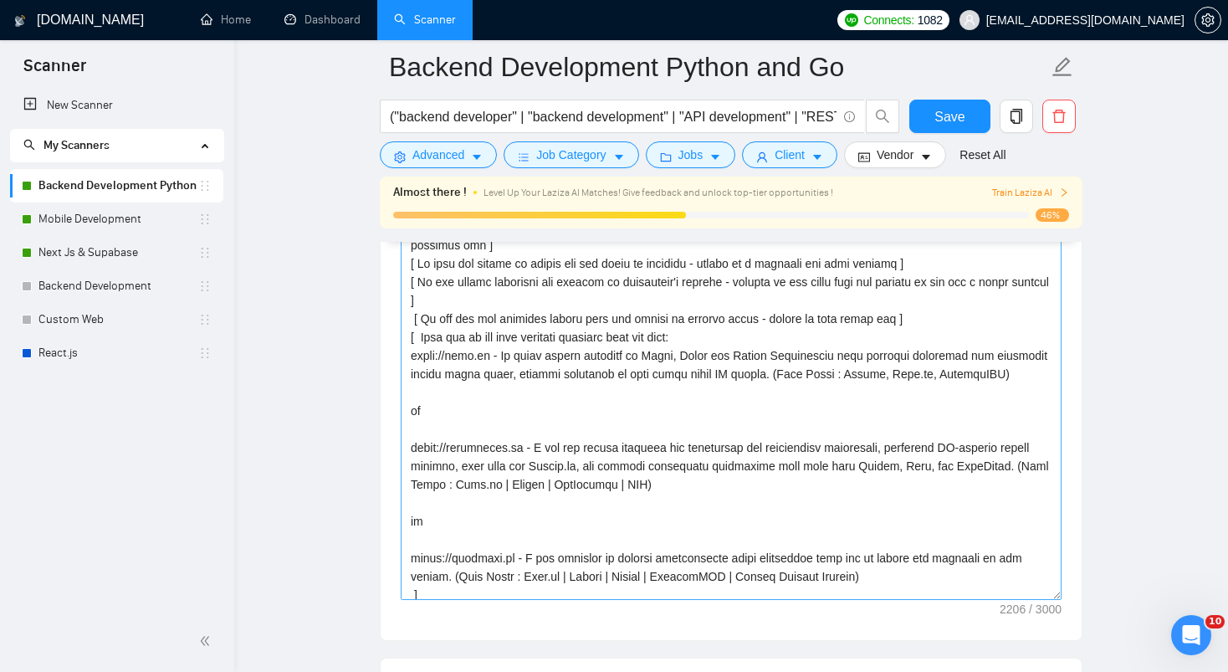
scroll to position [313, 0]
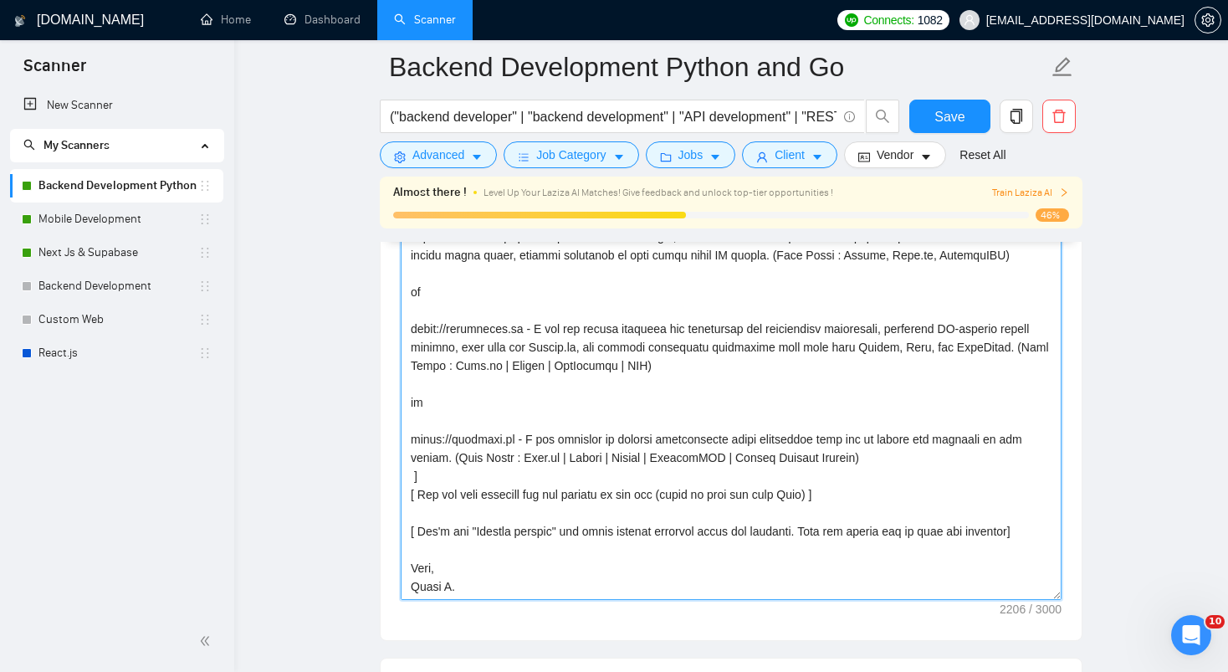
click at [698, 497] on textarea "Cover letter template:" at bounding box center [731, 411] width 661 height 376
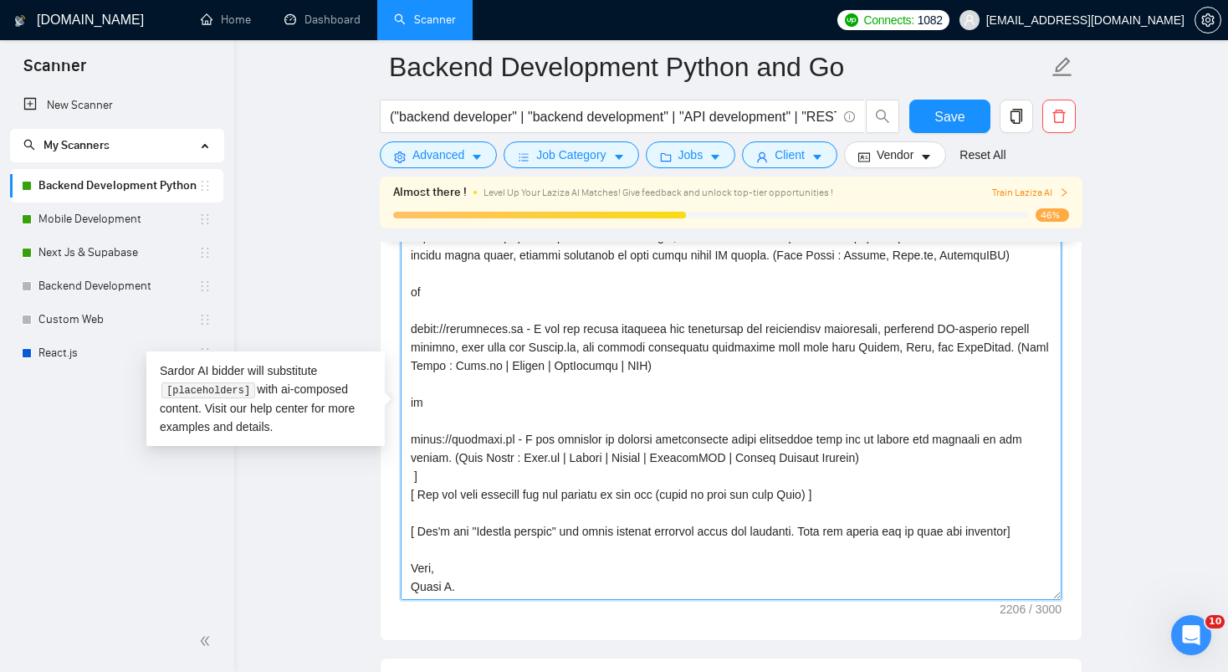
click at [821, 404] on textarea "Cover letter template:" at bounding box center [731, 411] width 661 height 376
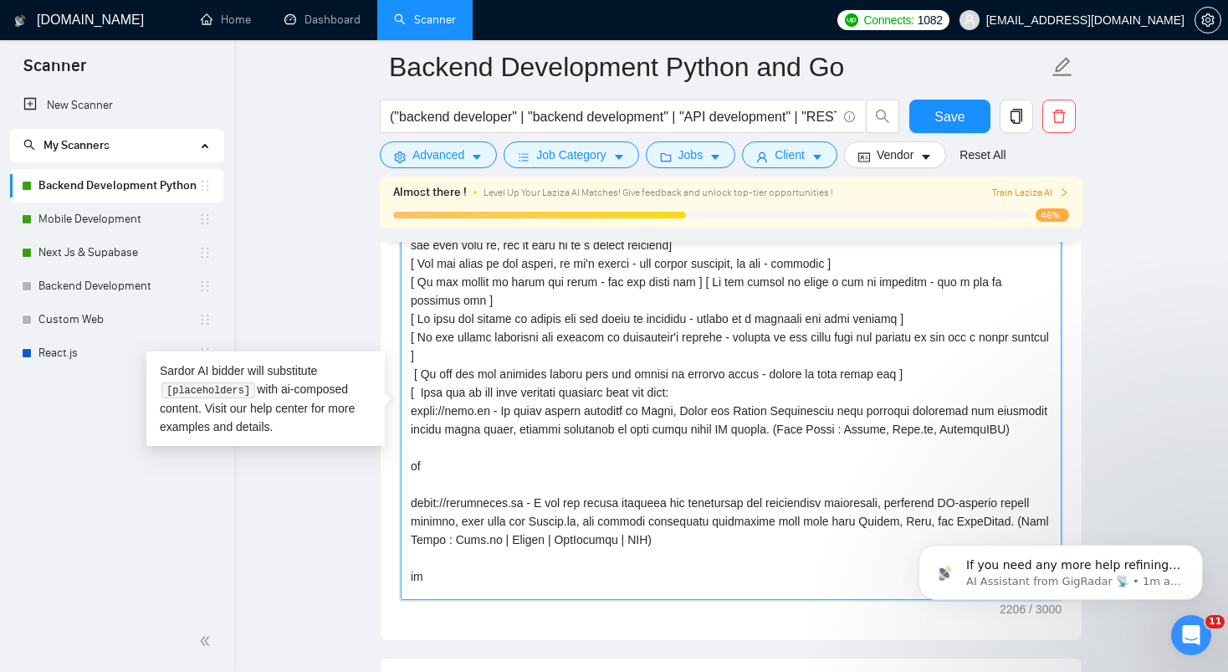
scroll to position [0, 0]
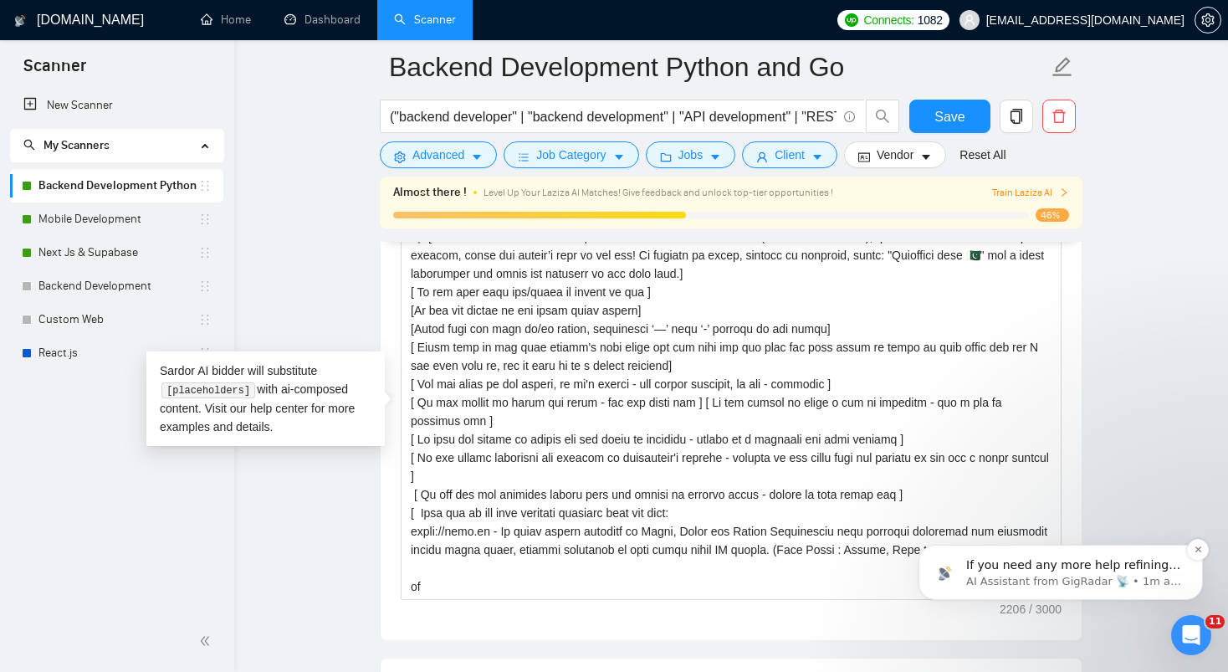
click at [976, 566] on p "If you need any more help refining your proposal template, I’m here to assist. …" at bounding box center [1074, 565] width 216 height 17
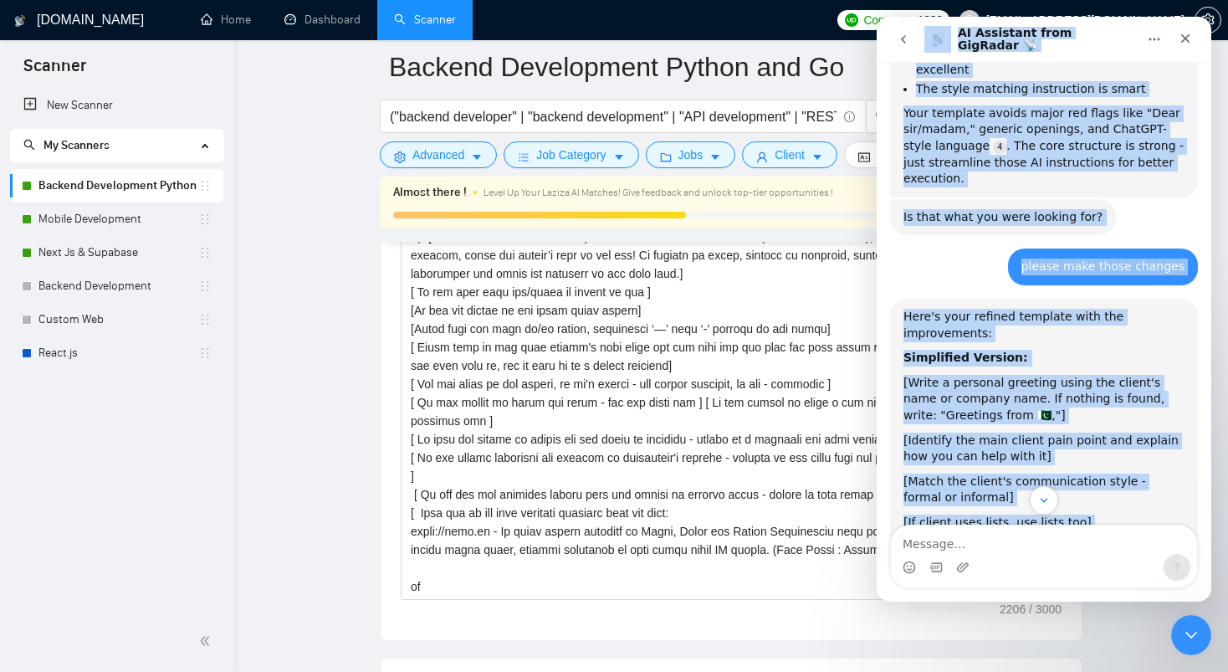
scroll to position [2555, 0]
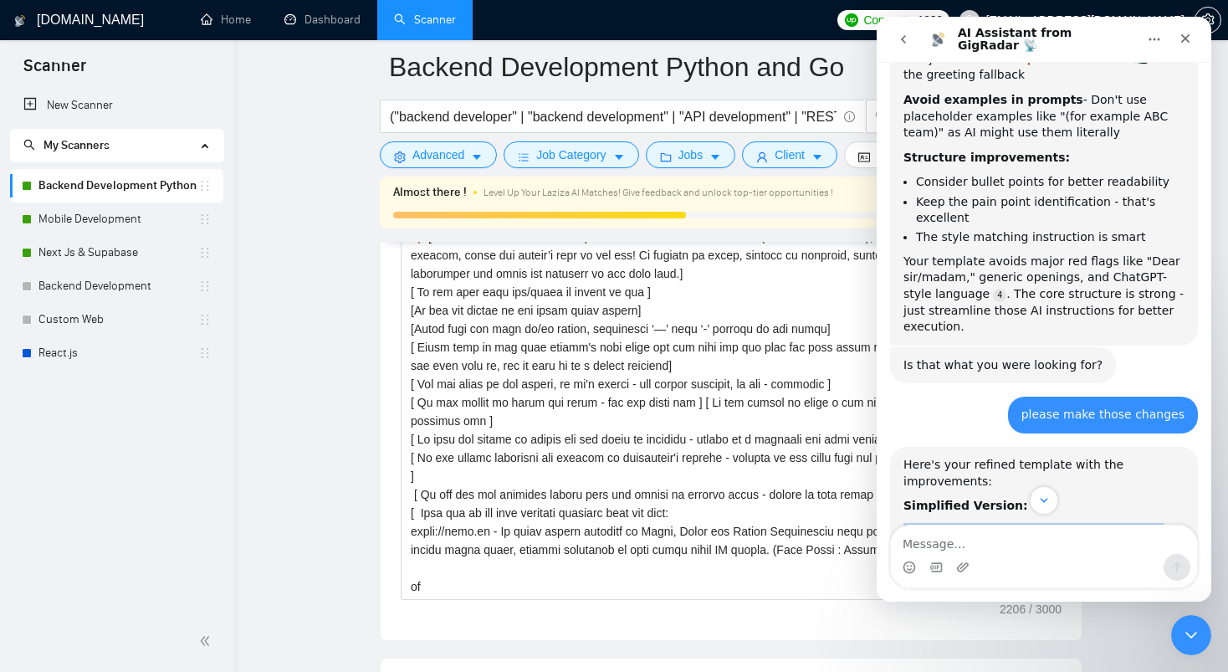
drag, startPoint x: 952, startPoint y: 335, endPoint x: 900, endPoint y: 314, distance: 56.2
copy div "[Write a personal greeting using the client's name or company name. If nothing …"
click at [1199, 637] on div "Close Intercom Messenger" at bounding box center [1189, 632] width 40 height 40
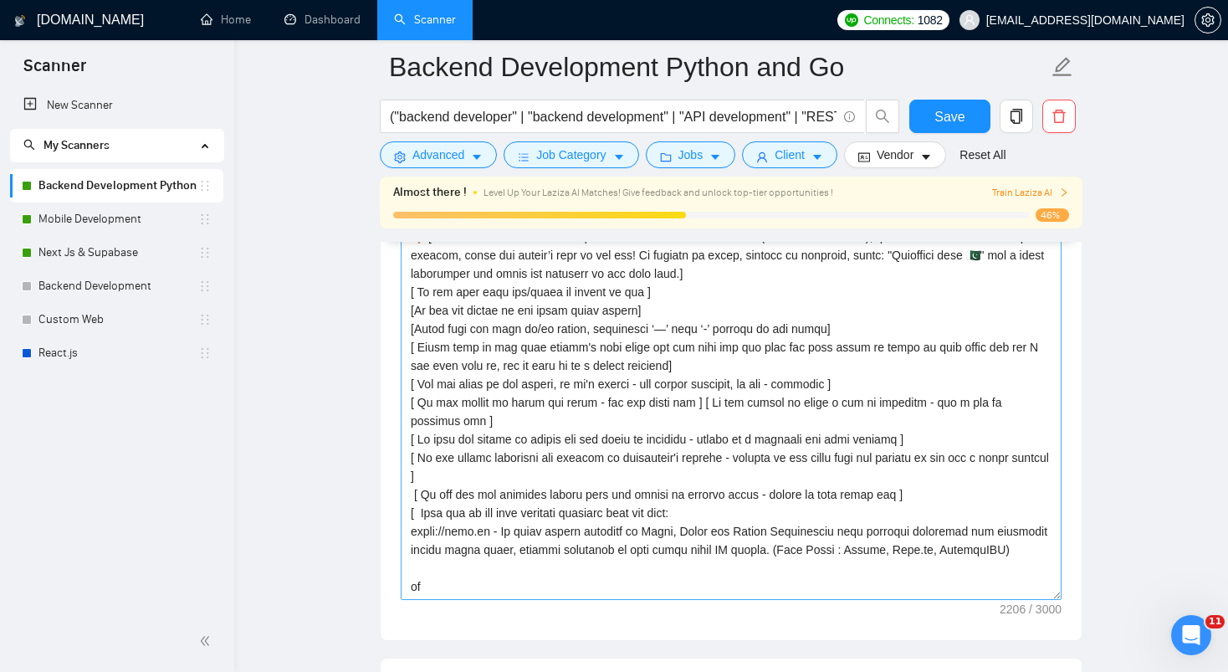
scroll to position [3114, 0]
click at [790, 416] on textarea "Cover letter template:" at bounding box center [731, 411] width 661 height 376
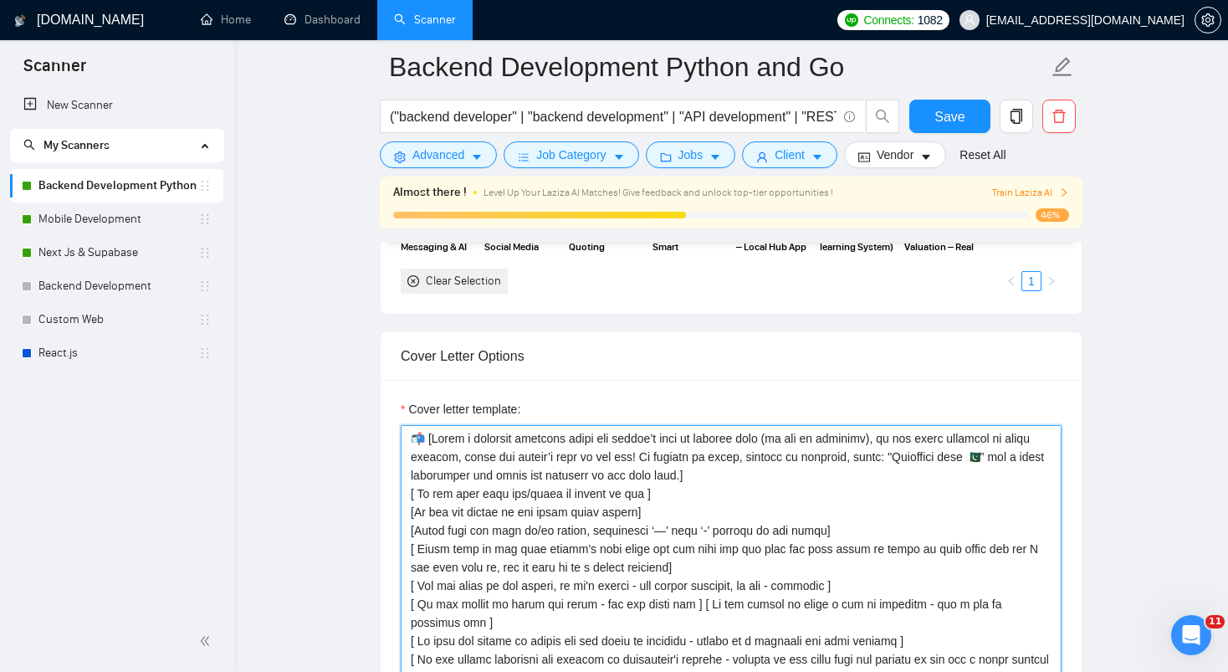
scroll to position [1831, 0]
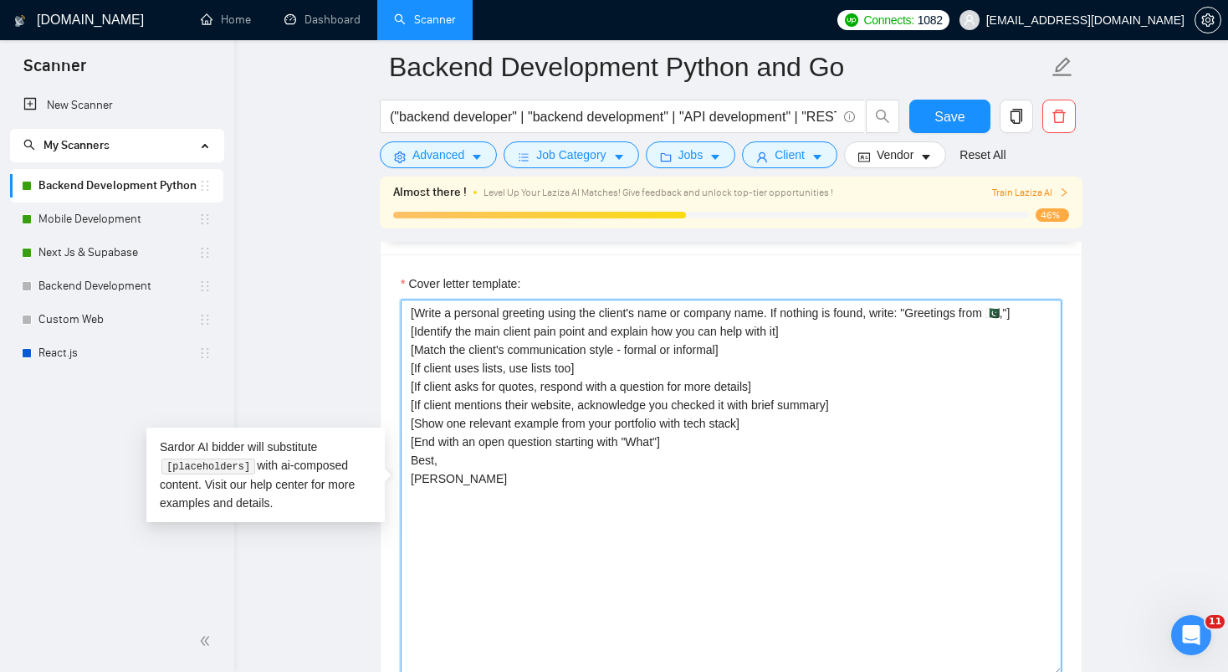
click at [822, 332] on textarea "[Write a personal greeting using the client's name or company name. If nothing …" at bounding box center [731, 487] width 661 height 376
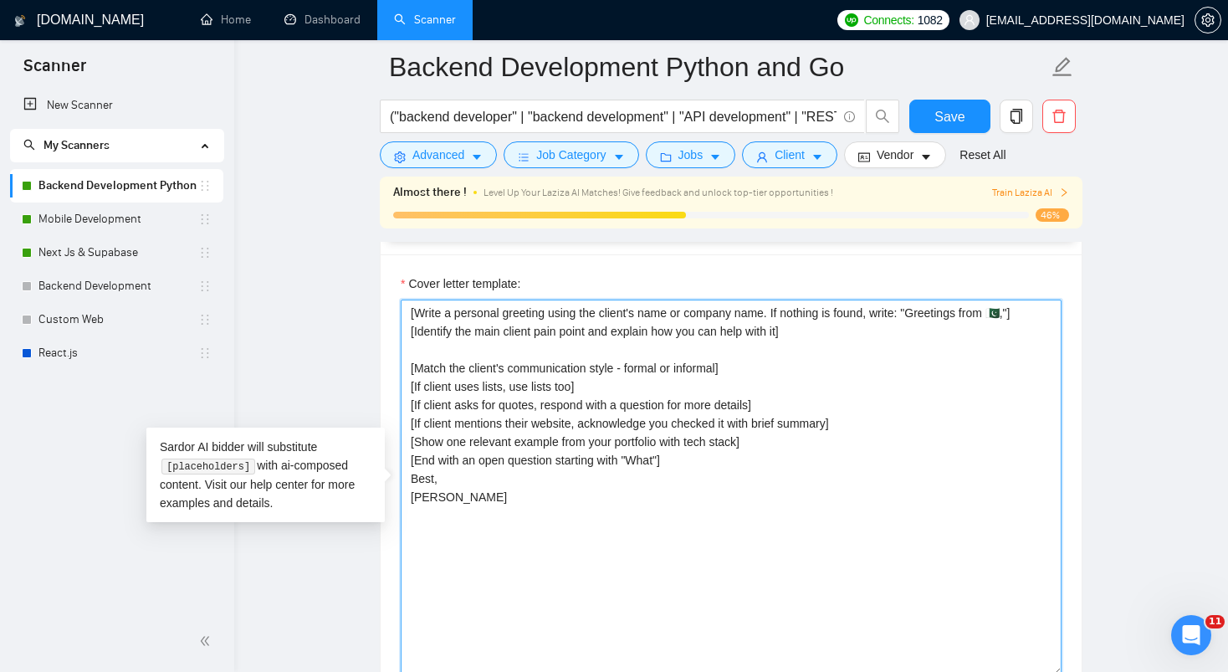
paste textarea "[ Do not call them sir/madam or client at all ] [Do not use emojis in the whole…"
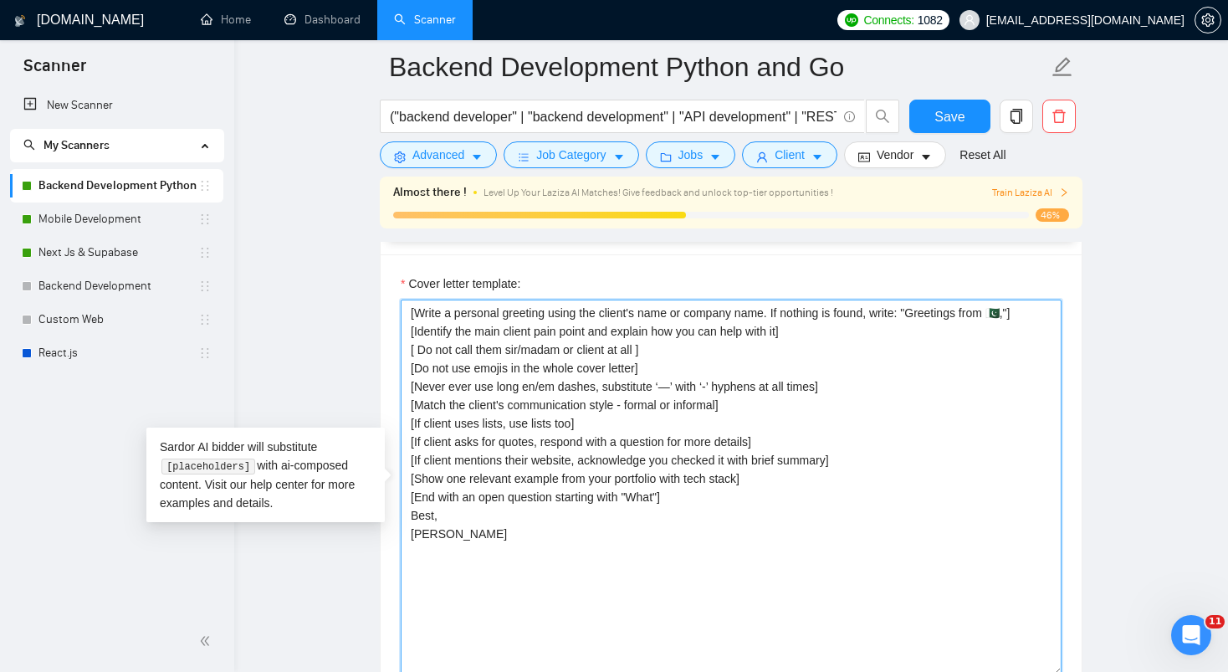
click at [630, 541] on textarea "[Write a personal greeting using the client's name or company name. If nothing …" at bounding box center [731, 487] width 661 height 376
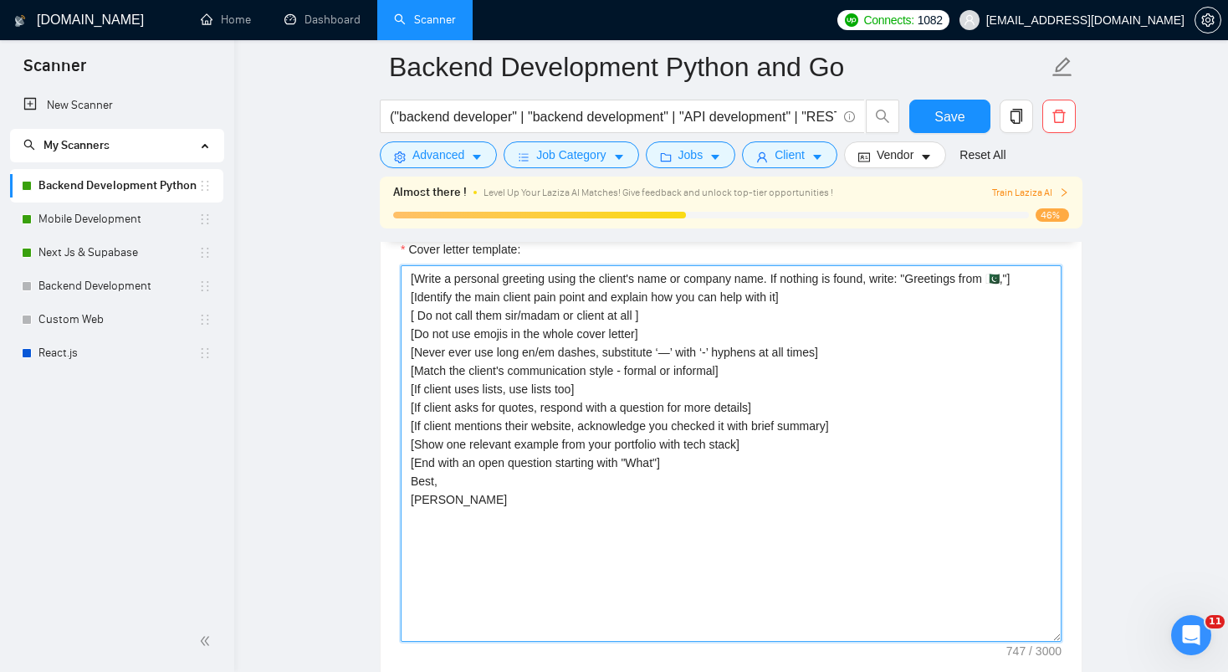
scroll to position [1835, 0]
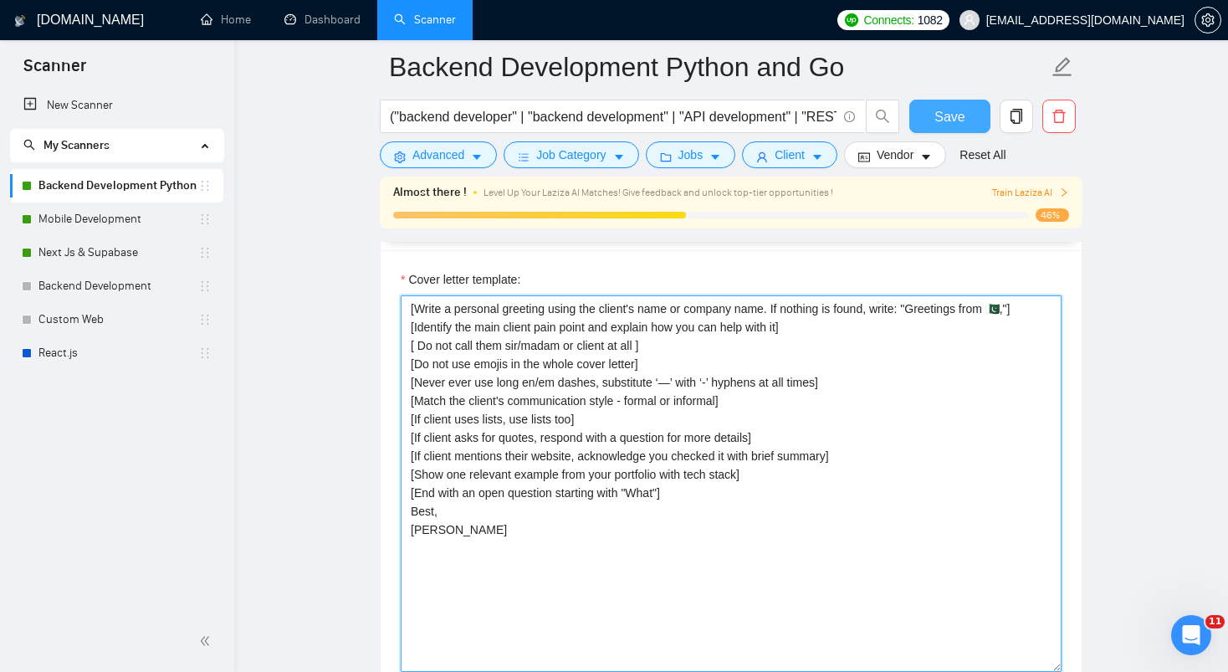
type textarea "[Write a personal greeting using the client's name or company name. If nothing …"
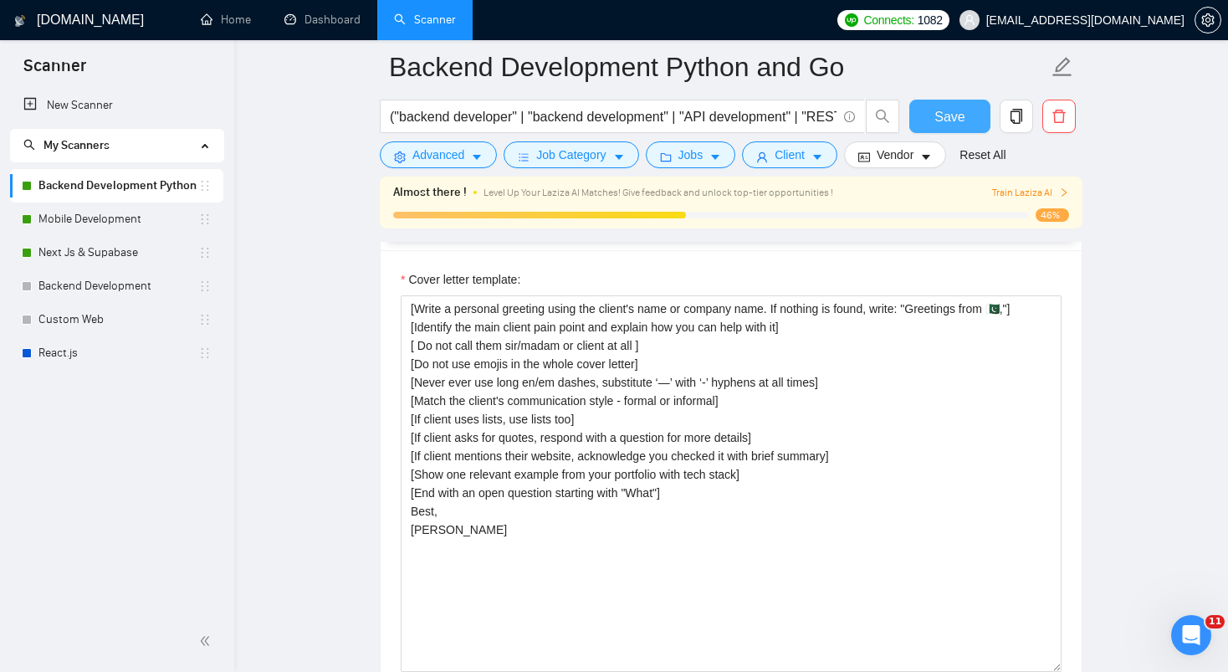
click at [969, 120] on button "Save" at bounding box center [949, 116] width 81 height 33
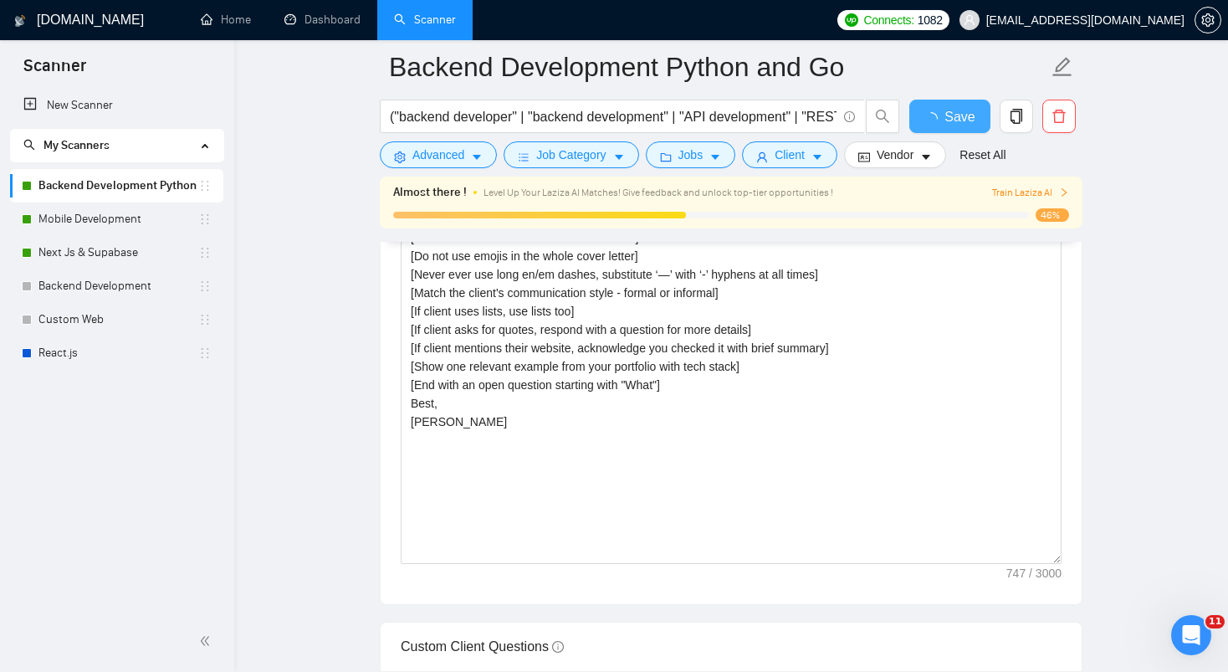
checkbox input "true"
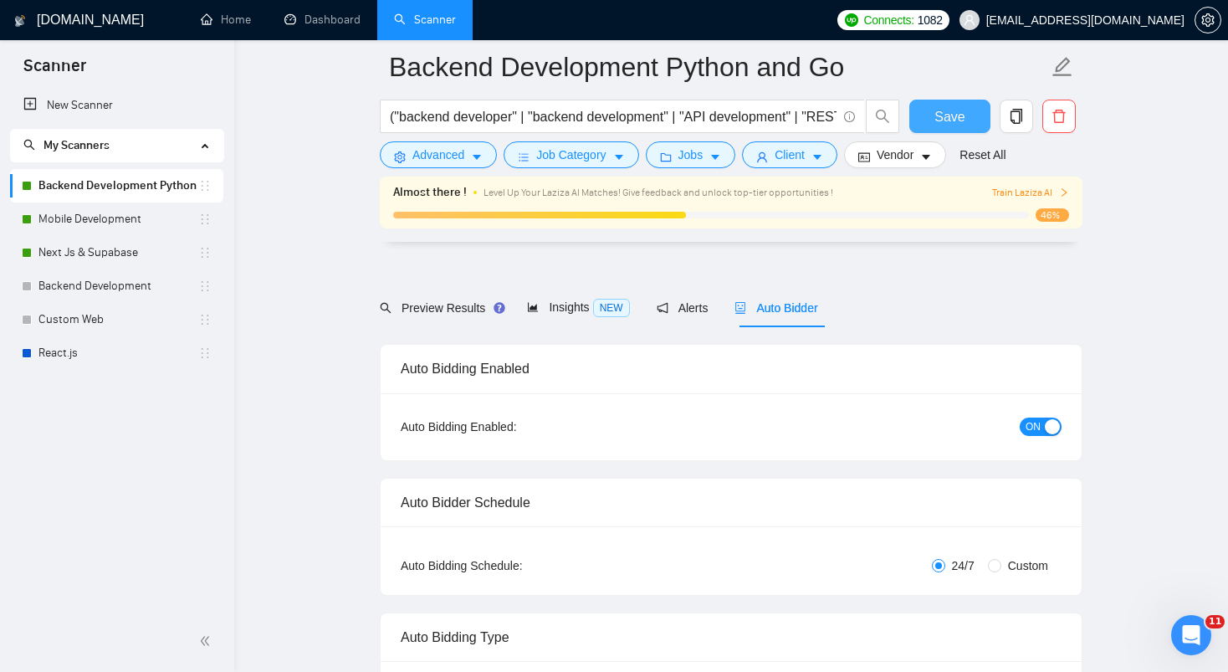
scroll to position [0, 0]
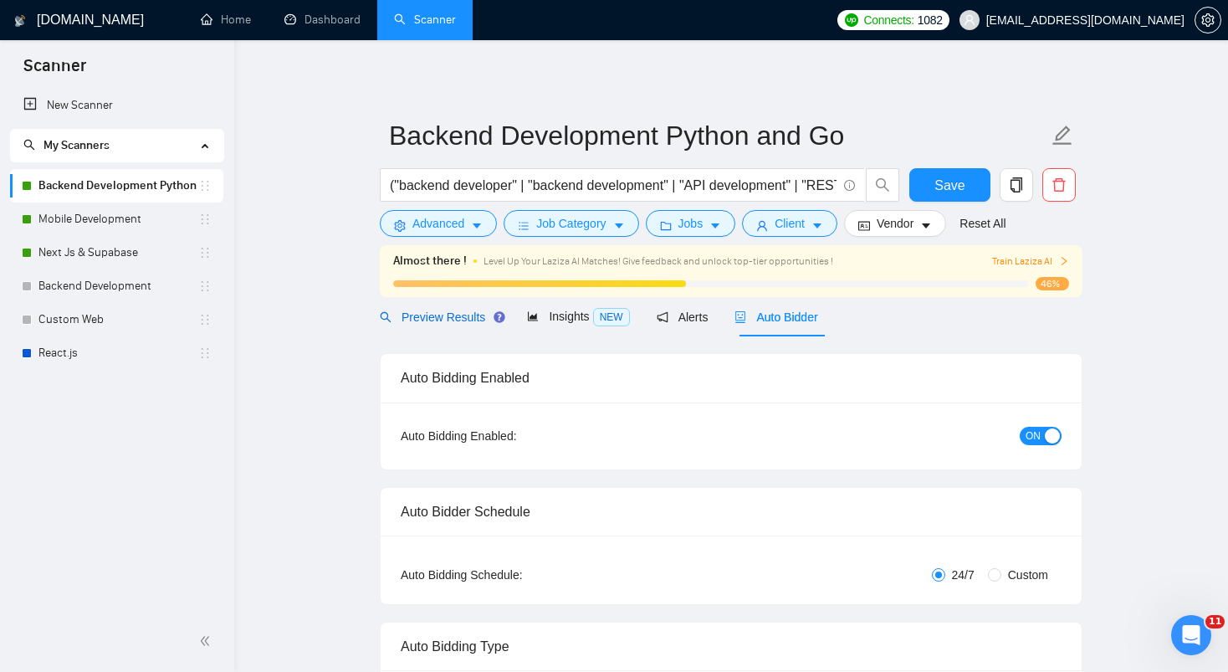
click at [440, 318] on span "Preview Results" at bounding box center [440, 316] width 120 height 13
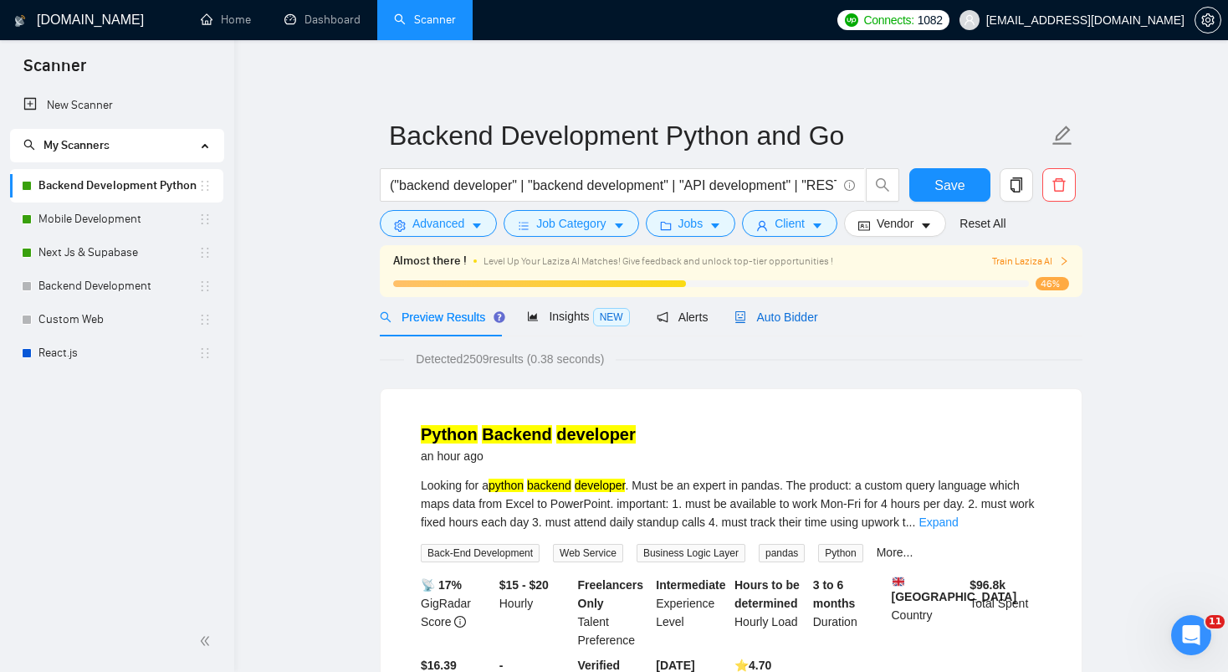
click at [767, 319] on span "Auto Bidder" at bounding box center [775, 316] width 83 height 13
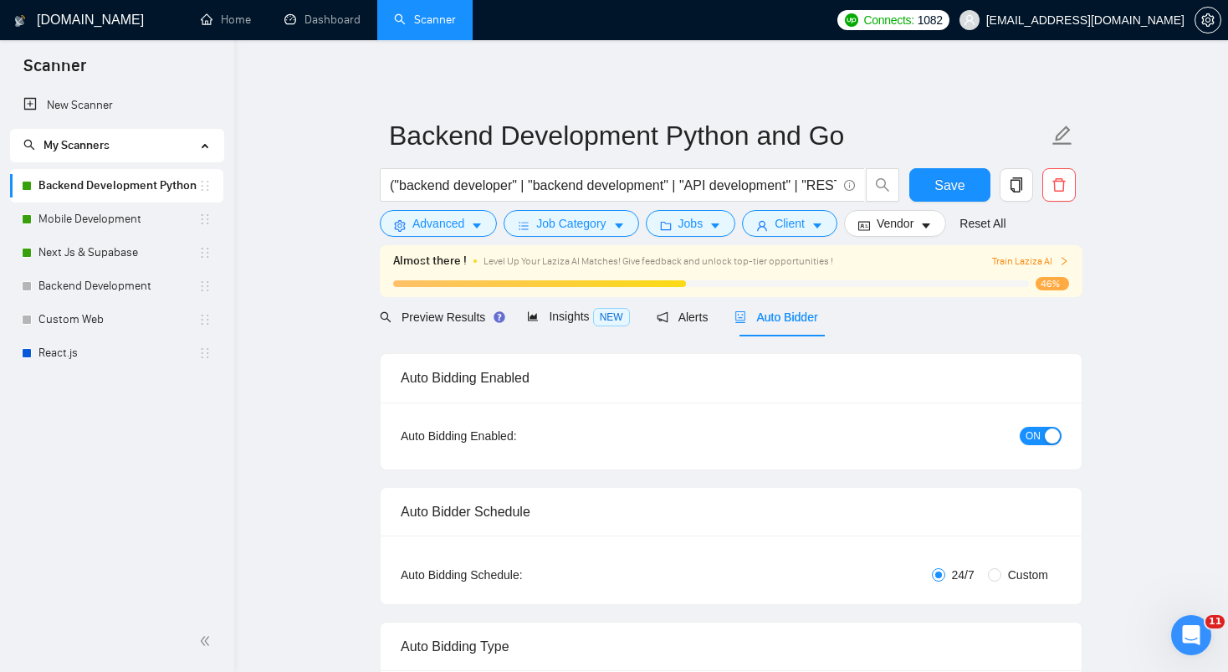
checkbox input "true"
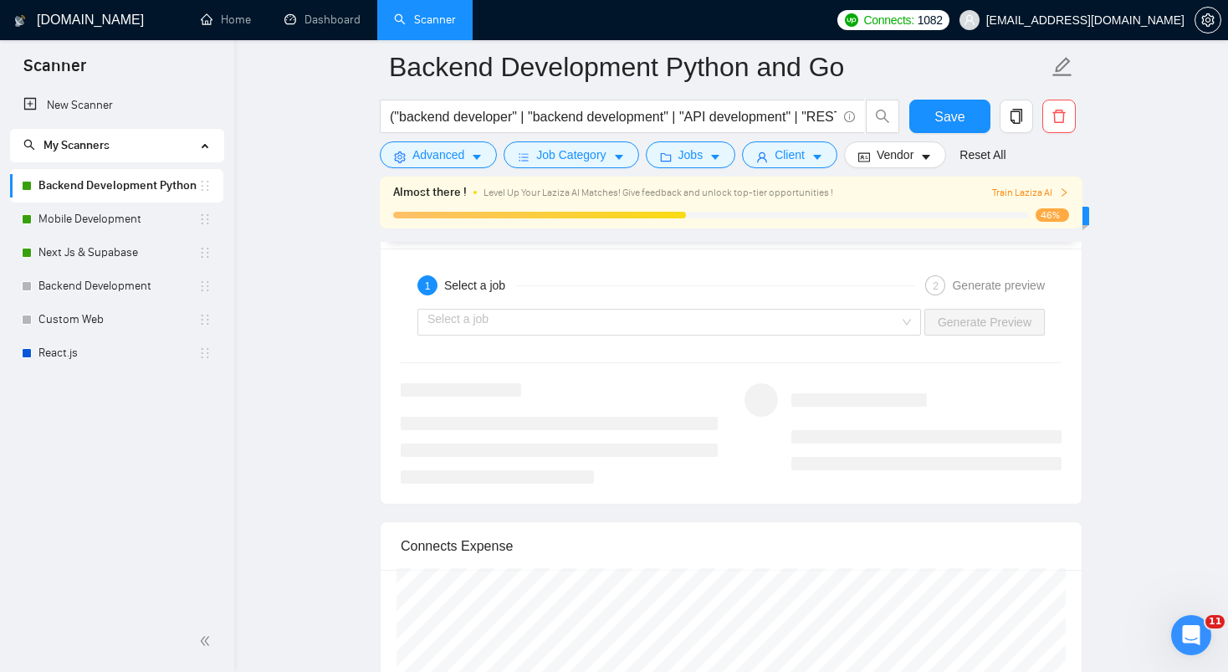
scroll to position [3073, 0]
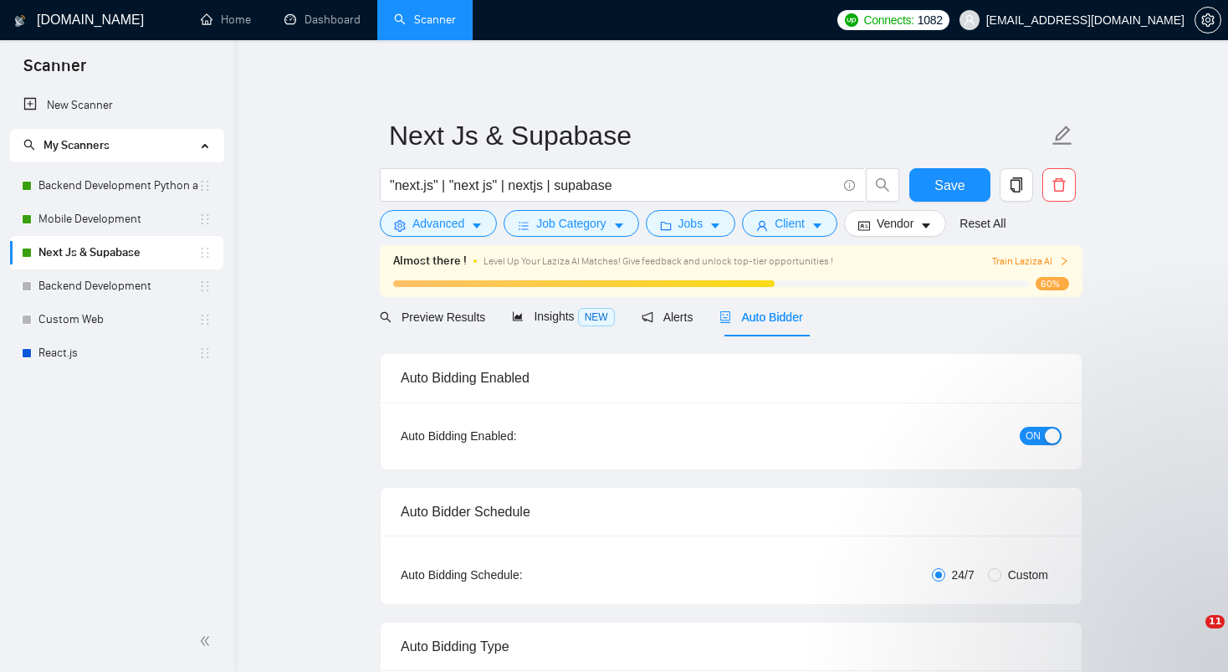
radio input "false"
radio input "true"
checkbox input "true"
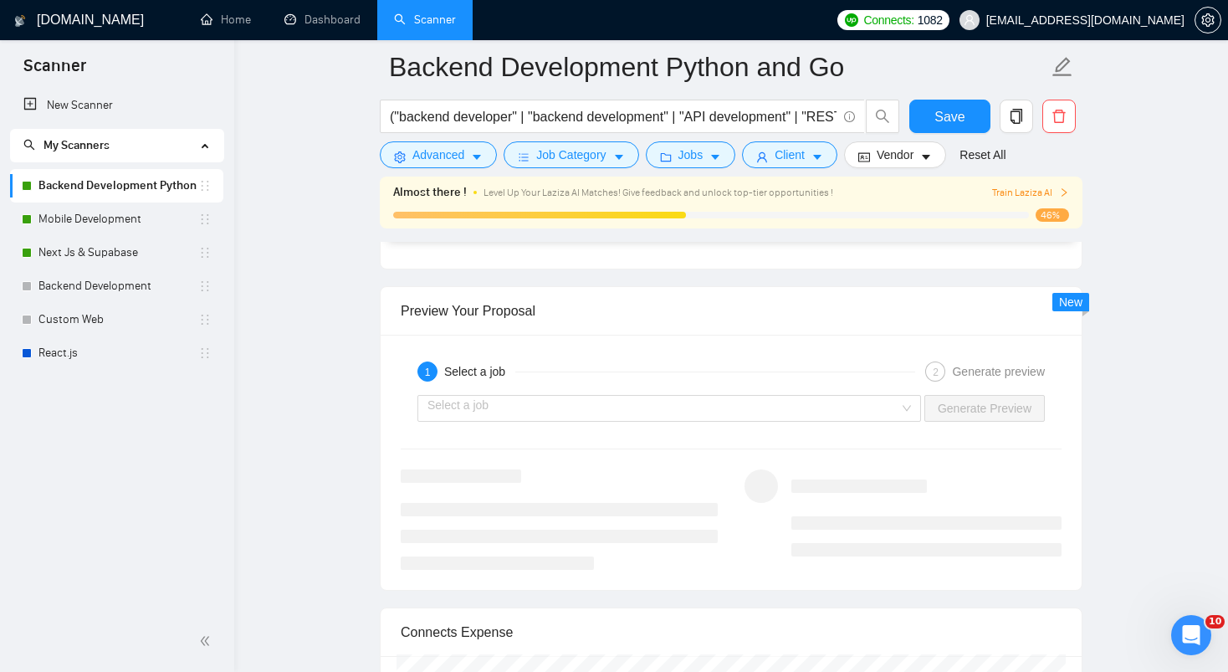
scroll to position [3030, 0]
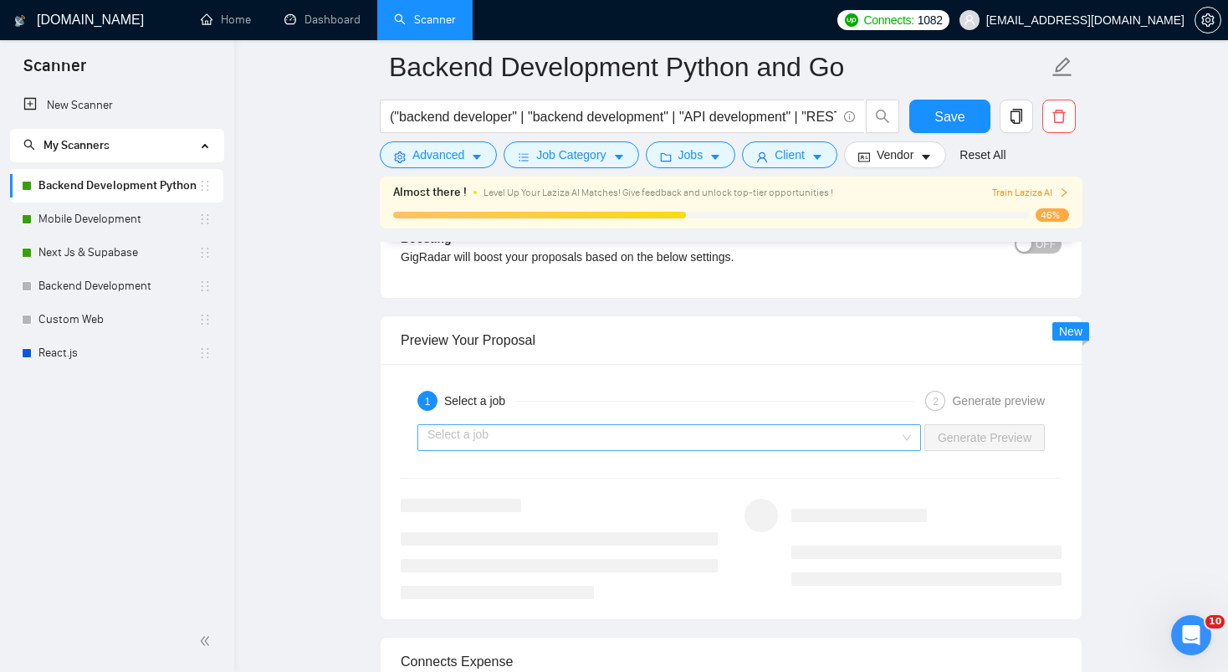
click at [642, 439] on input "search" at bounding box center [663, 437] width 472 height 25
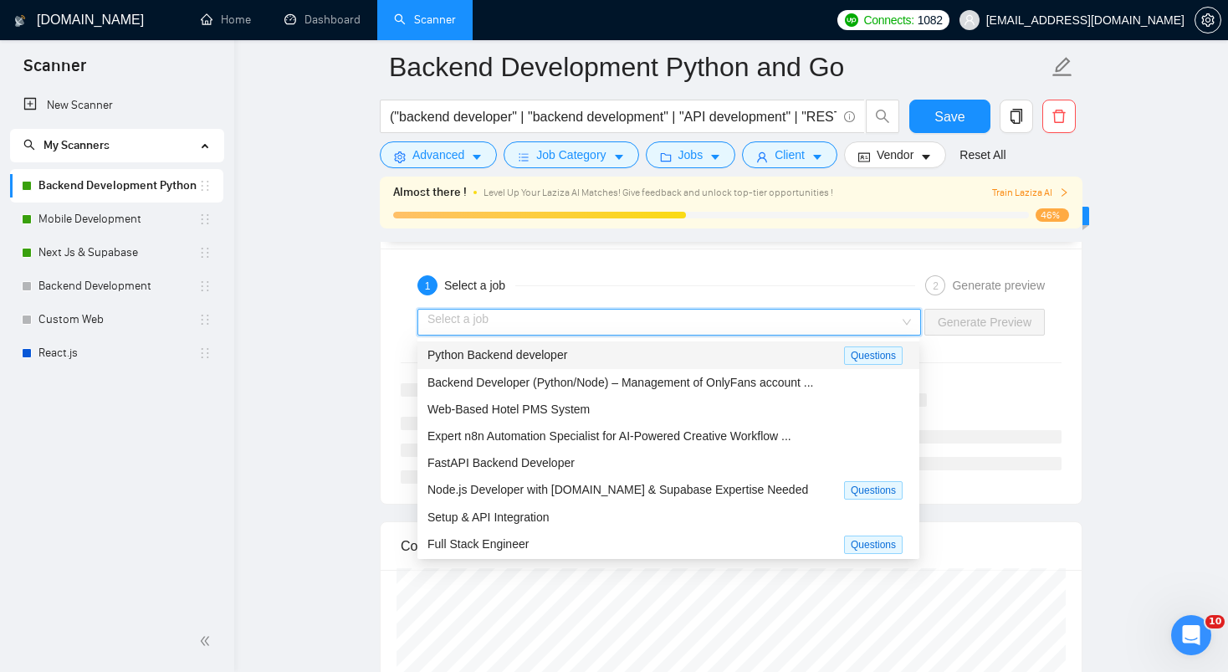
scroll to position [3150, 0]
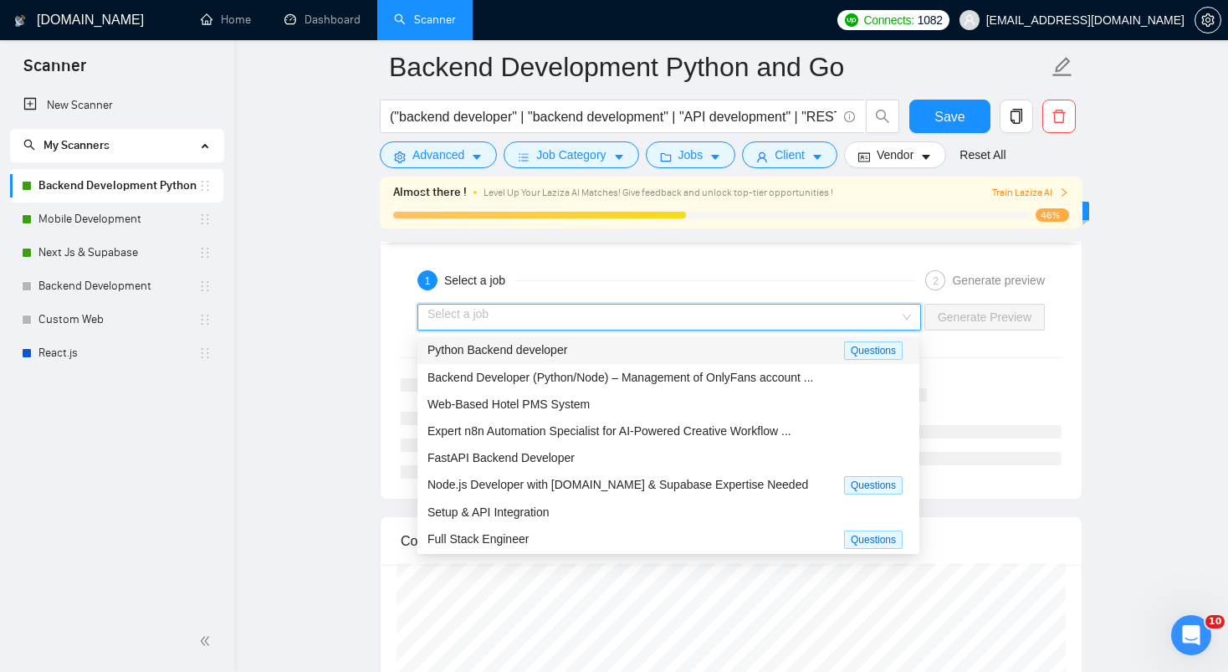
click at [494, 350] on span "Python Backend developer" at bounding box center [497, 349] width 140 height 13
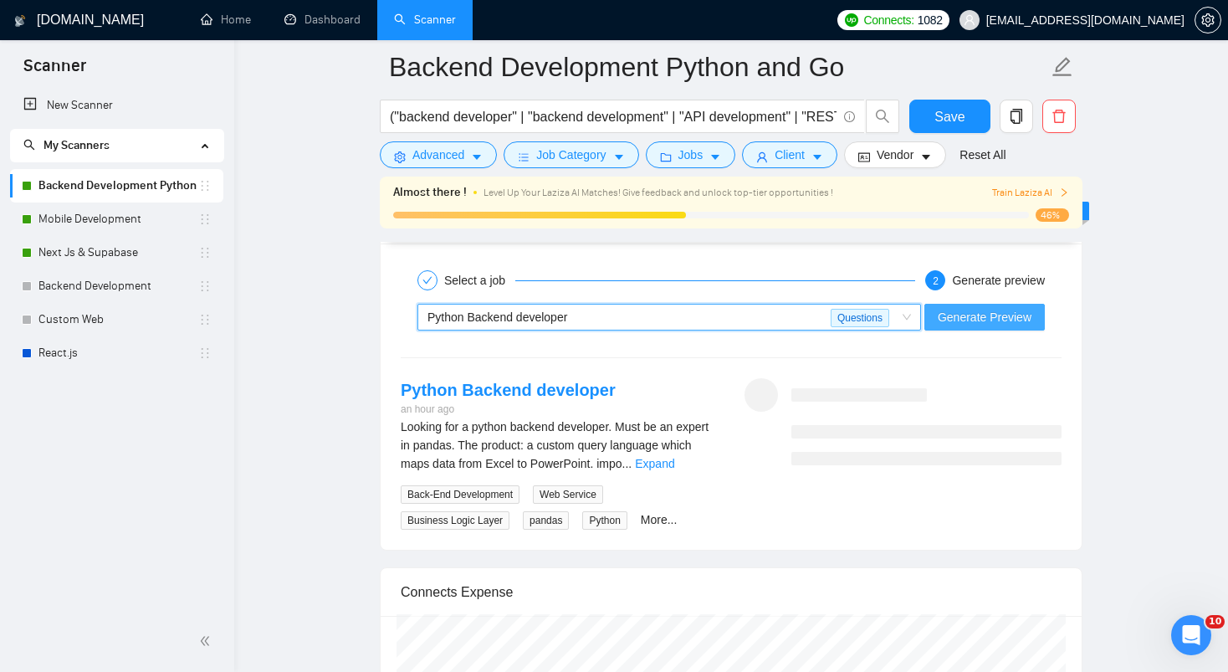
click at [980, 313] on span "Generate Preview" at bounding box center [985, 317] width 94 height 18
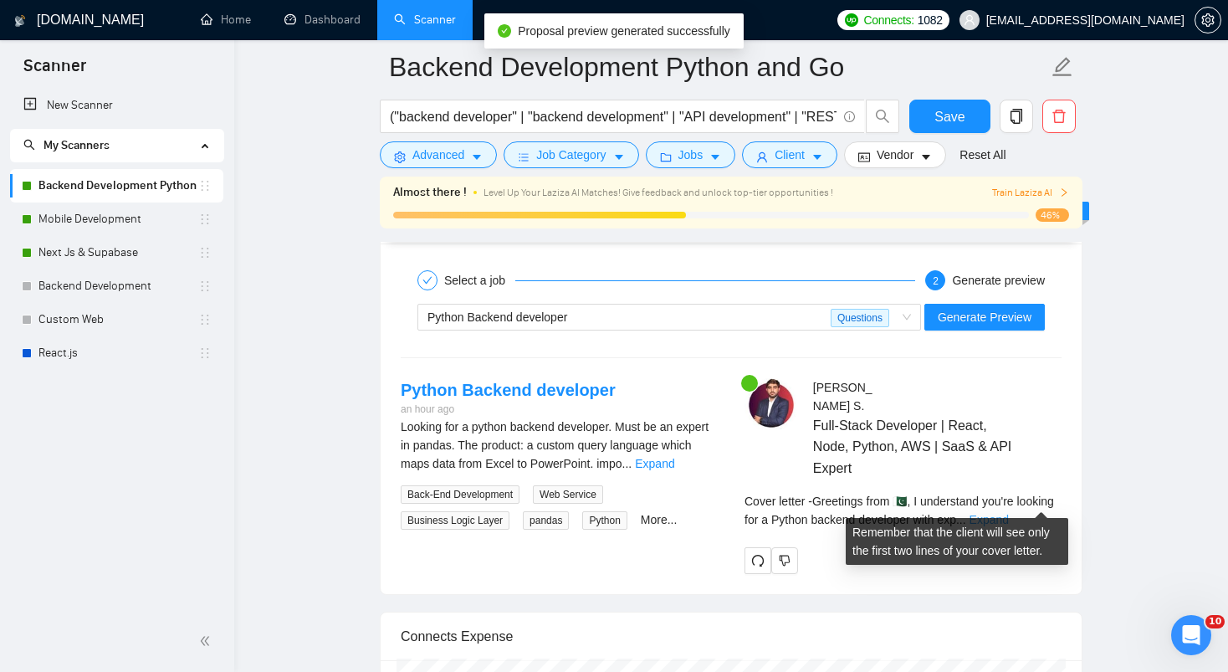
click at [1009, 513] on link "Expand" at bounding box center [988, 519] width 39 height 13
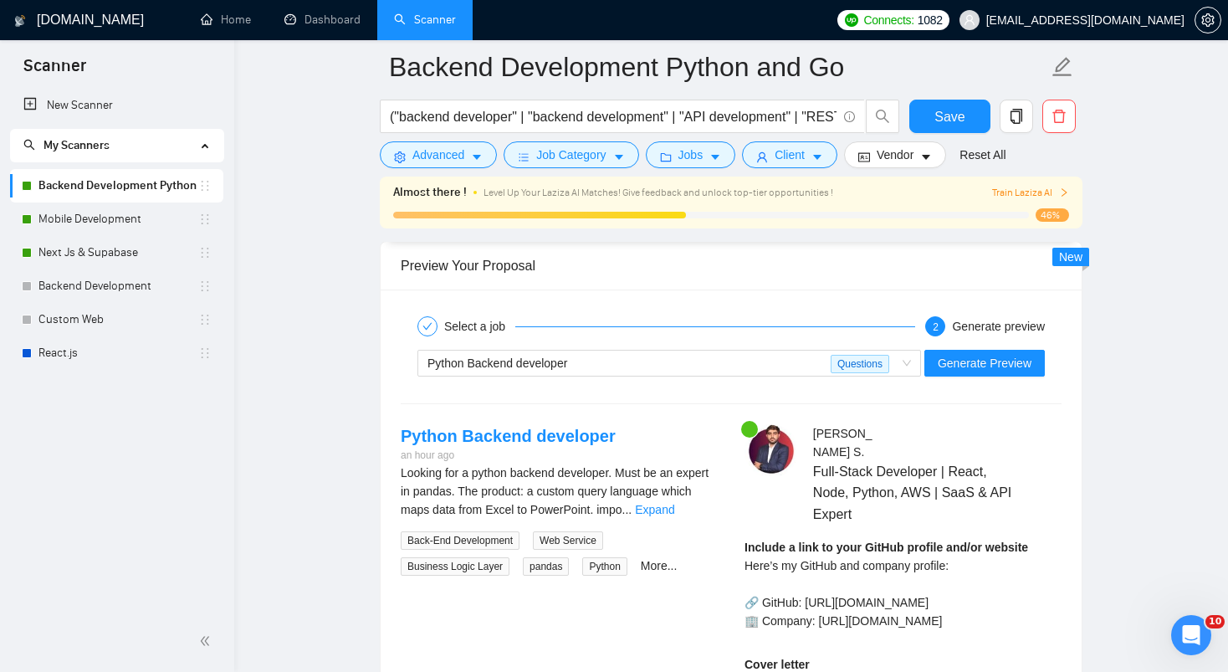
scroll to position [3102, 0]
click at [583, 366] on div "Python Backend developer" at bounding box center [628, 364] width 403 height 25
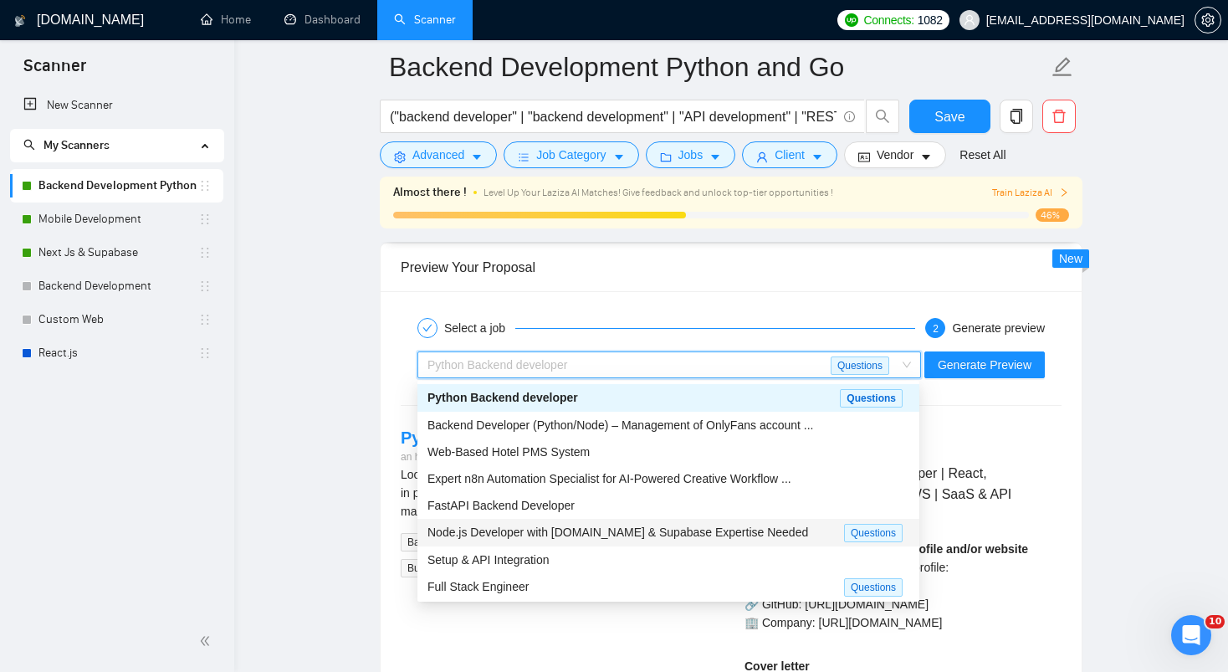
click at [509, 525] on span "Node.js Developer with [DOMAIN_NAME] & Supabase Expertise Needed" at bounding box center [617, 531] width 381 height 13
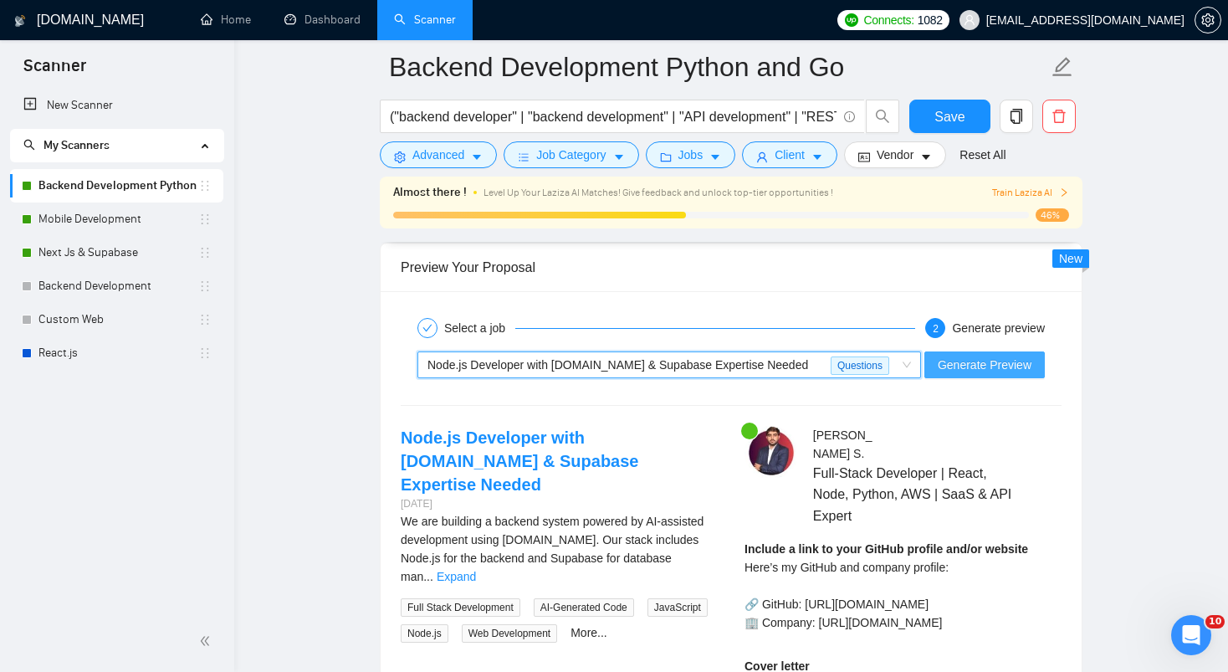
click at [945, 371] on span "Generate Preview" at bounding box center [985, 365] width 94 height 18
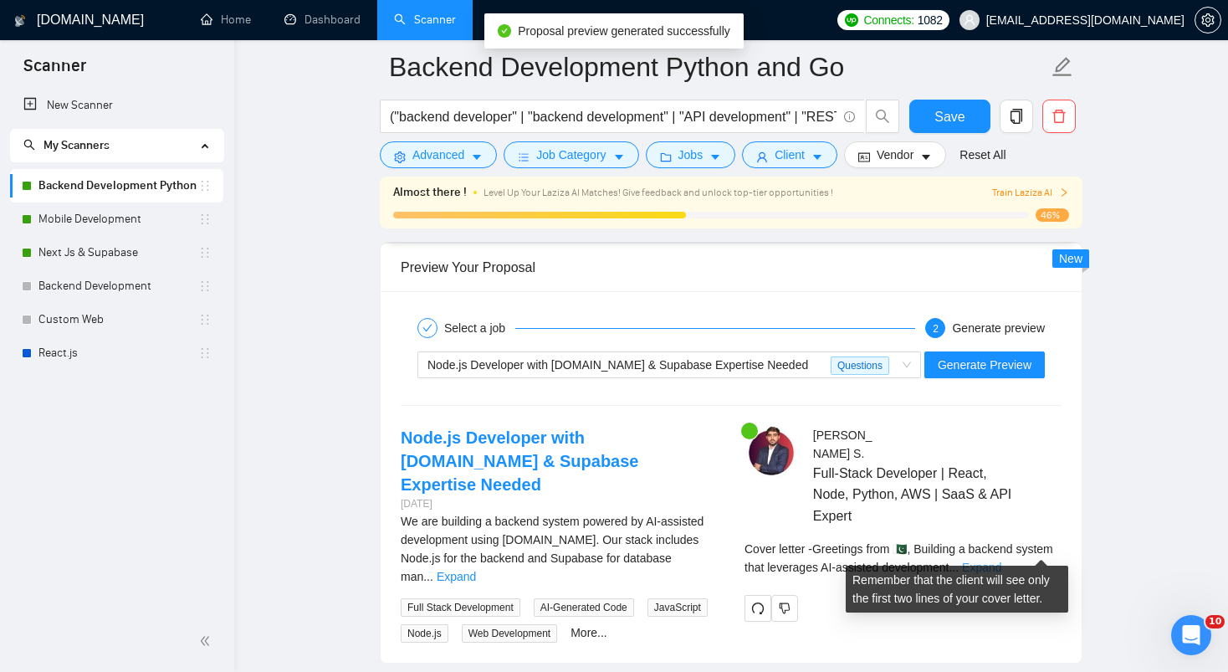
click at [1001, 560] on link "Expand" at bounding box center [981, 566] width 39 height 13
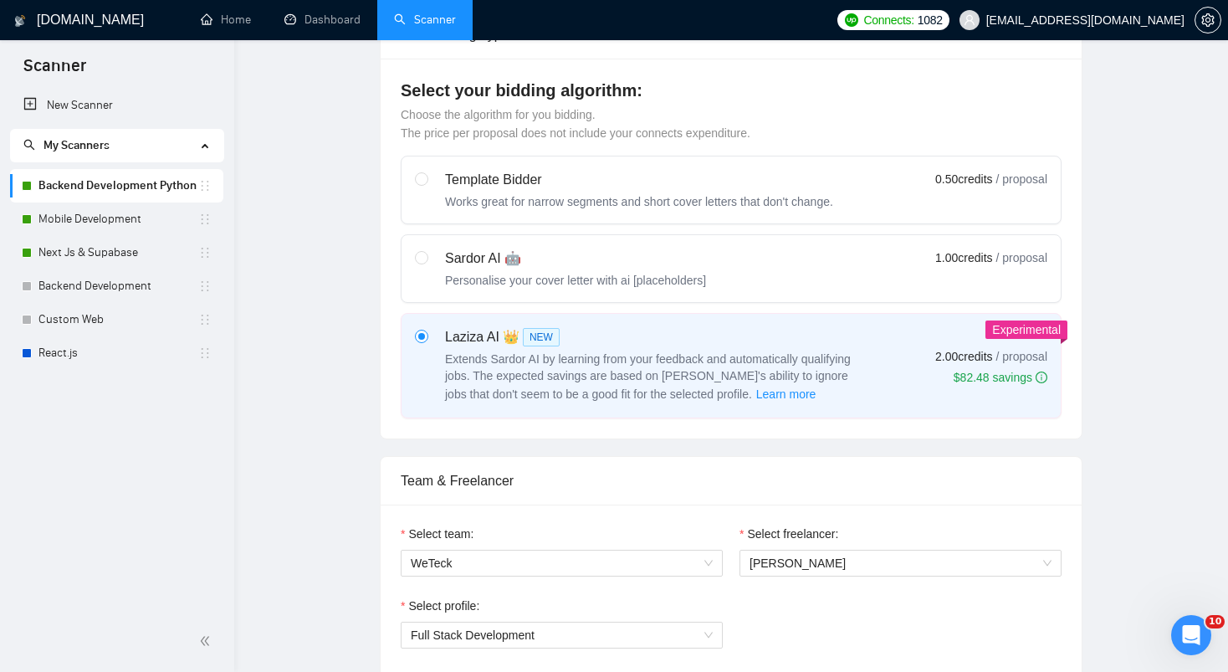
scroll to position [0, 0]
